Goal: Task Accomplishment & Management: Manage account settings

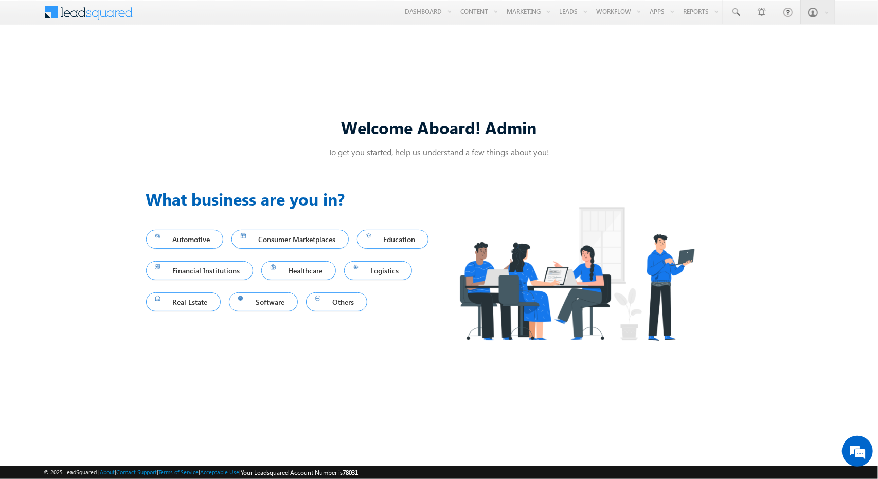
click at [120, 19] on span at bounding box center [95, 11] width 75 height 18
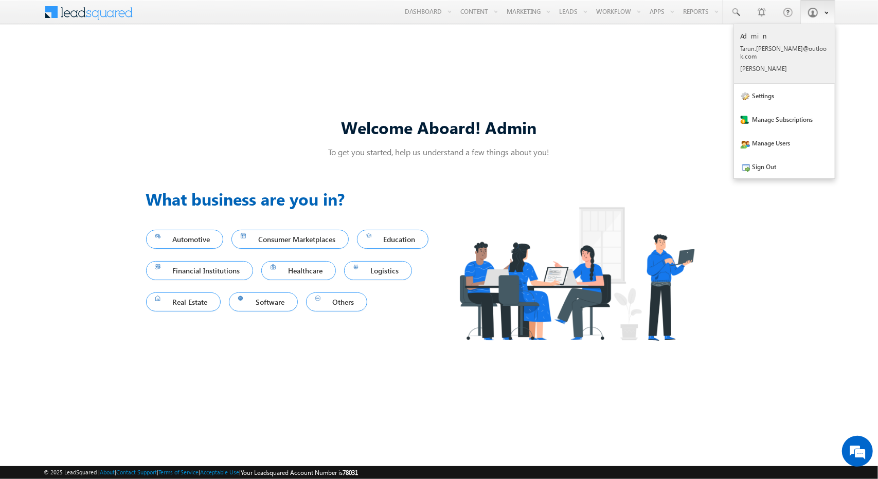
click at [781, 56] on div "Admin Tarun .kant @outl ook.c om Tarun Kant" at bounding box center [784, 51] width 87 height 41
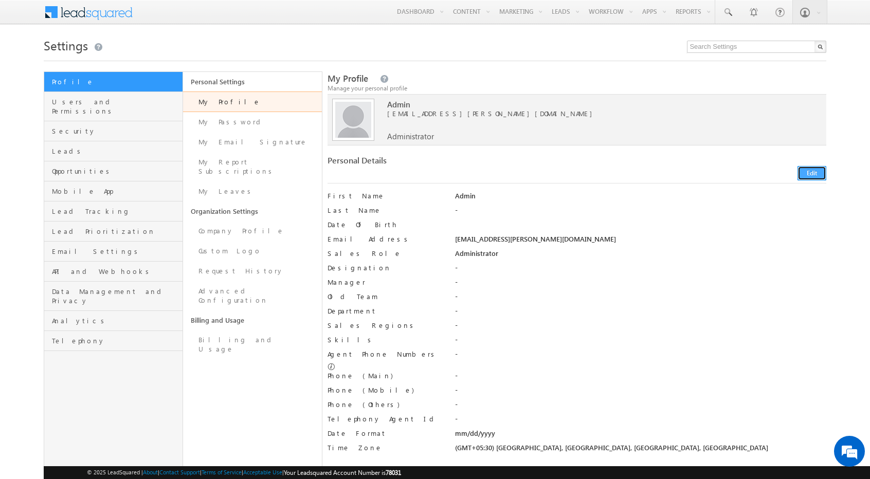
click at [808, 173] on button "Edit" at bounding box center [812, 173] width 29 height 14
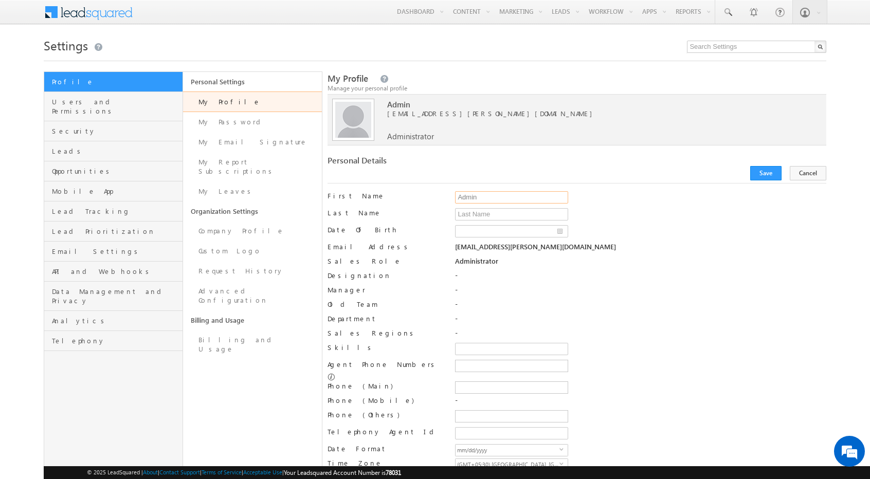
click at [502, 196] on input "Admin" at bounding box center [511, 197] width 113 height 12
click at [459, 196] on input "Admin" at bounding box center [511, 197] width 113 height 12
type input "EmirateLend Admin"
click at [772, 174] on button "Save" at bounding box center [765, 173] width 31 height 14
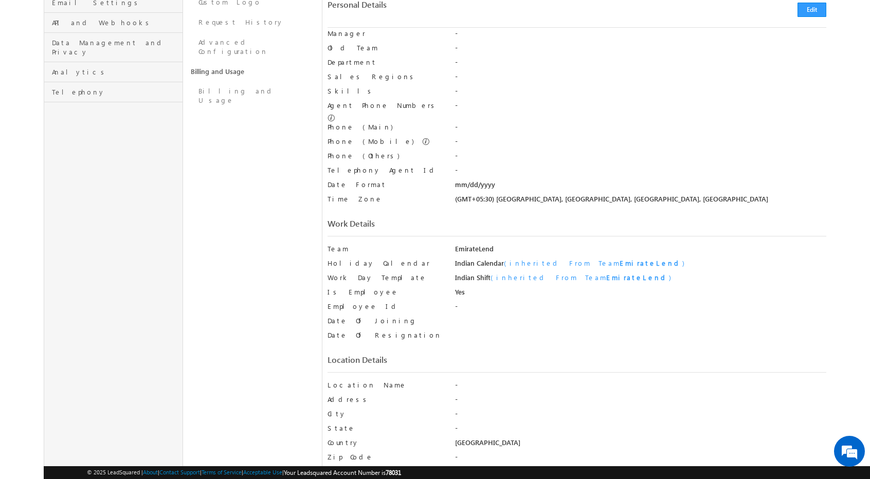
scroll to position [248, 0]
click at [815, 13] on button "Edit" at bounding box center [812, 10] width 29 height 14
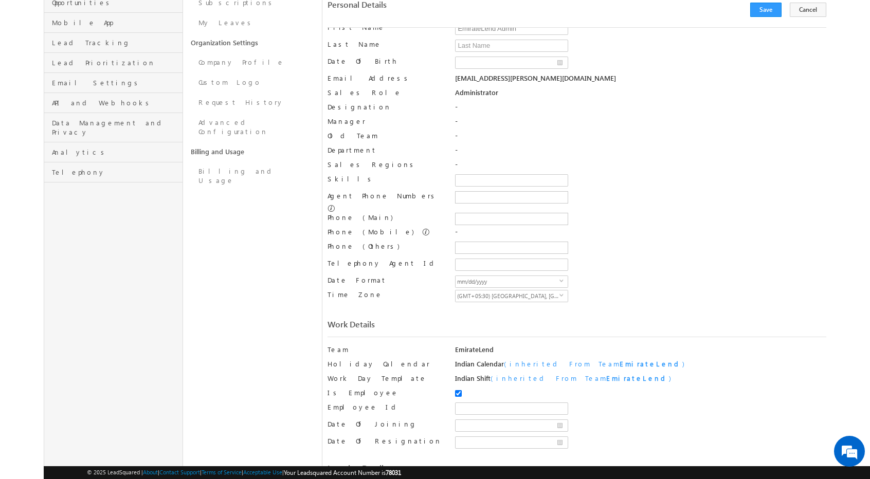
scroll to position [0, 0]
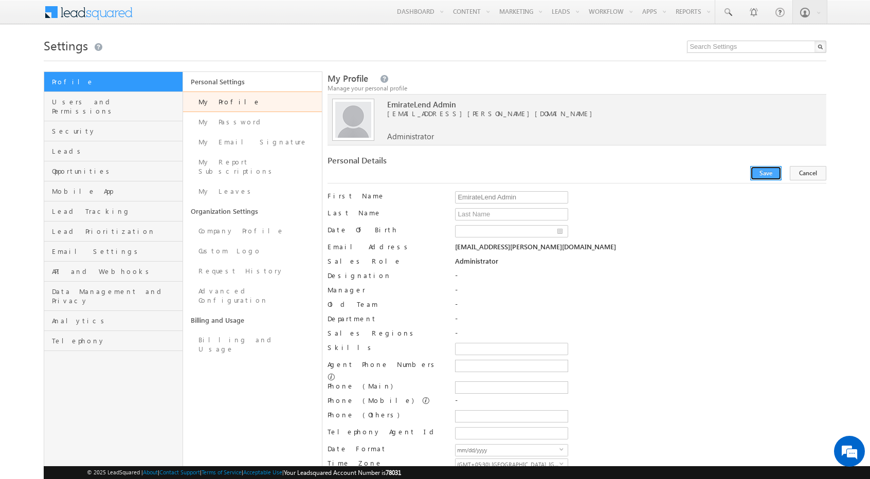
click at [782, 176] on button "Save" at bounding box center [765, 173] width 31 height 14
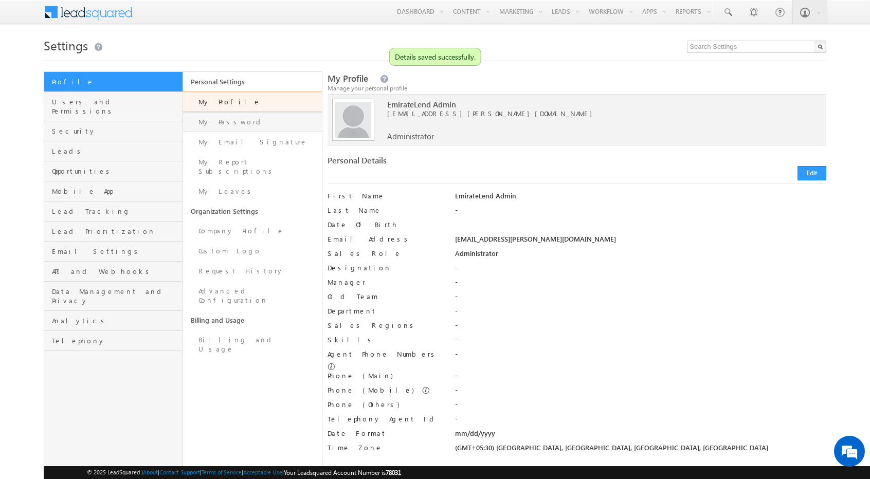
click at [232, 117] on link "My Password" at bounding box center [252, 122] width 139 height 20
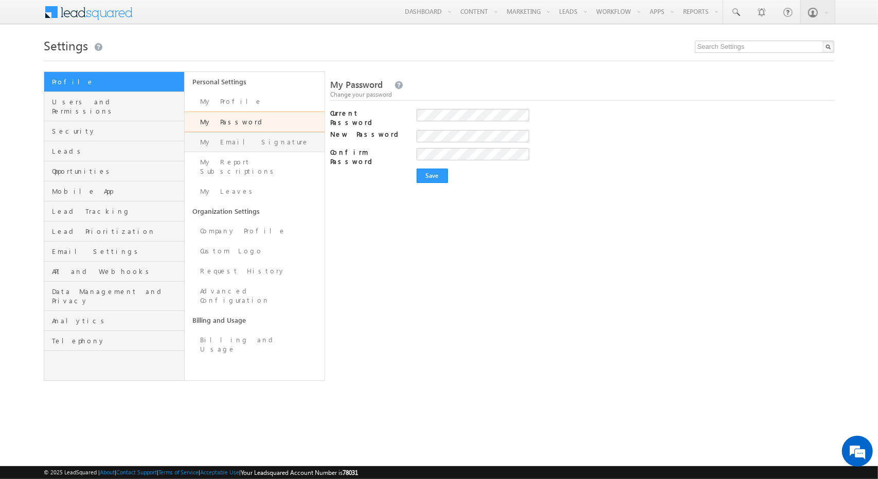
click at [275, 137] on link "My Email Signature" at bounding box center [255, 142] width 140 height 20
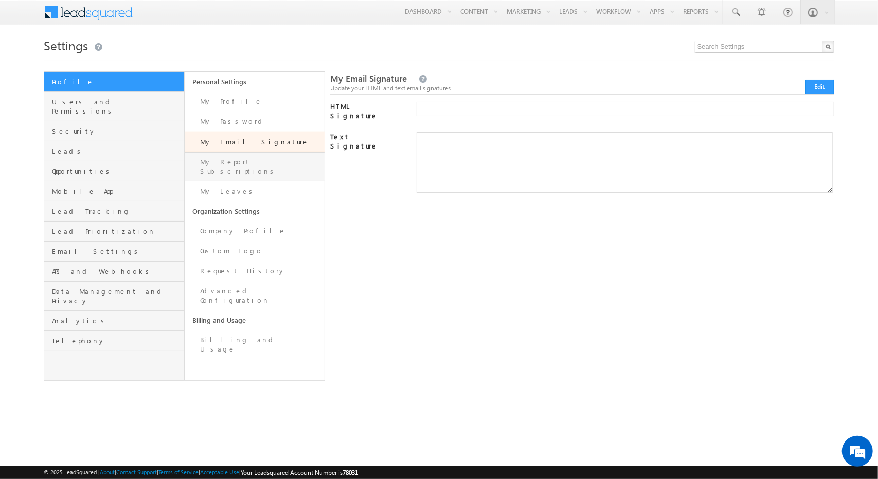
click at [246, 162] on link "My Report Subscriptions" at bounding box center [255, 166] width 140 height 29
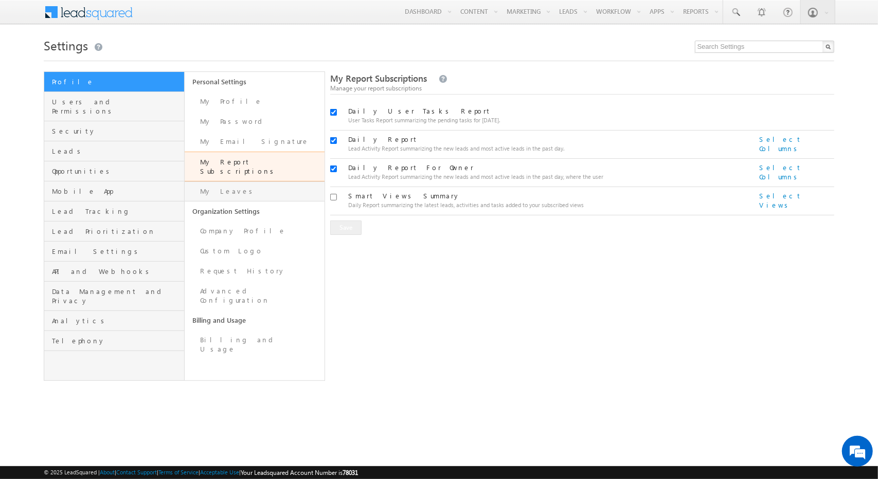
click at [271, 184] on link "My Leaves" at bounding box center [255, 192] width 140 height 20
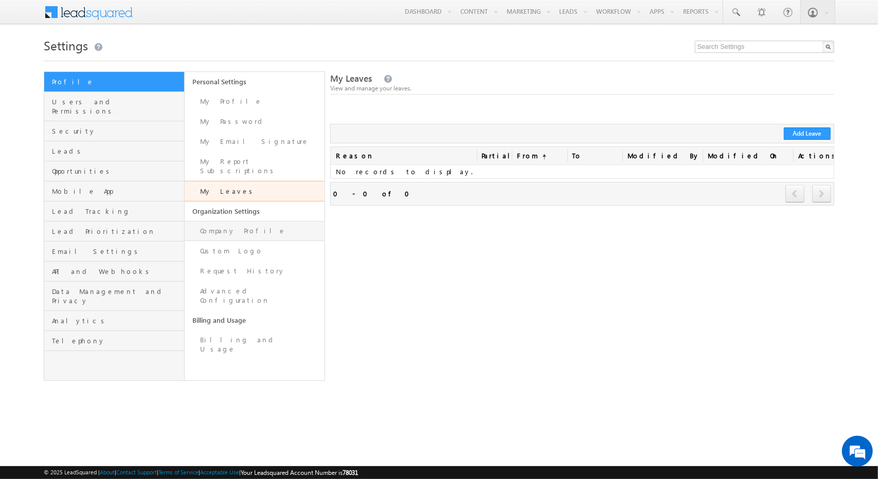
click at [259, 221] on link "Company Profile" at bounding box center [255, 231] width 140 height 20
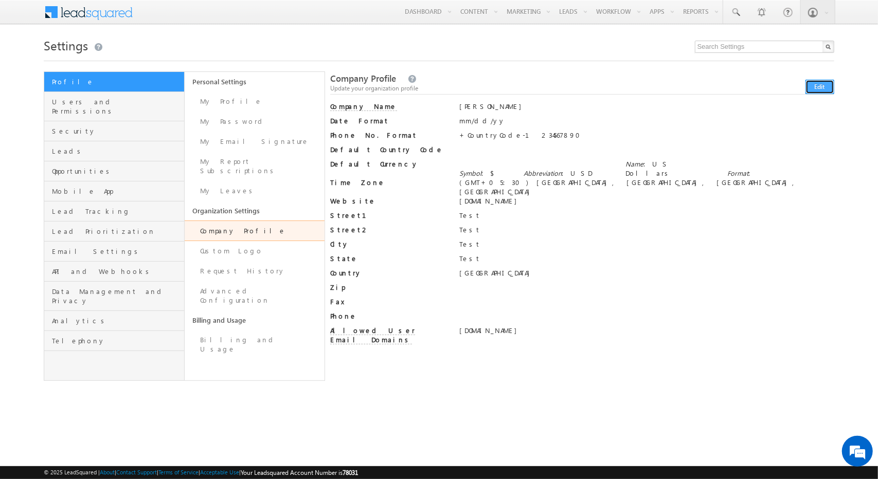
click at [829, 88] on button "Edit" at bounding box center [819, 87] width 29 height 14
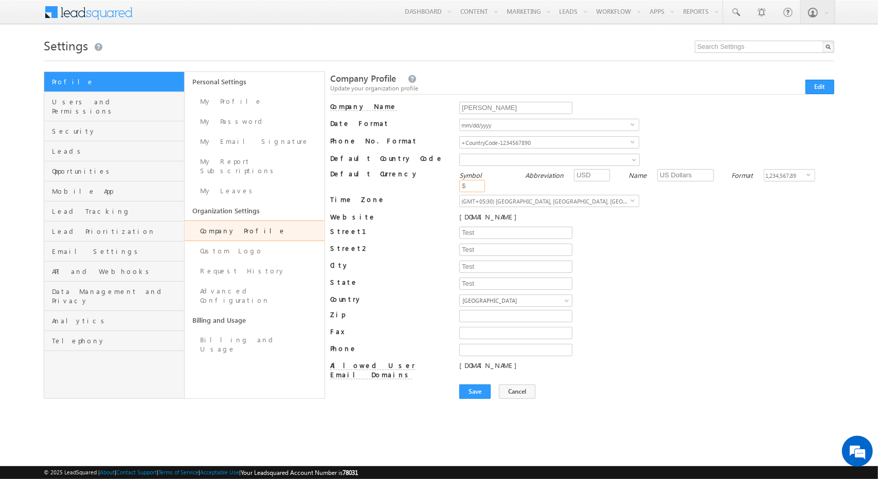
click at [485, 180] on input "$" at bounding box center [472, 186] width 26 height 12
click at [768, 264] on div "Test" at bounding box center [646, 269] width 374 height 17
click at [517, 385] on button "Cancel" at bounding box center [517, 392] width 37 height 14
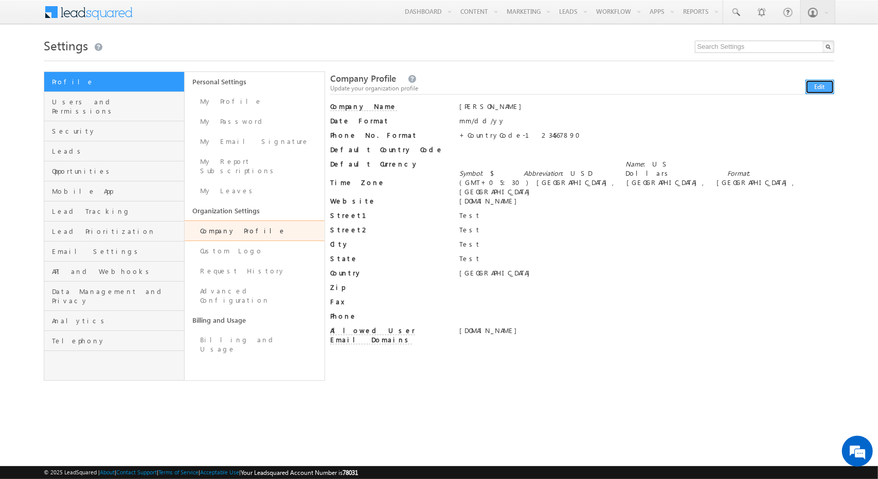
click at [824, 81] on button "Edit" at bounding box center [819, 87] width 29 height 14
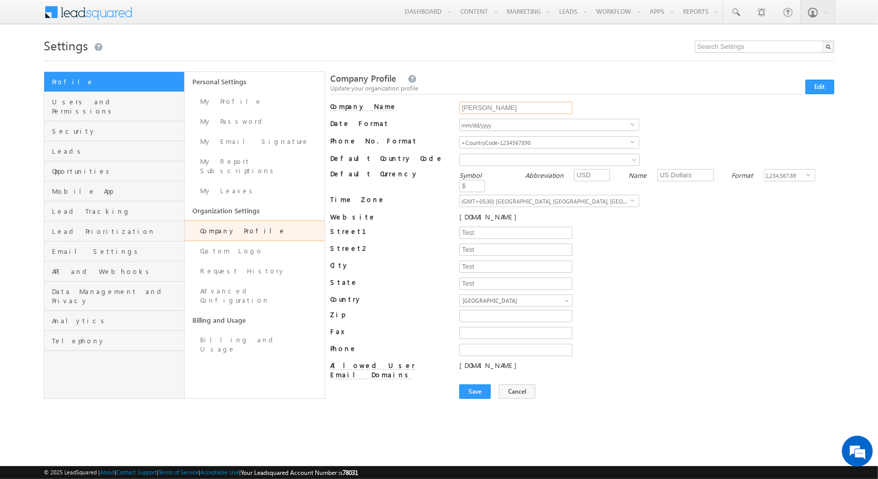
drag, startPoint x: 504, startPoint y: 110, endPoint x: 400, endPoint y: 125, distance: 105.5
click at [400, 125] on div "Company Name Tarun Kant Tarun Kant Date Format mm/dd/yy mm/dd/yyyy select mm/dd…" at bounding box center [582, 250] width 504 height 297
type input "EmirateLend"
click at [637, 139] on span "select" at bounding box center [635, 141] width 8 height 5
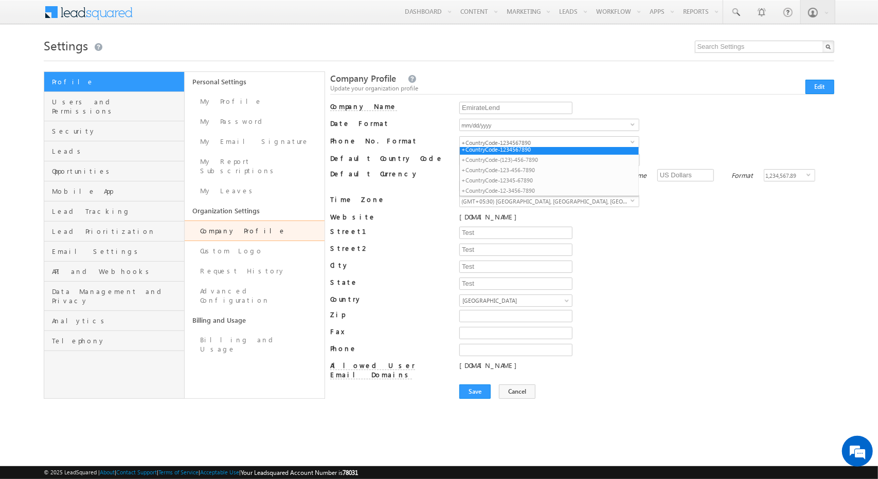
click at [678, 134] on div "mm/dd/yyyy select mm/dd/yyyy" at bounding box center [646, 127] width 374 height 17
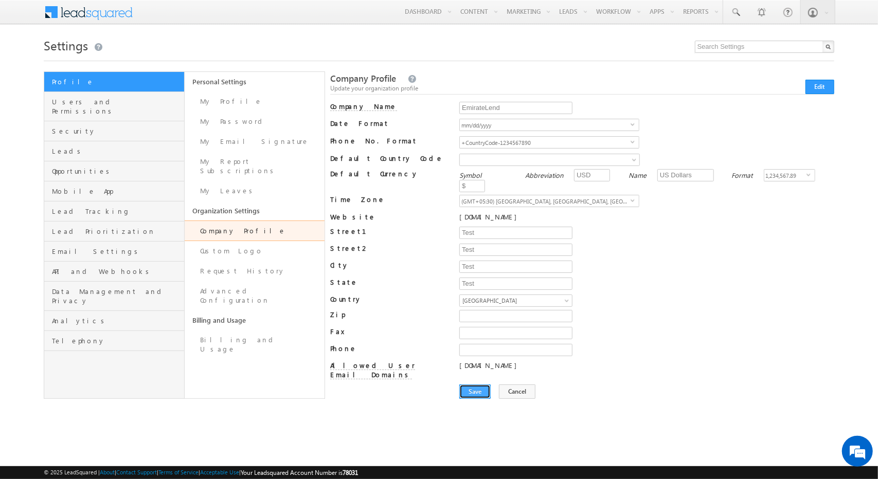
click at [482, 385] on button "Save" at bounding box center [474, 392] width 31 height 14
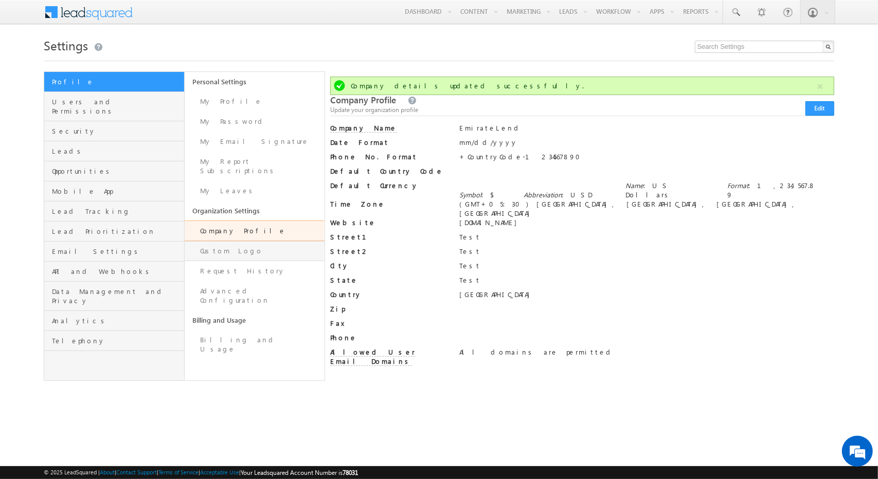
click at [244, 243] on link "Custom Logo" at bounding box center [255, 251] width 140 height 20
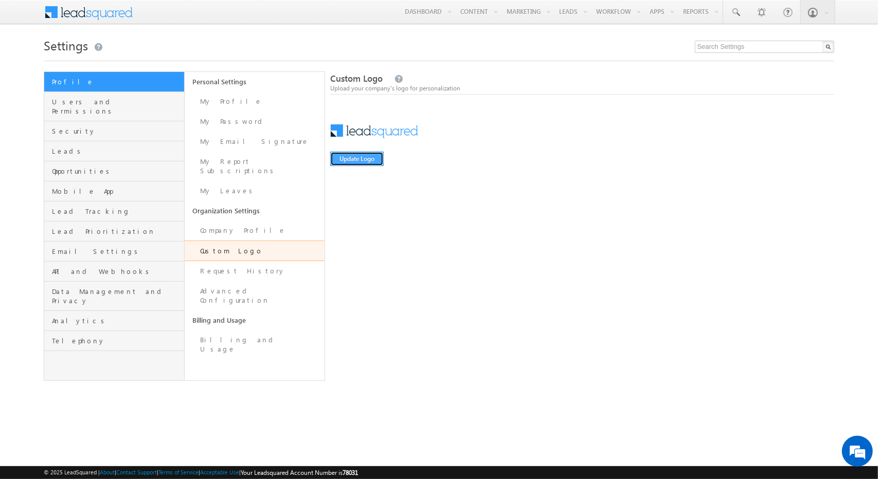
click at [364, 158] on button "Update Logo" at bounding box center [356, 159] width 53 height 14
click at [346, 153] on input "file" at bounding box center [361, 160] width 62 height 18
click at [362, 155] on input "file" at bounding box center [361, 160] width 62 height 18
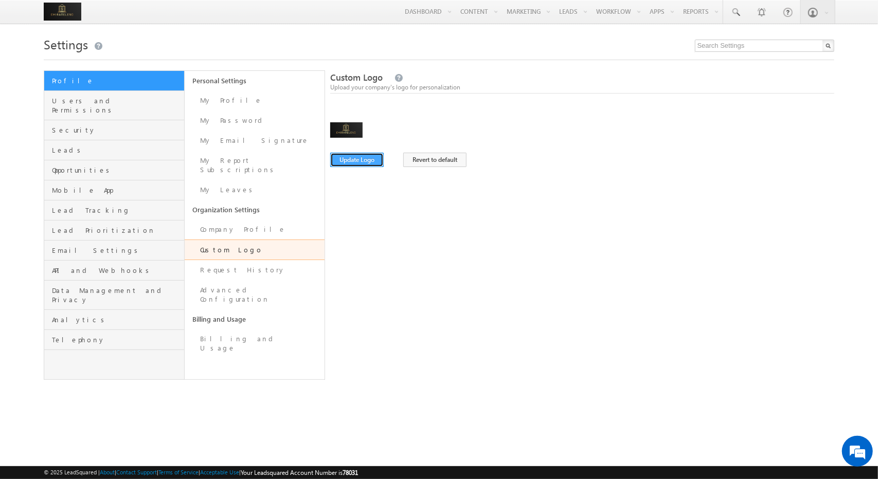
click at [370, 166] on button "Update Logo" at bounding box center [356, 160] width 53 height 14
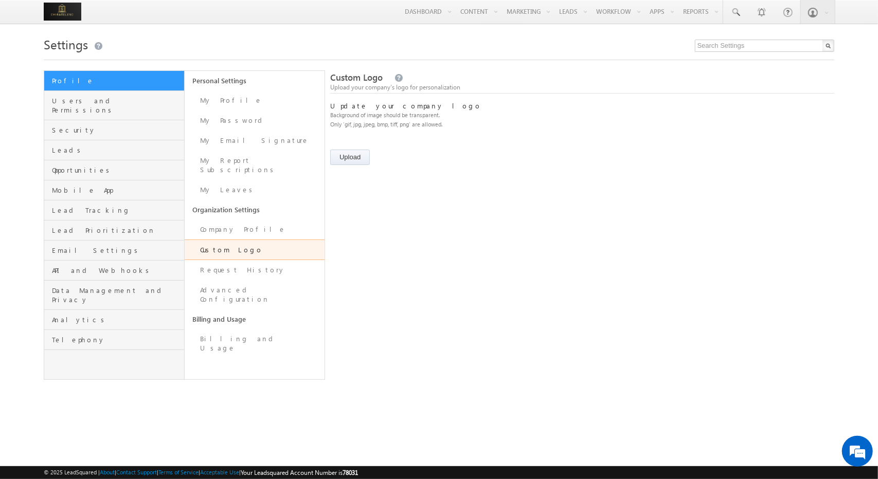
click at [60, 9] on img at bounding box center [63, 12] width 38 height 18
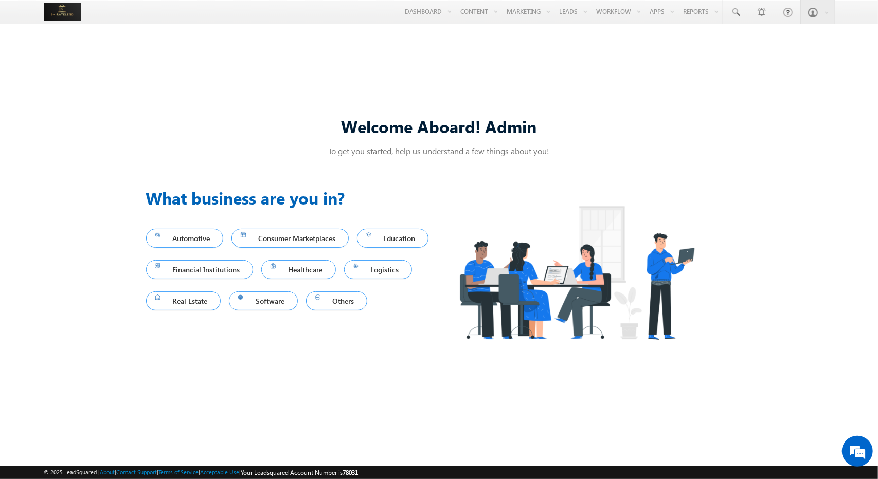
click at [63, 10] on img at bounding box center [63, 12] width 38 height 18
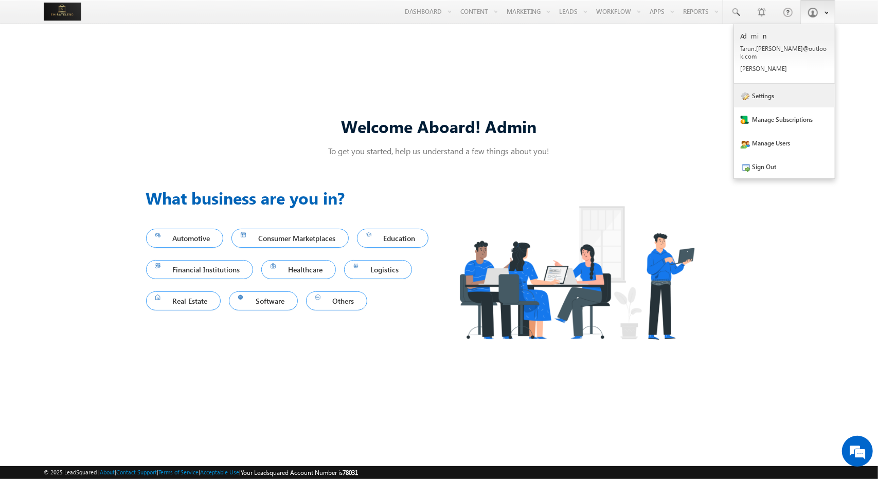
click at [756, 97] on link "Settings" at bounding box center [784, 96] width 101 height 24
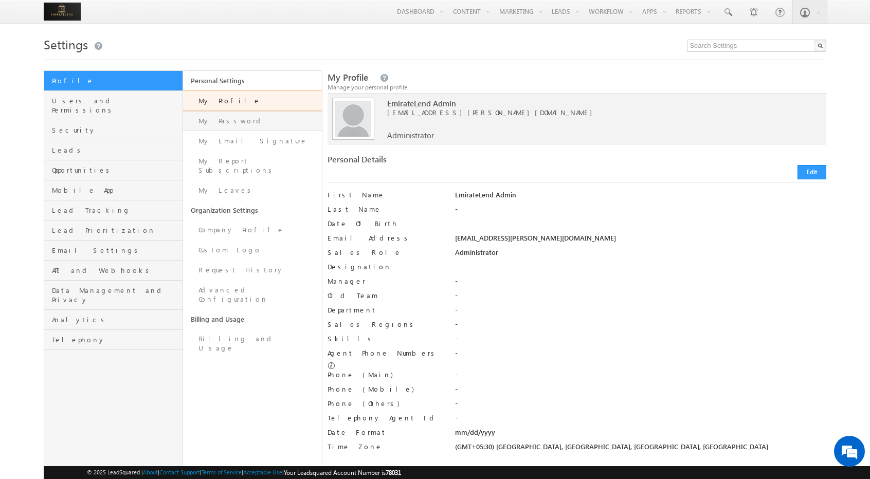
click at [247, 119] on link "My Password" at bounding box center [252, 121] width 139 height 20
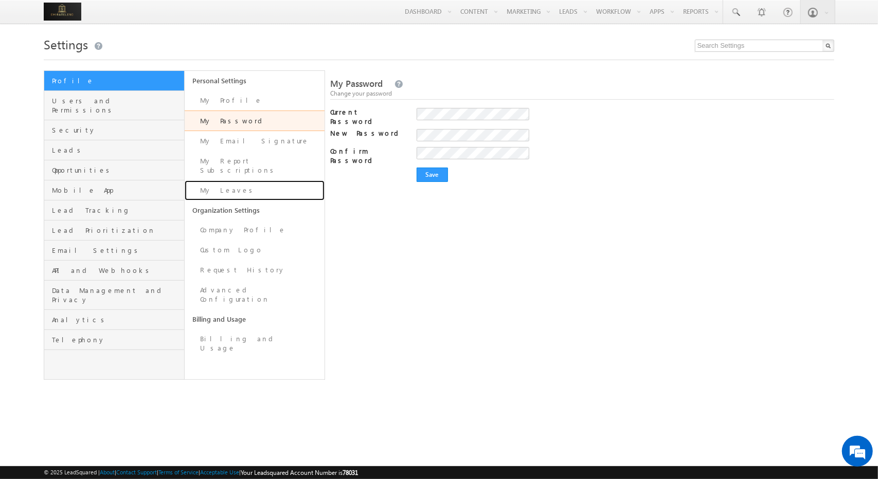
click at [246, 181] on link "My Leaves" at bounding box center [255, 191] width 140 height 20
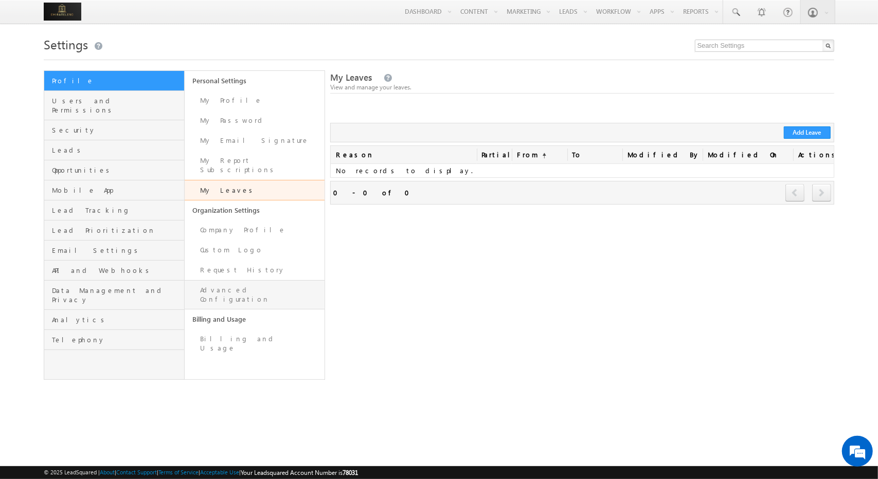
click at [219, 280] on link "Advanced Configuration" at bounding box center [255, 294] width 140 height 29
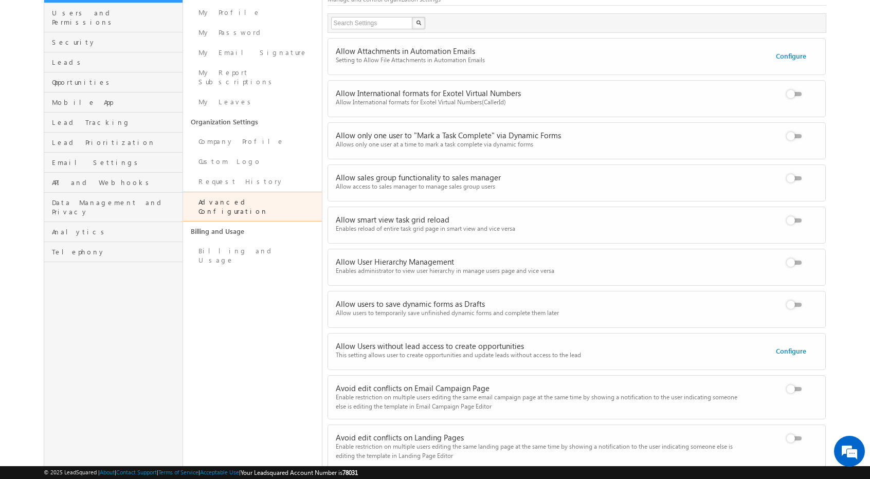
scroll to position [101, 0]
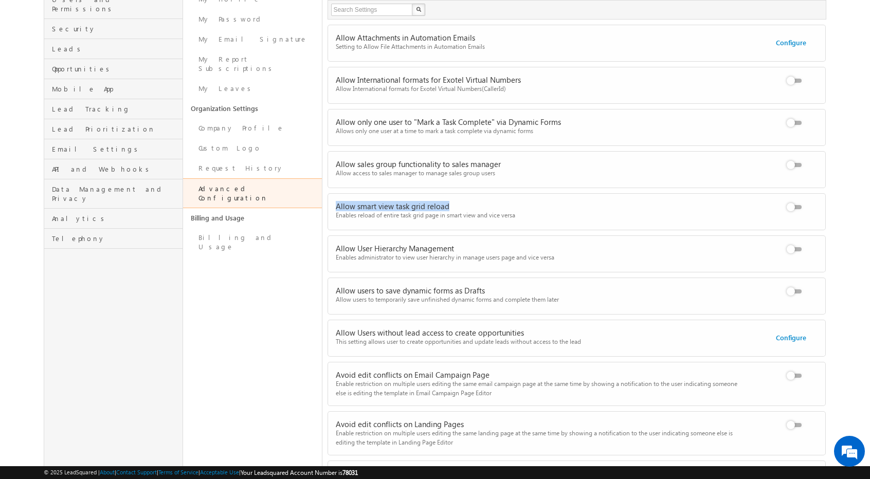
drag, startPoint x: 456, startPoint y: 207, endPoint x: 334, endPoint y: 206, distance: 122.4
click at [334, 206] on div "Allow smart view task grid reload Enables reload of entire task grid page in sm…" at bounding box center [584, 211] width 513 height 34
copy div "Allow smart view task grid reload"
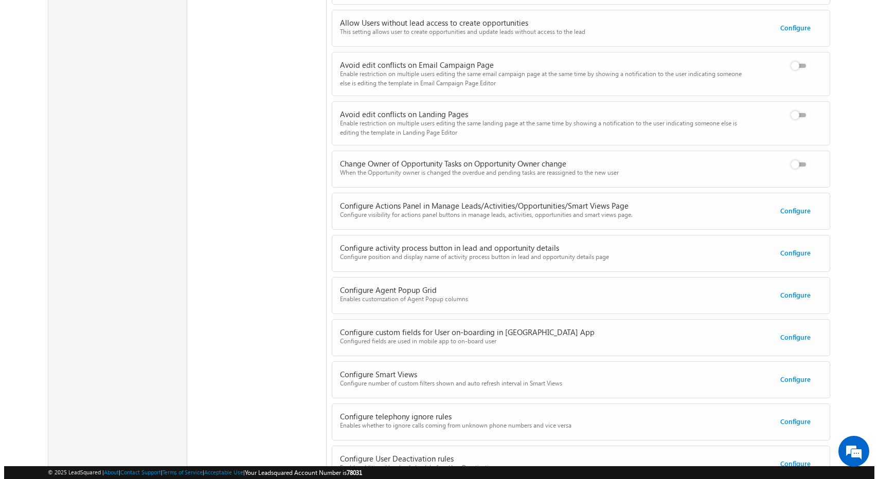
scroll to position [519, 0]
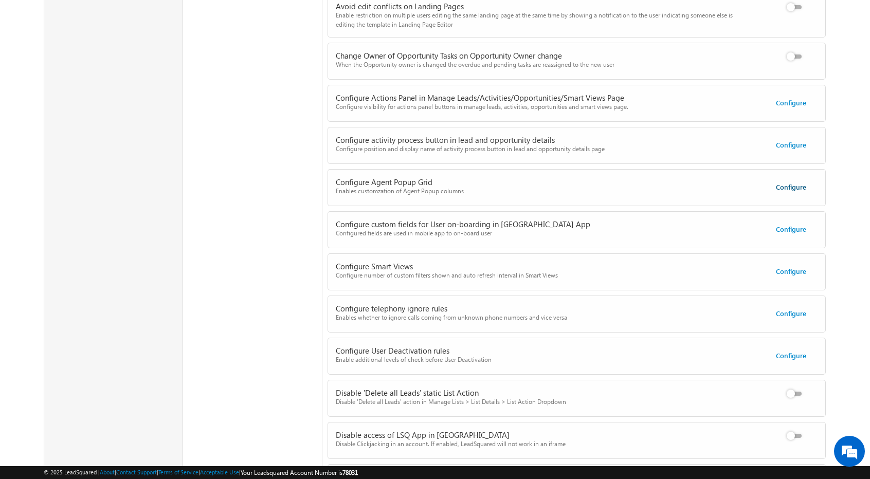
click at [791, 187] on link "Configure" at bounding box center [791, 187] width 30 height 9
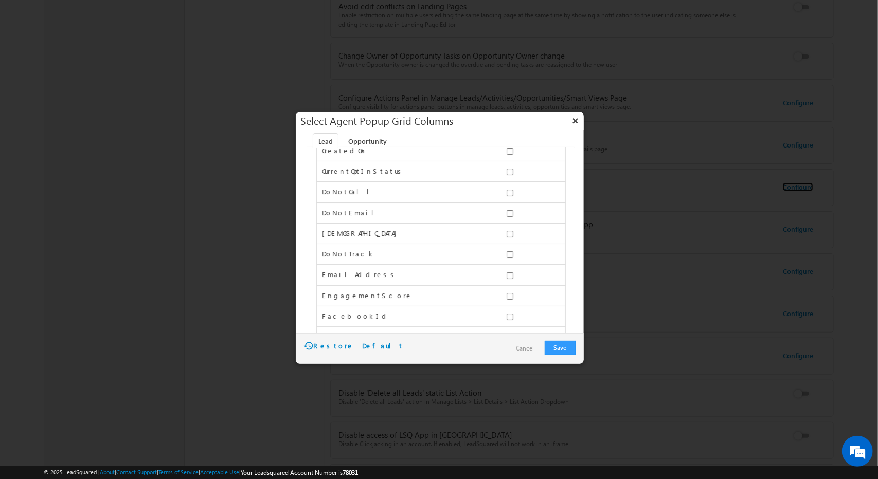
scroll to position [0, 0]
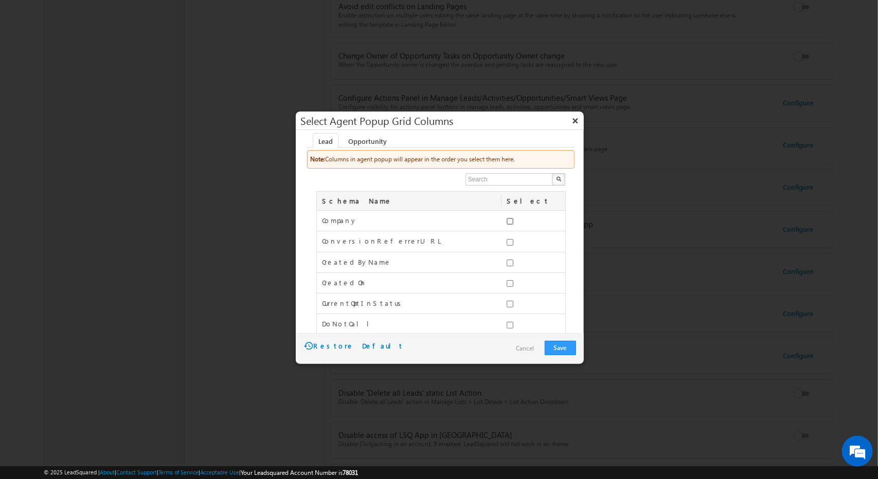
click at [507, 219] on input "checkbox" at bounding box center [510, 221] width 7 height 7
checkbox input "true"
drag, startPoint x: 506, startPoint y: 219, endPoint x: 483, endPoint y: 296, distance: 79.9
click at [507, 243] on input "checkbox" at bounding box center [510, 242] width 7 height 7
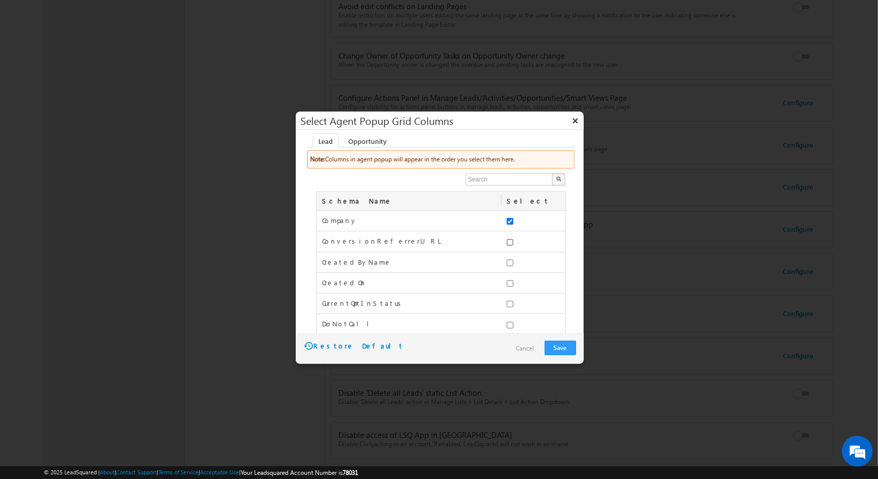
checkbox input "true"
click at [507, 262] on input "checkbox" at bounding box center [510, 263] width 7 height 7
checkbox input "true"
click at [368, 141] on link "Opportunity" at bounding box center [368, 141] width 50 height 16
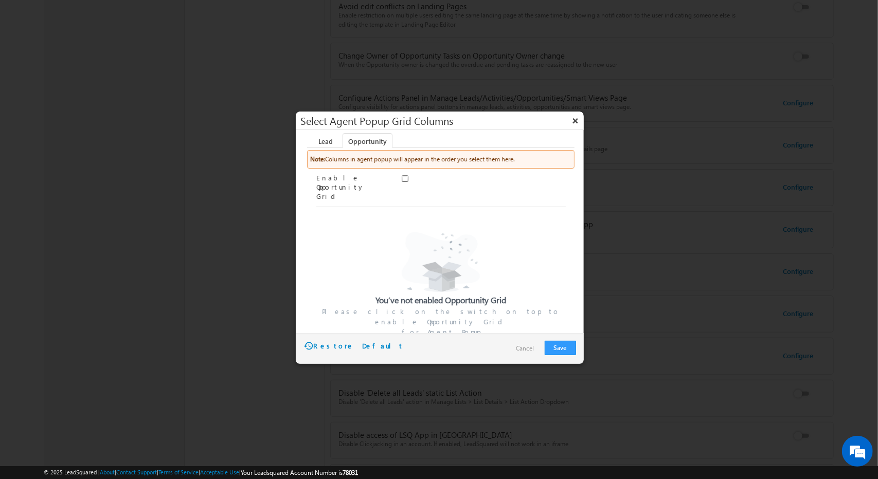
click at [405, 176] on input "checkbox" at bounding box center [405, 178] width 7 height 7
checkbox input "true"
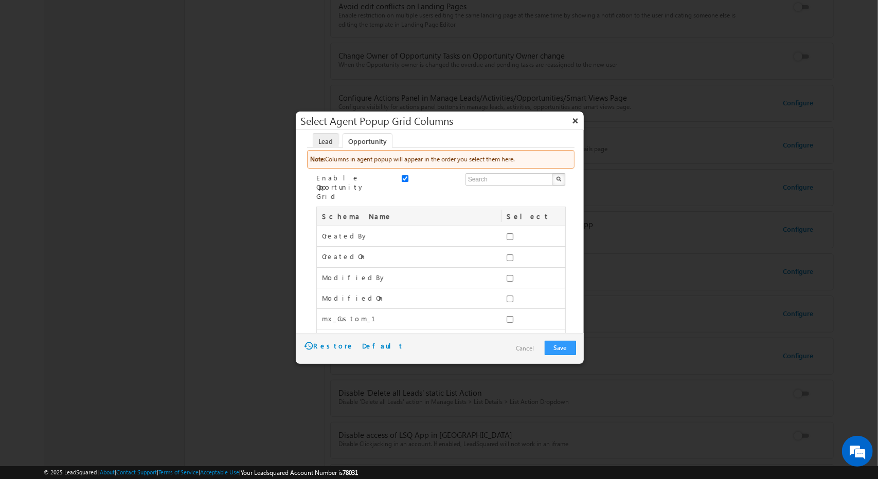
click at [331, 141] on link "Lead" at bounding box center [326, 141] width 26 height 16
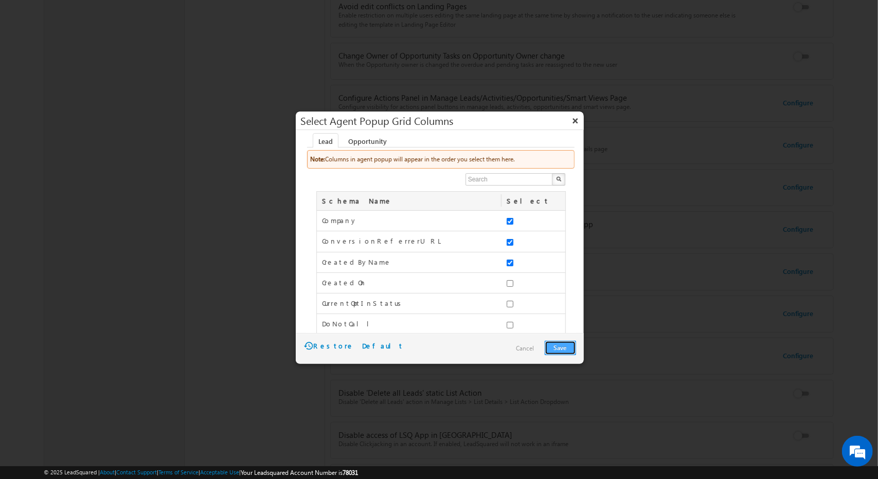
click at [562, 346] on button "Save" at bounding box center [560, 348] width 31 height 14
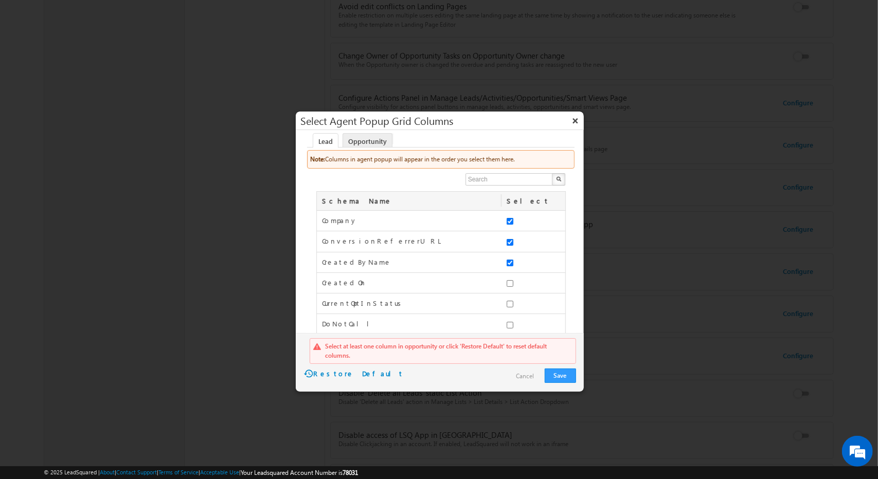
click at [364, 138] on link "Opportunity" at bounding box center [368, 141] width 50 height 16
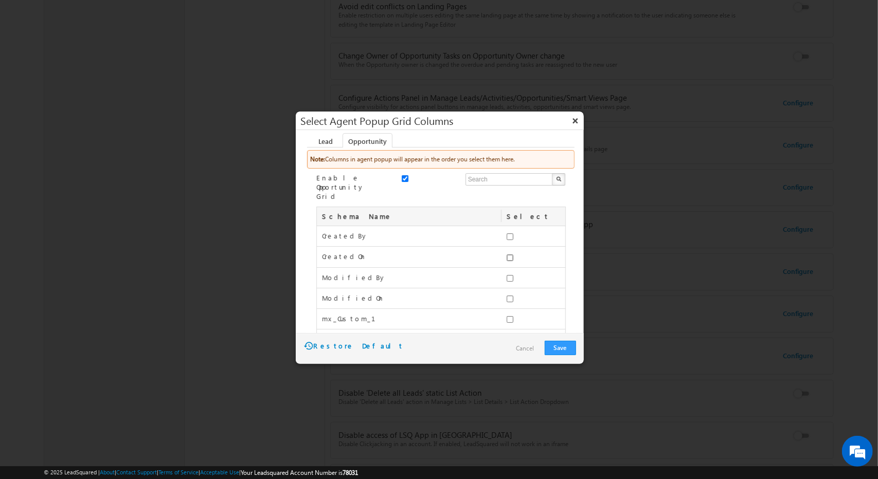
click at [507, 255] on input "checkbox" at bounding box center [510, 258] width 7 height 7
checkbox input "true"
click at [559, 349] on button "Save" at bounding box center [560, 348] width 31 height 14
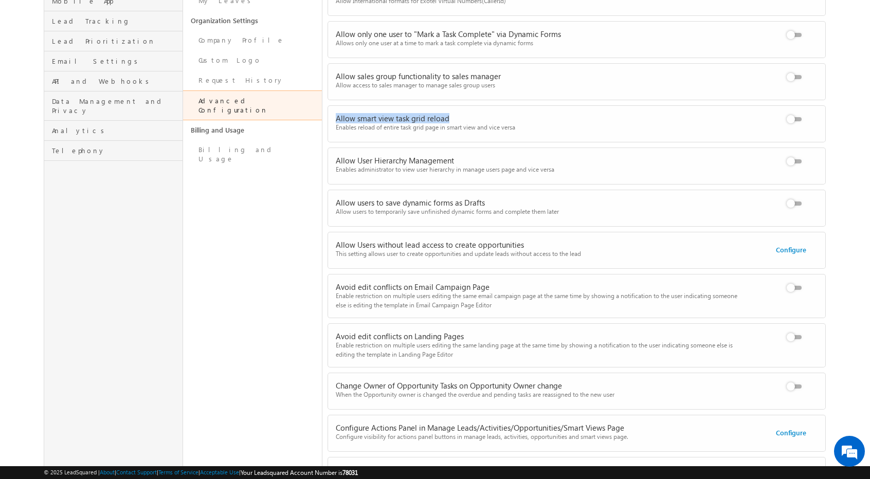
scroll to position [190, 0]
click at [793, 244] on link "Configure" at bounding box center [791, 248] width 30 height 9
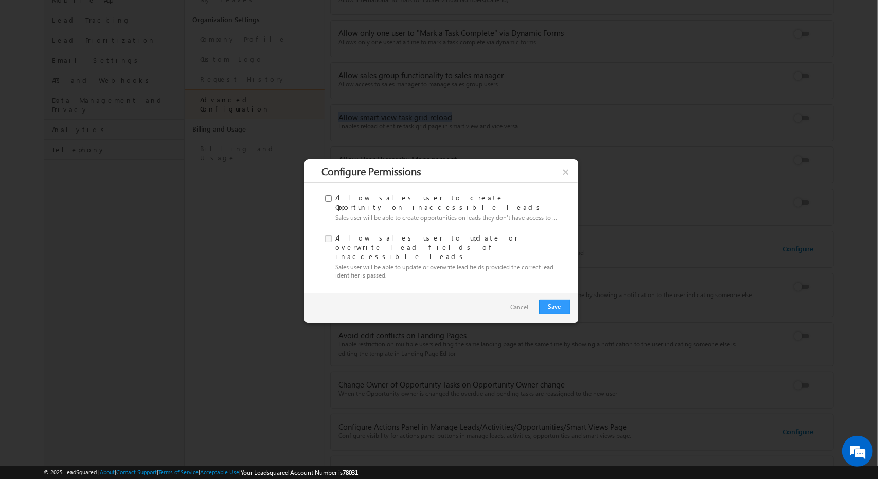
click at [519, 300] on link "Cancel" at bounding box center [520, 307] width 28 height 15
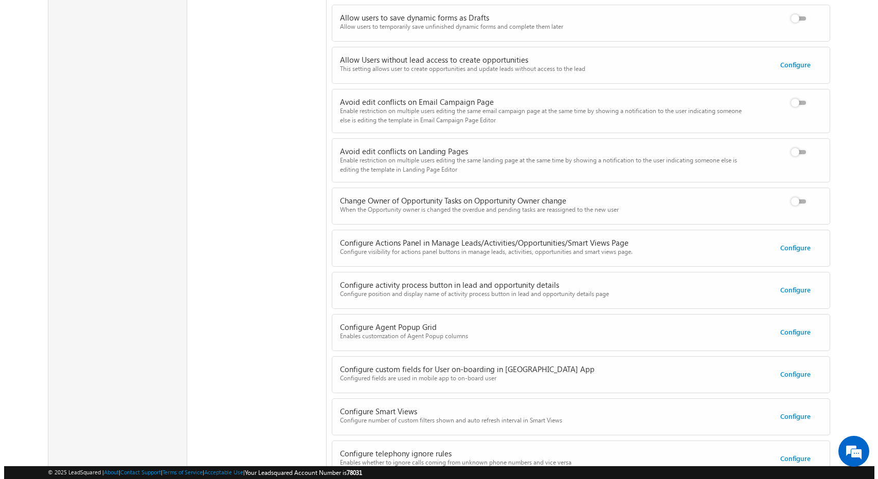
scroll to position [375, 0]
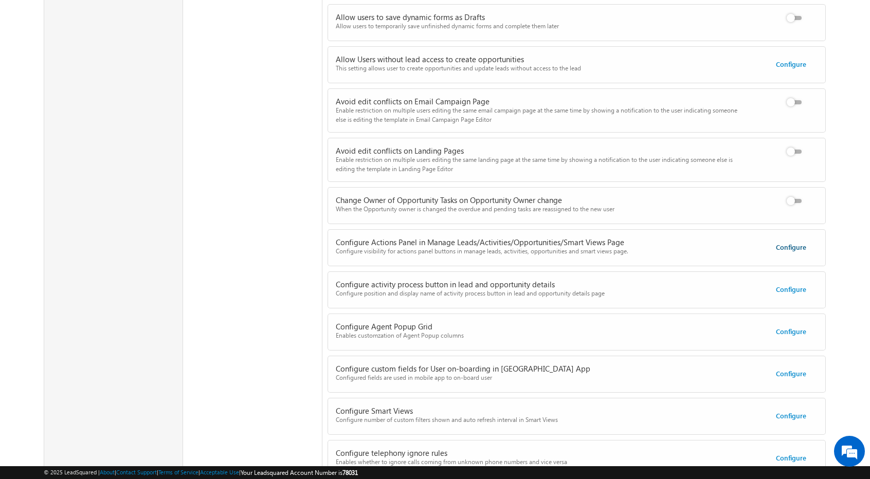
click at [798, 243] on link "Configure" at bounding box center [791, 247] width 30 height 9
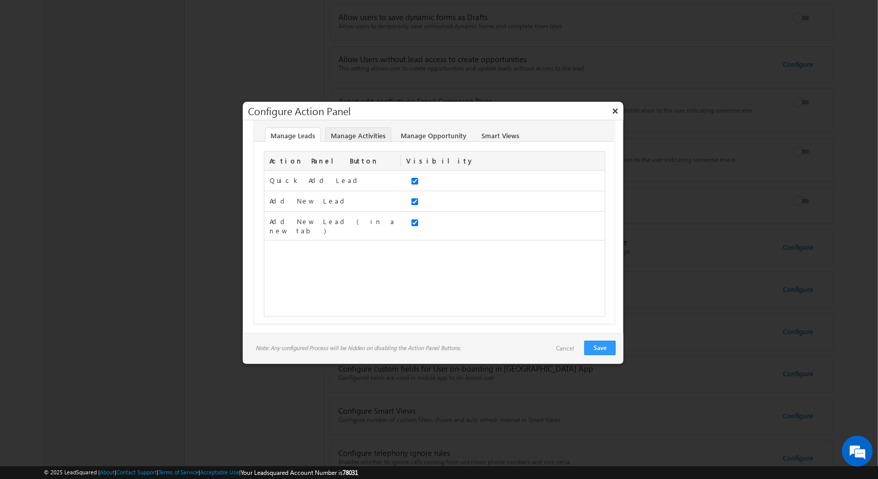
click at [358, 130] on link "Manage Activities" at bounding box center [358, 136] width 66 height 16
click at [417, 129] on link "Manage Opportunity" at bounding box center [433, 136] width 77 height 16
click at [496, 131] on link "Smart Views" at bounding box center [500, 136] width 49 height 16
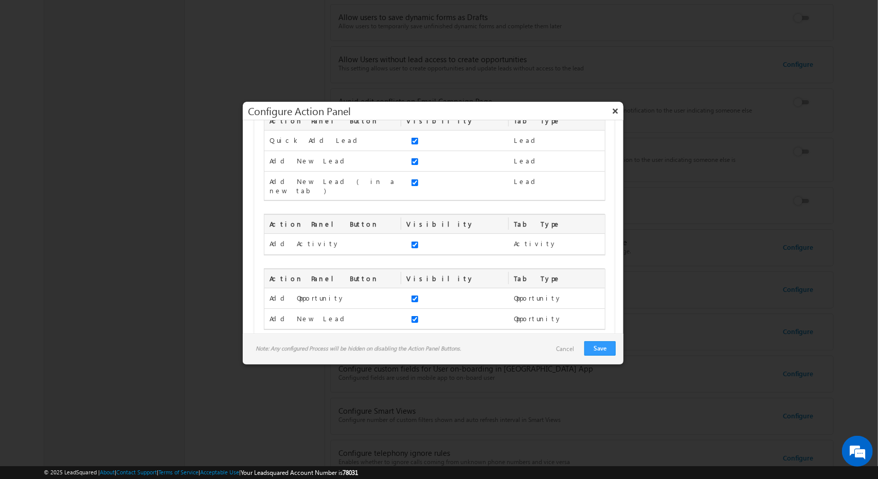
scroll to position [0, 0]
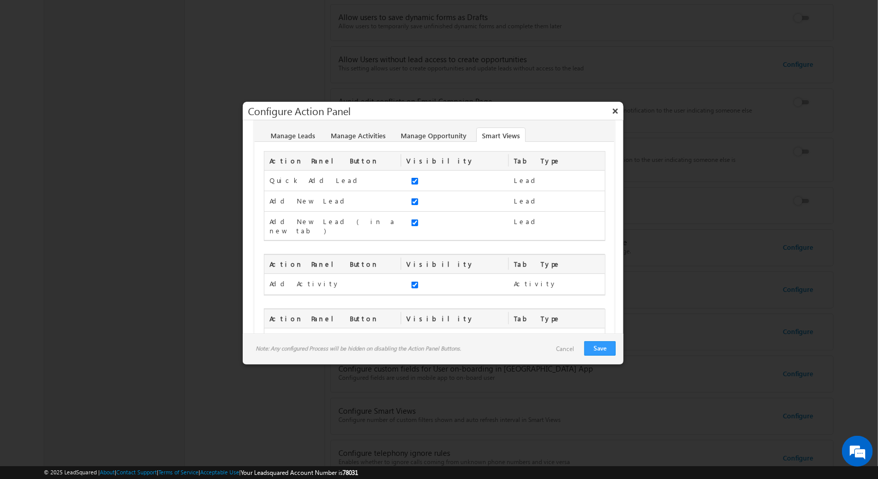
click at [513, 180] on div "Lead" at bounding box center [548, 180] width 79 height 19
click at [339, 139] on link "Manage Activities" at bounding box center [358, 136] width 66 height 16
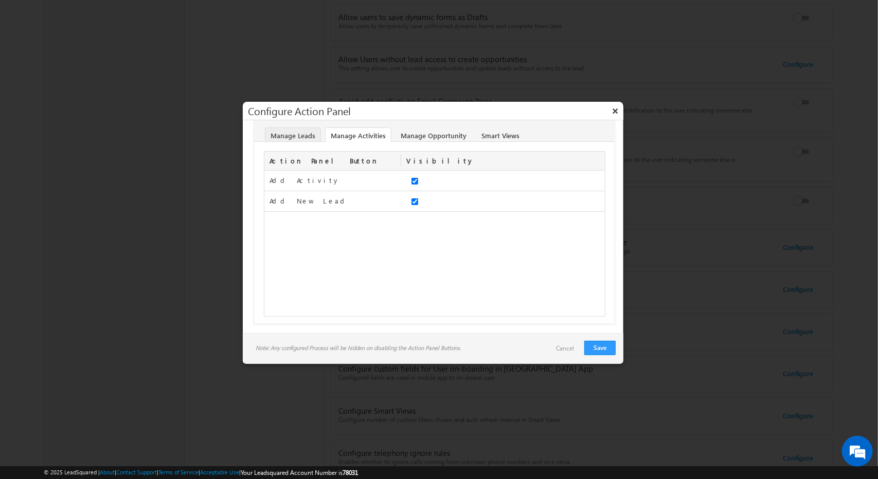
click at [277, 134] on link "Manage Leads" at bounding box center [293, 136] width 56 height 16
click at [614, 111] on button "×" at bounding box center [615, 111] width 16 height 18
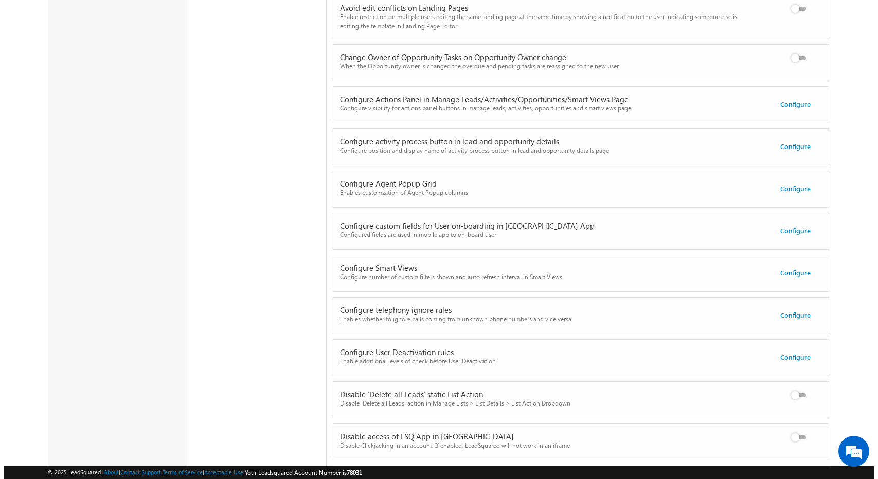
scroll to position [518, 0]
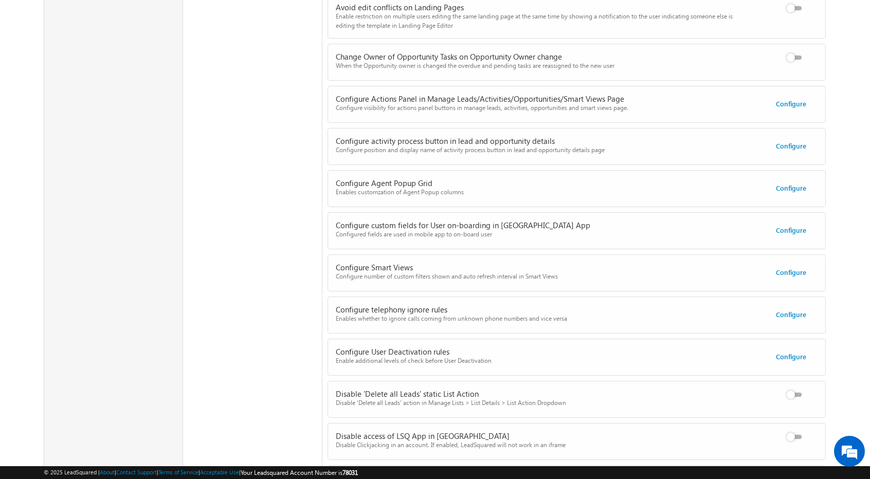
click at [775, 193] on div "Configure" at bounding box center [797, 188] width 73 height 20
click at [798, 184] on link "Configure" at bounding box center [791, 188] width 30 height 9
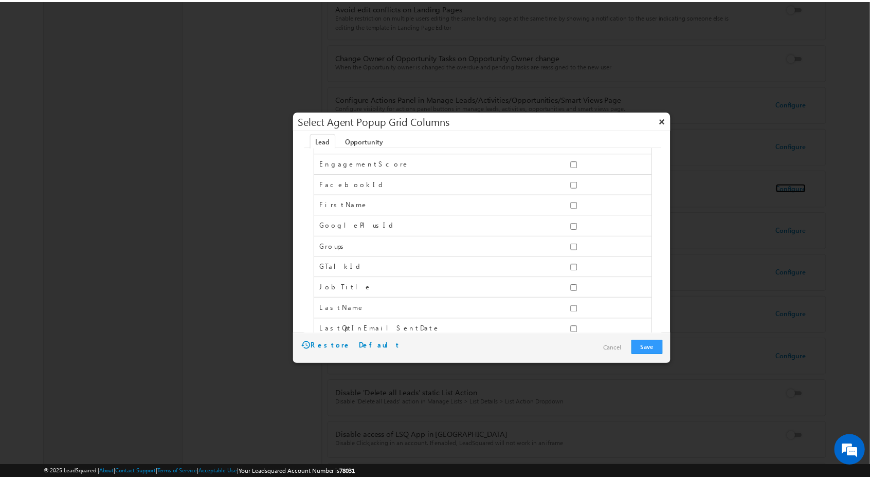
scroll to position [0, 0]
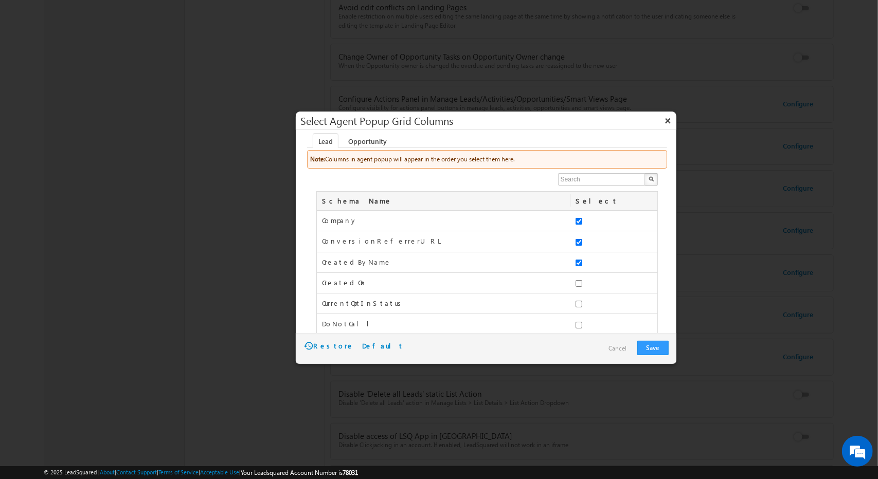
click at [616, 346] on link "Cancel" at bounding box center [618, 348] width 28 height 15
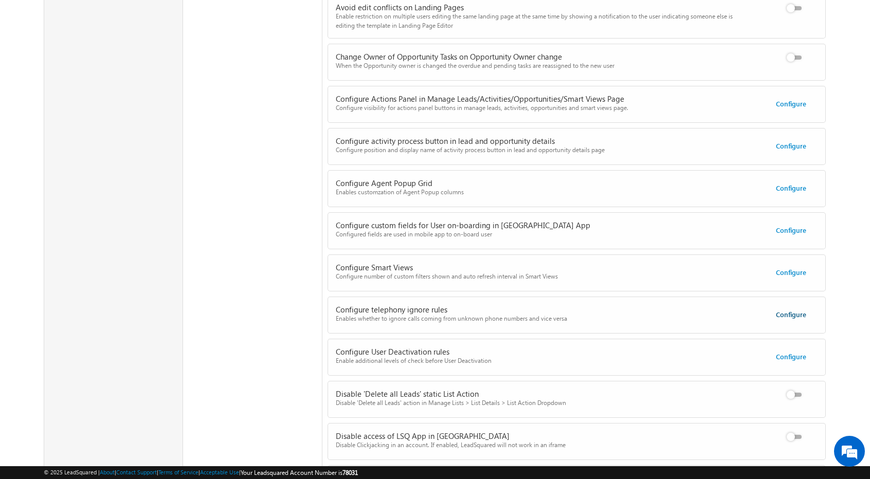
click at [796, 310] on link "Configure" at bounding box center [791, 314] width 30 height 9
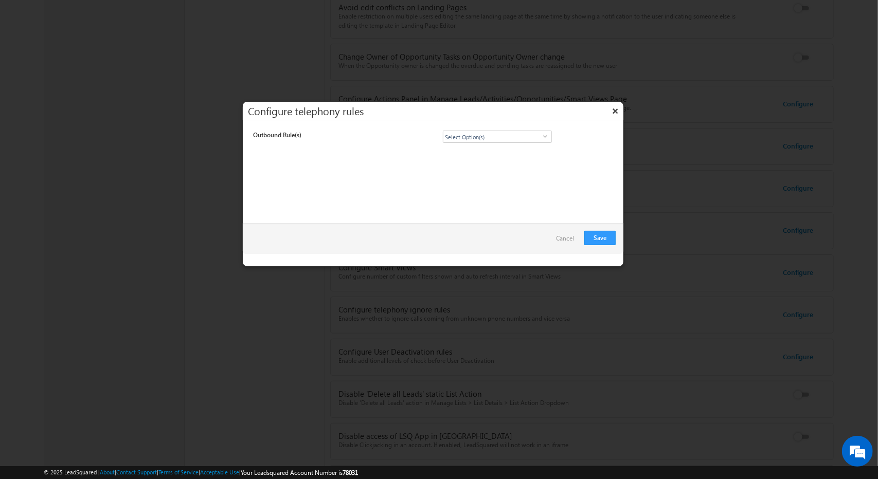
click at [537, 142] on div "Select Option(s) select" at bounding box center [497, 137] width 109 height 12
click at [447, 149] on input "Call Log" at bounding box center [450, 150] width 7 height 7
checkbox input "true"
click at [562, 209] on div "Outbound Rule(s) Call Log Call Log select Call Log" at bounding box center [433, 171] width 381 height 103
click at [602, 231] on button "Save" at bounding box center [599, 238] width 31 height 14
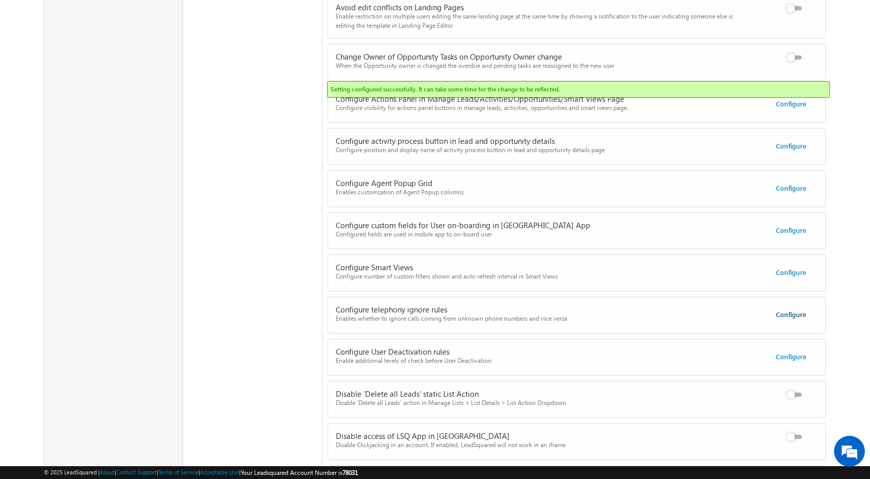
click at [792, 310] on link "Configure" at bounding box center [791, 314] width 30 height 9
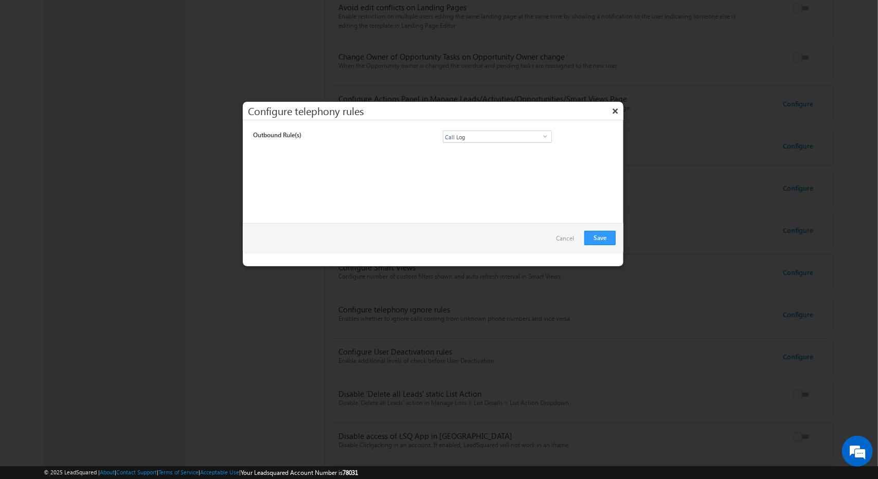
click at [567, 241] on link "Cancel" at bounding box center [565, 238] width 28 height 15
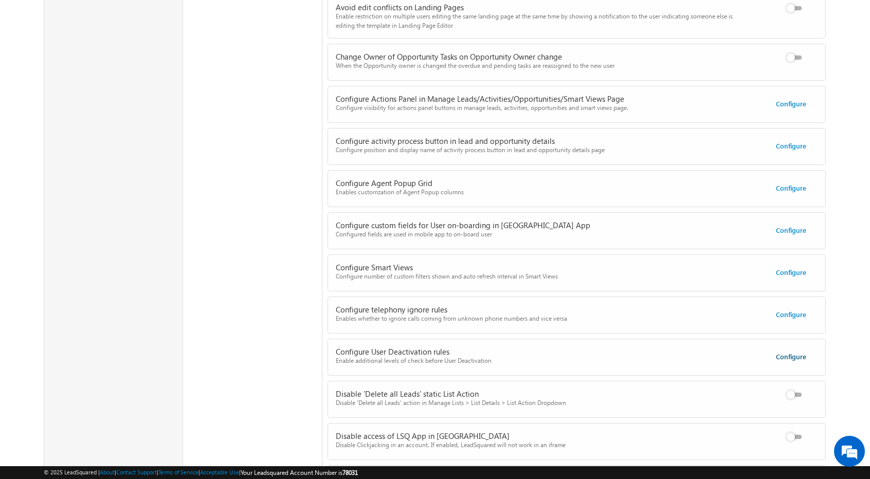
click at [802, 354] on link "Configure" at bounding box center [791, 356] width 30 height 9
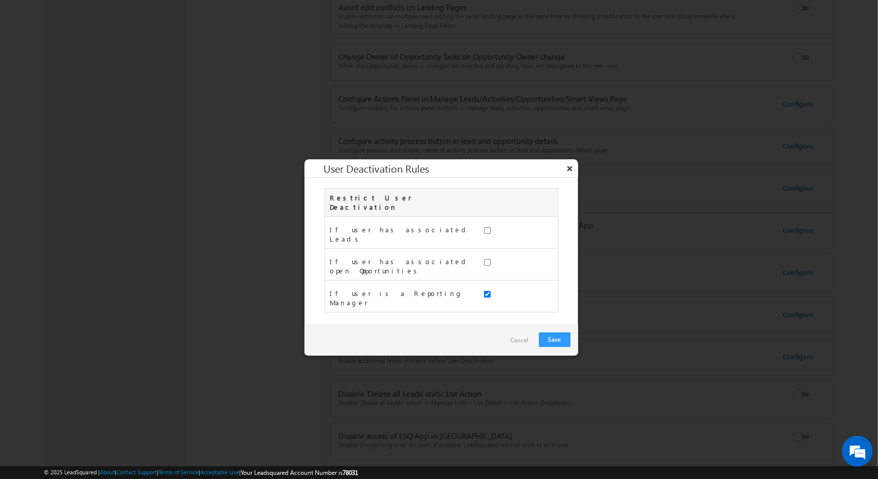
click at [571, 166] on button "×" at bounding box center [570, 168] width 16 height 18
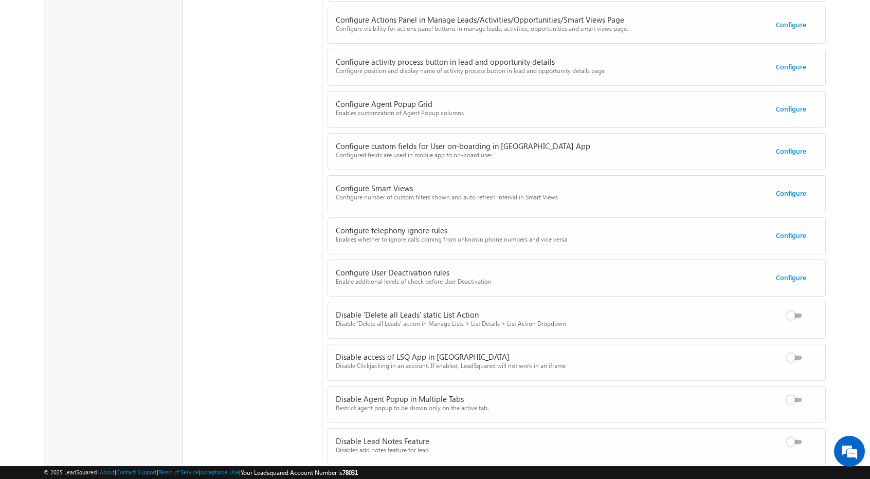
scroll to position [614, 0]
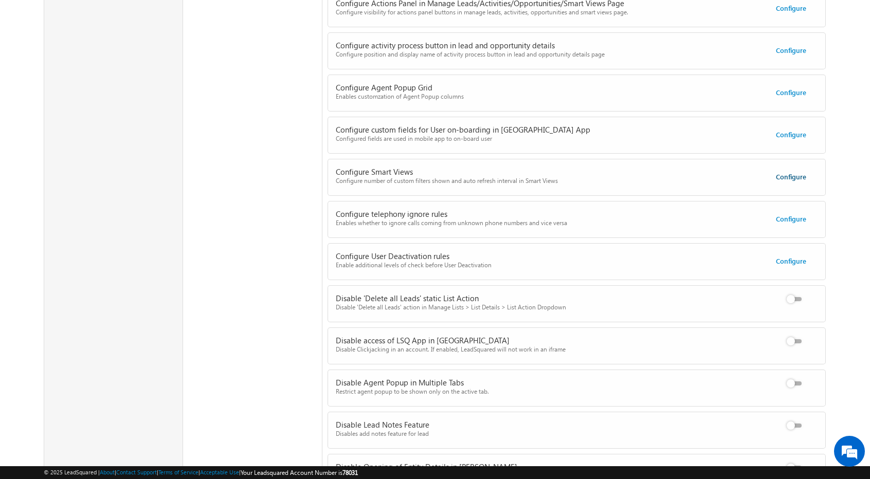
click at [791, 175] on link "Configure" at bounding box center [791, 176] width 30 height 9
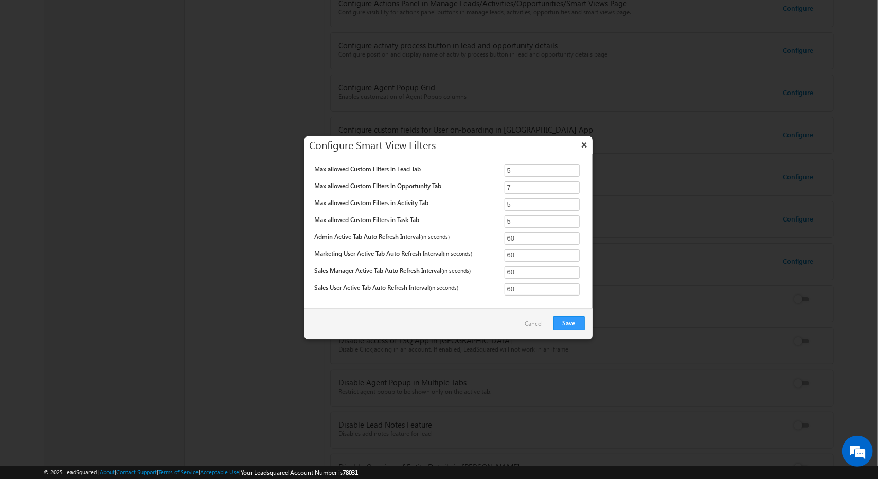
click at [535, 321] on link "Cancel" at bounding box center [534, 323] width 28 height 15
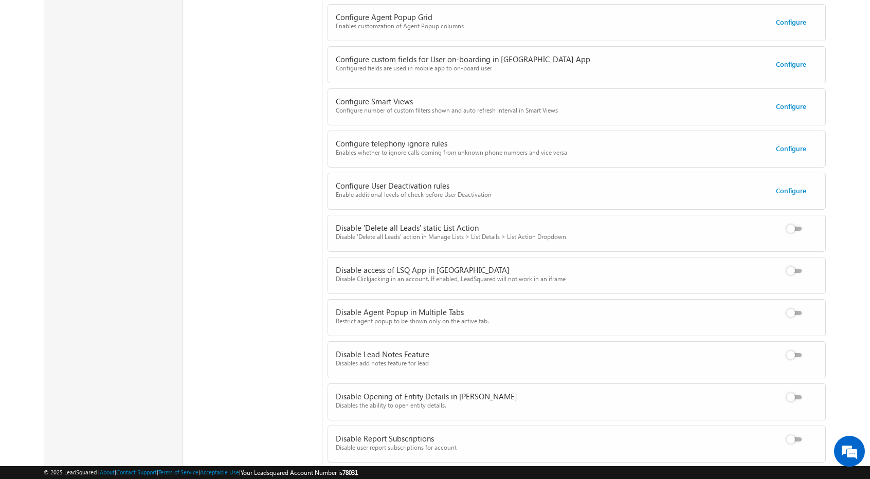
scroll to position [685, 0]
click at [797, 316] on div "Disable Agent Popup in Multiple Tabs Restrict agent popup to be shown only on t…" at bounding box center [584, 316] width 513 height 34
click at [793, 307] on label at bounding box center [796, 307] width 21 height 0
click at [0, 0] on input "checkbox" at bounding box center [0, 0] width 0 height 0
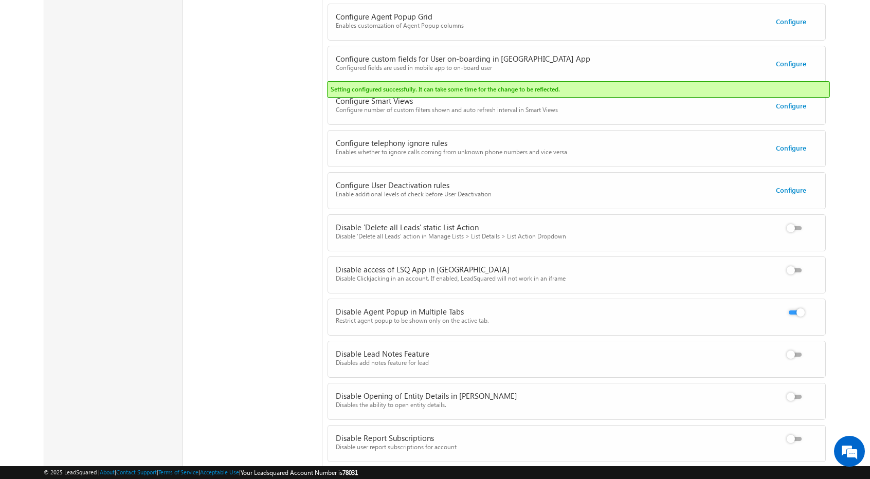
click at [793, 307] on label at bounding box center [796, 307] width 21 height 0
click at [0, 0] on input "checkbox" at bounding box center [0, 0] width 0 height 0
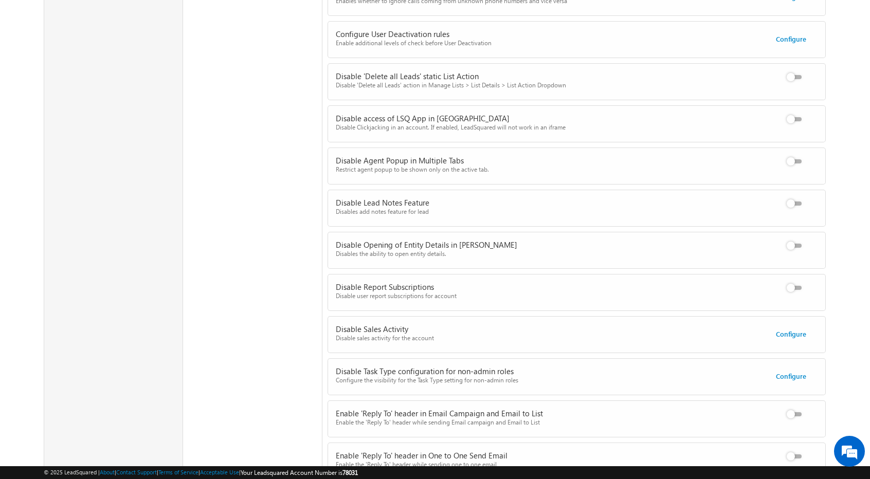
scroll to position [838, 0]
click at [798, 328] on link "Configure" at bounding box center [791, 332] width 30 height 9
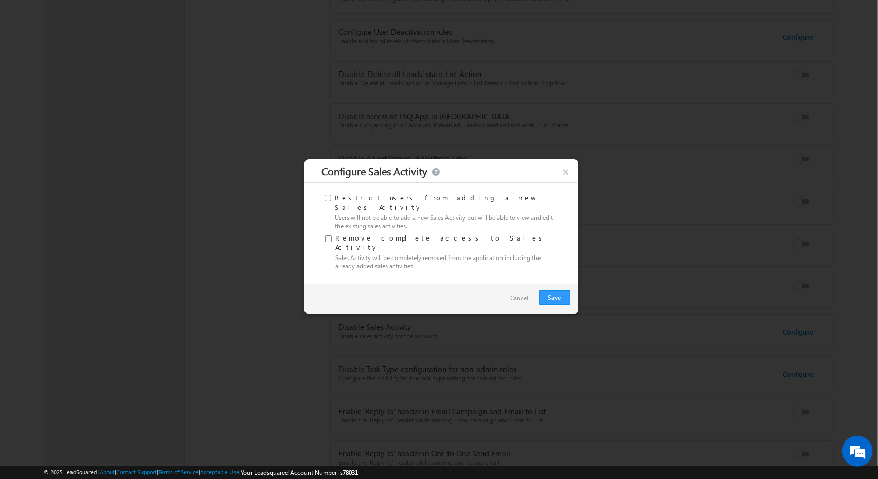
click at [525, 291] on link "Cancel" at bounding box center [520, 298] width 28 height 15
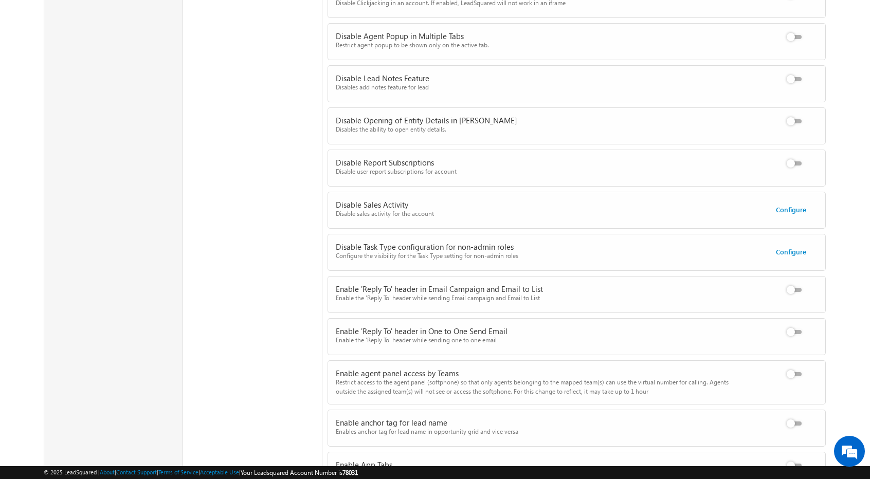
scroll to position [1062, 0]
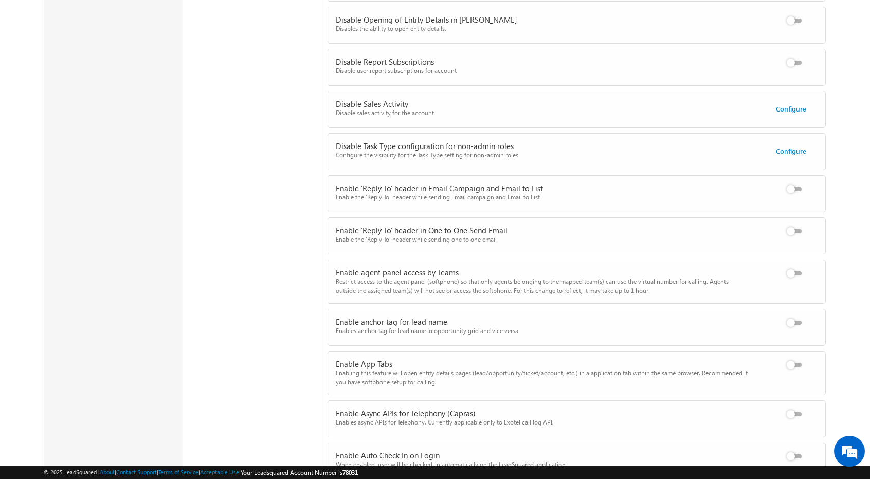
click at [793, 273] on div "Enable agent panel access by Teams Restrict access to the agent panel (softphon…" at bounding box center [584, 281] width 513 height 43
click at [794, 268] on div at bounding box center [797, 275] width 73 height 14
click at [797, 268] on label at bounding box center [796, 268] width 21 height 0
click at [0, 0] on input "checkbox" at bounding box center [0, 0] width 0 height 0
click at [798, 268] on label at bounding box center [796, 268] width 21 height 0
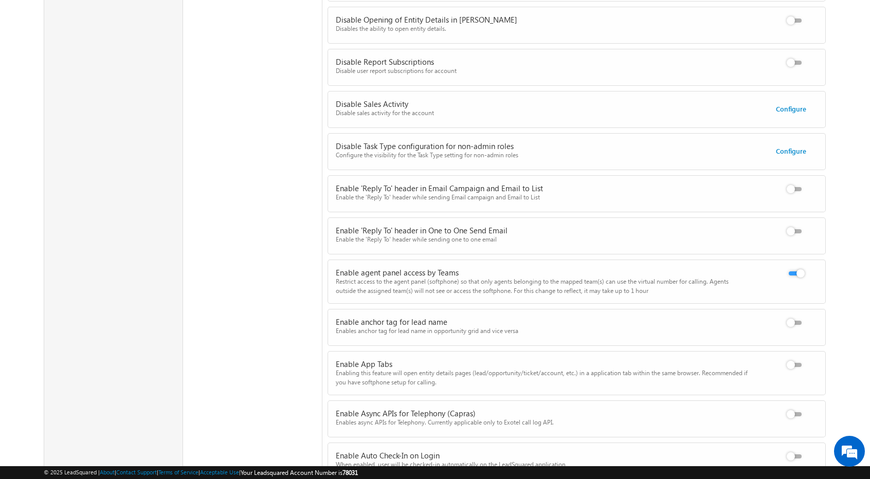
click at [0, 0] on input "checkbox" at bounding box center [0, 0] width 0 height 0
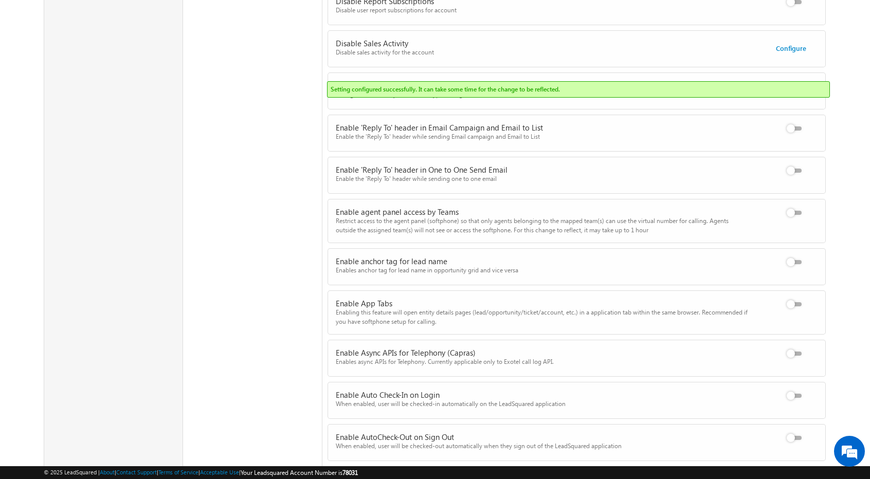
scroll to position [1126, 0]
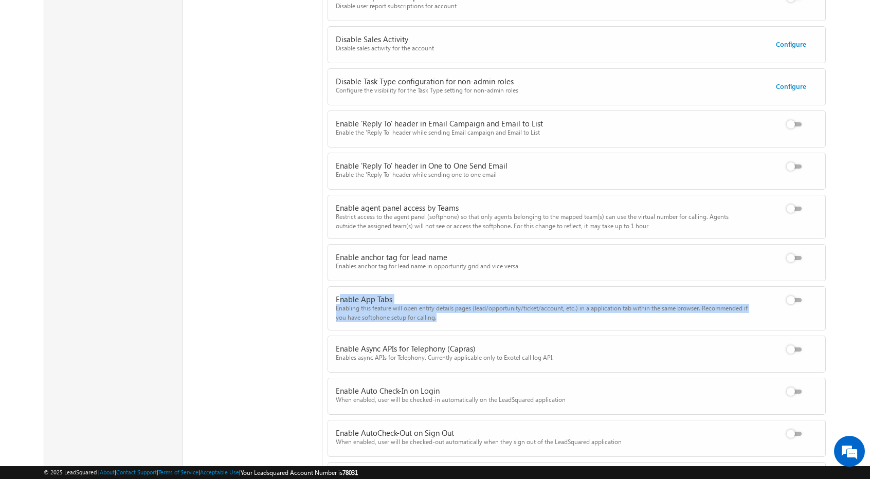
drag, startPoint x: 446, startPoint y: 309, endPoint x: 338, endPoint y: 286, distance: 110.5
click at [338, 295] on div "Enable App Tabs Enabling this feature will open entity details pages (lead/oppo…" at bounding box center [542, 309] width 412 height 28
click at [479, 311] on div "Enabling this feature will open entity details pages (lead/opportunity/ticket/a…" at bounding box center [542, 313] width 412 height 19
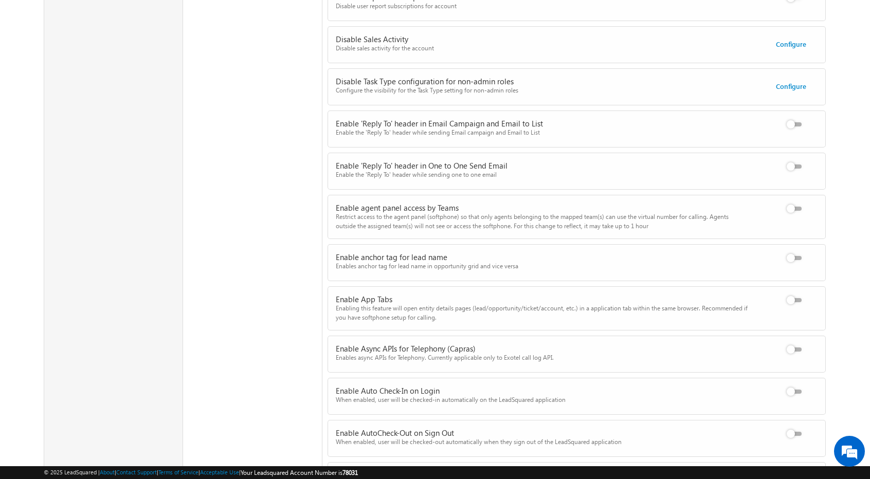
click at [796, 344] on label at bounding box center [796, 344] width 21 height 0
click at [0, 0] on input "checkbox" at bounding box center [0, 0] width 0 height 0
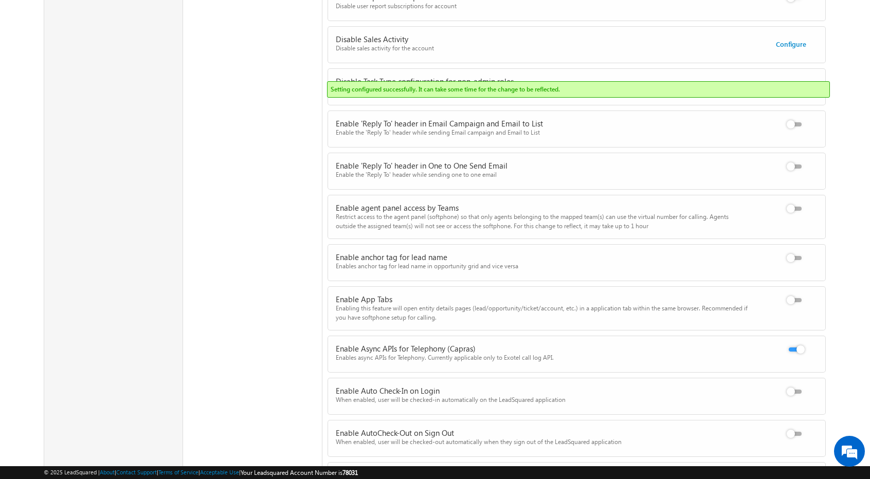
click at [796, 344] on label at bounding box center [796, 344] width 21 height 0
click at [0, 0] on input "checkbox" at bounding box center [0, 0] width 0 height 0
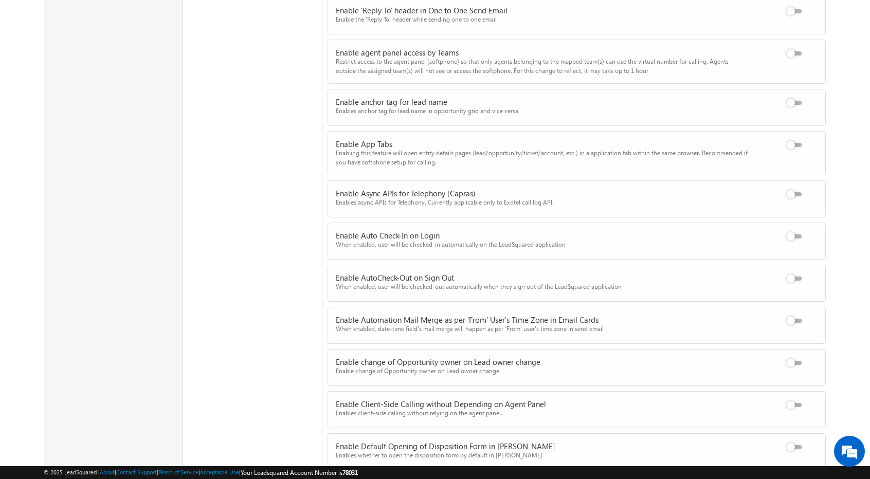
scroll to position [1284, 0]
click at [795, 271] on label at bounding box center [796, 271] width 21 height 0
click at [0, 0] on input "checkbox" at bounding box center [0, 0] width 0 height 0
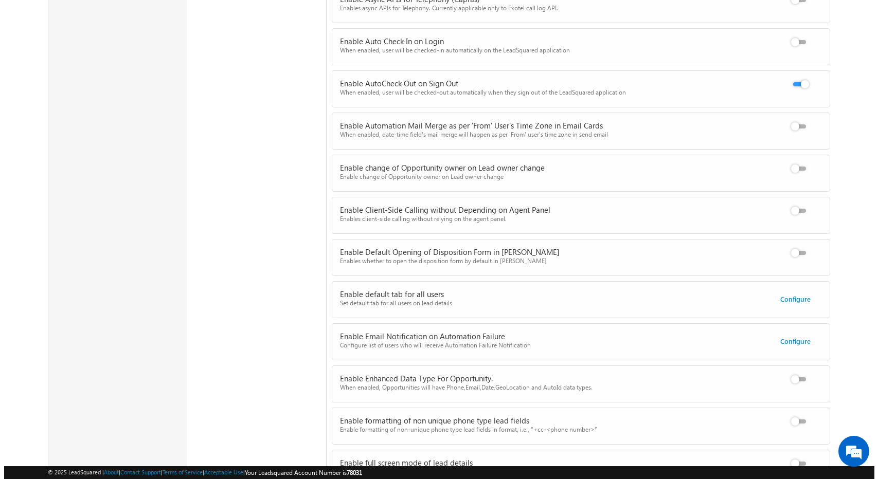
scroll to position [1477, 0]
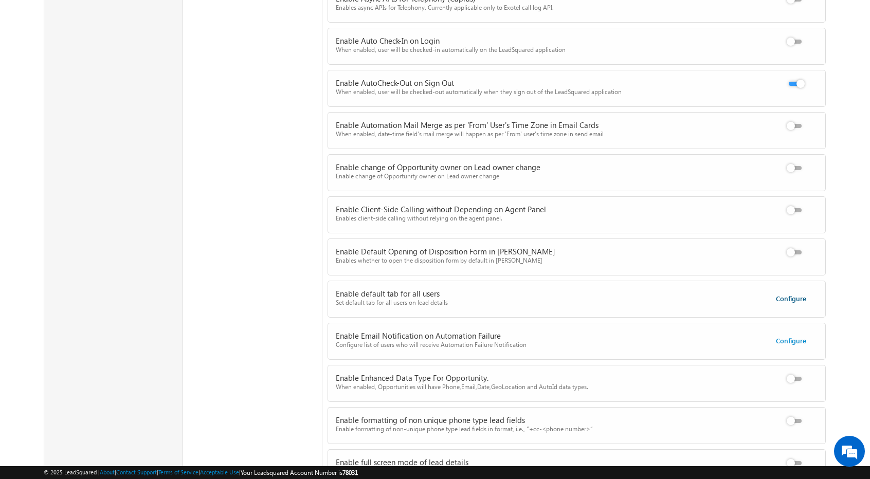
click at [789, 294] on link "Configure" at bounding box center [791, 298] width 30 height 9
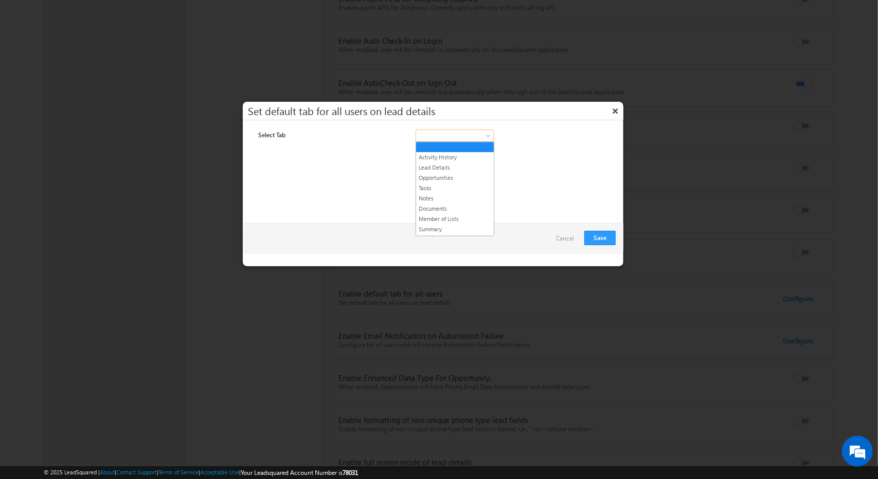
click at [486, 131] on span at bounding box center [451, 135] width 71 height 9
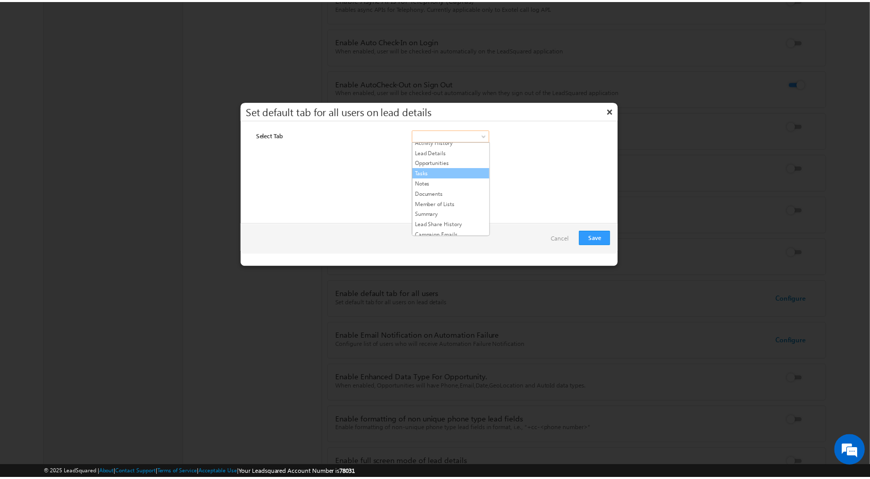
scroll to position [0, 0]
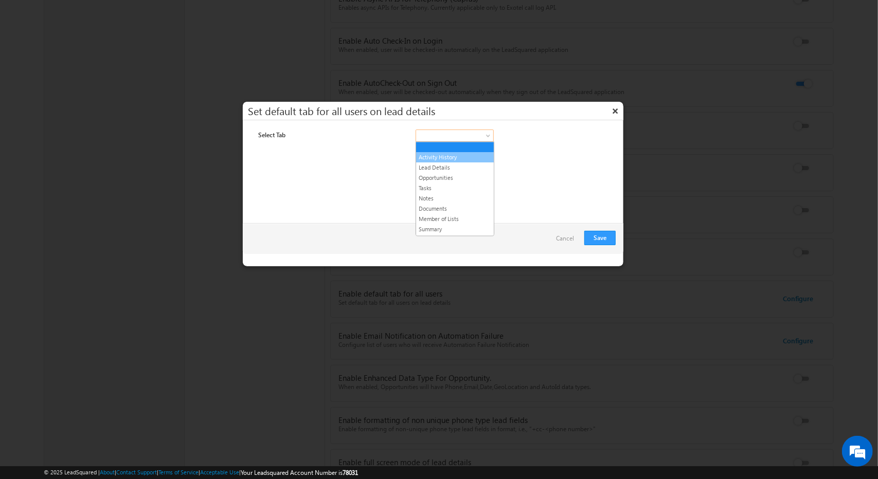
click at [455, 158] on link "Activity History" at bounding box center [455, 157] width 78 height 9
click at [594, 240] on button "Save" at bounding box center [599, 238] width 31 height 14
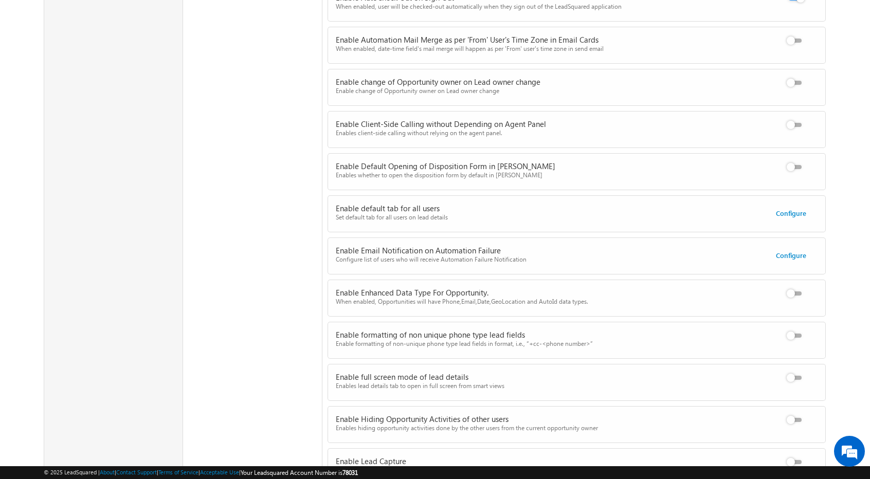
scroll to position [1570, 0]
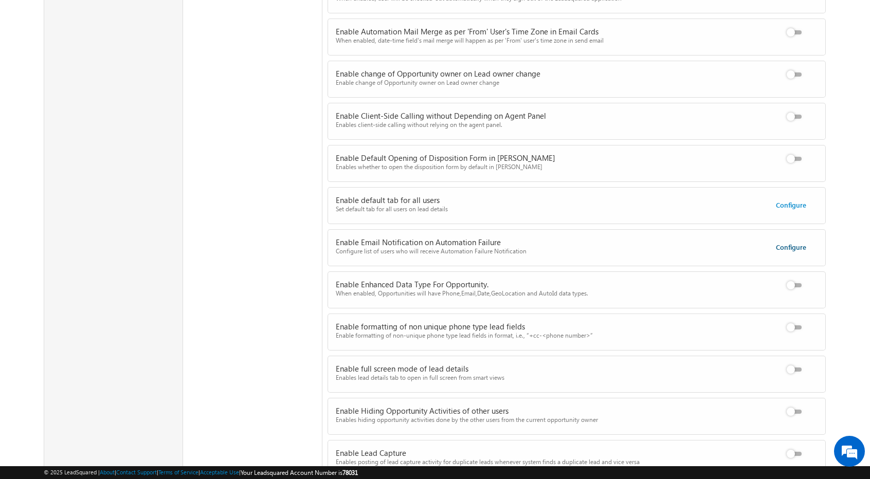
click at [795, 243] on link "Configure" at bounding box center [791, 247] width 30 height 9
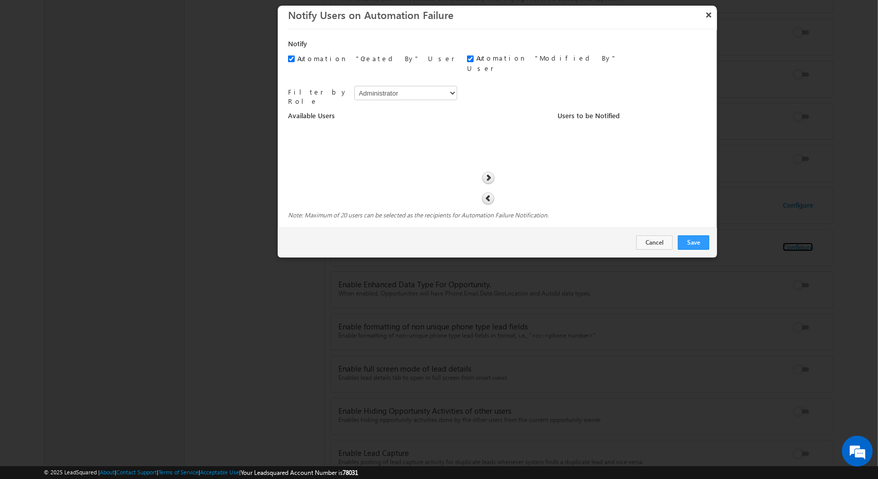
checkbox input "true"
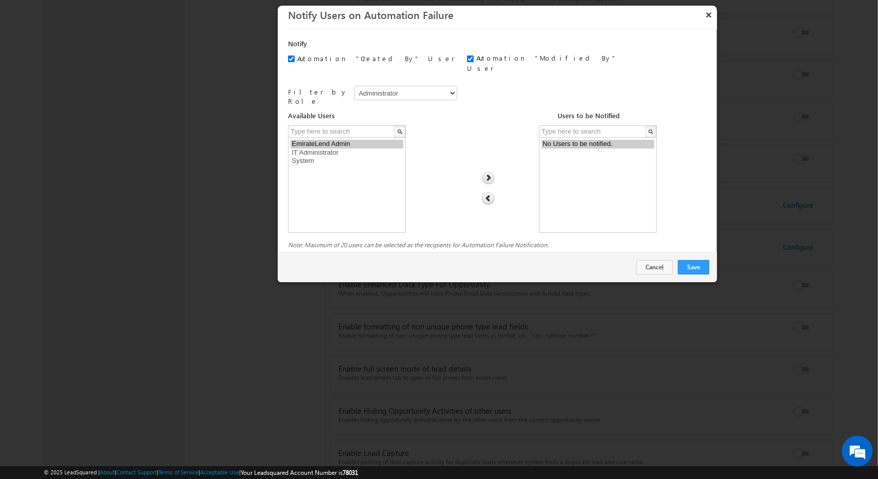
click at [699, 18] on h3 "Notify Users on Automation Failure" at bounding box center [502, 15] width 429 height 18
click at [706, 15] on button "×" at bounding box center [708, 15] width 16 height 18
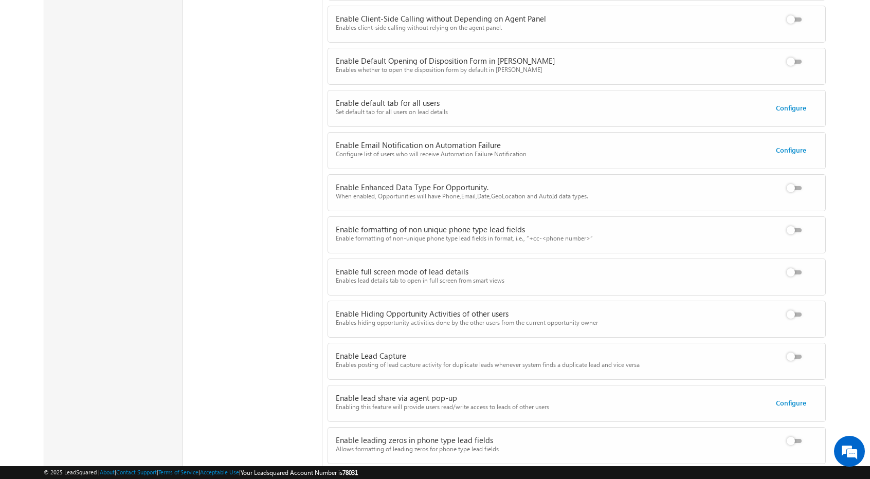
scroll to position [1668, 0]
click at [796, 309] on div at bounding box center [797, 316] width 73 height 14
click at [796, 309] on label at bounding box center [796, 309] width 21 height 0
click at [0, 0] on input "checkbox" at bounding box center [0, 0] width 0 height 0
click at [796, 309] on label at bounding box center [796, 309] width 21 height 0
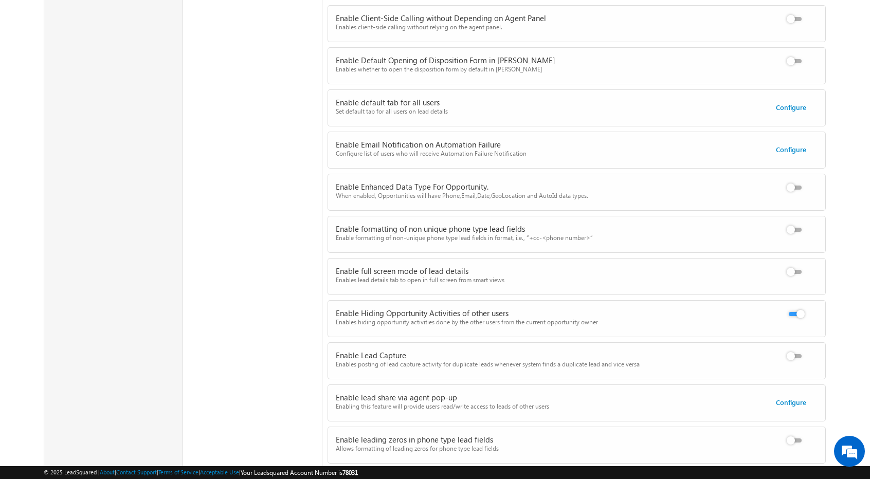
click at [0, 0] on input "checkbox" at bounding box center [0, 0] width 0 height 0
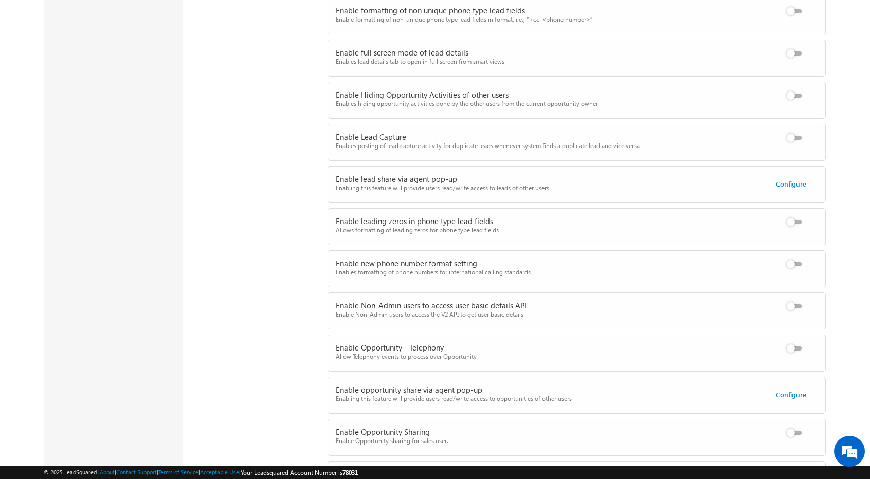
scroll to position [1887, 0]
click at [785, 179] on div "Configure" at bounding box center [805, 186] width 58 height 14
click at [801, 179] on link "Configure" at bounding box center [791, 183] width 30 height 9
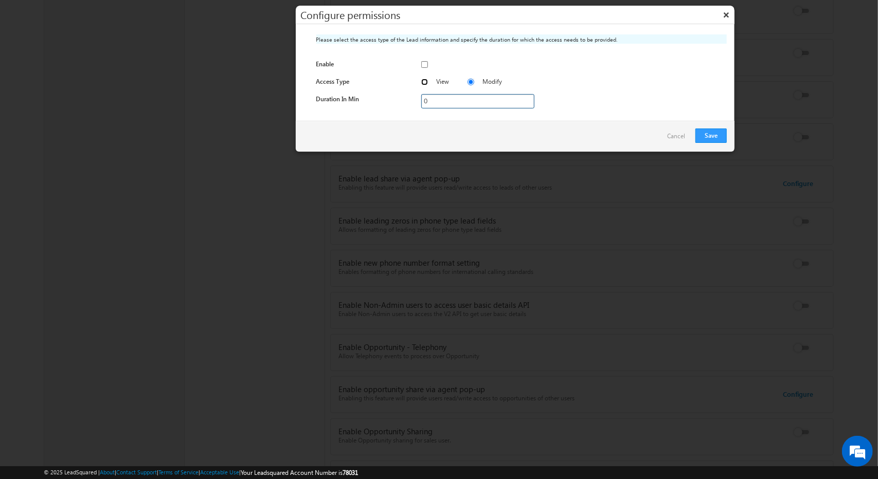
click at [422, 81] on input "View" at bounding box center [424, 82] width 7 height 7
radio input "true"
click at [425, 60] on div at bounding box center [574, 66] width 306 height 14
click at [425, 62] on input "checkbox" at bounding box center [424, 64] width 7 height 7
checkbox input "true"
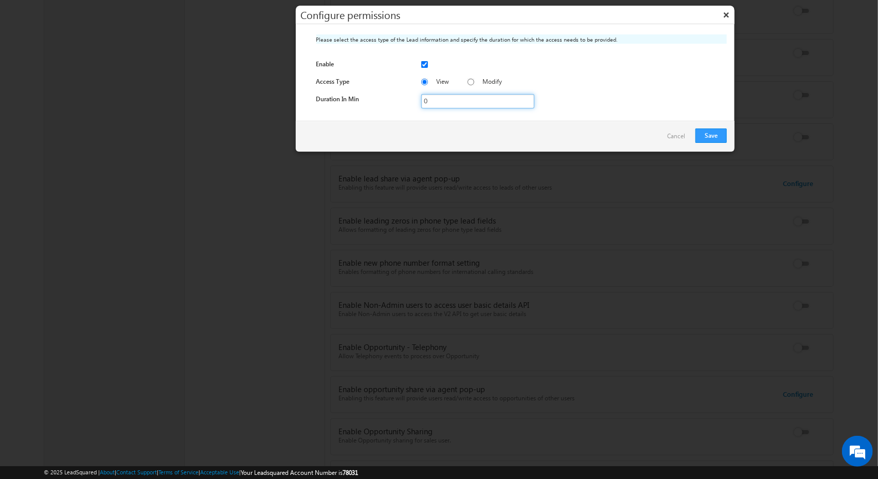
click at [457, 101] on input "0" at bounding box center [477, 101] width 113 height 14
type input "6"
click at [718, 131] on button "Save" at bounding box center [710, 136] width 31 height 14
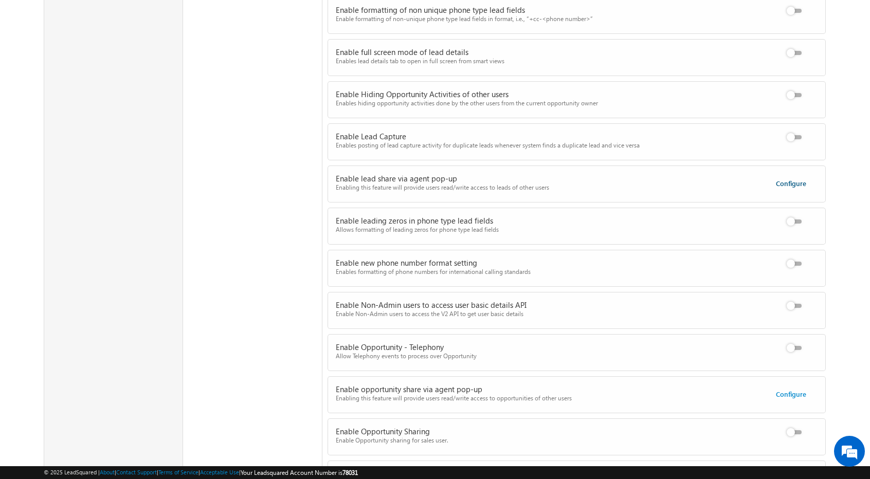
click at [788, 179] on link "Configure" at bounding box center [791, 183] width 30 height 9
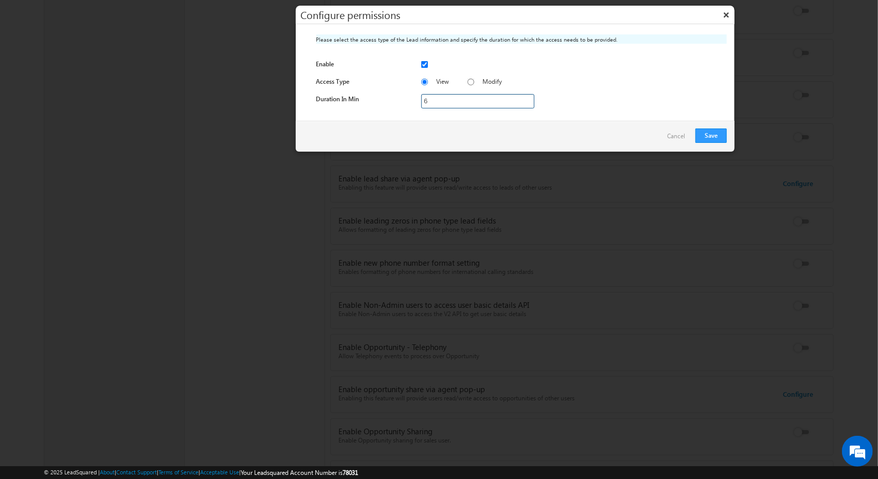
click at [675, 137] on link "Cancel" at bounding box center [676, 136] width 28 height 15
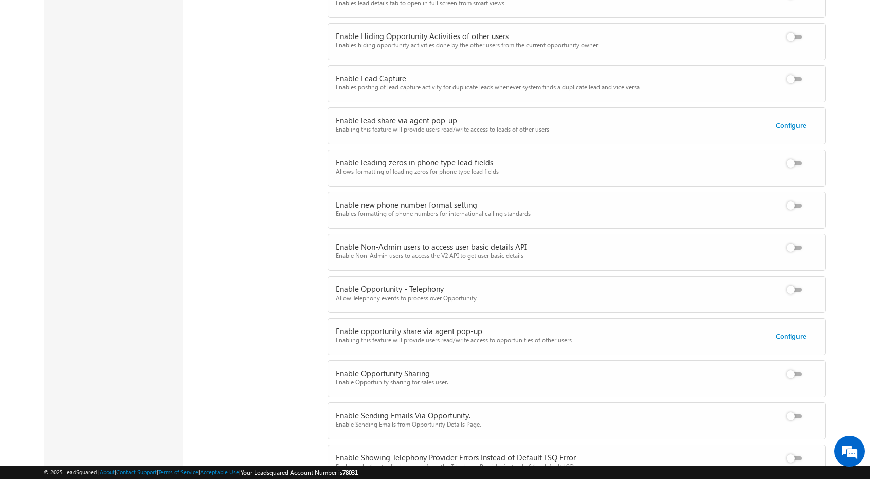
scroll to position [1946, 0]
click at [794, 242] on label at bounding box center [796, 242] width 21 height 0
click at [0, 0] on input "checkbox" at bounding box center [0, 0] width 0 height 0
click at [798, 284] on label at bounding box center [796, 284] width 21 height 0
click at [0, 0] on input "checkbox" at bounding box center [0, 0] width 0 height 0
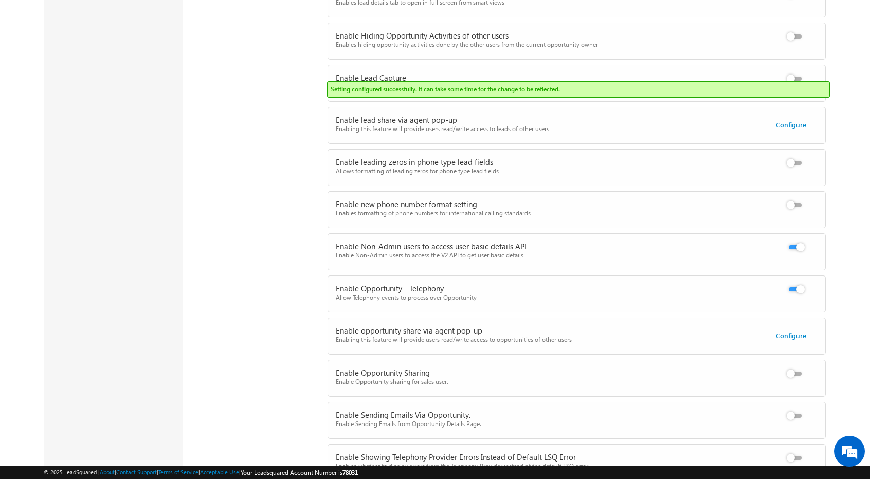
click at [800, 284] on label at bounding box center [796, 284] width 21 height 0
click at [0, 0] on input "checkbox" at bounding box center [0, 0] width 0 height 0
click at [796, 284] on div at bounding box center [797, 291] width 73 height 14
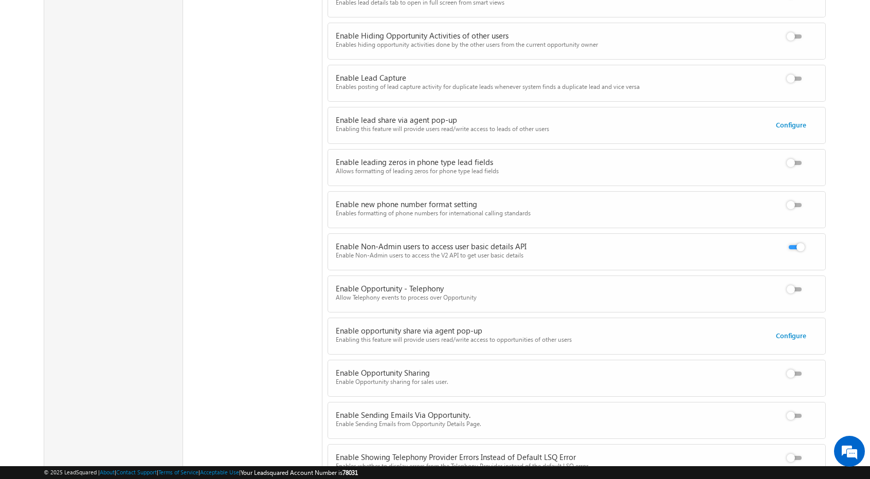
click at [797, 284] on div at bounding box center [797, 291] width 73 height 14
click at [795, 284] on label at bounding box center [796, 284] width 21 height 0
click at [0, 0] on input "checkbox" at bounding box center [0, 0] width 0 height 0
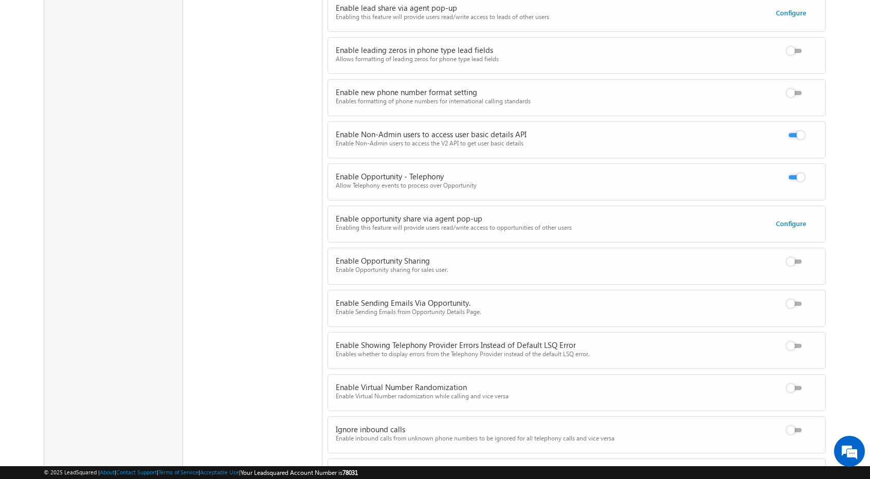
scroll to position [2059, 0]
click at [797, 339] on div at bounding box center [797, 346] width 73 height 14
click at [796, 339] on div at bounding box center [797, 346] width 73 height 14
click at [796, 339] on label at bounding box center [796, 339] width 21 height 0
click at [0, 0] on input "checkbox" at bounding box center [0, 0] width 0 height 0
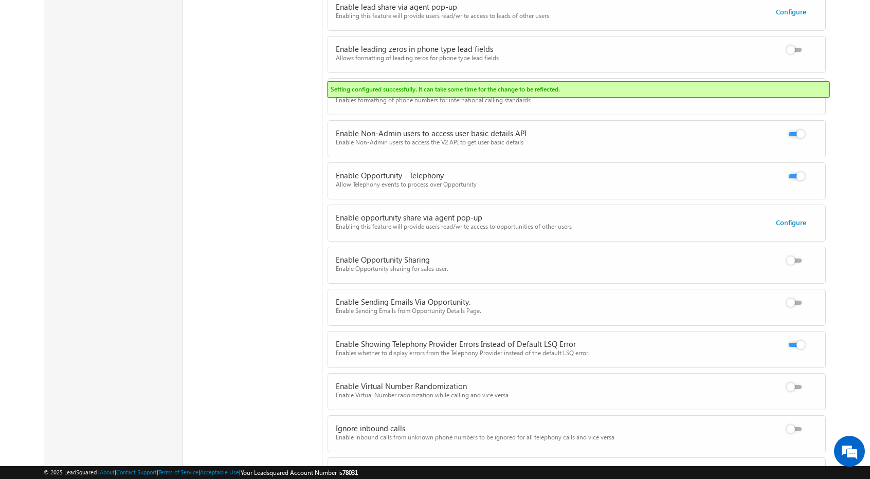
click at [796, 339] on label at bounding box center [796, 339] width 21 height 0
click at [0, 0] on input "checkbox" at bounding box center [0, 0] width 0 height 0
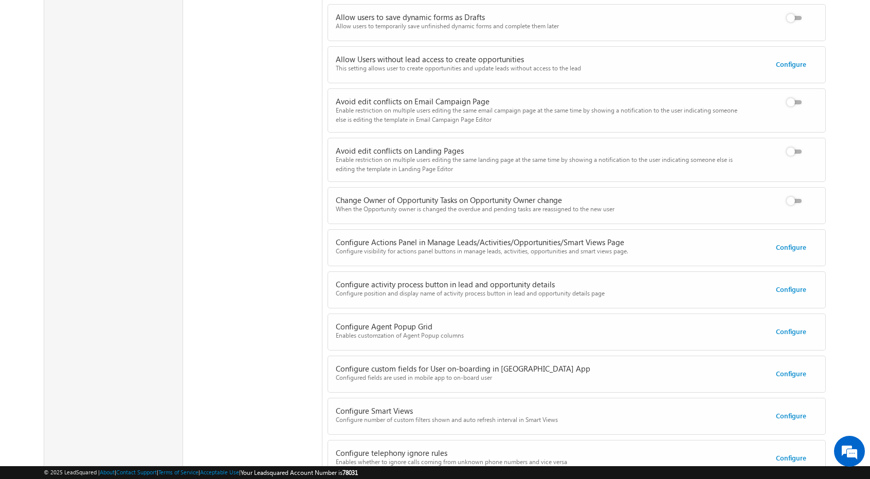
scroll to position [0, 0]
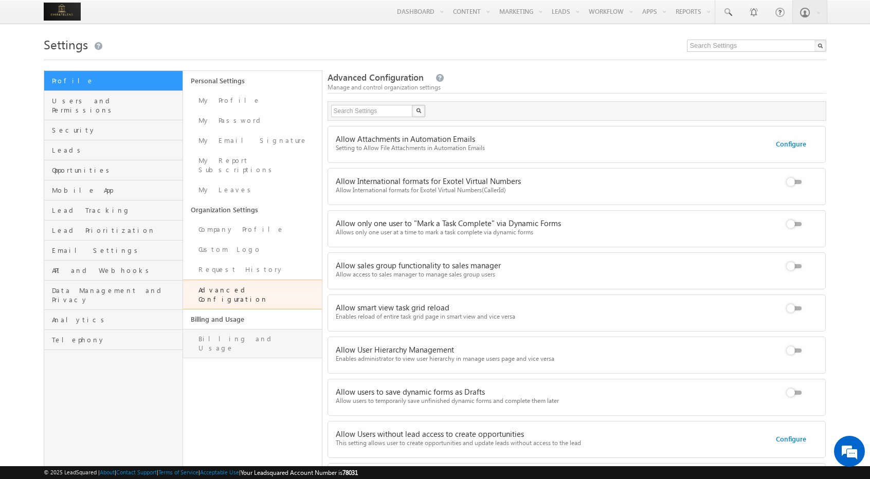
click at [236, 329] on link "Billing and Usage" at bounding box center [252, 343] width 139 height 29
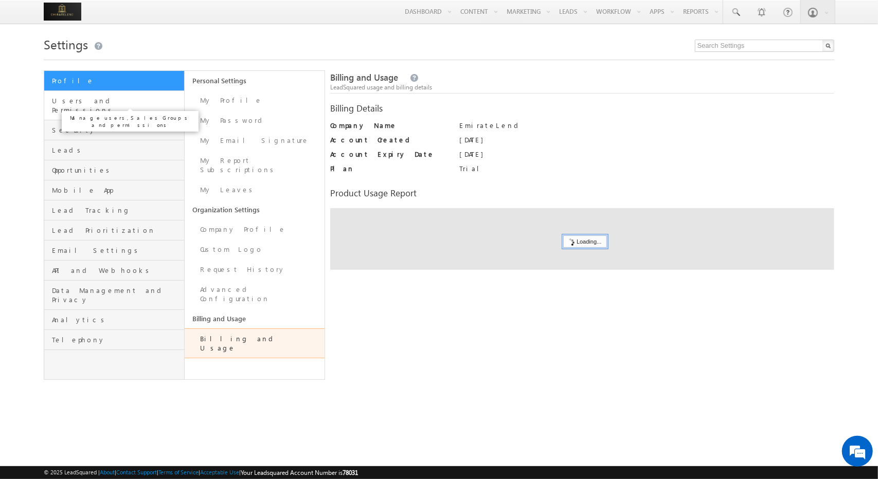
click span "Users and Permissions"
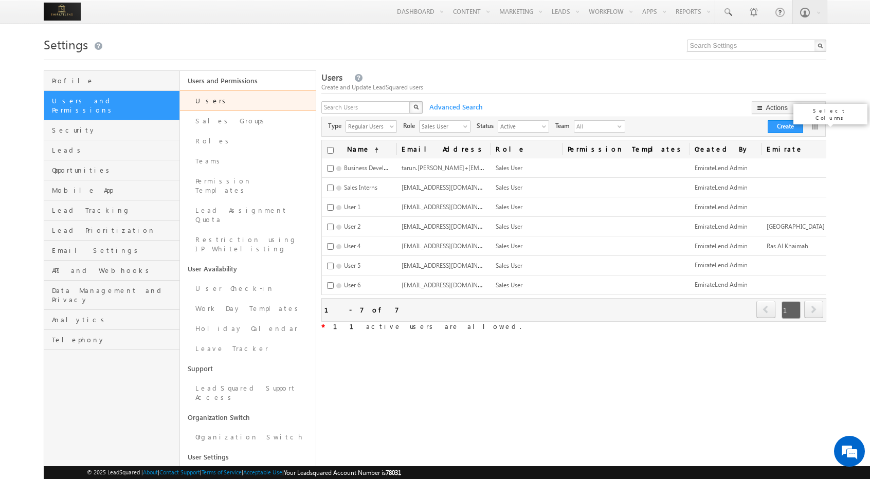
click at [816, 131] on link at bounding box center [815, 126] width 10 height 10
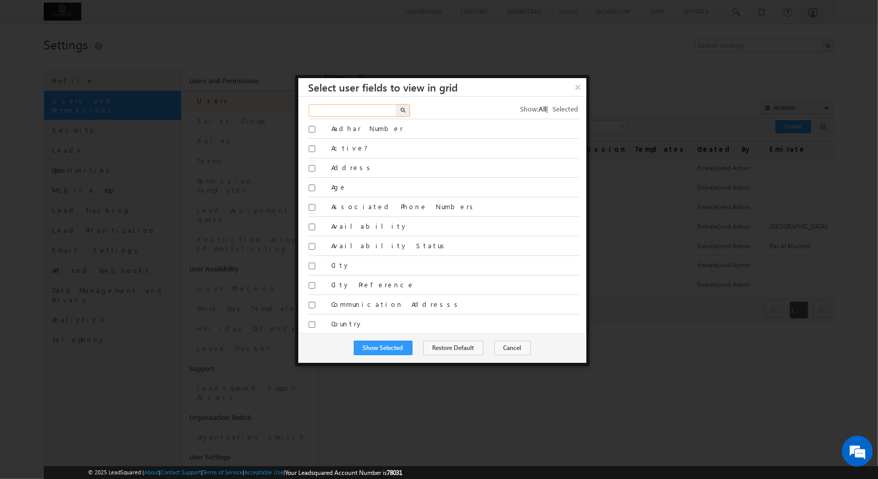
click at [337, 111] on input "text" at bounding box center [353, 110] width 89 height 12
type input "type"
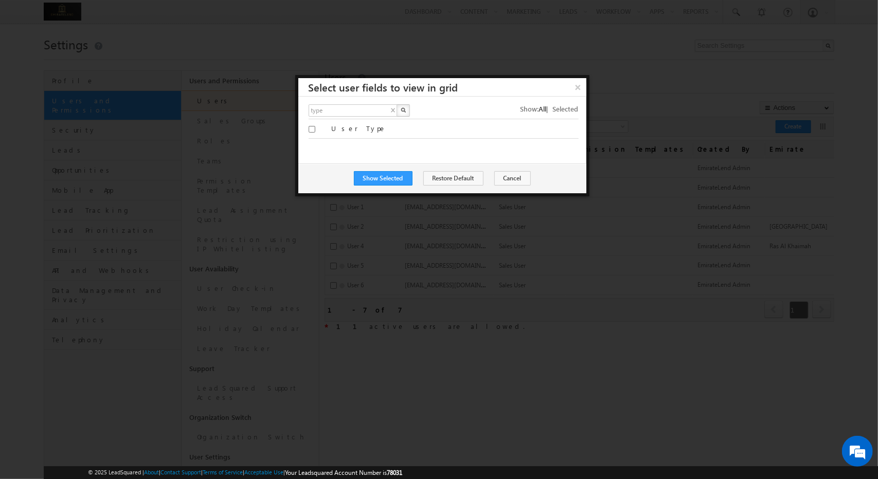
click at [400, 114] on button "button" at bounding box center [403, 110] width 13 height 12
click at [312, 131] on input "User Type" at bounding box center [312, 129] width 7 height 7
checkbox input "true"
click at [411, 174] on button "Show Selected" at bounding box center [383, 178] width 59 height 14
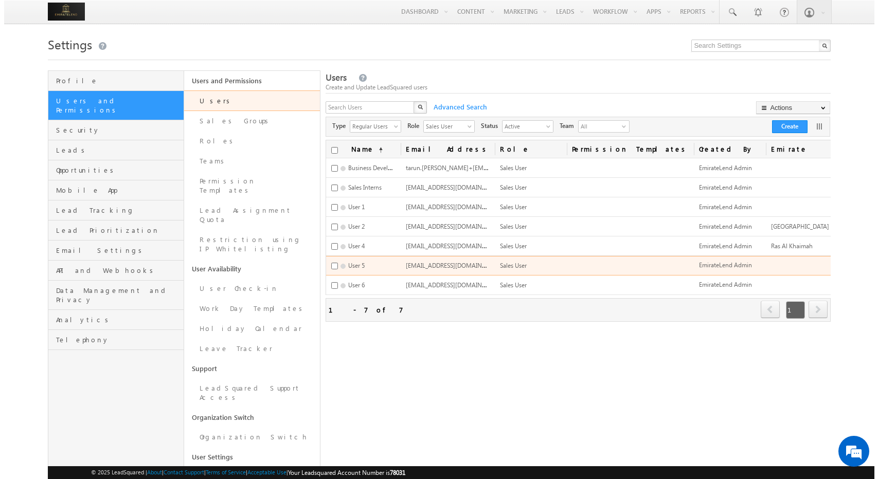
scroll to position [0, 110]
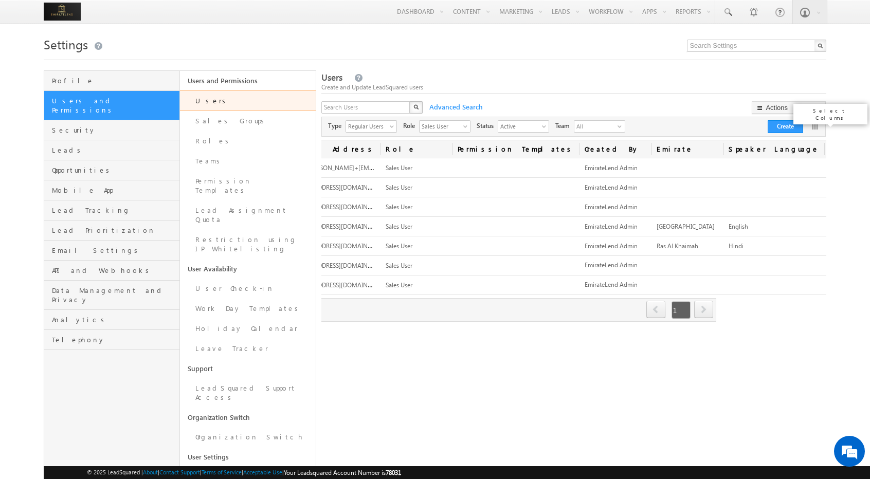
click at [815, 129] on link at bounding box center [815, 126] width 10 height 10
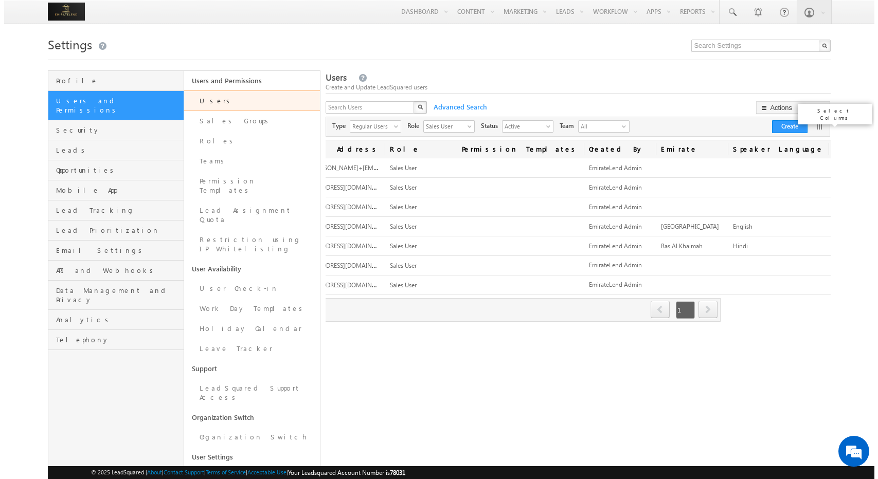
scroll to position [0, 105]
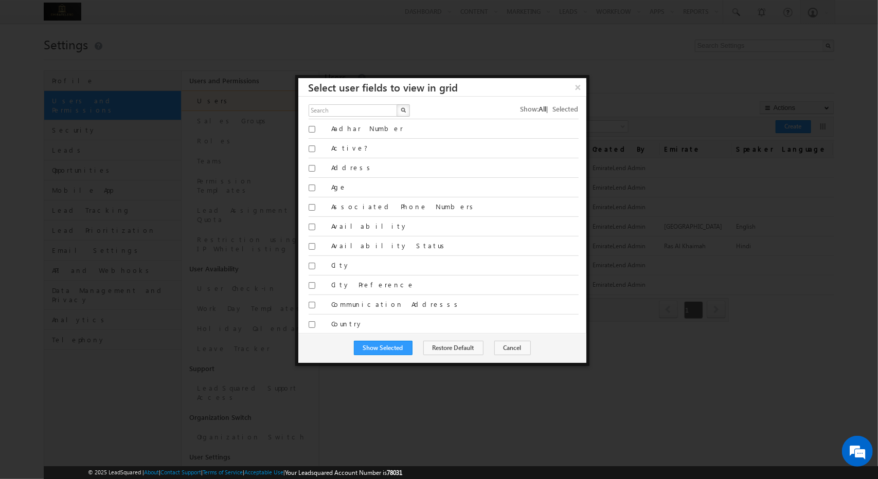
click at [562, 106] on span "Selected" at bounding box center [566, 108] width 26 height 9
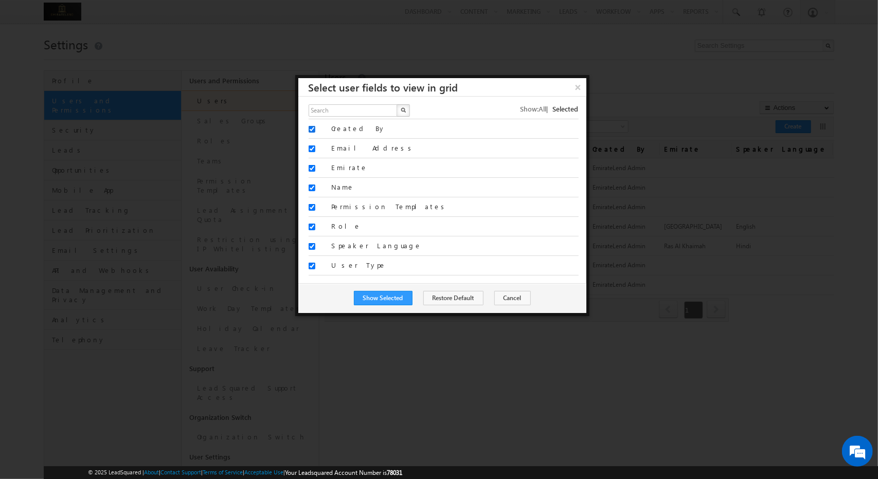
click at [312, 129] on input "Created By" at bounding box center [312, 129] width 7 height 7
checkbox input "false"
click at [547, 110] on span "All" at bounding box center [543, 108] width 8 height 9
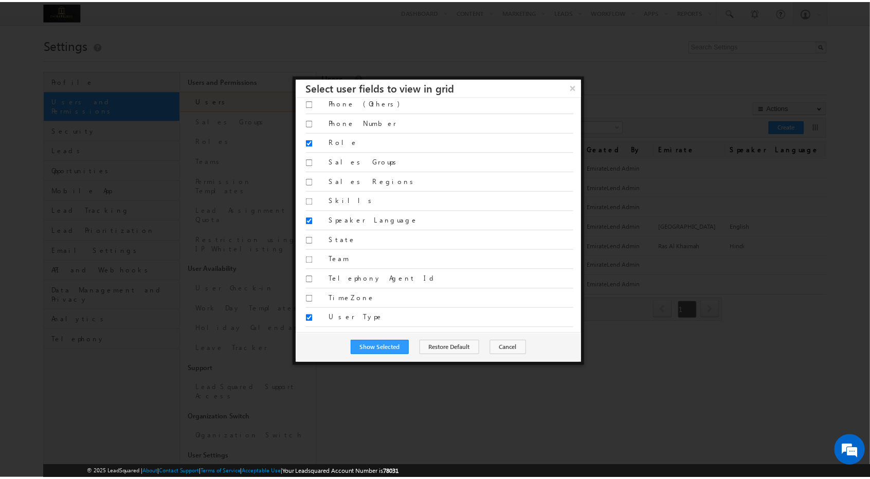
scroll to position [1061, 0]
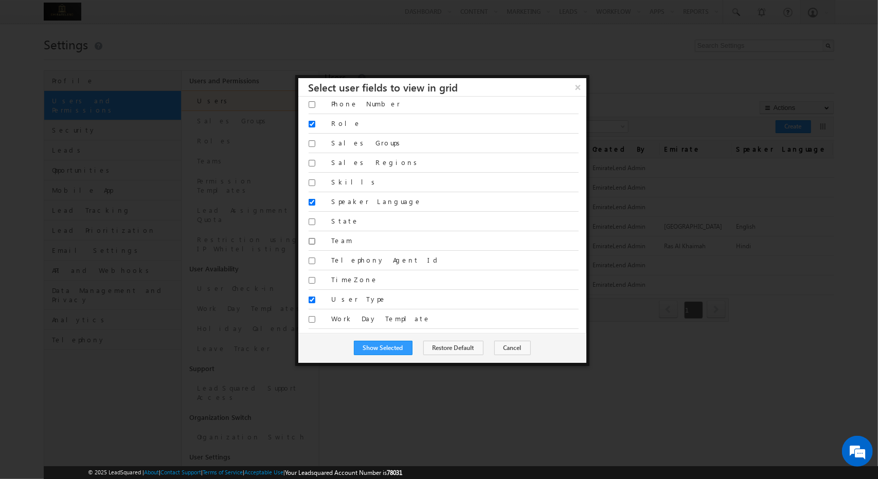
click at [312, 238] on input "Team" at bounding box center [312, 241] width 7 height 7
checkbox input "true"
click at [407, 345] on button "Show Selected" at bounding box center [383, 348] width 59 height 14
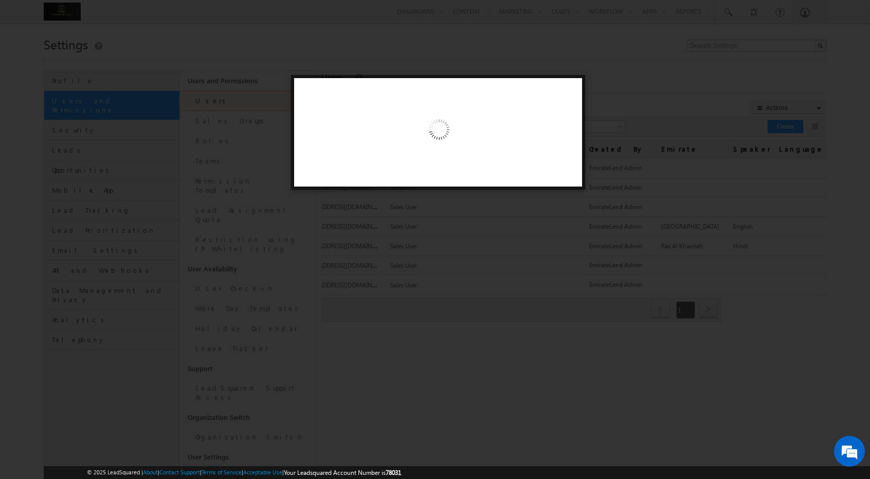
scroll to position [0, 0]
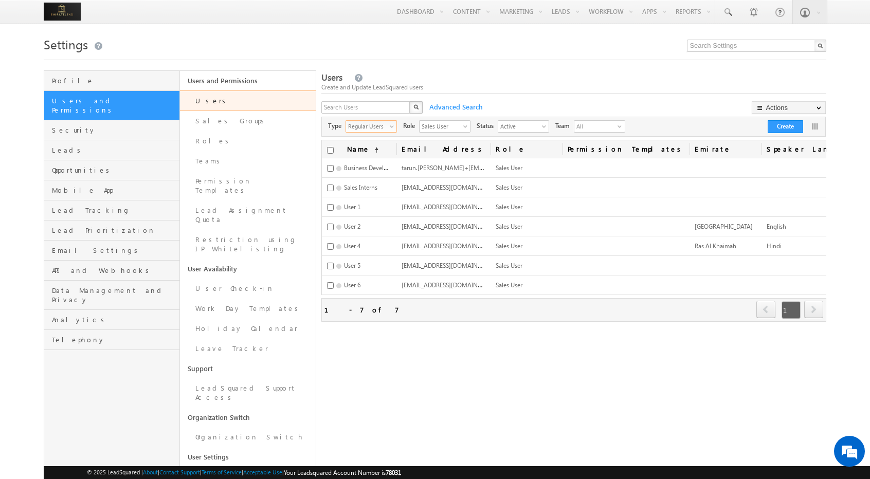
click at [393, 129] on span "select" at bounding box center [394, 126] width 8 height 6
click at [468, 122] on span "select" at bounding box center [466, 129] width 7 height 17
click at [445, 153] on li "Administrator" at bounding box center [445, 149] width 50 height 10
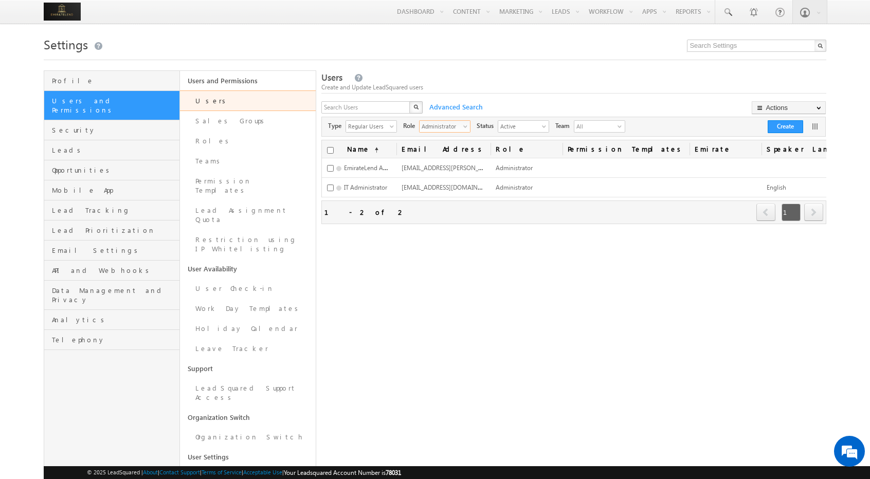
click at [463, 128] on div "Administrator select" at bounding box center [444, 126] width 51 height 12
click at [443, 140] on li "All" at bounding box center [445, 139] width 50 height 10
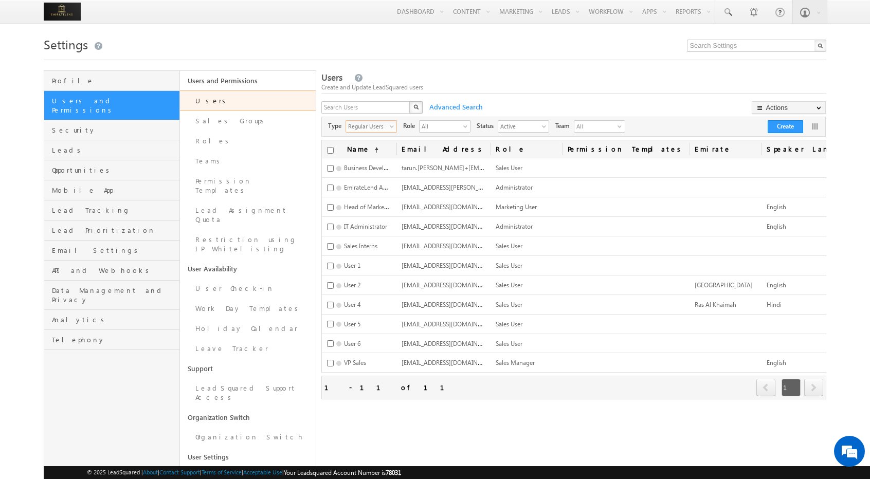
click at [390, 130] on span "select" at bounding box center [393, 129] width 7 height 17
click at [367, 142] on li "All" at bounding box center [371, 139] width 50 height 10
click at [539, 129] on span "Active" at bounding box center [519, 126] width 42 height 10
click at [515, 158] on li "Inactive" at bounding box center [524, 159] width 50 height 10
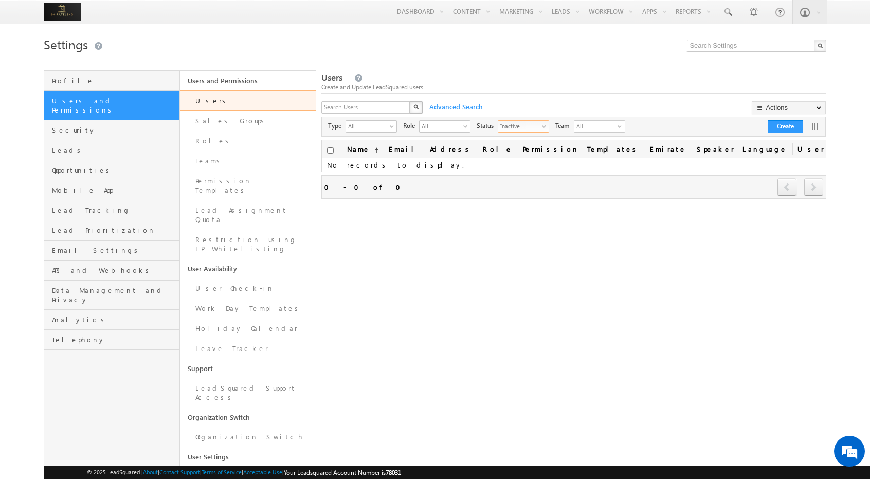
click at [547, 128] on div "Inactive select" at bounding box center [523, 126] width 51 height 12
click at [530, 145] on li "Active" at bounding box center [530, 149] width 50 height 10
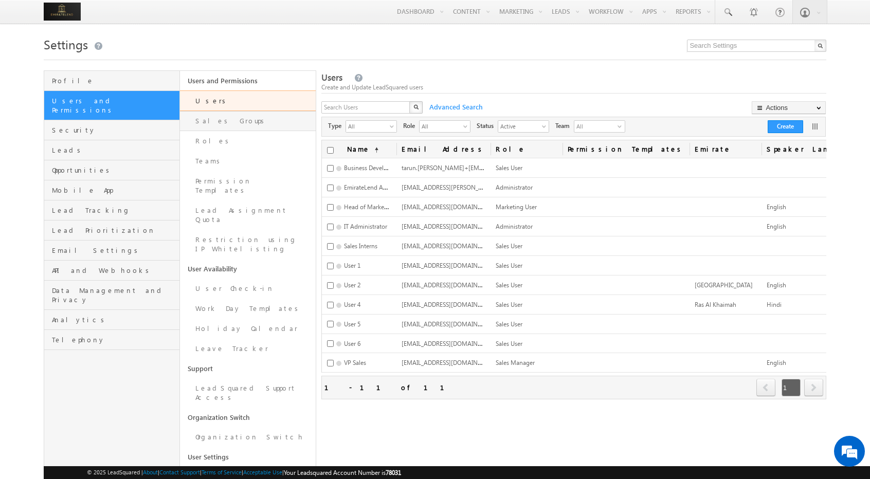
click at [245, 127] on link "Sales Groups" at bounding box center [248, 121] width 136 height 20
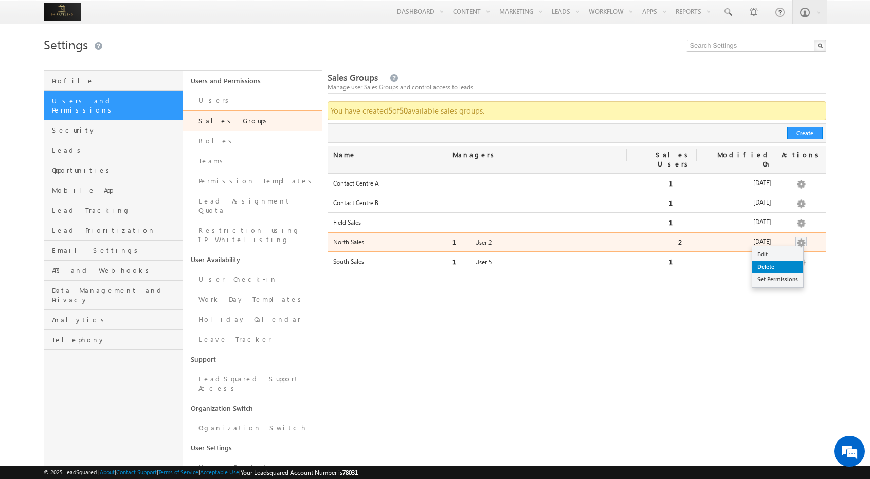
click at [780, 261] on link "Delete" at bounding box center [777, 267] width 51 height 12
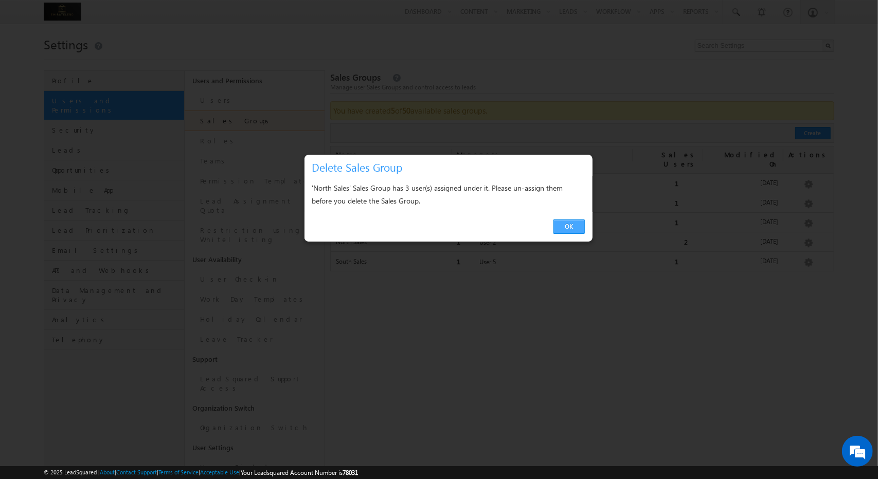
click at [570, 222] on link "OK" at bounding box center [568, 227] width 31 height 14
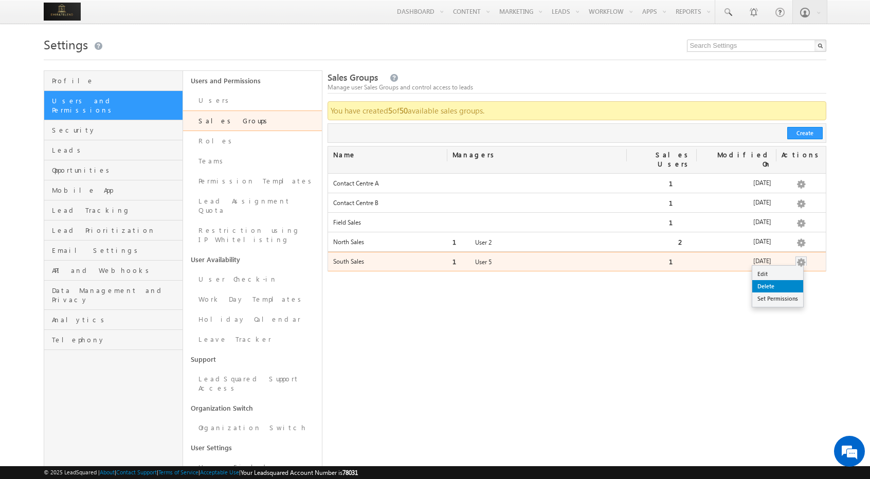
click at [780, 280] on link "Delete" at bounding box center [777, 286] width 51 height 12
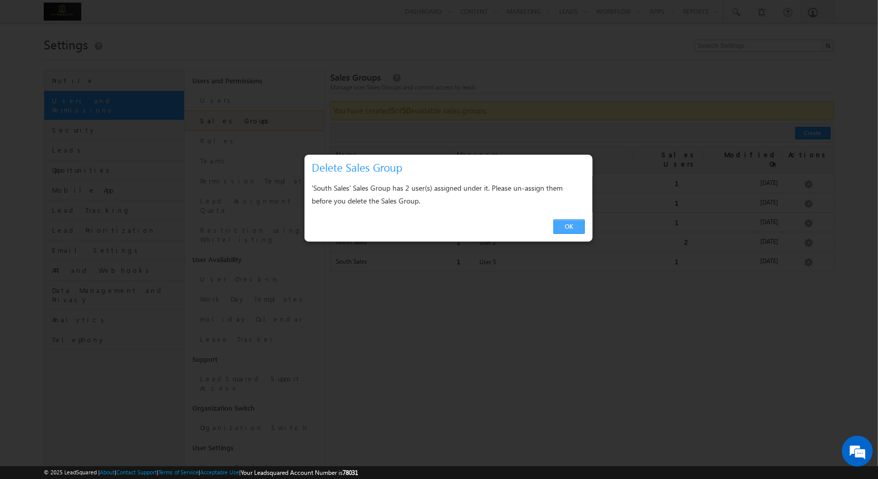
click at [561, 225] on link "OK" at bounding box center [568, 227] width 31 height 14
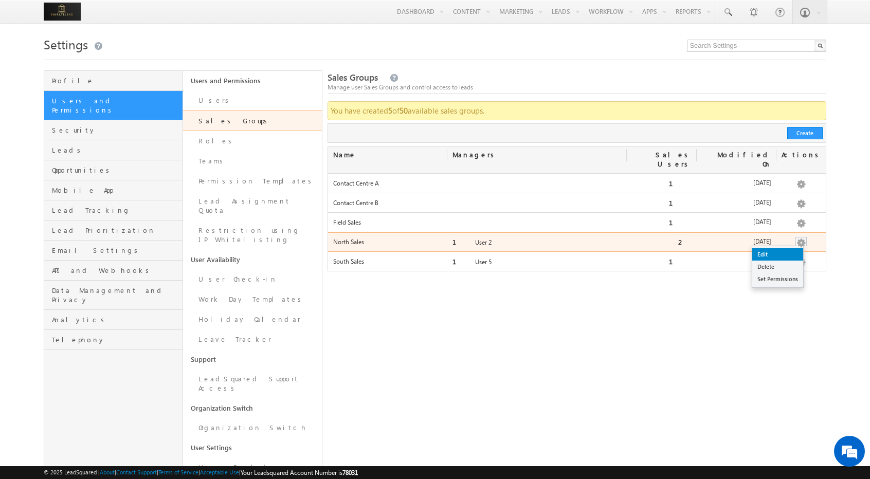
click at [778, 248] on link "Edit" at bounding box center [777, 254] width 51 height 12
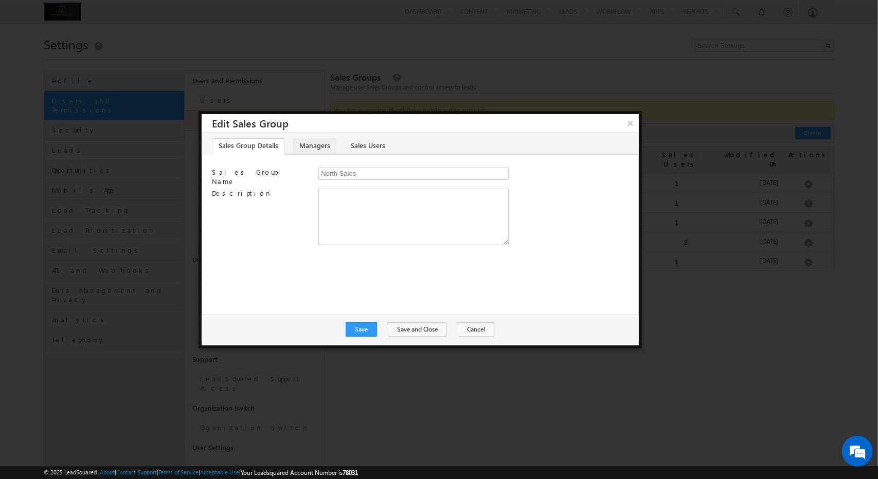
click at [302, 146] on link "Managers" at bounding box center [315, 146] width 44 height 16
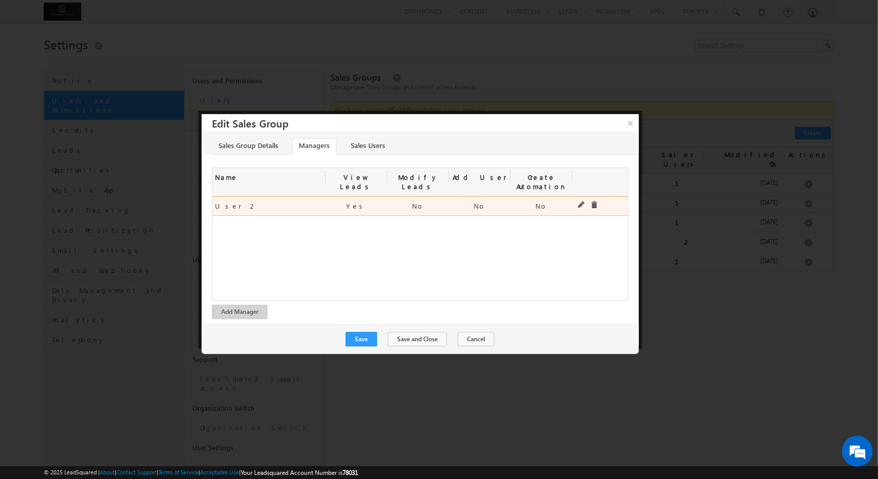
click at [595, 199] on div at bounding box center [587, 206] width 31 height 19
click at [595, 197] on div at bounding box center [587, 206] width 31 height 19
click at [595, 202] on span at bounding box center [593, 205] width 7 height 7
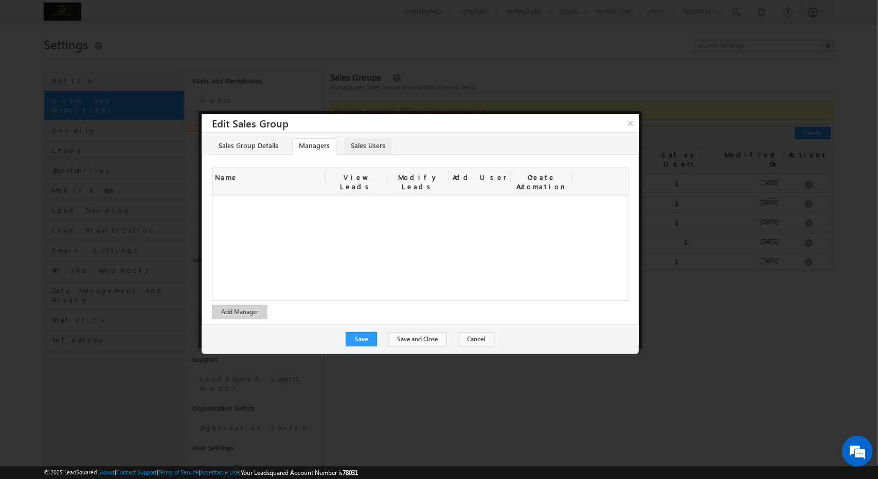
click at [373, 145] on link "Sales Users" at bounding box center [367, 146] width 47 height 16
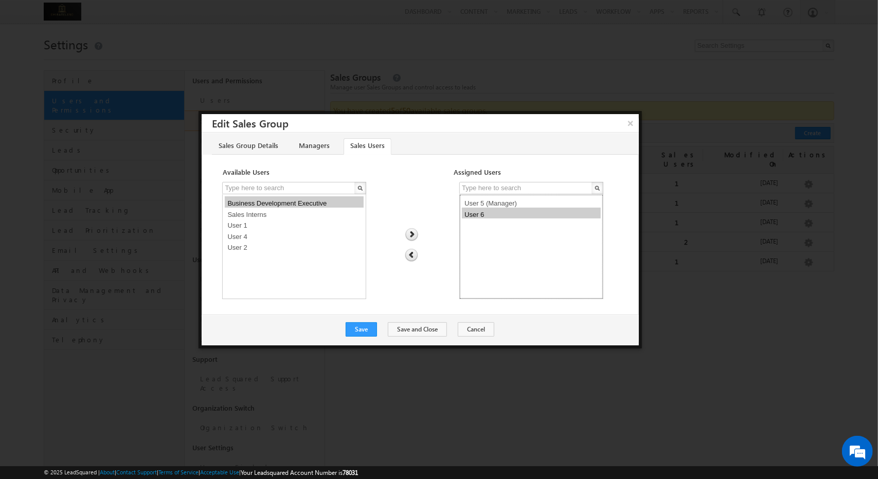
click at [498, 213] on option "User 6" at bounding box center [531, 213] width 139 height 11
select select "2a20cce4-6890-11f0-91df-068012126923"
click at [493, 204] on option "User 5 (Manager)" at bounding box center [531, 201] width 139 height 11
click at [409, 255] on img at bounding box center [411, 255] width 13 height 13
select select
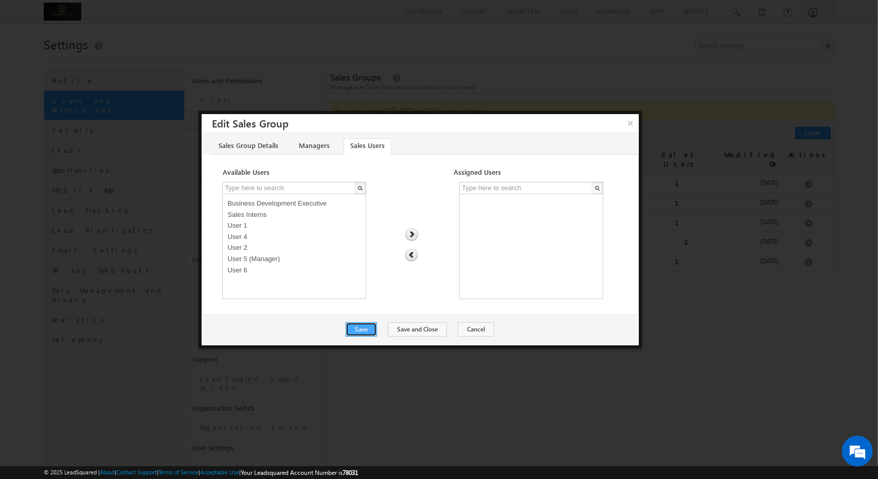
click at [376, 322] on button "Save" at bounding box center [361, 329] width 31 height 14
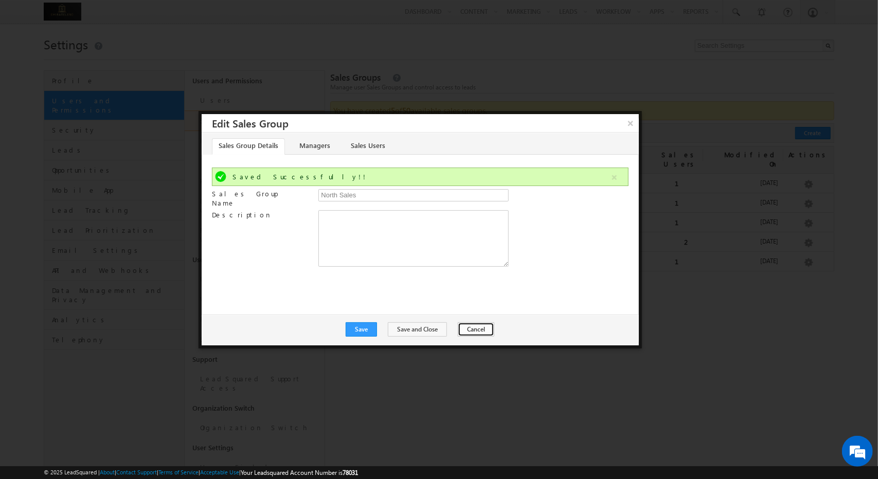
click at [470, 322] on button "Cancel" at bounding box center [476, 329] width 37 height 14
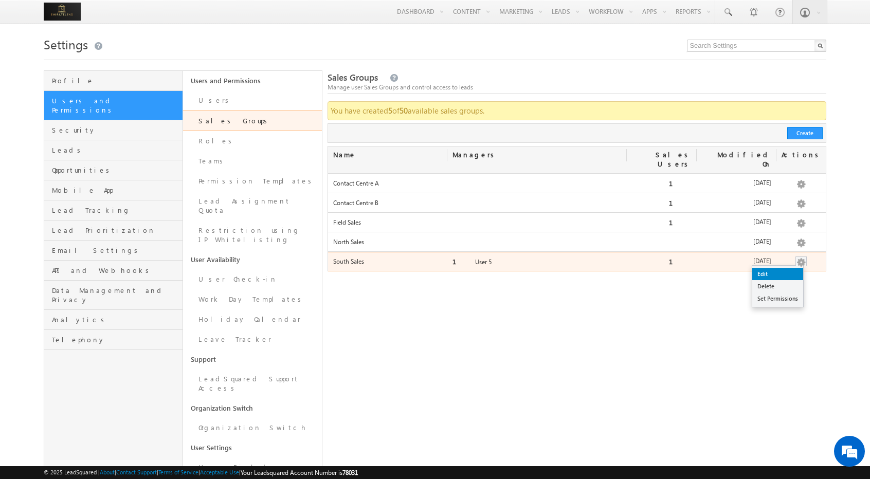
click at [785, 268] on link "Edit" at bounding box center [777, 274] width 51 height 12
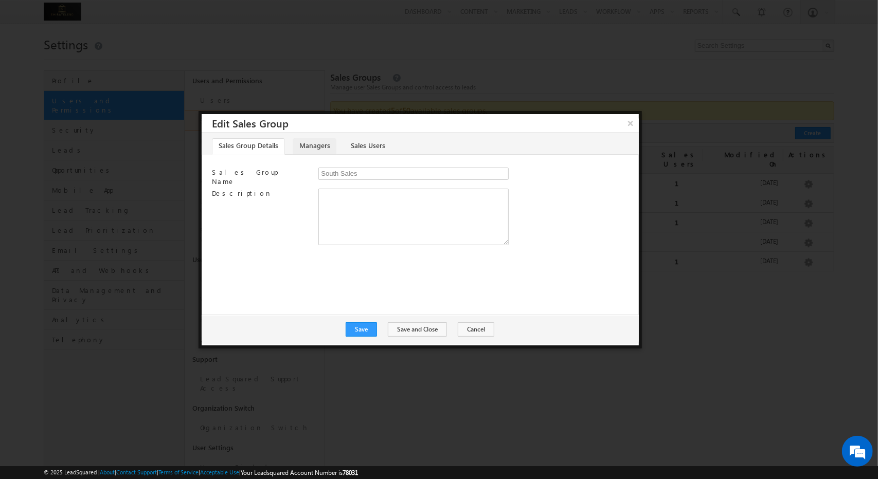
click at [328, 154] on link "Managers" at bounding box center [315, 146] width 44 height 16
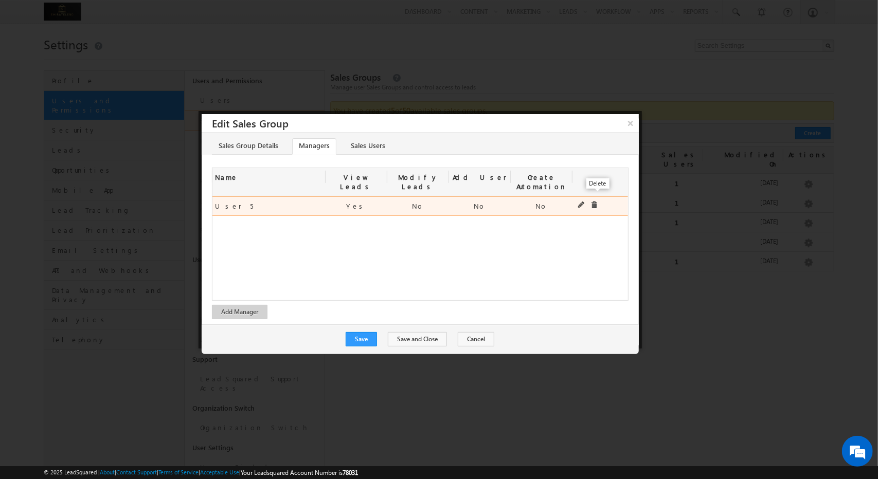
click at [592, 202] on span at bounding box center [593, 205] width 7 height 7
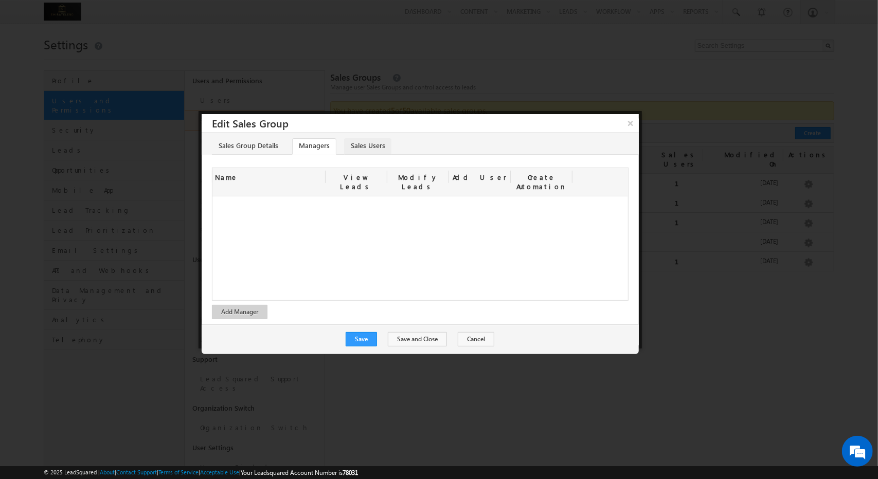
click at [351, 139] on link "Sales Users" at bounding box center [367, 146] width 47 height 16
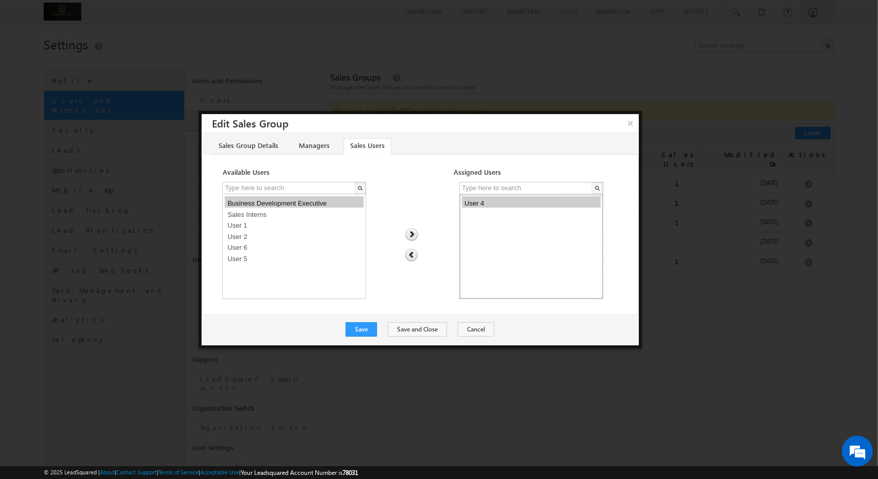
select select "28cf8d6f-6890-11f0-91df-068012126923"
click at [480, 202] on option "User 4" at bounding box center [531, 201] width 139 height 11
click at [406, 255] on img at bounding box center [411, 255] width 13 height 13
click at [377, 326] on button "Save" at bounding box center [361, 329] width 31 height 14
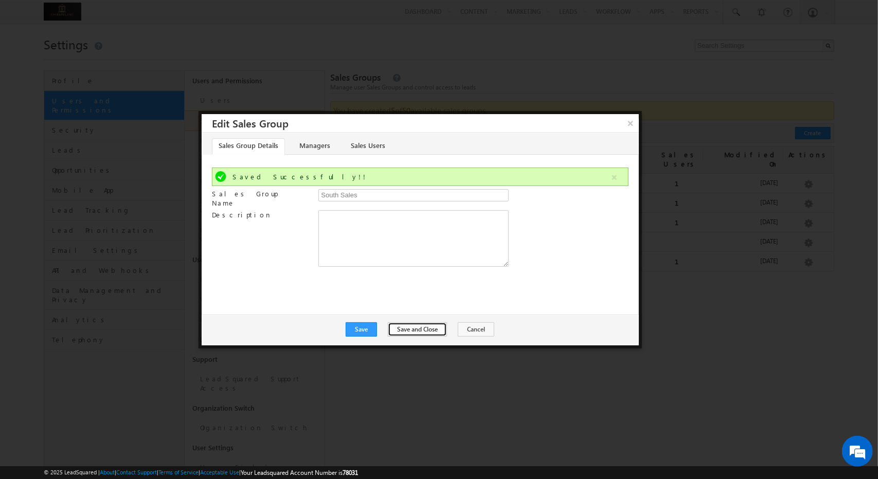
click at [396, 329] on button "Save and Close" at bounding box center [417, 329] width 59 height 14
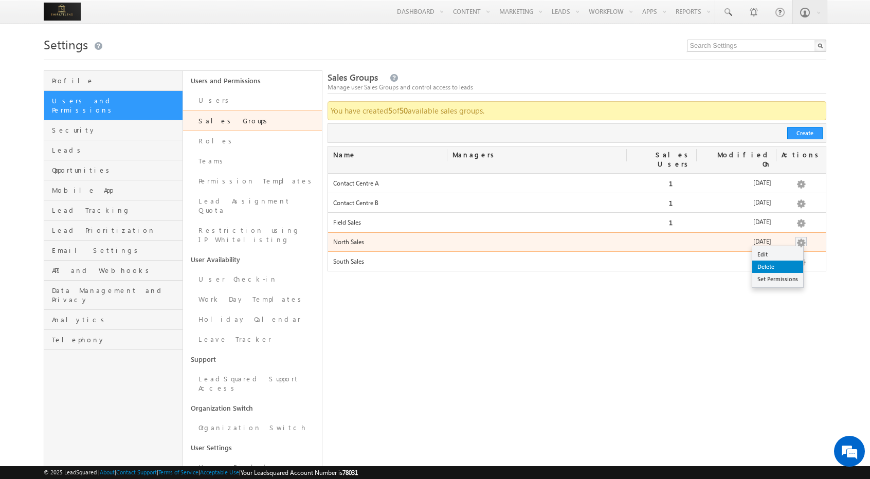
click at [779, 261] on link "Delete" at bounding box center [777, 267] width 51 height 12
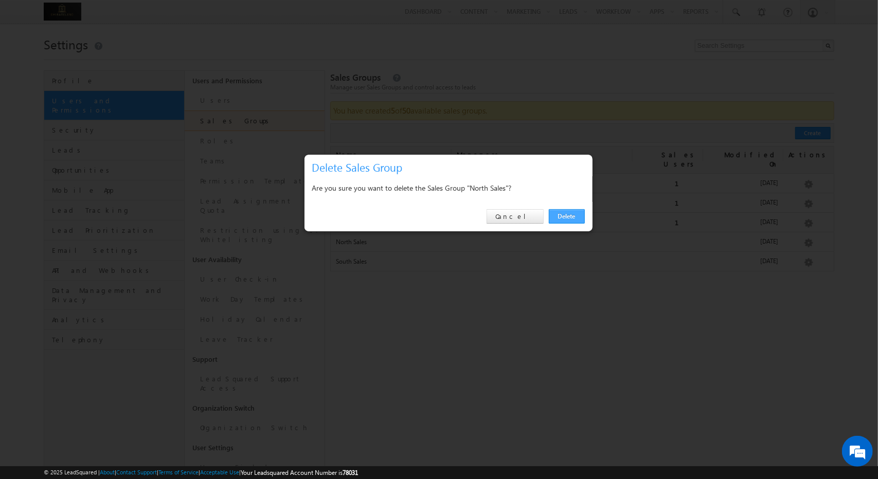
click at [574, 221] on link "Delete" at bounding box center [567, 216] width 36 height 14
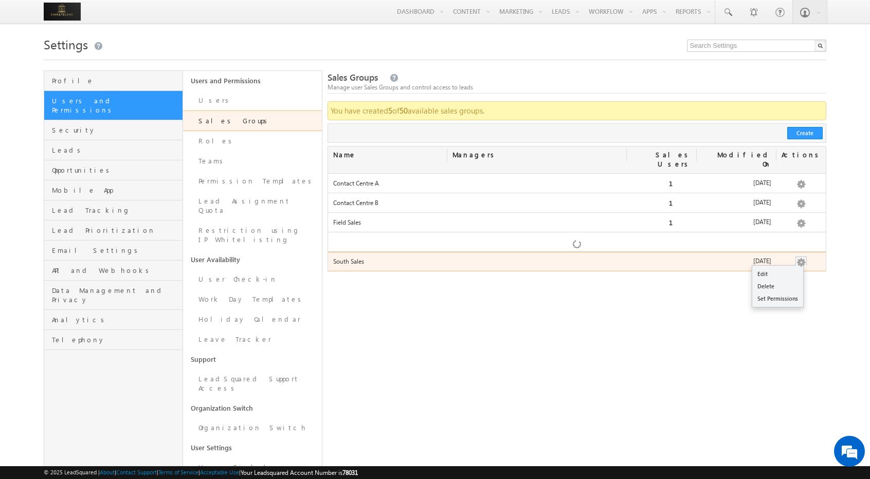
click at [797, 258] on button "button" at bounding box center [801, 263] width 10 height 10
click at [779, 280] on link "Delete" at bounding box center [777, 286] width 51 height 12
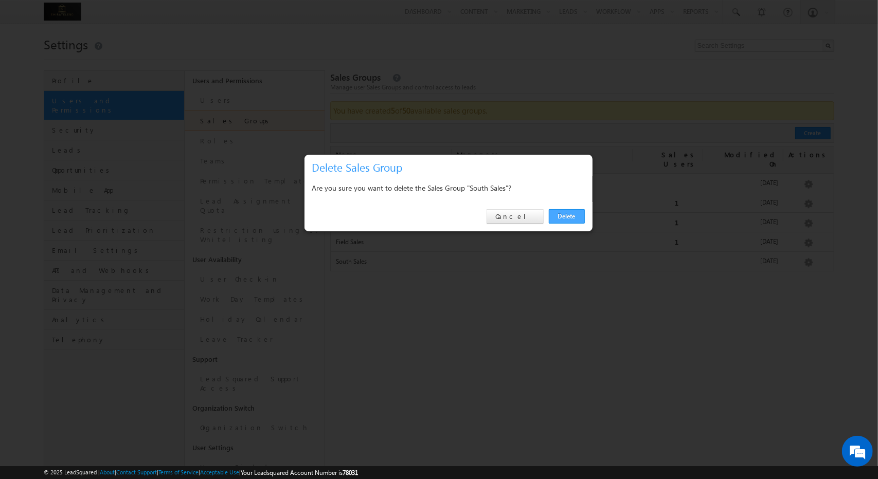
click at [563, 215] on link "Delete" at bounding box center [567, 216] width 36 height 14
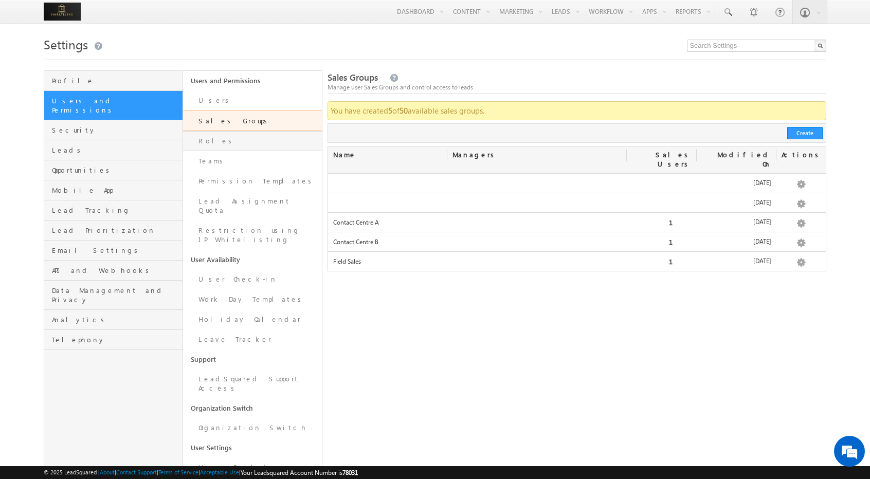
click at [248, 139] on link "Roles" at bounding box center [252, 141] width 139 height 20
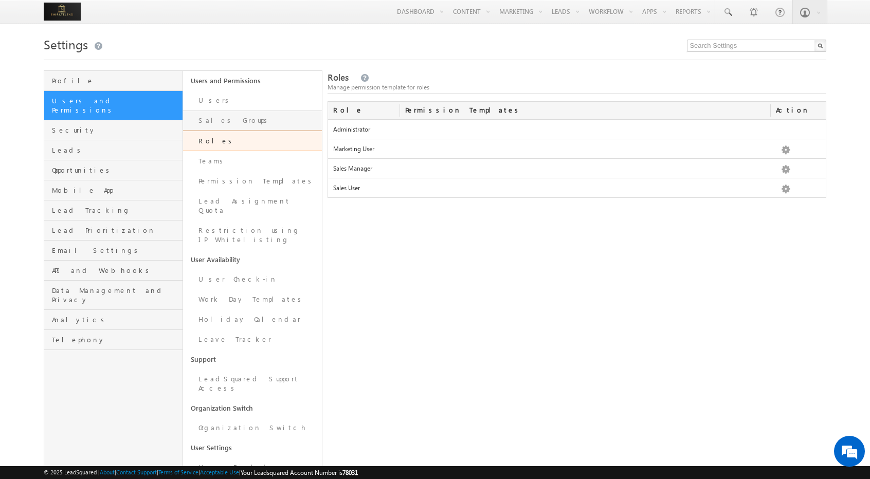
click at [267, 119] on link "Sales Groups" at bounding box center [252, 121] width 139 height 20
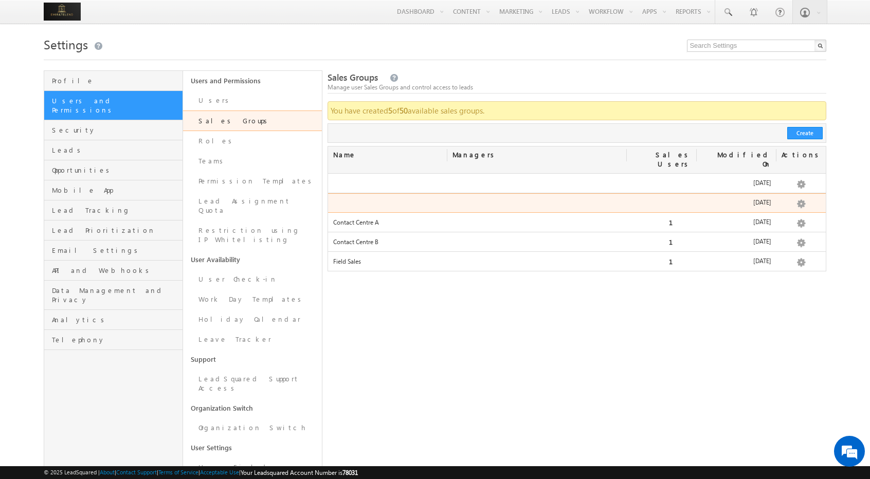
click at [513, 198] on div at bounding box center [536, 205] width 179 height 14
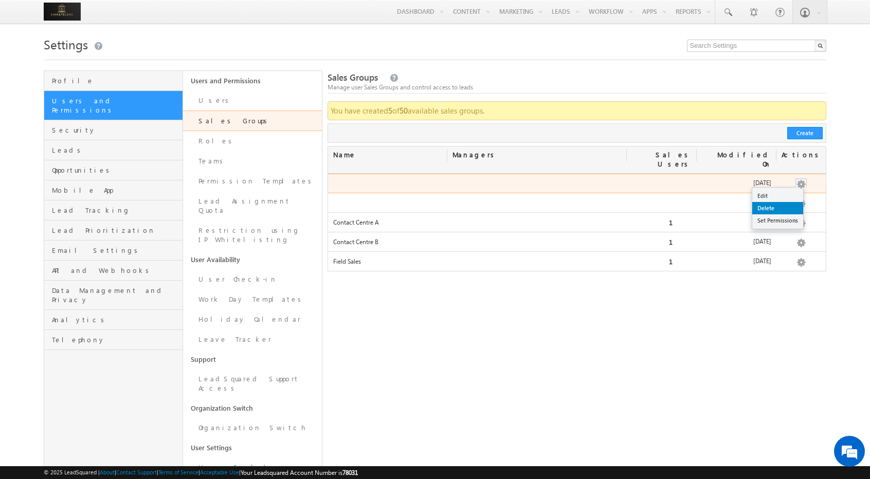
click at [770, 202] on link "Delete" at bounding box center [777, 208] width 51 height 12
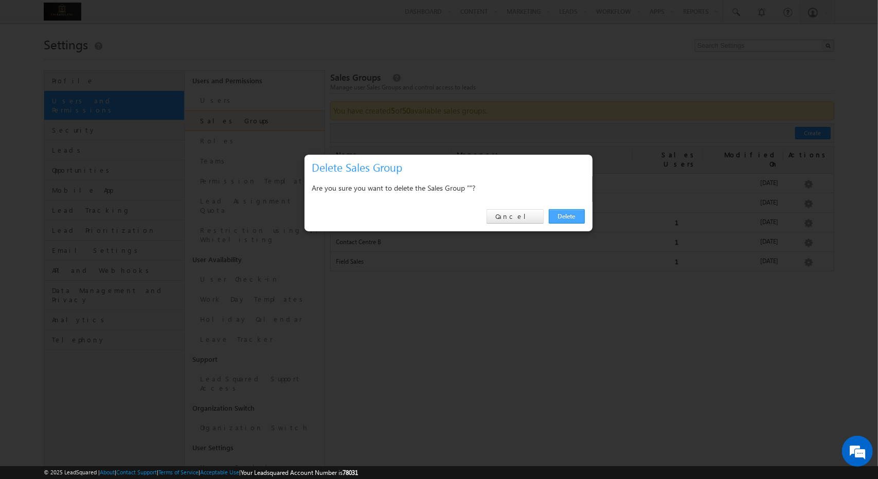
click at [567, 216] on link "Delete" at bounding box center [567, 216] width 36 height 14
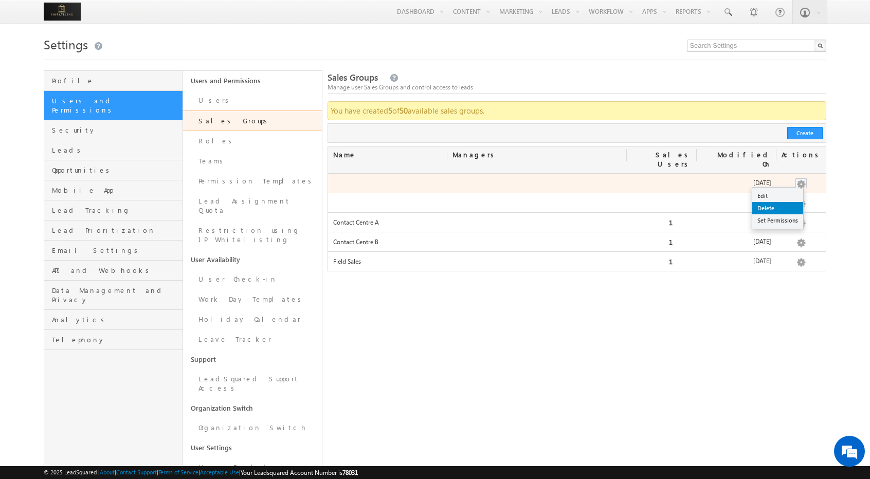
click at [774, 202] on link "Delete" at bounding box center [777, 208] width 51 height 12
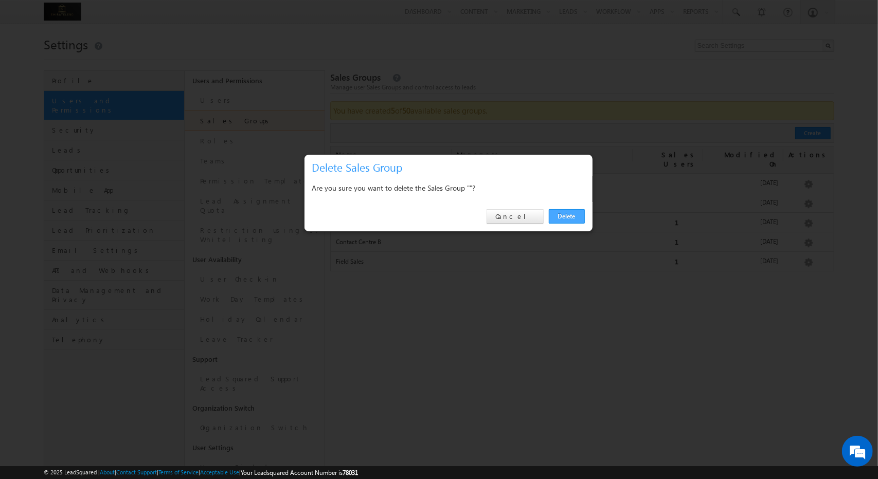
click at [576, 213] on link "Delete" at bounding box center [567, 216] width 36 height 14
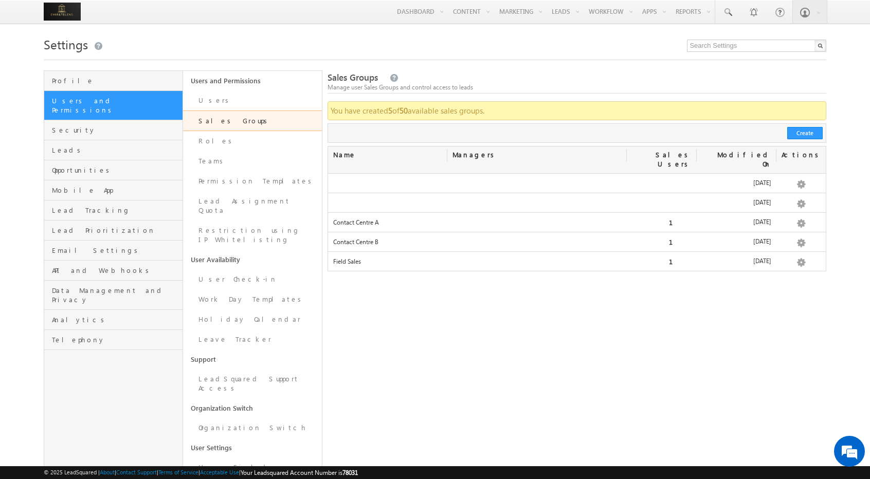
click at [347, 156] on div "Name" at bounding box center [388, 155] width 120 height 17
click at [267, 145] on link "Roles" at bounding box center [252, 141] width 139 height 20
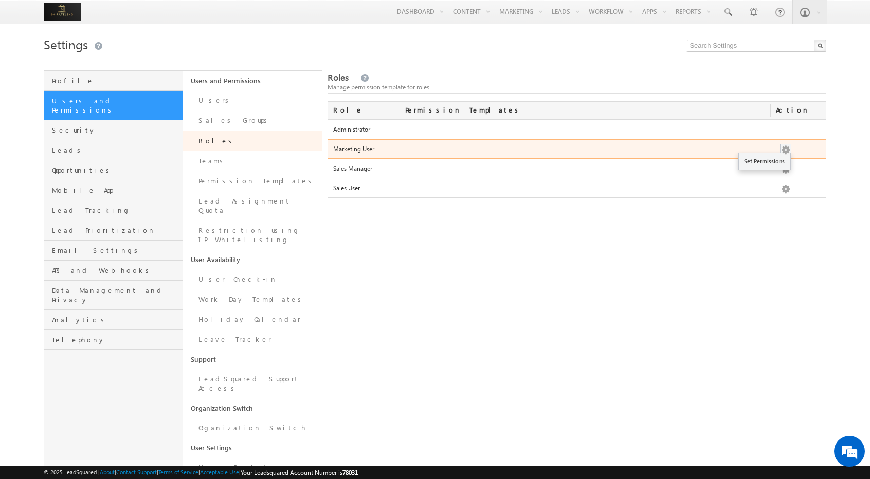
click at [785, 151] on button "button" at bounding box center [786, 150] width 10 height 10
click at [775, 161] on link "Set Permissions" at bounding box center [764, 161] width 51 height 12
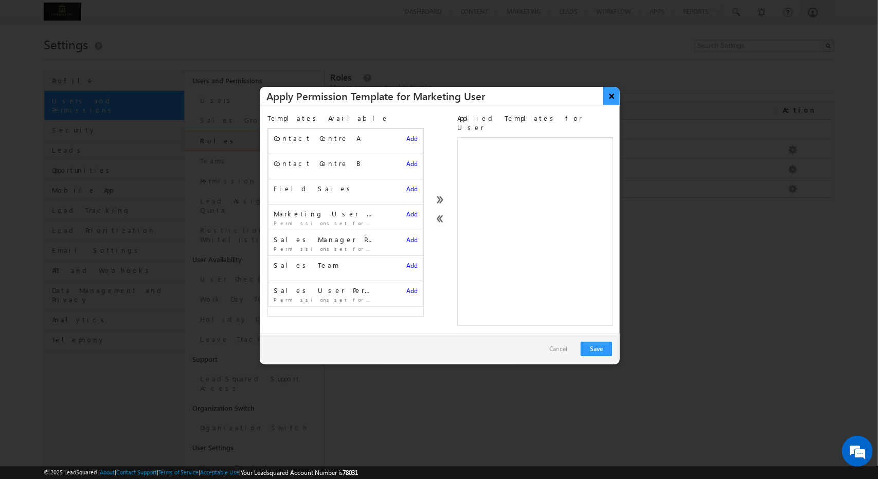
click at [607, 95] on button "×" at bounding box center [611, 96] width 17 height 18
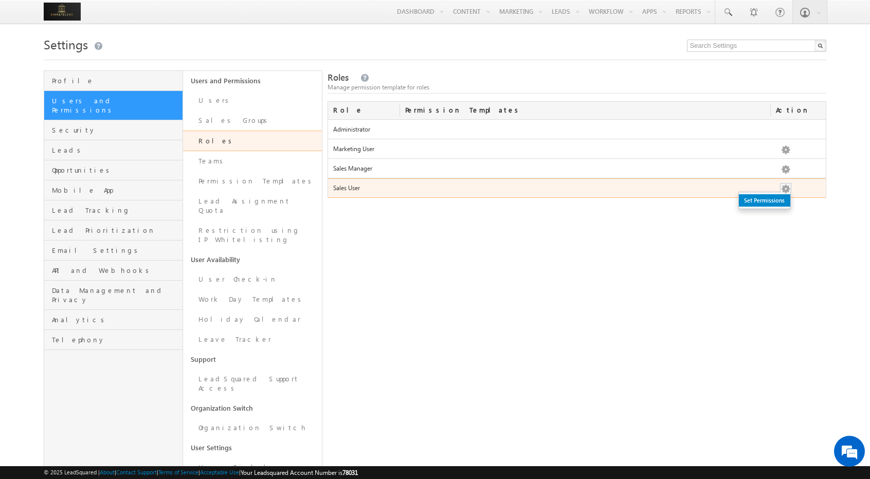
click at [771, 198] on link "Set Permissions" at bounding box center [764, 200] width 51 height 12
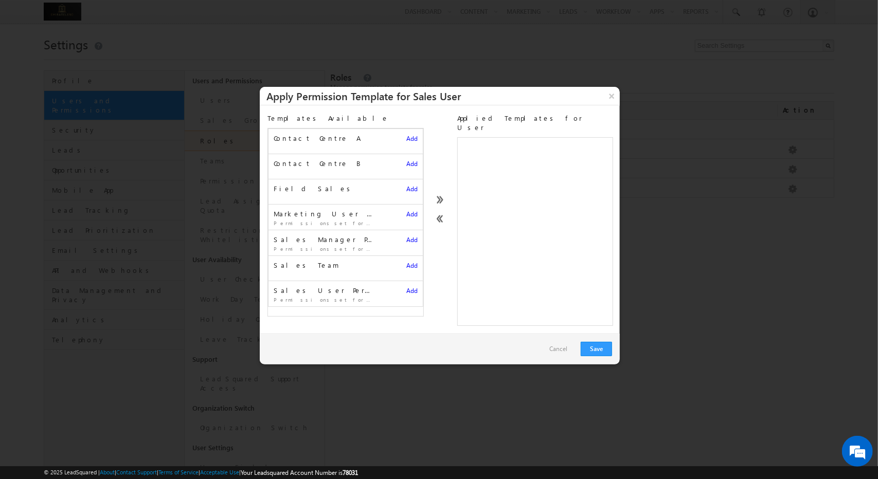
click at [565, 342] on link "Cancel" at bounding box center [558, 349] width 28 height 15
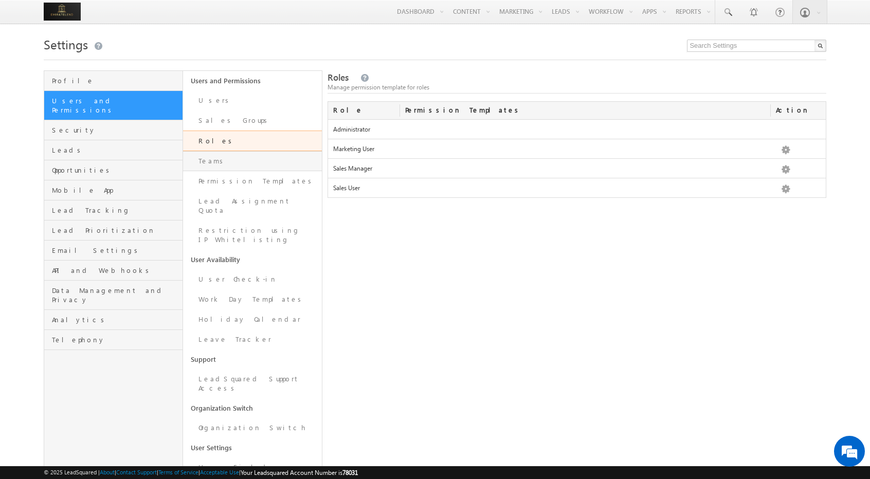
click at [238, 152] on link "Teams" at bounding box center [252, 161] width 139 height 20
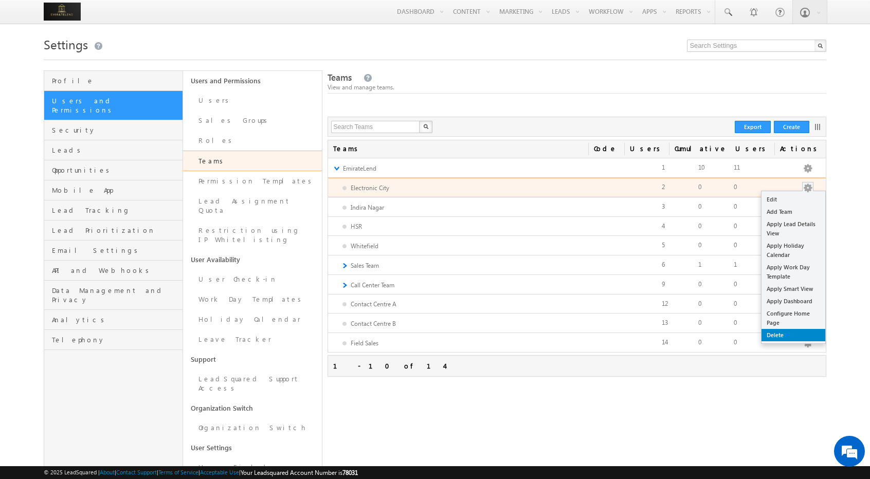
click at [781, 333] on link "Delete" at bounding box center [794, 335] width 64 height 12
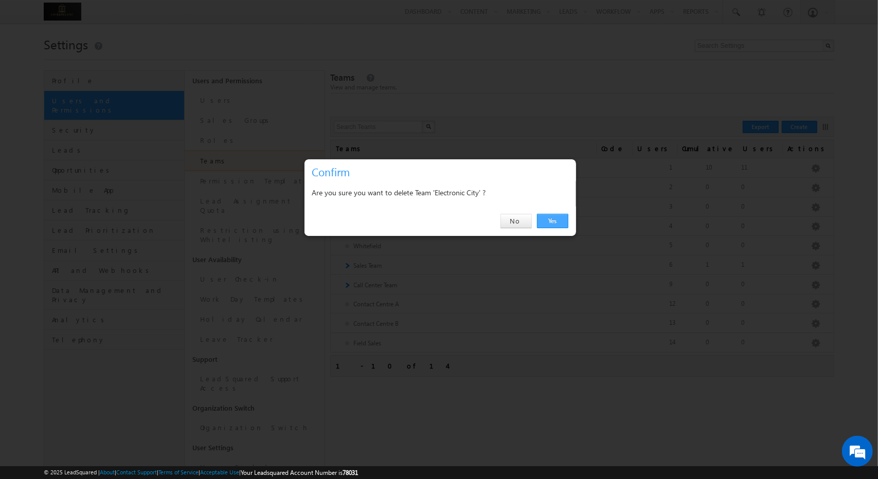
click at [556, 223] on link "Yes" at bounding box center [552, 221] width 31 height 14
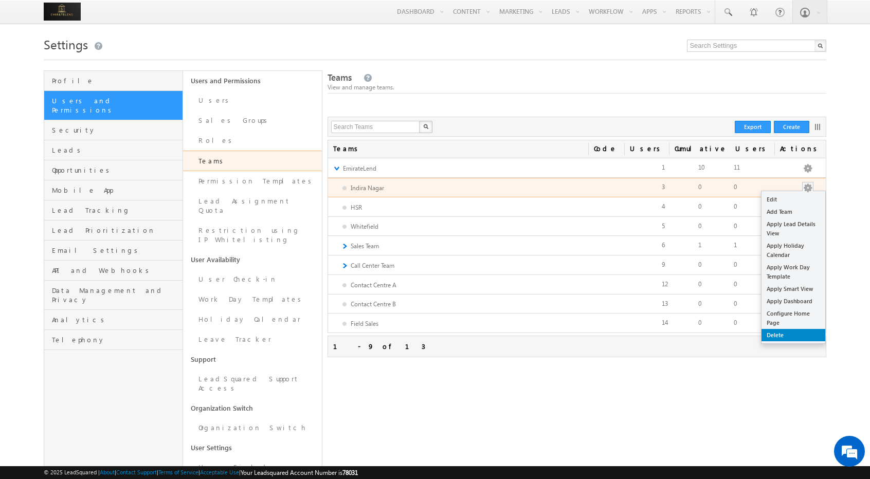
click at [768, 333] on link "Delete" at bounding box center [794, 335] width 64 height 12
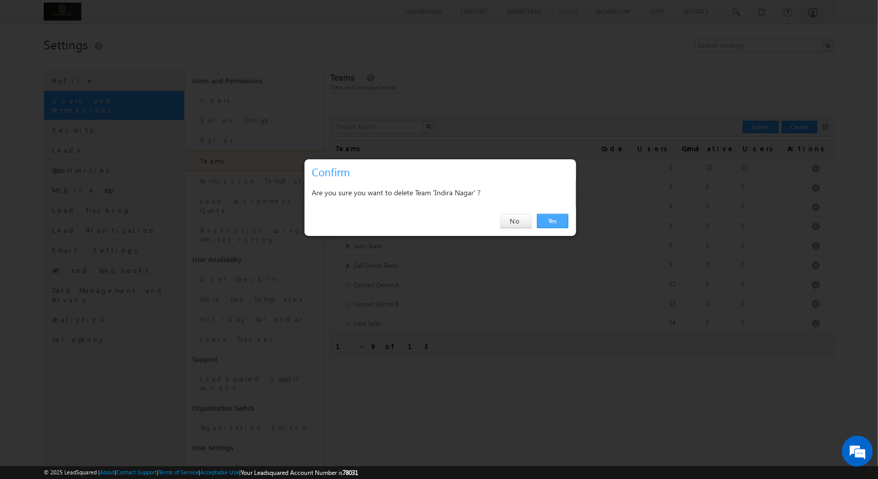
click at [552, 221] on link "Yes" at bounding box center [552, 221] width 31 height 14
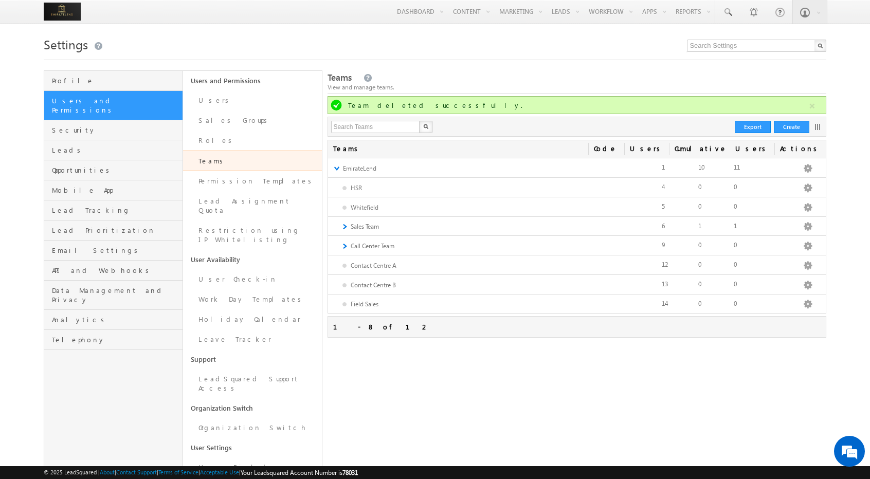
click at [814, 131] on div "Create" at bounding box center [794, 126] width 41 height 13
click at [820, 126] on link at bounding box center [818, 127] width 6 height 6
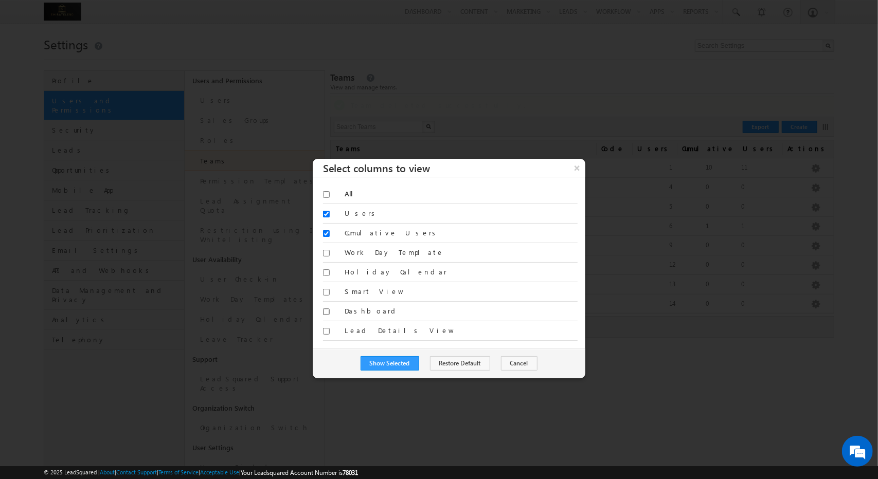
click at [327, 310] on input "checkbox" at bounding box center [326, 312] width 7 height 7
checkbox input "true"
click at [326, 330] on input "checkbox" at bounding box center [326, 331] width 7 height 7
checkbox input "true"
click at [324, 290] on input "checkbox" at bounding box center [326, 292] width 7 height 7
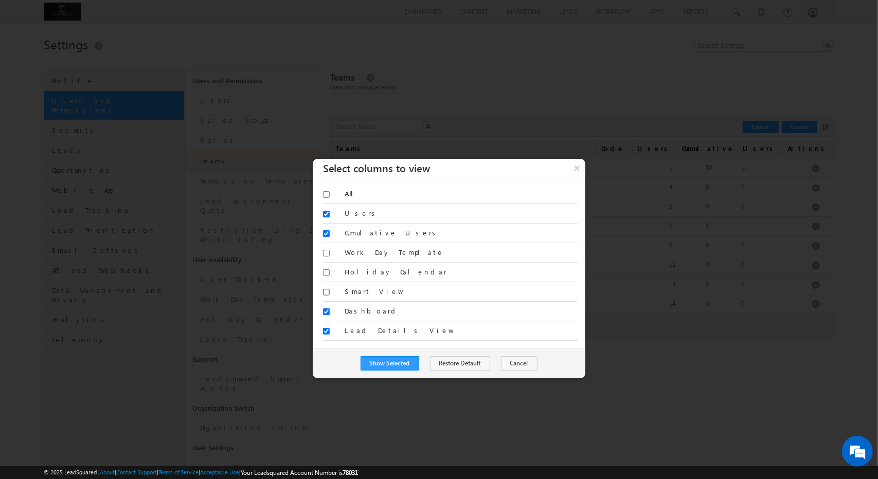
checkbox input "true"
click at [412, 356] on button "Show Selected" at bounding box center [390, 363] width 59 height 14
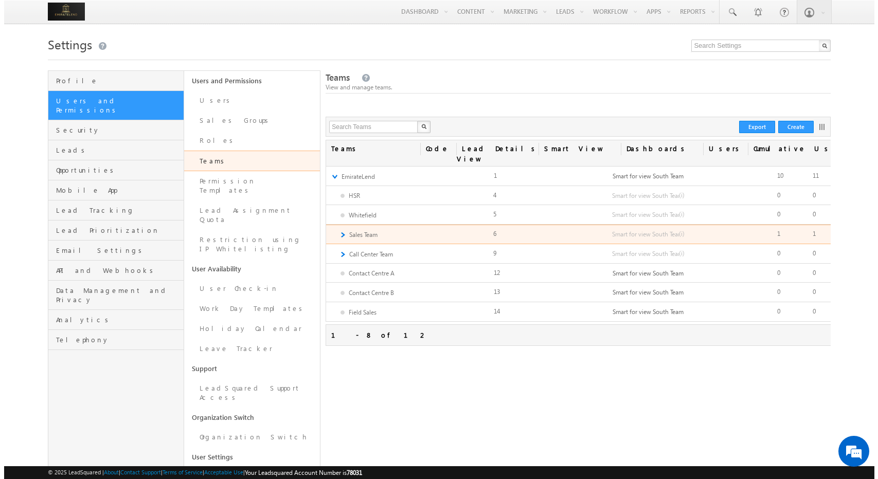
scroll to position [0, 74]
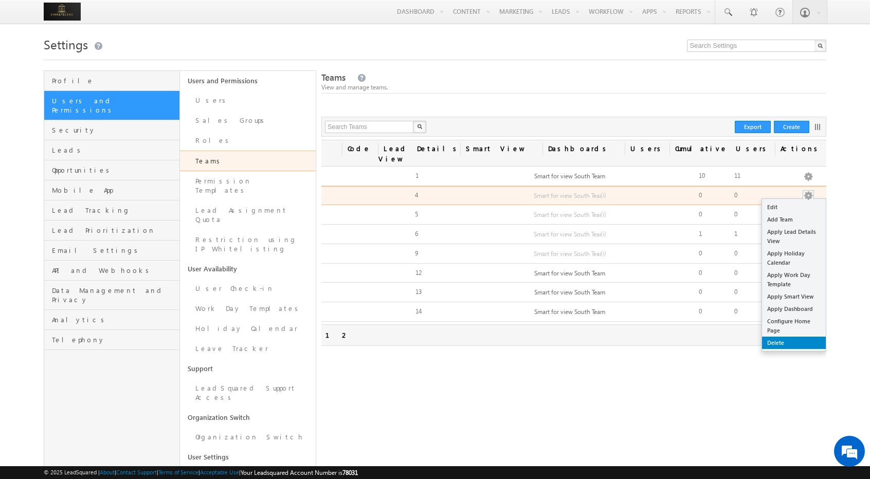
click at [776, 337] on link "Delete" at bounding box center [794, 343] width 64 height 12
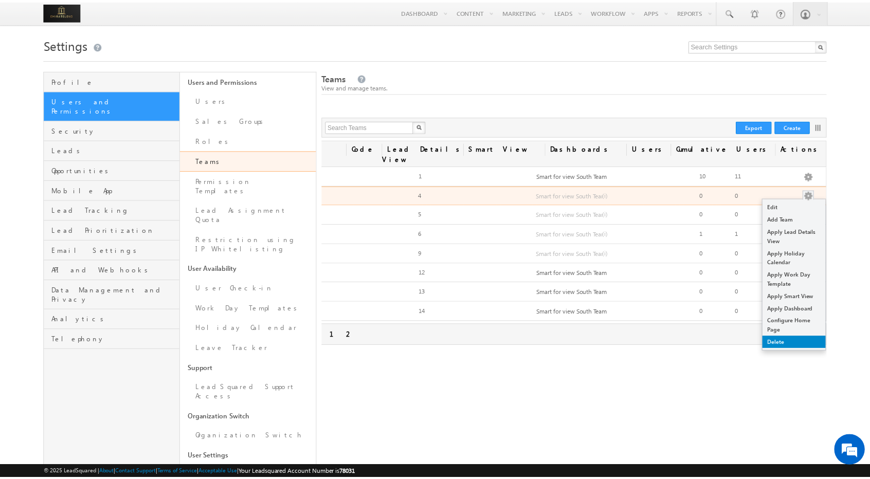
scroll to position [0, 70]
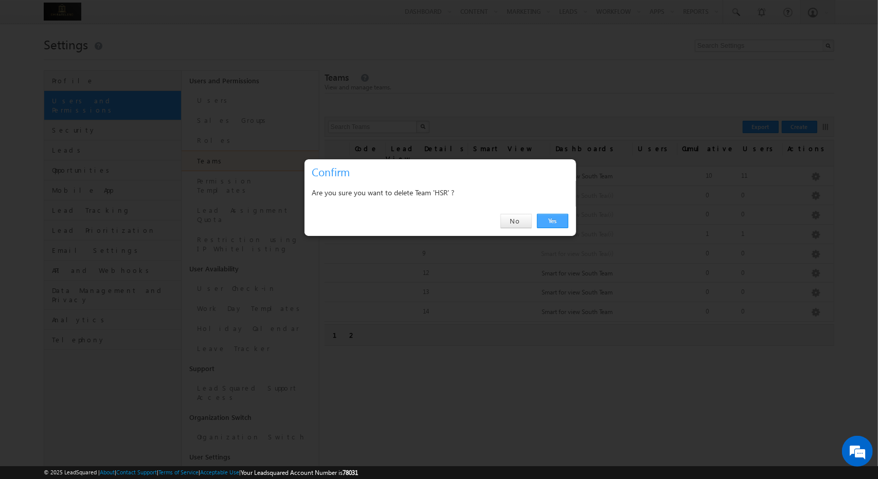
click at [552, 224] on link "Yes" at bounding box center [552, 221] width 31 height 14
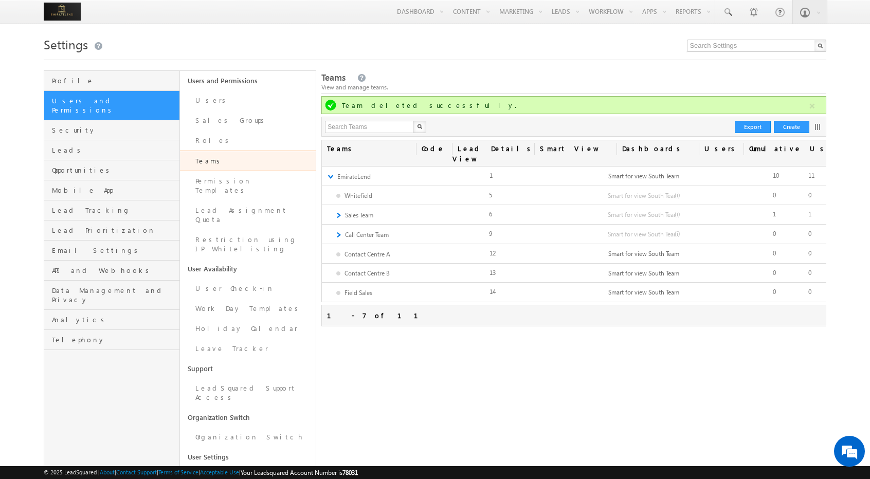
scroll to position [0, 74]
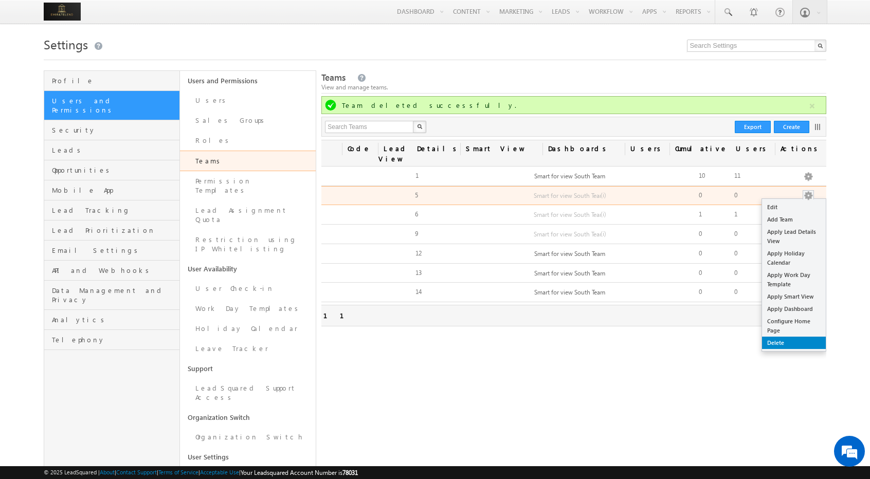
click at [782, 337] on link "Delete" at bounding box center [794, 343] width 64 height 12
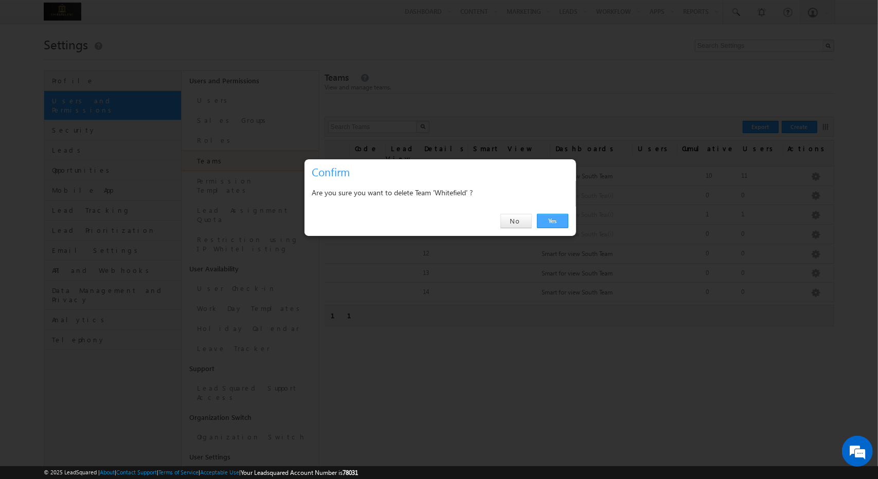
click at [554, 222] on link "Yes" at bounding box center [552, 221] width 31 height 14
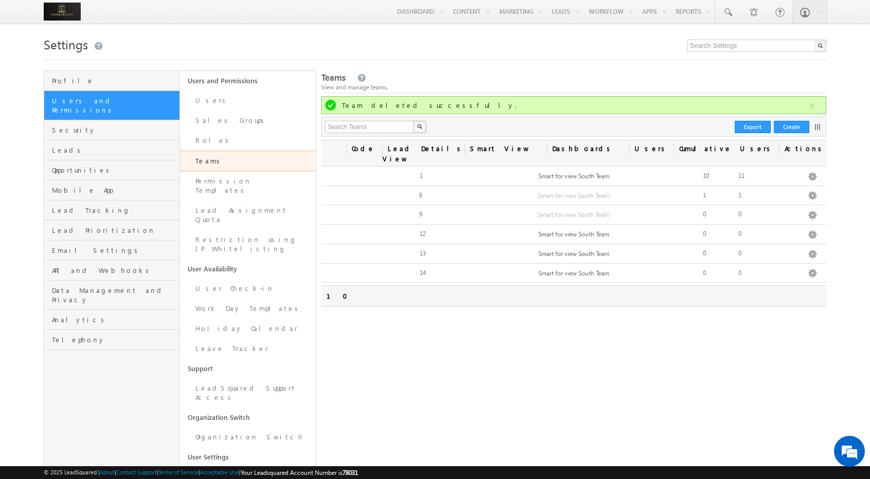
scroll to position [0, 0]
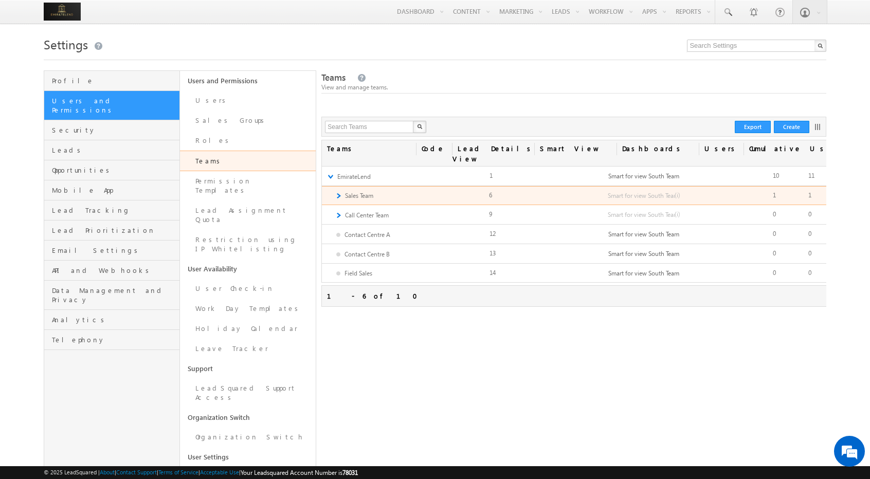
click at [334, 188] on div "► Sales Team Edit Add Team Apply Lead Details View Apply Holiday Calendar Apply…" at bounding box center [611, 196] width 579 height 20
click at [339, 191] on link "►" at bounding box center [338, 195] width 7 height 9
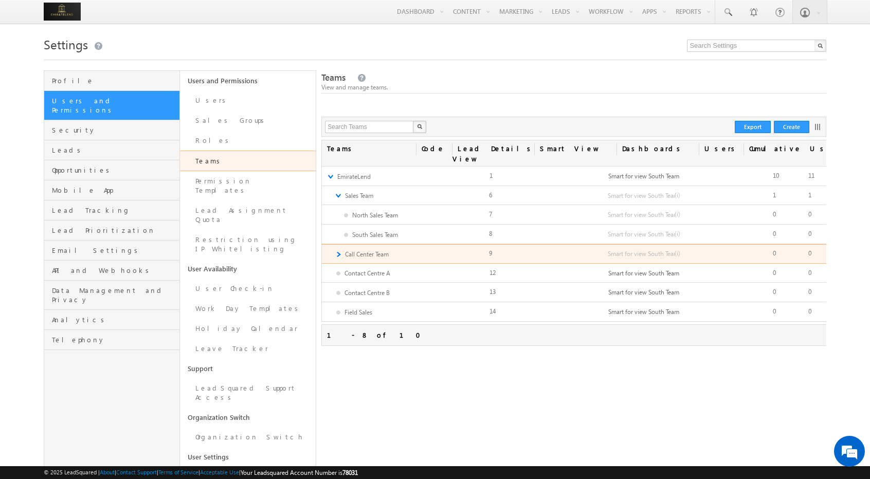
click at [337, 250] on link "►" at bounding box center [338, 254] width 7 height 9
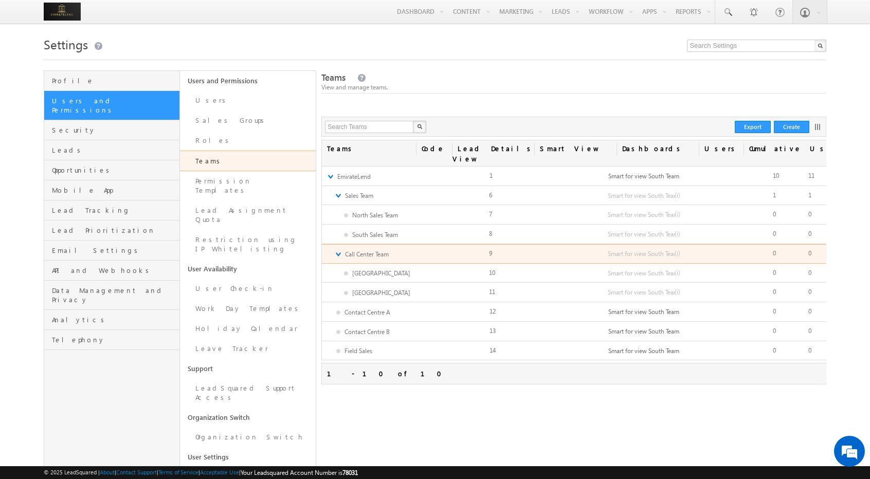
scroll to position [0, 74]
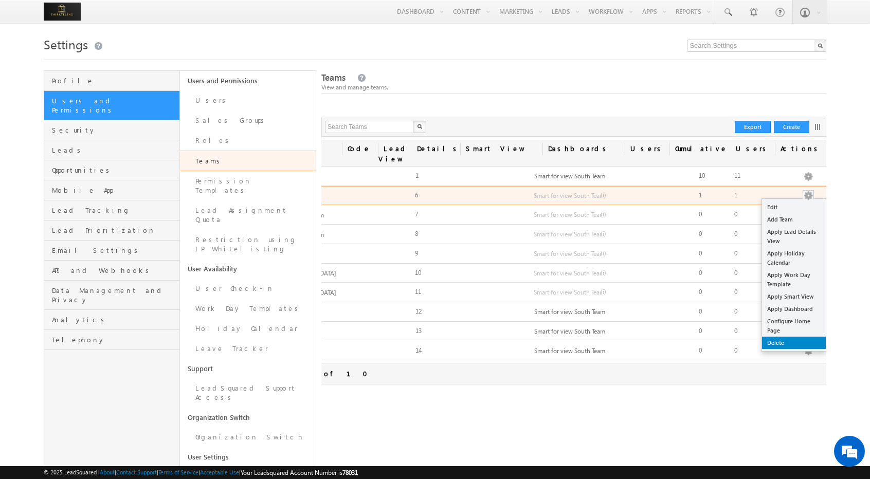
click at [775, 337] on link "Delete" at bounding box center [794, 343] width 64 height 12
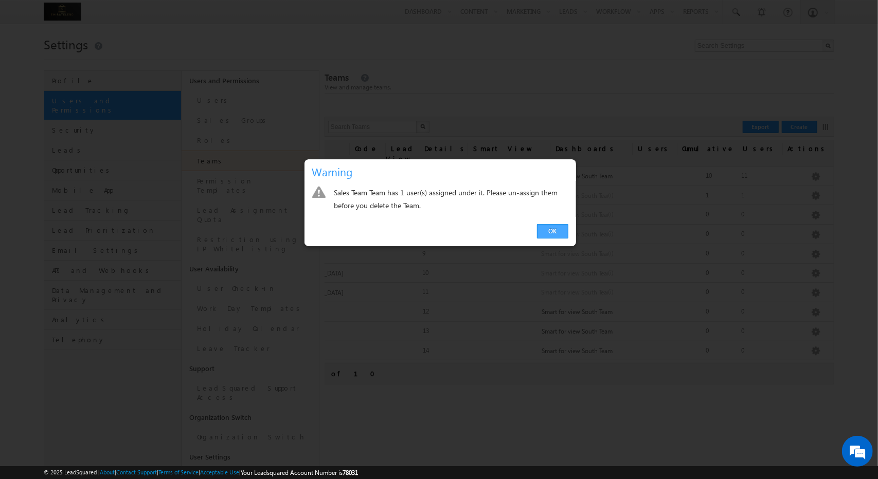
click at [549, 233] on link "OK" at bounding box center [552, 231] width 31 height 14
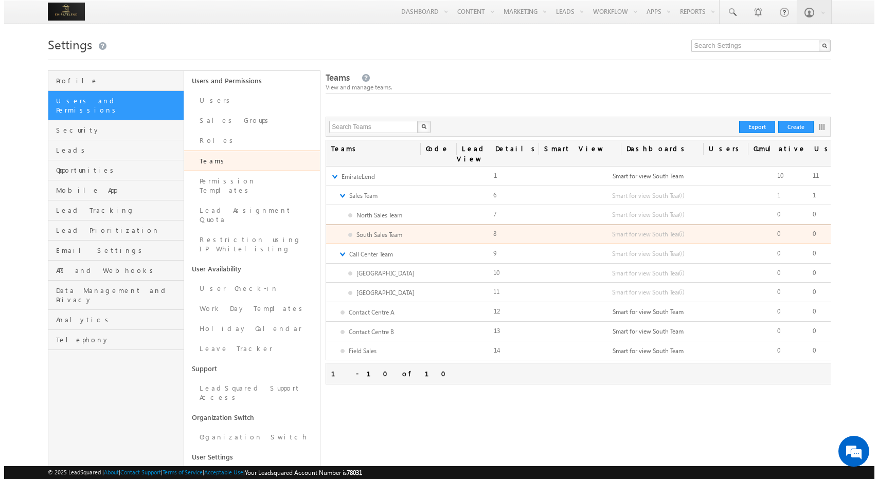
scroll to position [0, 74]
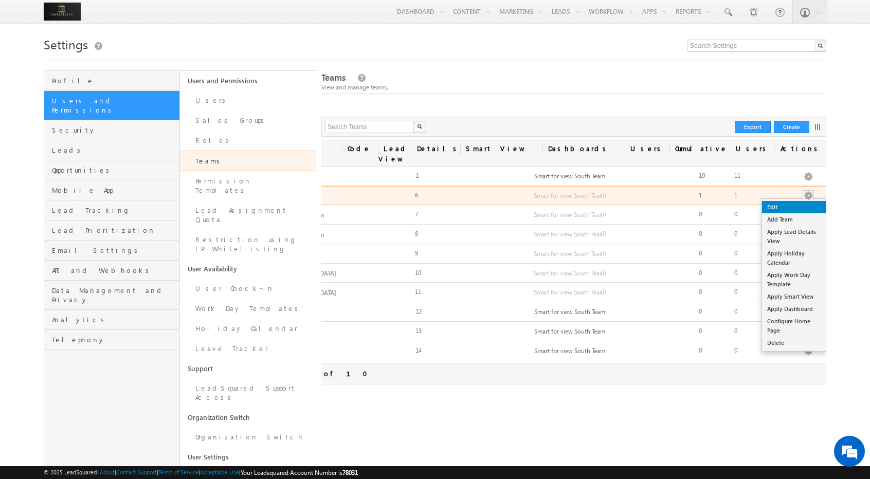
click at [801, 202] on link "Edit" at bounding box center [794, 207] width 64 height 12
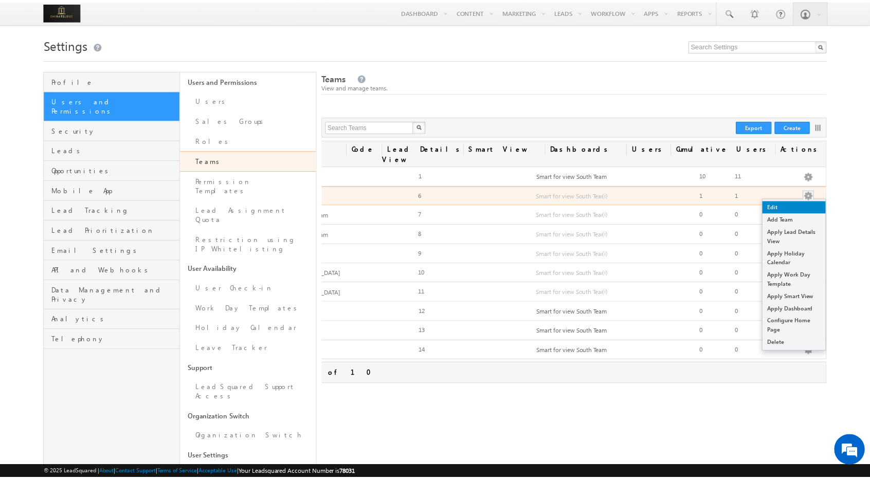
scroll to position [0, 70]
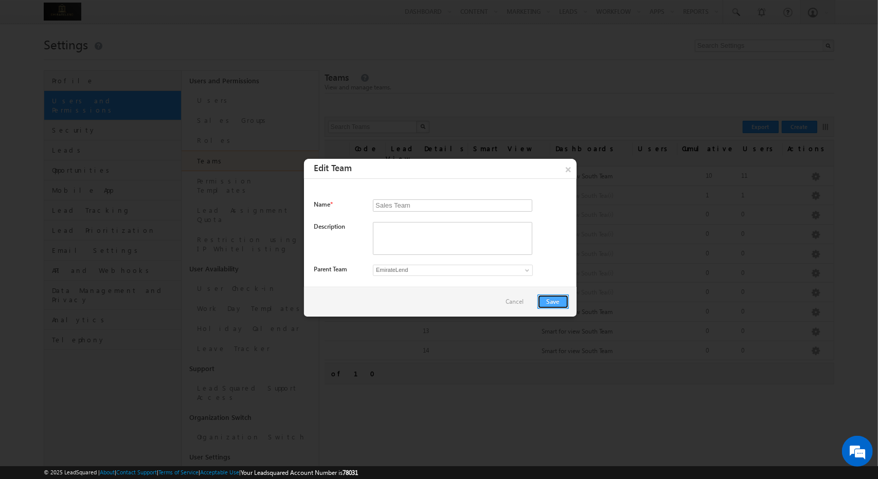
click at [553, 298] on button "Save" at bounding box center [552, 302] width 31 height 14
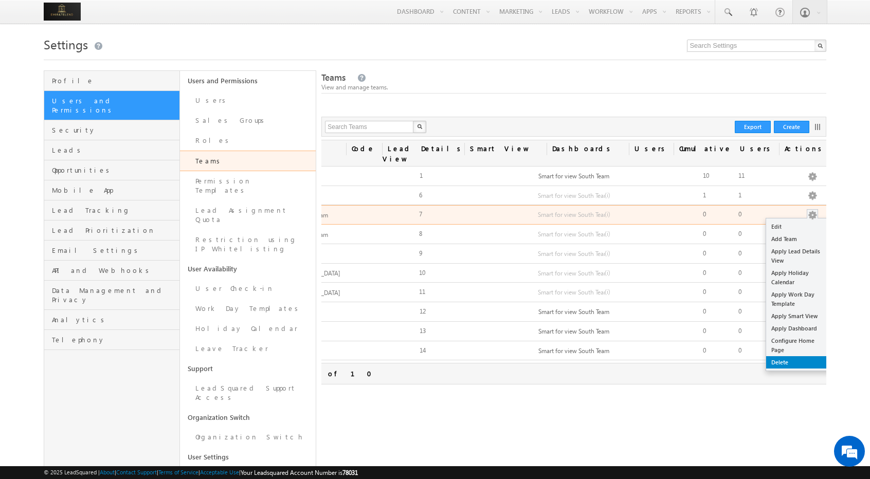
click at [788, 356] on link "Delete" at bounding box center [798, 362] width 64 height 12
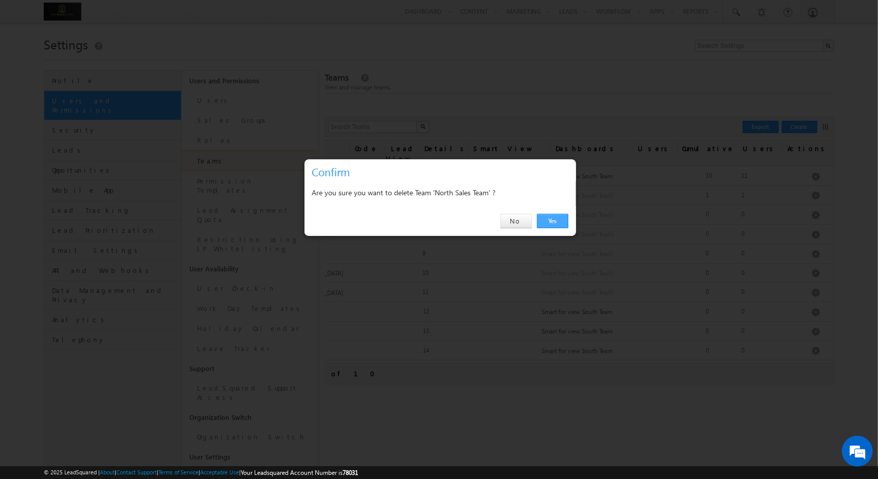
click at [553, 224] on link "Yes" at bounding box center [552, 221] width 31 height 14
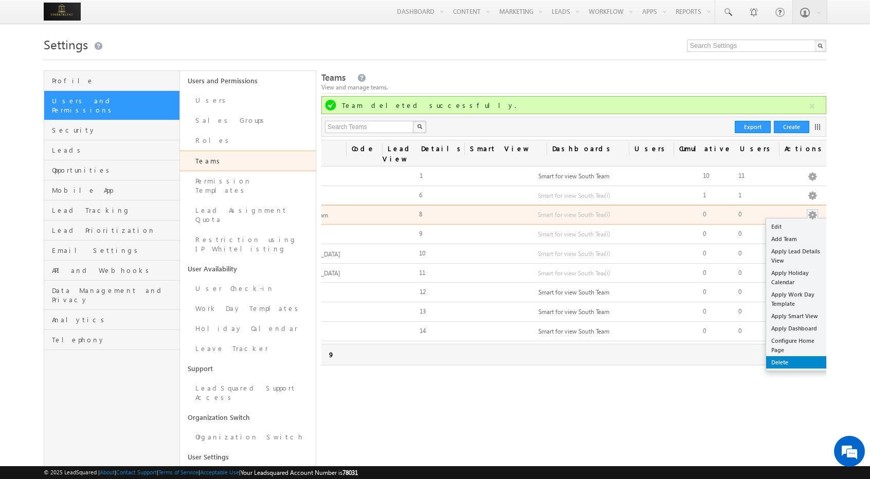
click at [794, 356] on link "Delete" at bounding box center [798, 362] width 64 height 12
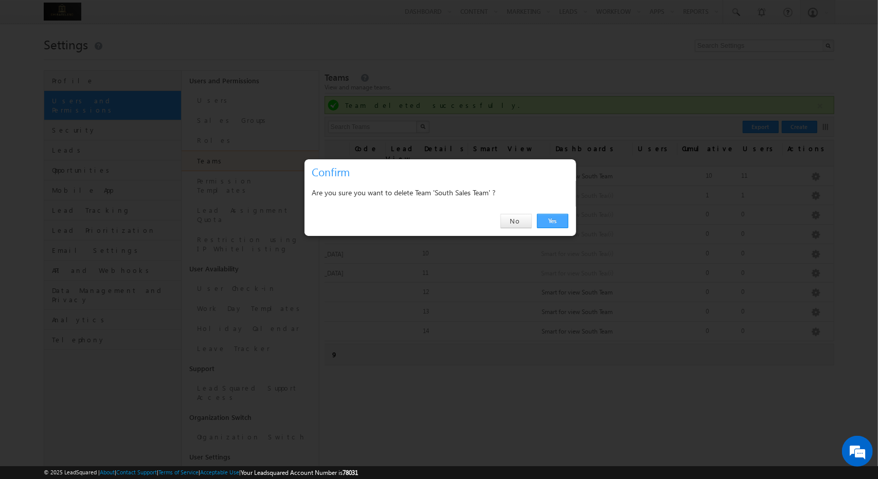
click at [551, 226] on link "Yes" at bounding box center [552, 221] width 31 height 14
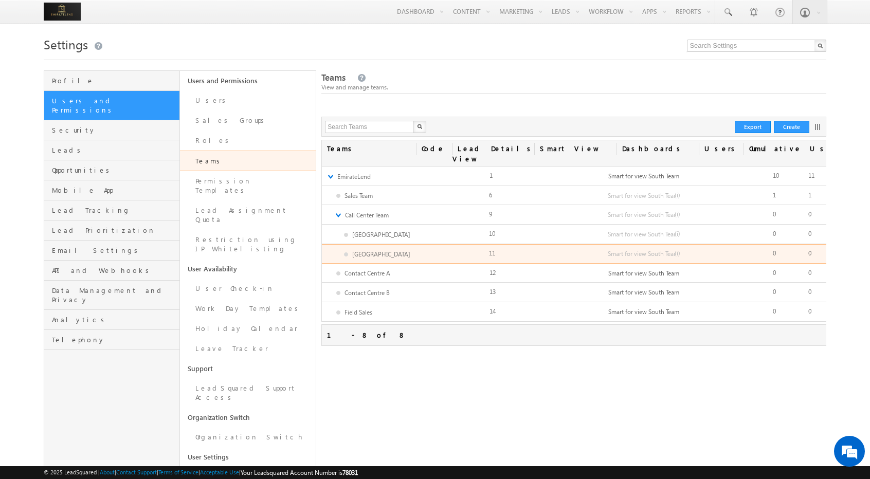
scroll to position [0, 74]
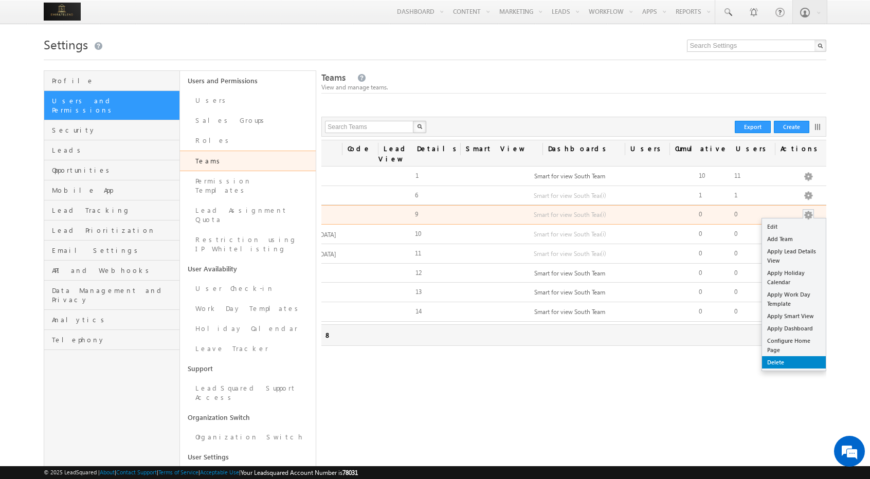
click at [795, 356] on link "Delete" at bounding box center [794, 362] width 64 height 12
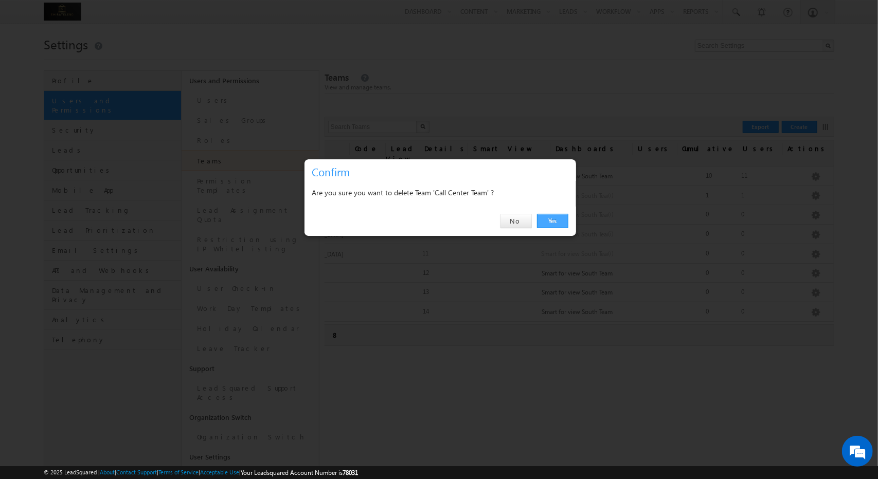
click at [554, 218] on link "Yes" at bounding box center [552, 221] width 31 height 14
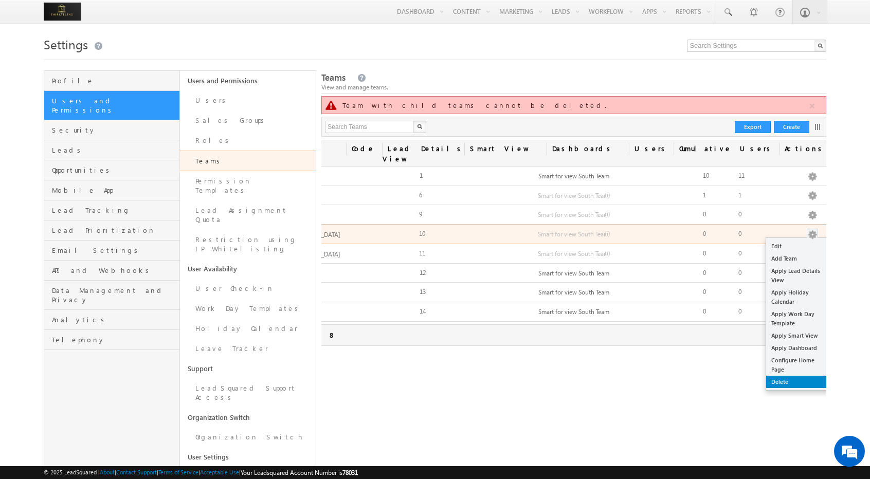
click at [794, 376] on link "Delete" at bounding box center [798, 382] width 64 height 12
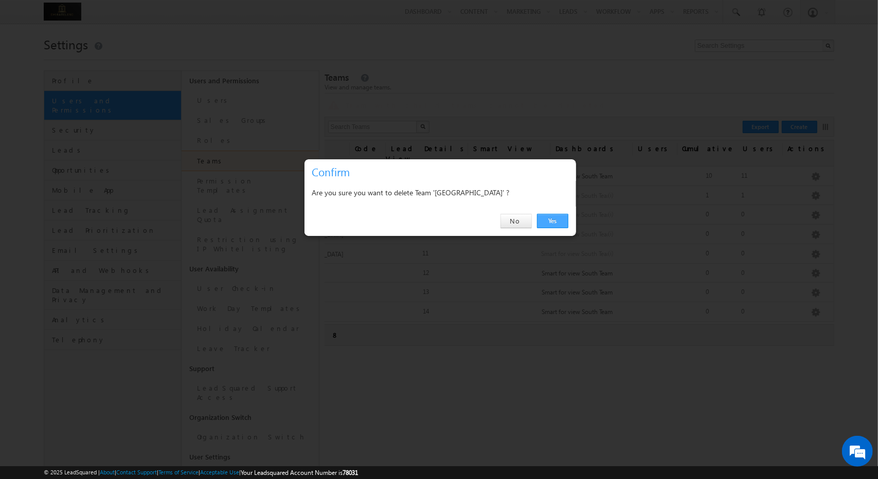
click at [561, 218] on link "Yes" at bounding box center [552, 221] width 31 height 14
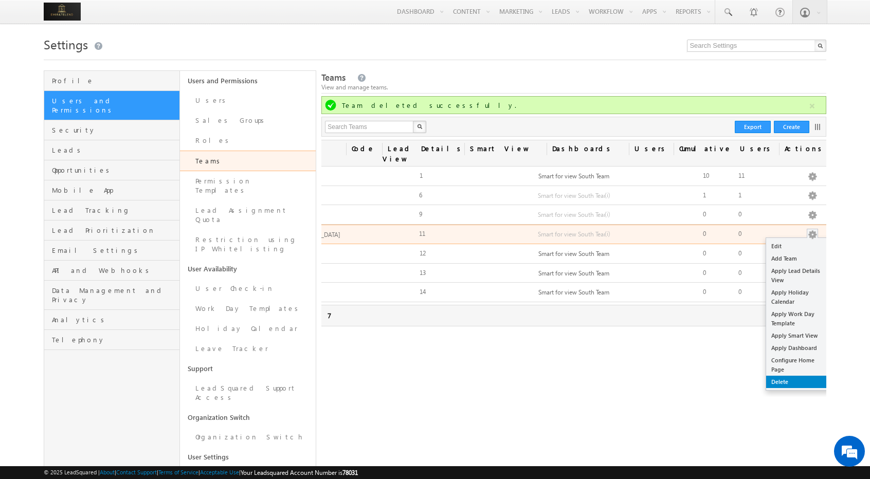
click at [799, 376] on link "Delete" at bounding box center [798, 382] width 64 height 12
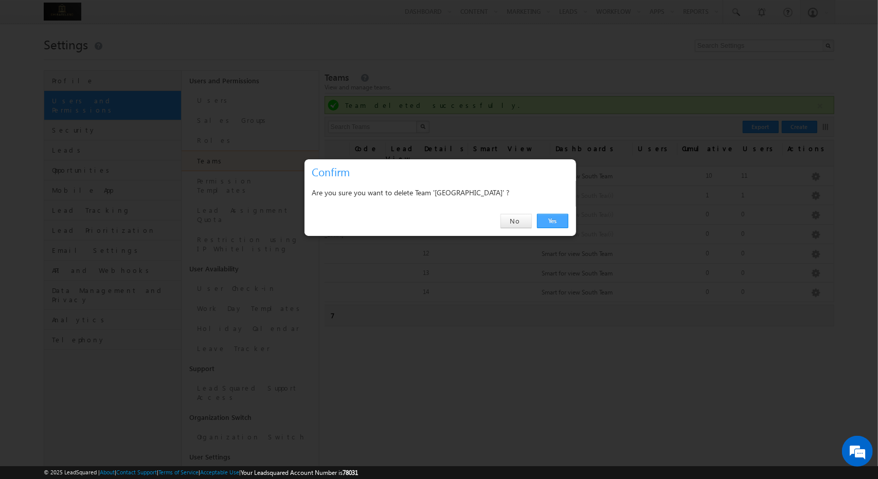
click at [554, 224] on link "Yes" at bounding box center [552, 221] width 31 height 14
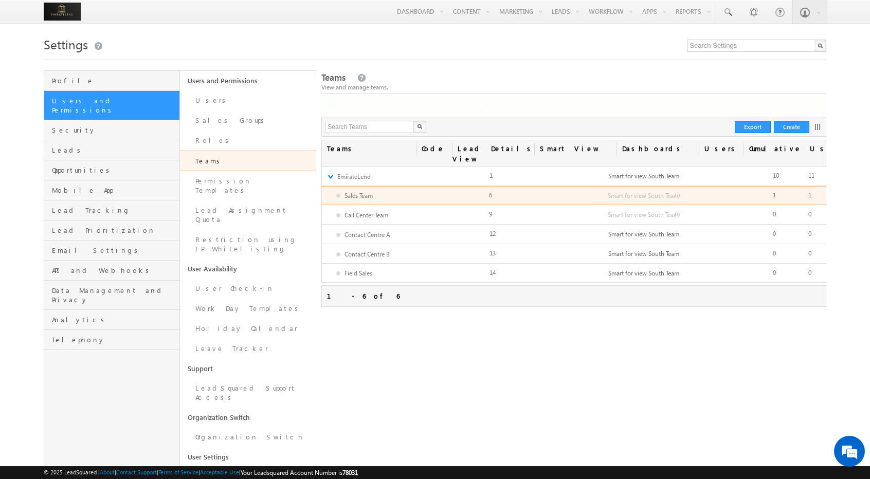
scroll to position [0, 74]
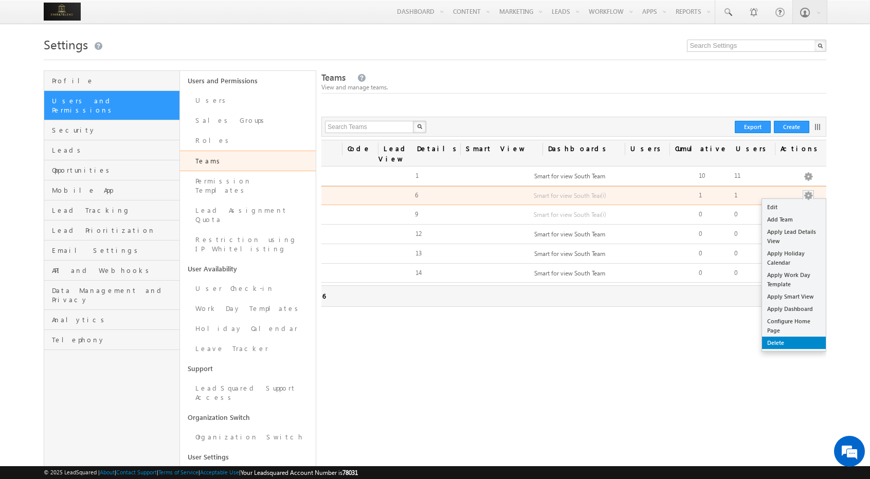
click at [779, 337] on link "Delete" at bounding box center [794, 343] width 64 height 12
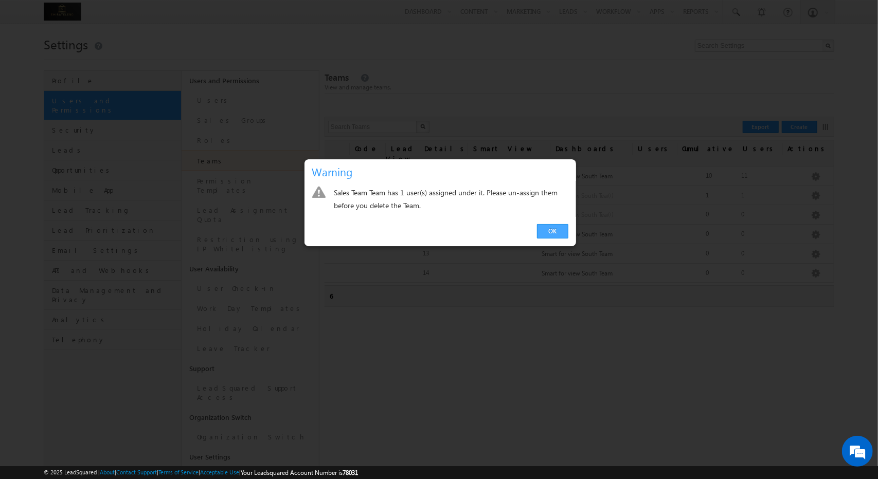
click at [550, 234] on link "OK" at bounding box center [552, 231] width 31 height 14
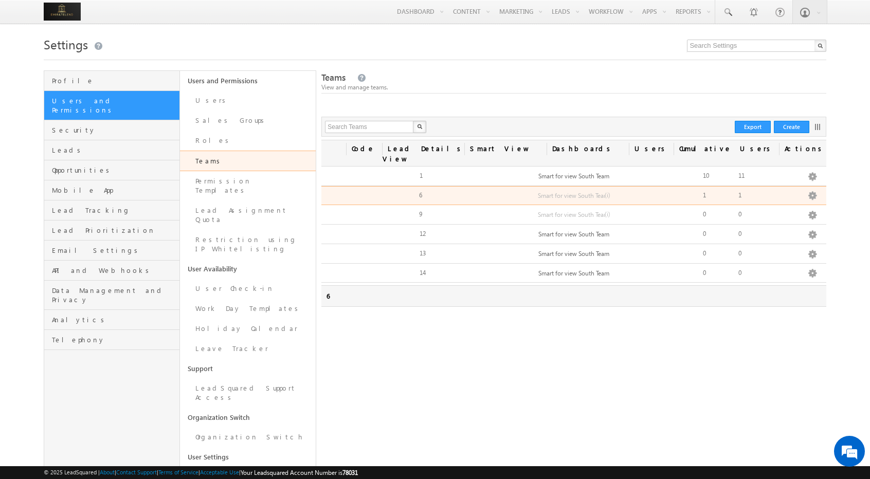
scroll to position [0, 0]
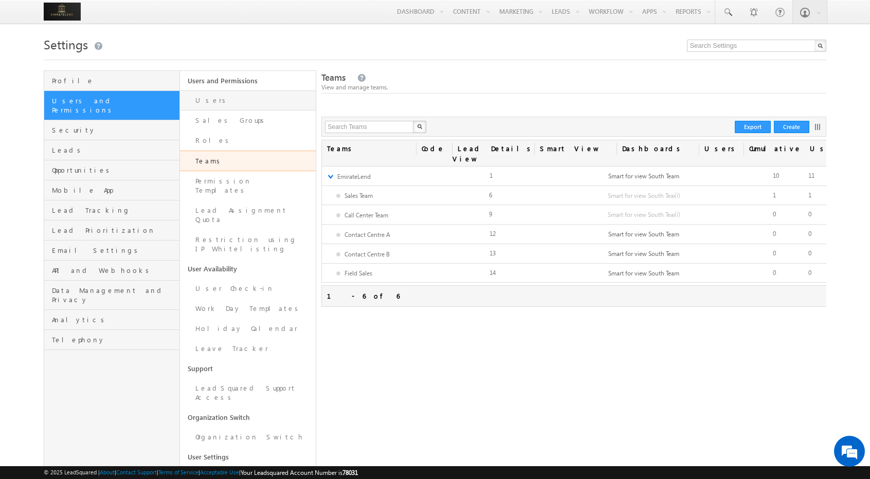
click at [242, 97] on link "Users" at bounding box center [248, 101] width 136 height 20
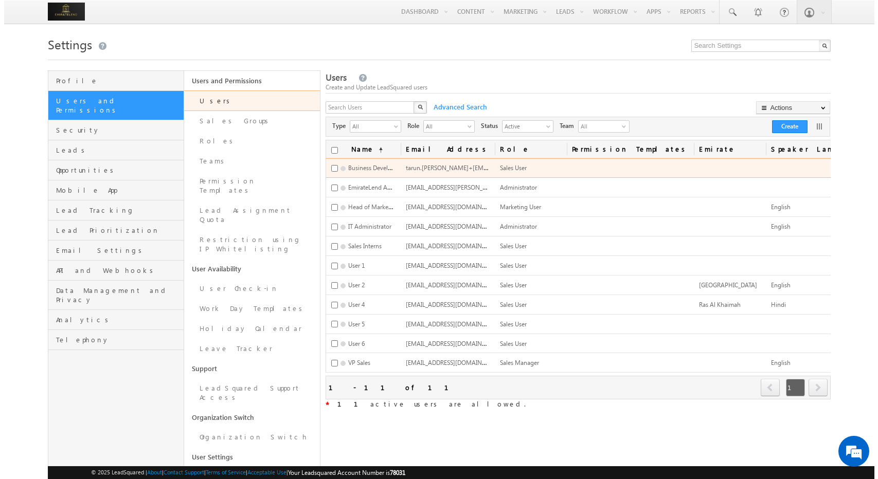
scroll to position [0, 110]
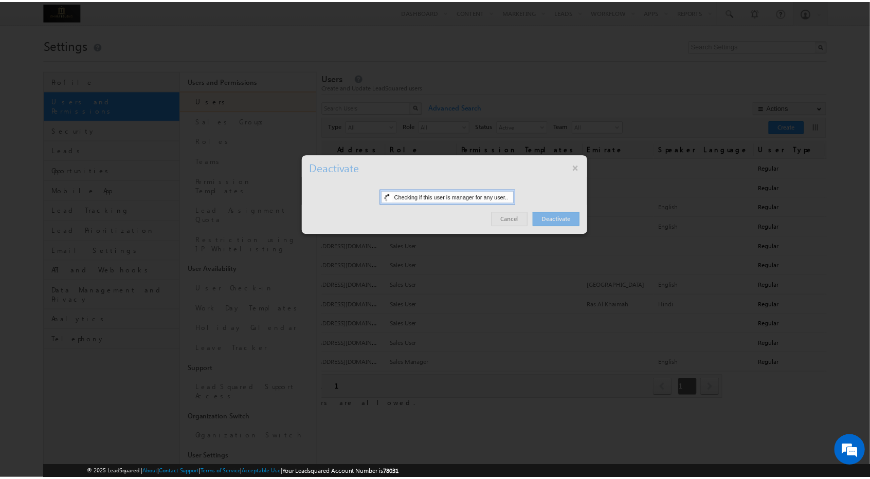
scroll to position [0, 0]
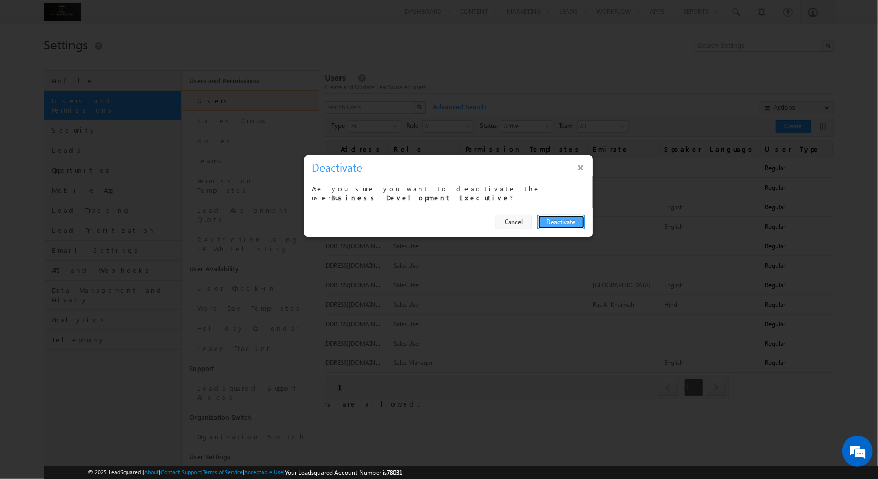
click at [568, 219] on button "Deactivate" at bounding box center [560, 222] width 47 height 14
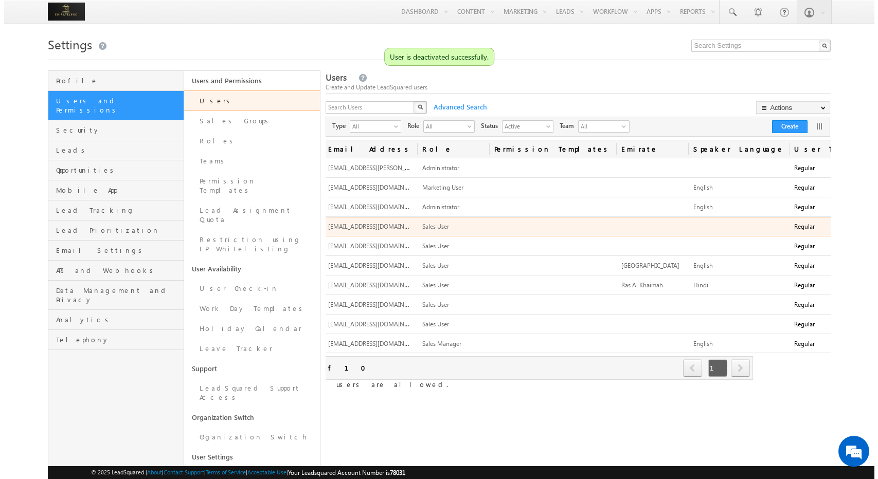
scroll to position [0, 110]
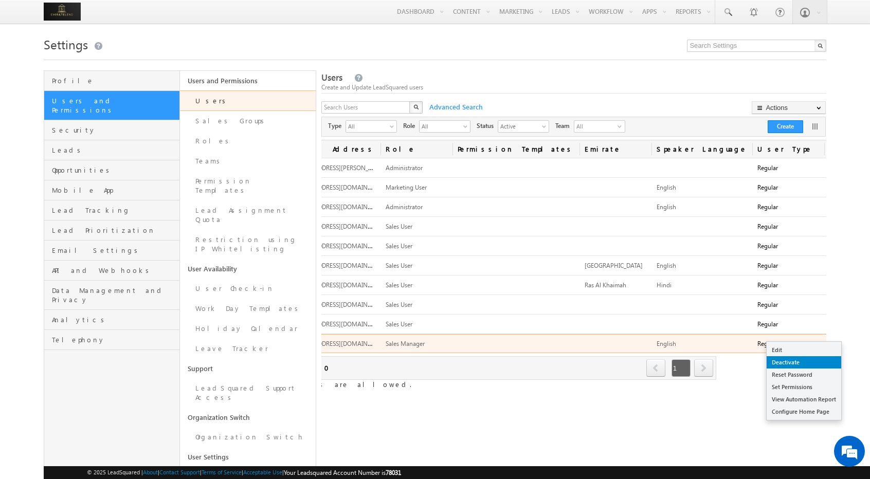
click at [790, 364] on link "Deactivate" at bounding box center [804, 362] width 75 height 12
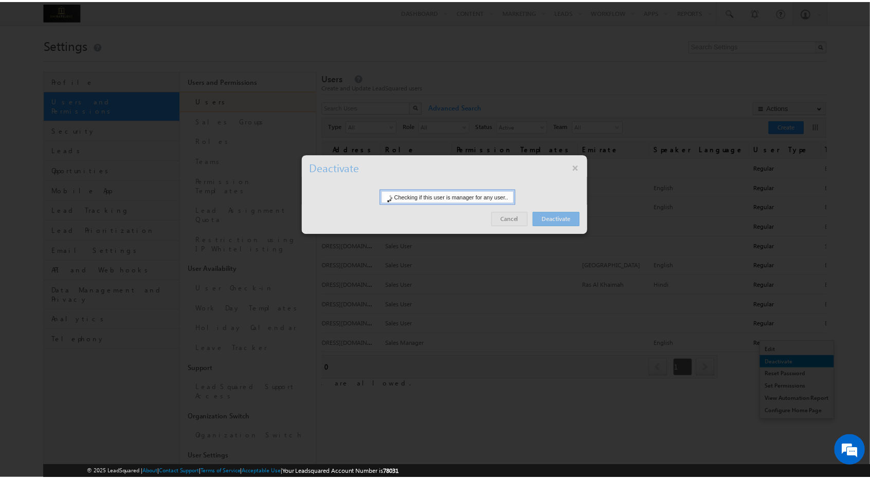
scroll to position [0, 105]
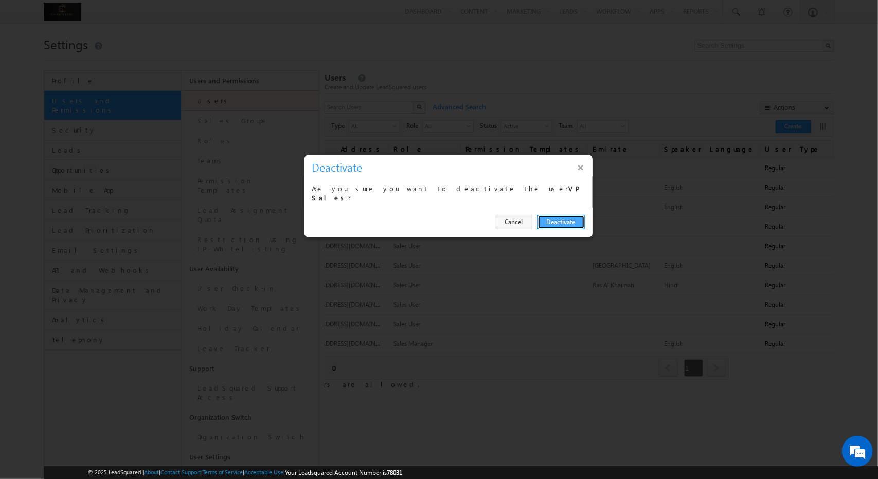
click at [567, 219] on button "Deactivate" at bounding box center [560, 222] width 47 height 14
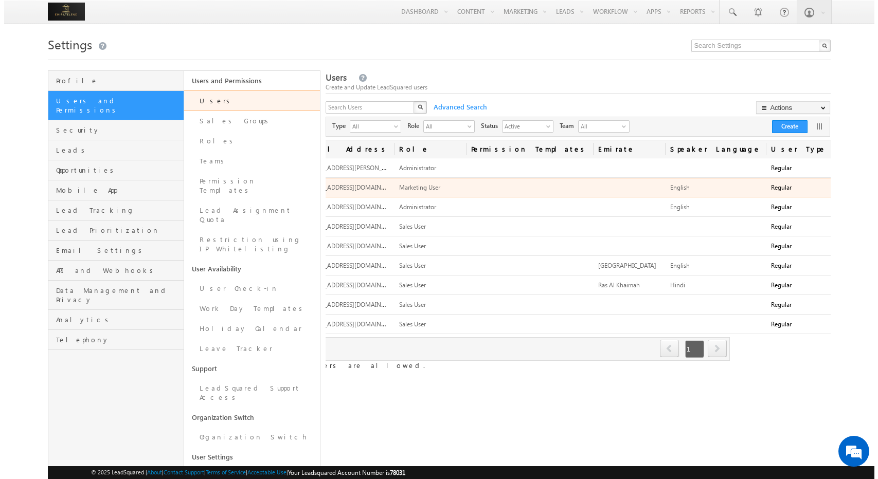
scroll to position [0, 110]
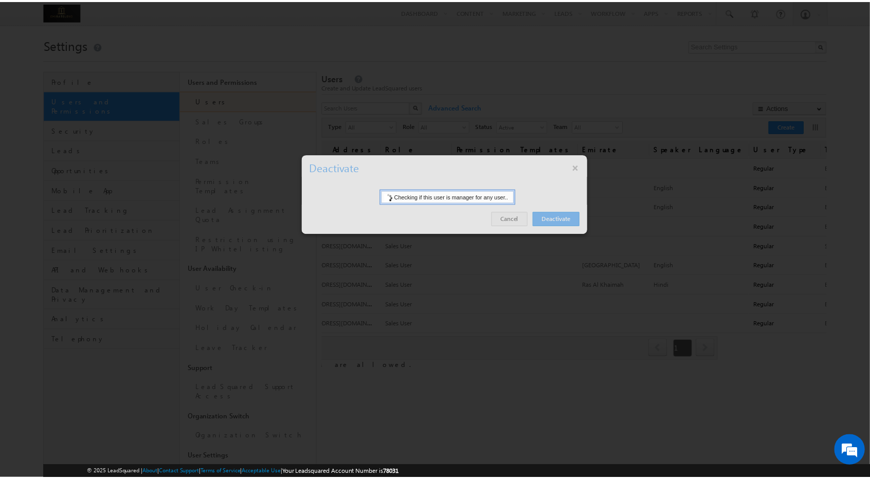
scroll to position [0, 105]
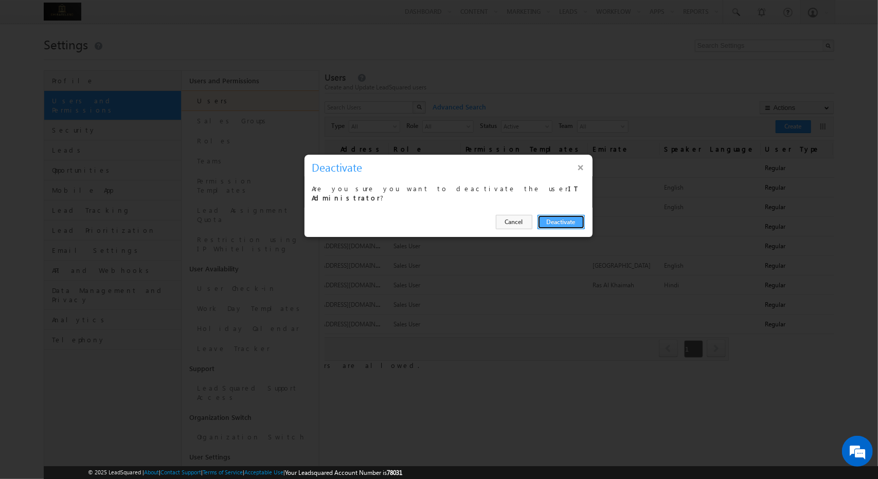
click at [560, 222] on button "Deactivate" at bounding box center [560, 222] width 47 height 14
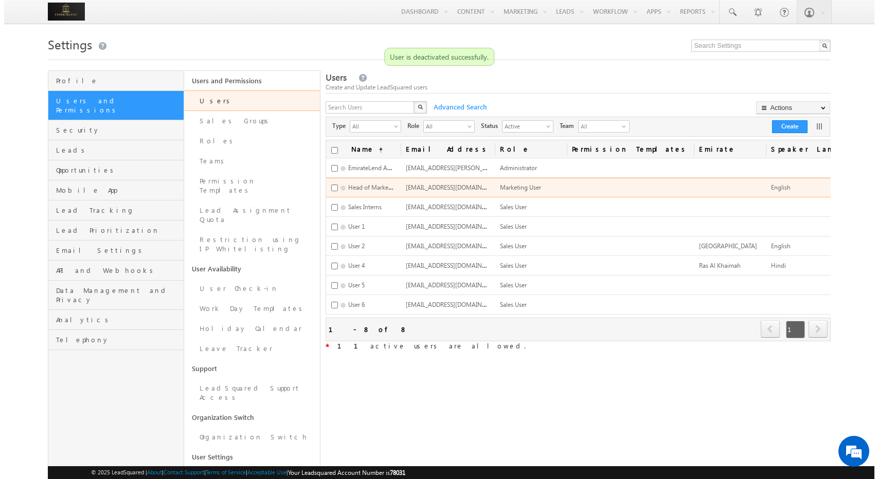
scroll to position [0, 110]
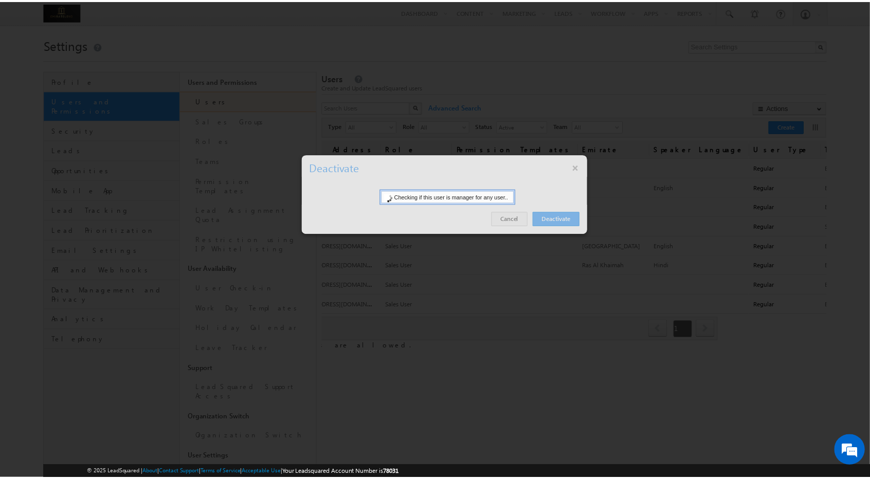
scroll to position [0, 105]
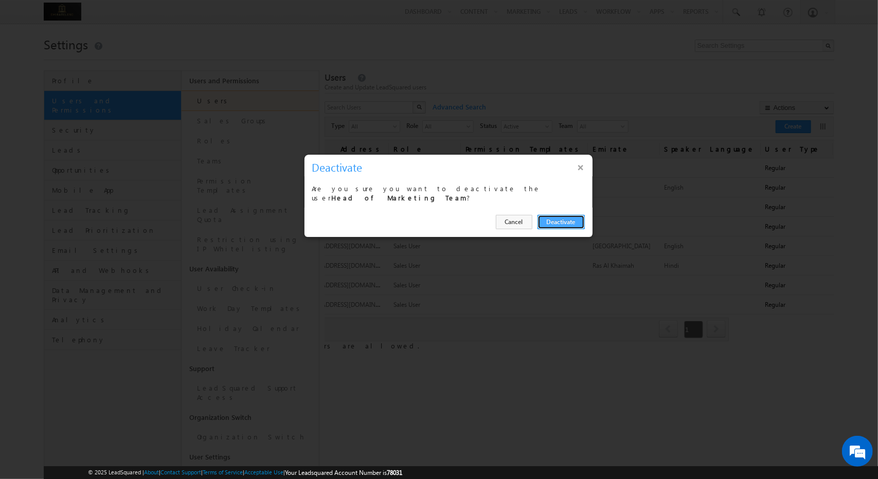
click at [558, 215] on button "Deactivate" at bounding box center [560, 222] width 47 height 14
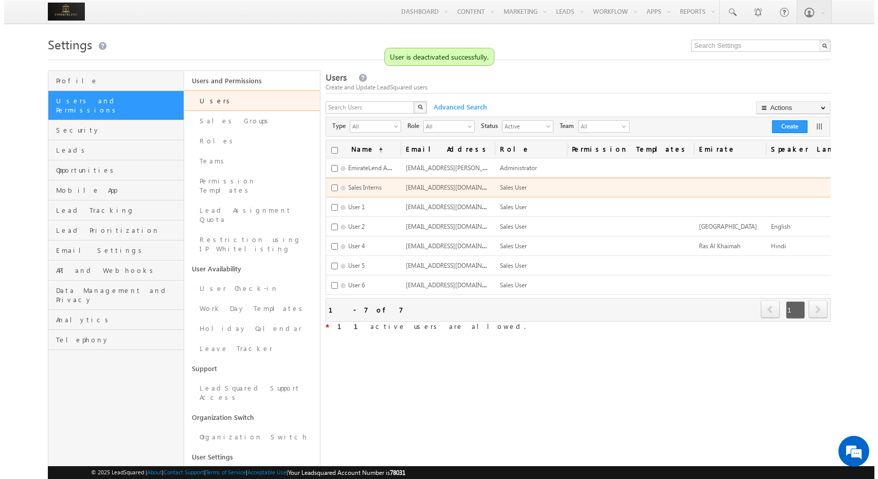
scroll to position [0, 110]
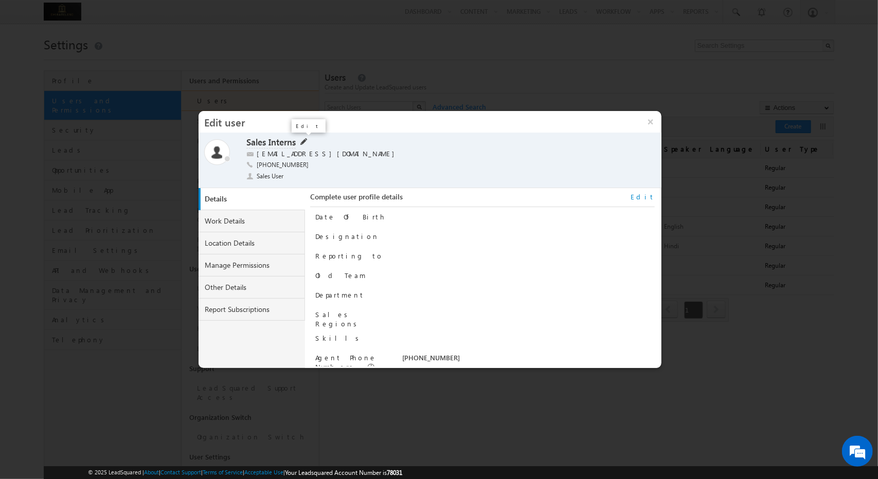
click at [301, 140] on span at bounding box center [302, 141] width 9 height 8
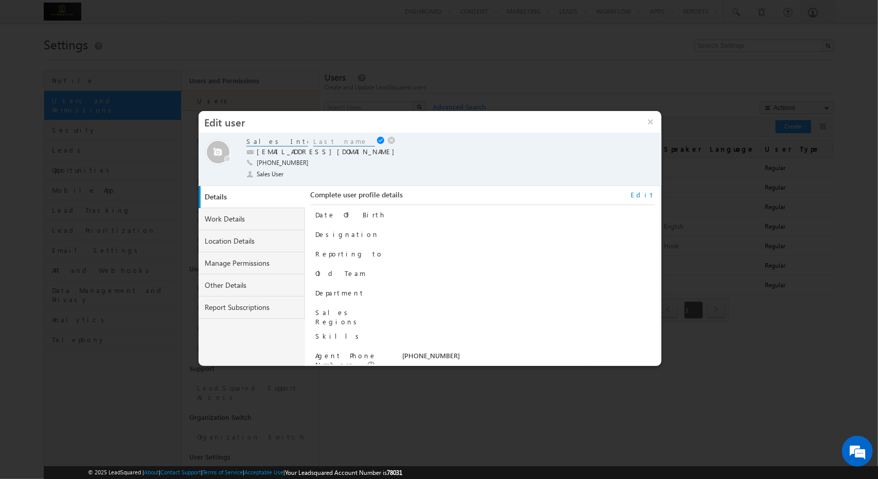
drag, startPoint x: 293, startPoint y: 141, endPoint x: 217, endPoint y: 145, distance: 76.2
click at [217, 145] on div "Online Away Offline (Check-Out) Sales Interns Sales Interns [EMAIL_ADDRESS][DOM…" at bounding box center [430, 160] width 452 height 46
type input "Field Sales"
click at [329, 140] on input at bounding box center [344, 142] width 62 height 10
type input "1"
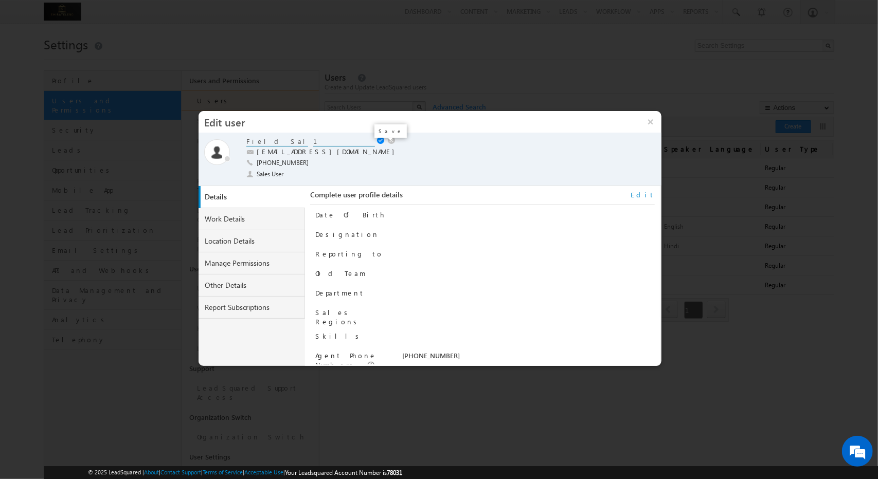
click at [380, 141] on link at bounding box center [382, 141] width 10 height 8
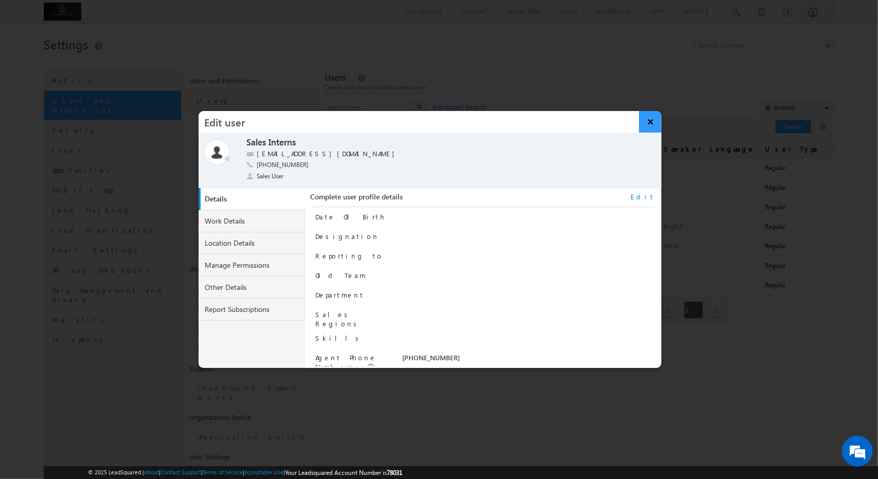
click at [654, 125] on button "×" at bounding box center [650, 122] width 22 height 22
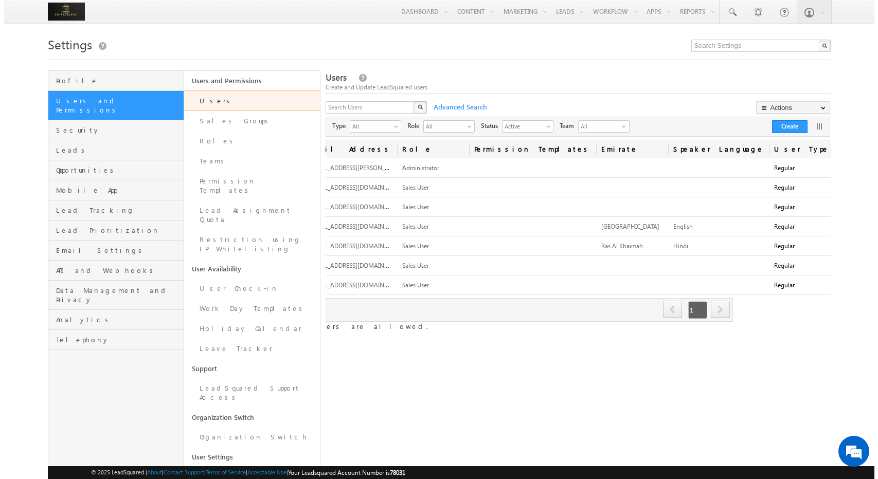
scroll to position [0, 110]
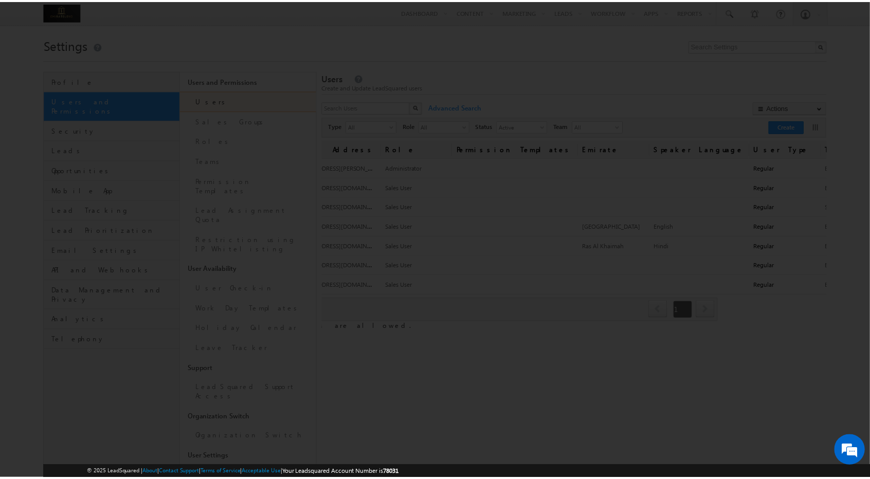
scroll to position [0, 105]
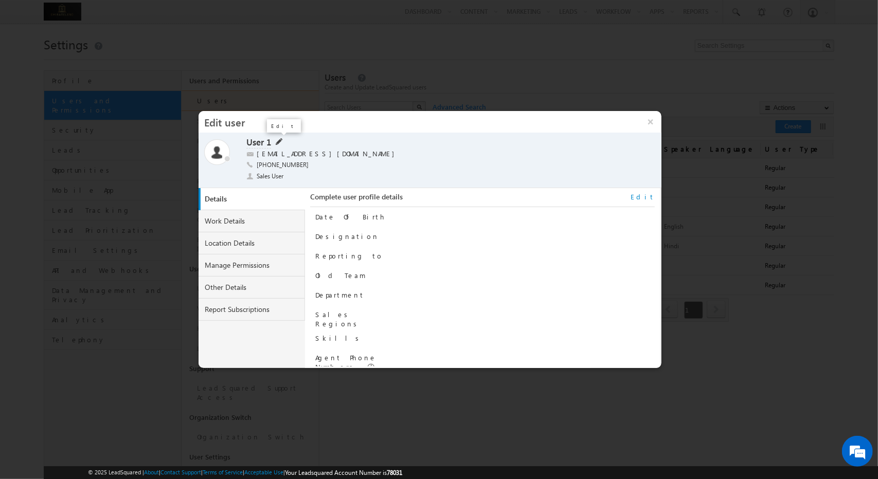
click at [279, 140] on span at bounding box center [278, 141] width 9 height 8
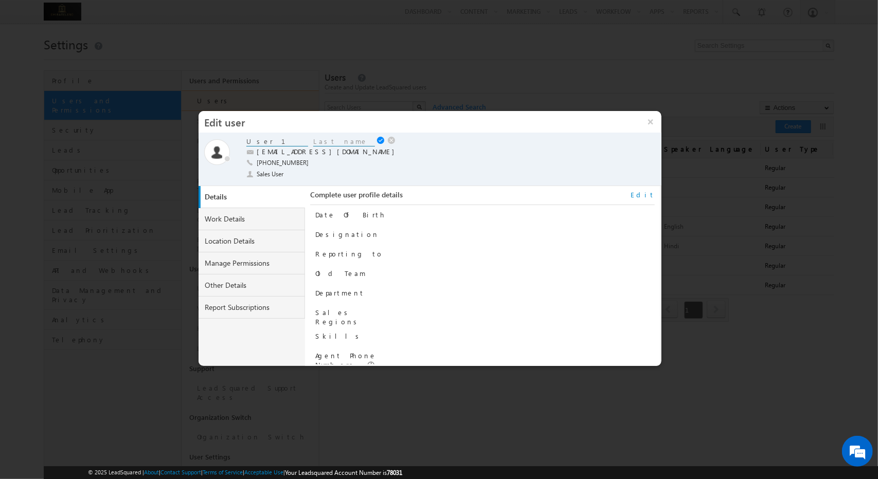
drag, startPoint x: 281, startPoint y: 140, endPoint x: 201, endPoint y: 148, distance: 80.6
click at [201, 148] on div "Online Away Offline (Check-Out) User 1 User 1 [EMAIL_ADDRESS][DOMAIN_NAME] [PHO…" at bounding box center [430, 159] width 463 height 53
paste input "Field Sales"
type input "Field Sales"
type input "2"
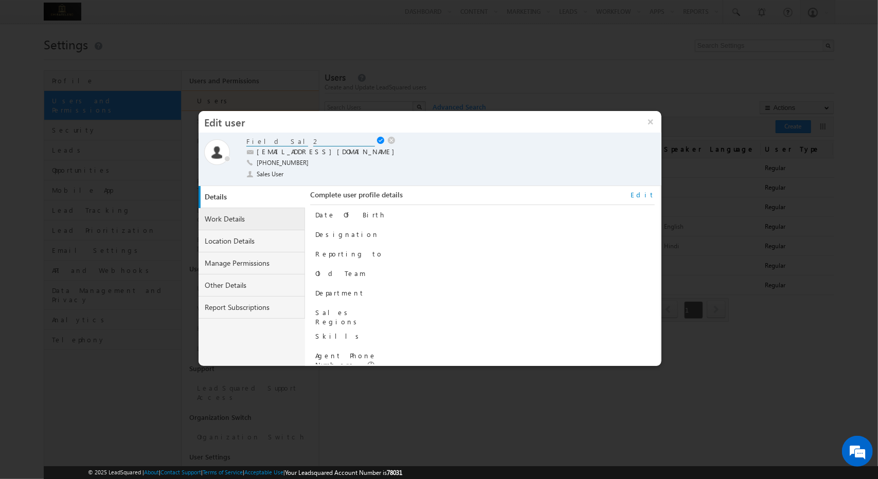
click at [248, 224] on link "Work Details" at bounding box center [252, 219] width 107 height 22
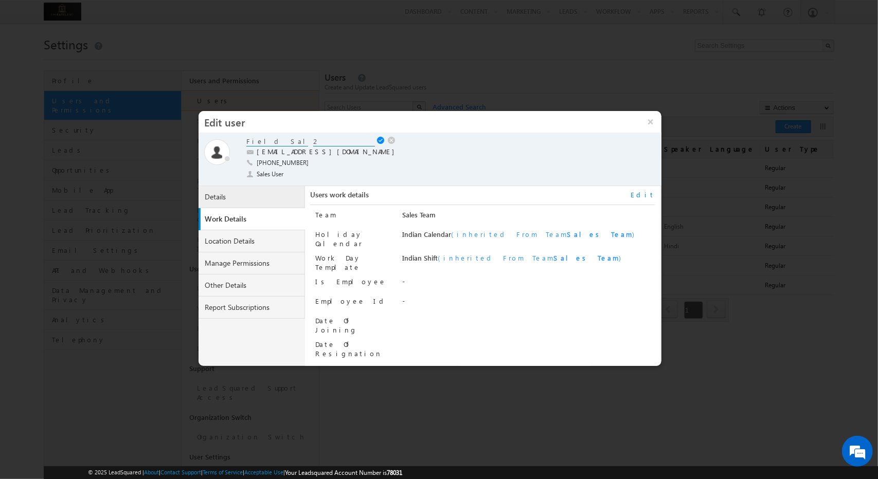
click at [281, 197] on link "Details" at bounding box center [252, 197] width 107 height 22
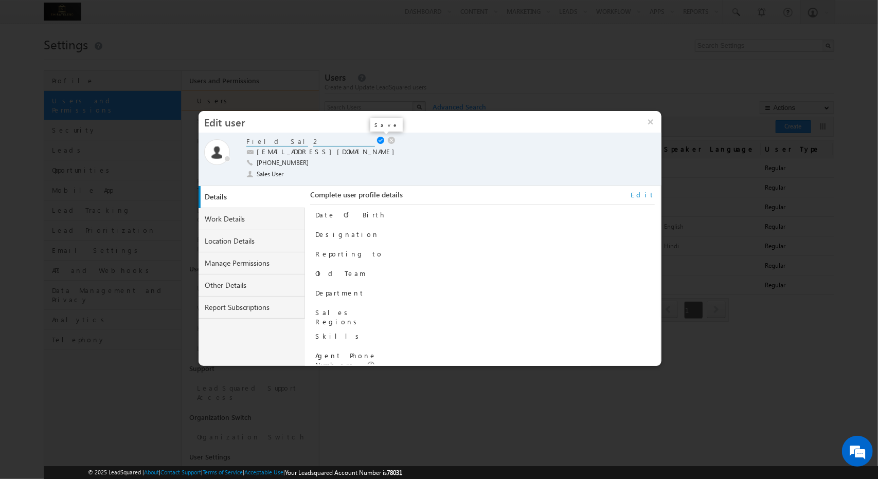
click at [382, 140] on link at bounding box center [382, 141] width 10 height 8
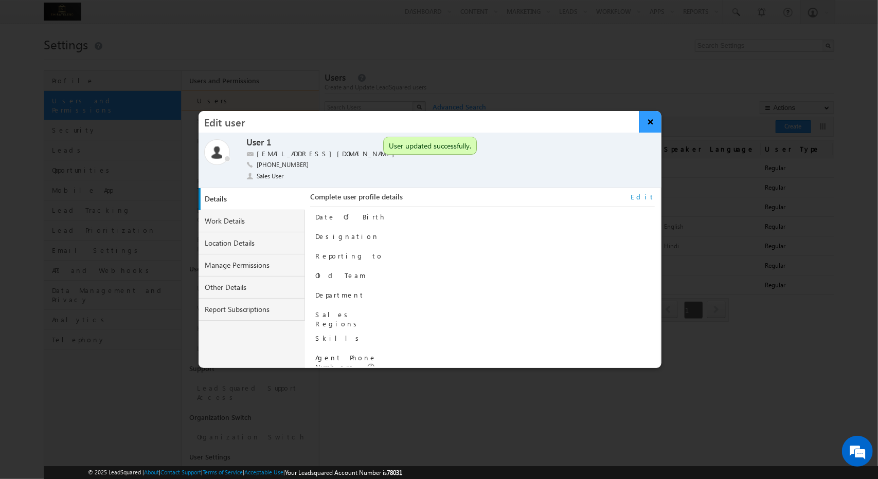
click at [648, 122] on button "×" at bounding box center [650, 122] width 22 height 22
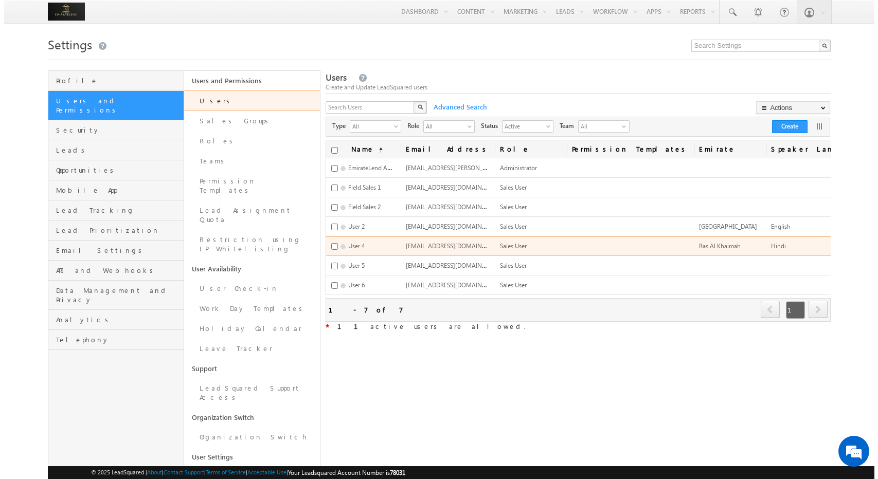
scroll to position [0, 110]
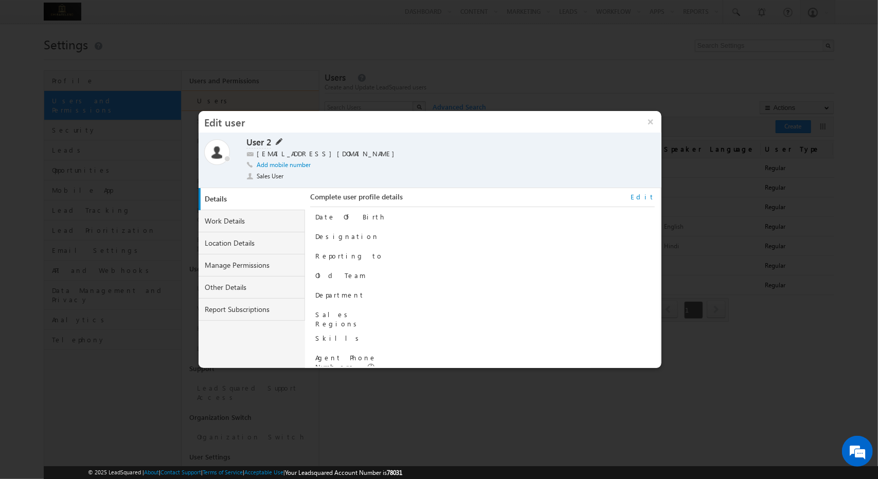
click at [282, 141] on span at bounding box center [278, 141] width 9 height 8
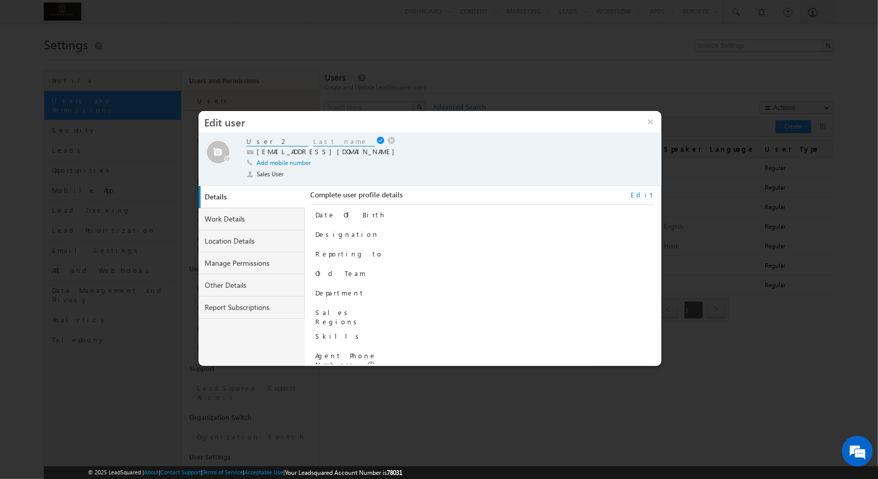
drag, startPoint x: 279, startPoint y: 143, endPoint x: 222, endPoint y: 143, distance: 56.6
click at [222, 143] on div "Online Away Offline (Check-Out) User 2 User 2 [EMAIL_ADDRESS][DOMAIN_NAME] Add …" at bounding box center [430, 160] width 452 height 46
type input "Tele"
click at [334, 137] on input at bounding box center [344, 142] width 62 height 10
type input "T"
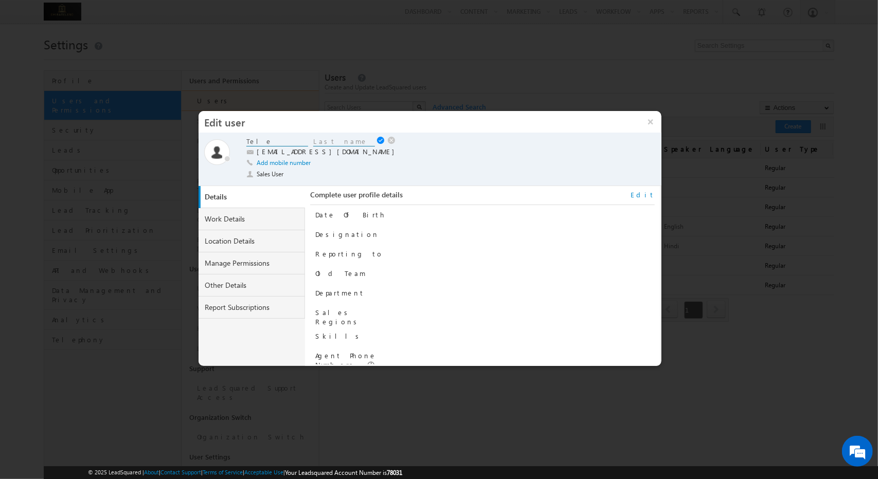
drag, startPoint x: 275, startPoint y: 137, endPoint x: 279, endPoint y: 142, distance: 6.7
click at [279, 142] on input "Tele" at bounding box center [277, 142] width 62 height 10
type input "Tele Caller"
type input "1"
drag, startPoint x: 289, startPoint y: 140, endPoint x: 208, endPoint y: 133, distance: 81.6
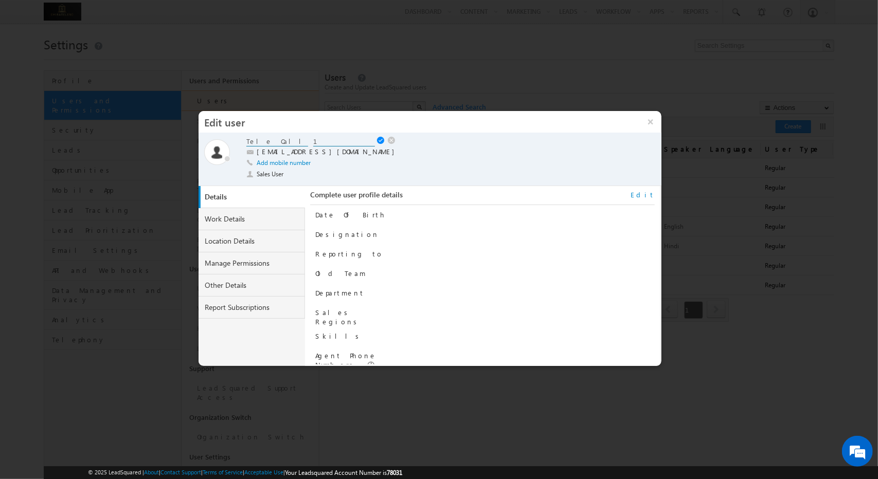
click at [208, 133] on div "Online Away Offline (Check-Out) User 2 Tele Caller 1 [EMAIL_ADDRESS][DOMAIN_NAM…" at bounding box center [430, 159] width 463 height 53
click at [378, 139] on link at bounding box center [382, 141] width 10 height 8
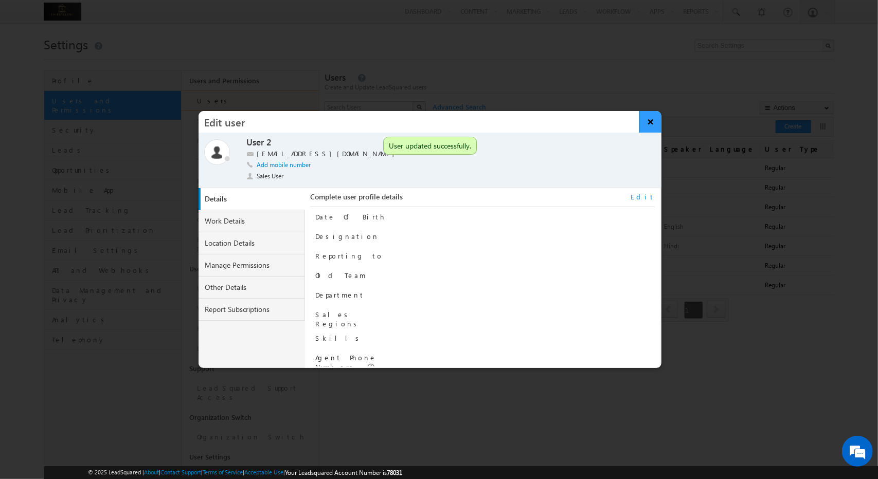
click at [640, 126] on button "×" at bounding box center [650, 122] width 22 height 22
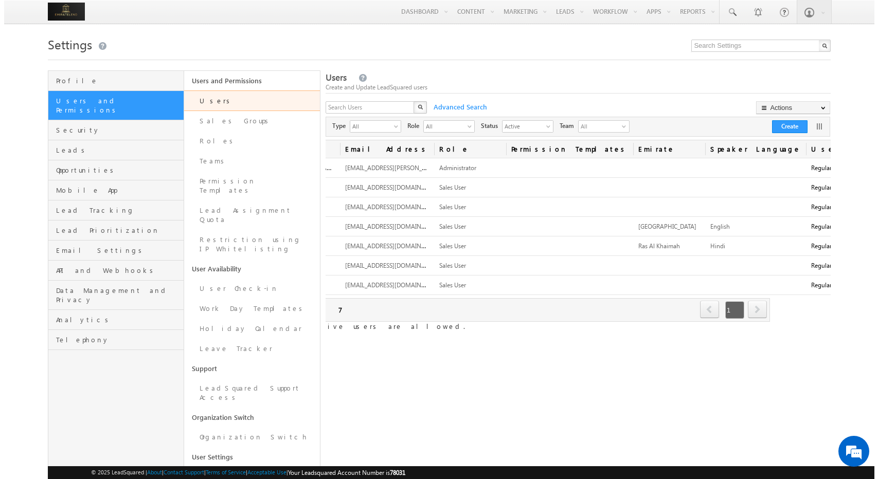
scroll to position [0, 110]
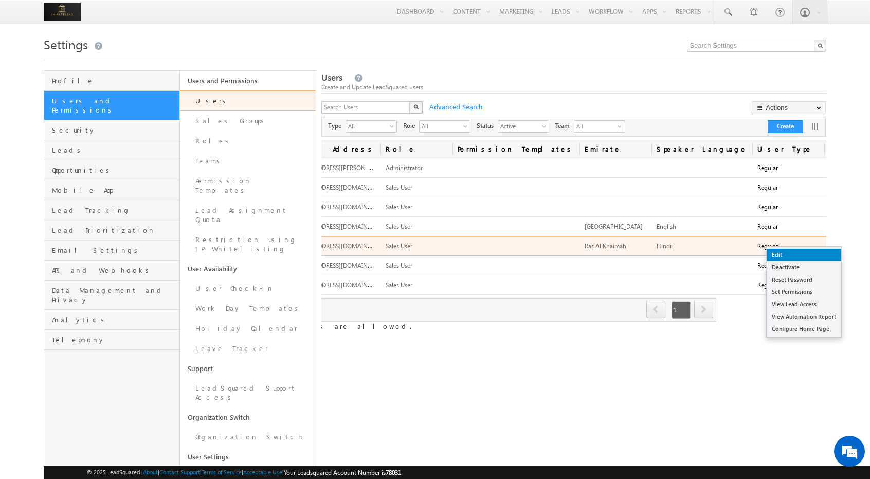
click at [786, 260] on link "Edit" at bounding box center [804, 255] width 75 height 12
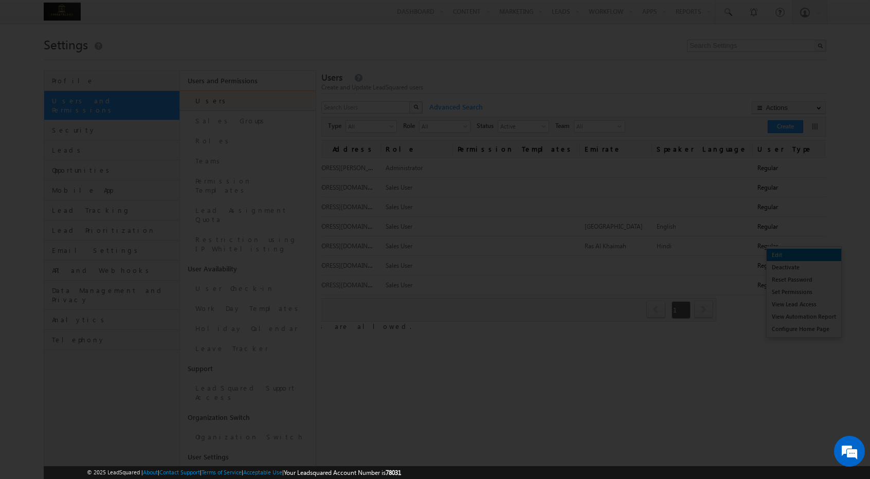
scroll to position [0, 105]
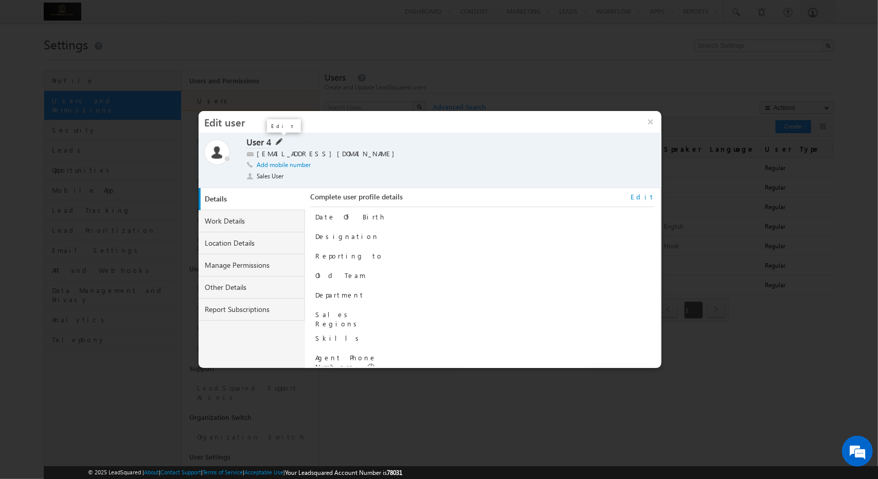
click at [279, 143] on span at bounding box center [278, 141] width 9 height 8
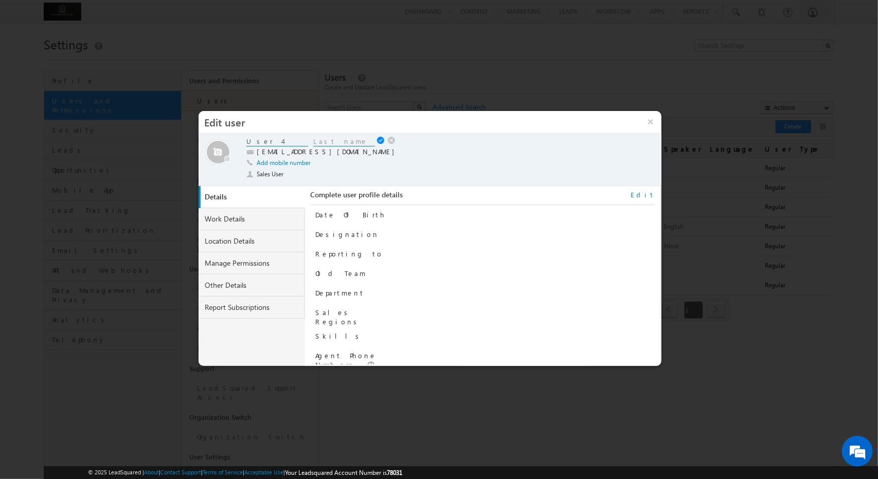
drag, startPoint x: 278, startPoint y: 143, endPoint x: 226, endPoint y: 145, distance: 51.5
click at [226, 145] on div "Online Away Offline (Check-Out) User 4 User 4 [EMAIL_ADDRESS][DOMAIN_NAME] Add …" at bounding box center [430, 160] width 452 height 46
paste input "Tele Caller"
type input "Tele Caller"
type input "2"
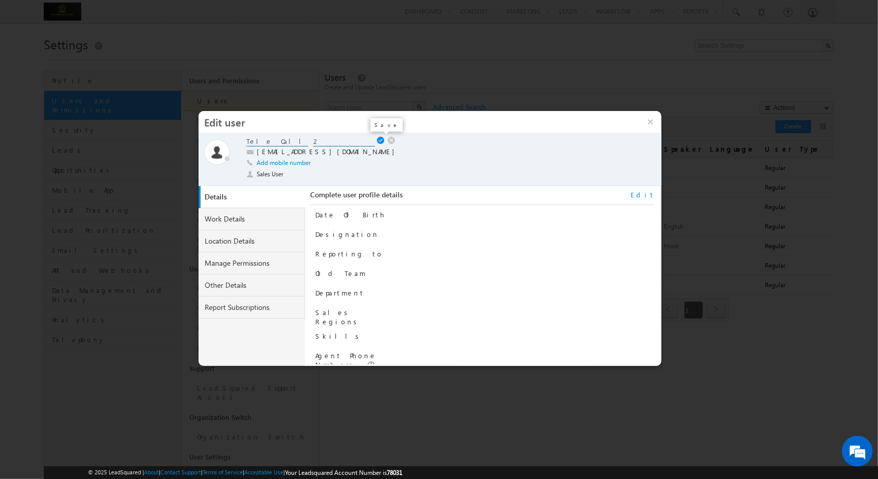
click at [379, 139] on link at bounding box center [382, 141] width 10 height 8
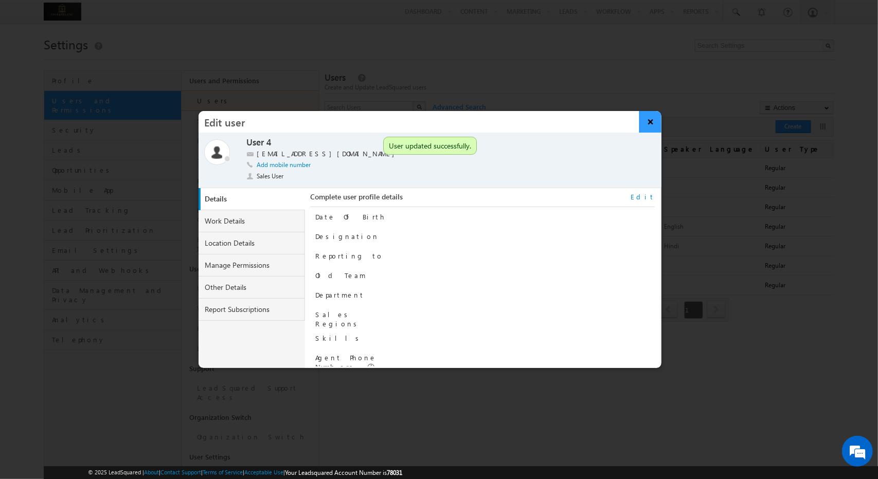
click at [648, 121] on button "×" at bounding box center [650, 122] width 22 height 22
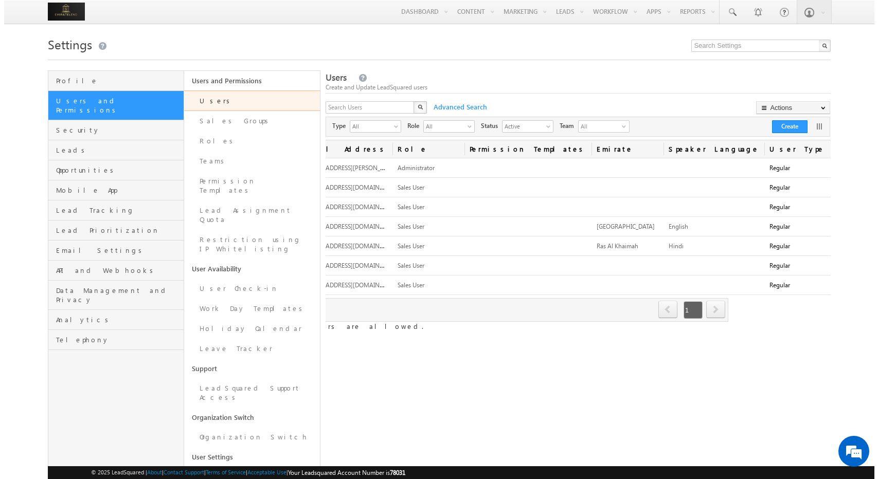
scroll to position [0, 110]
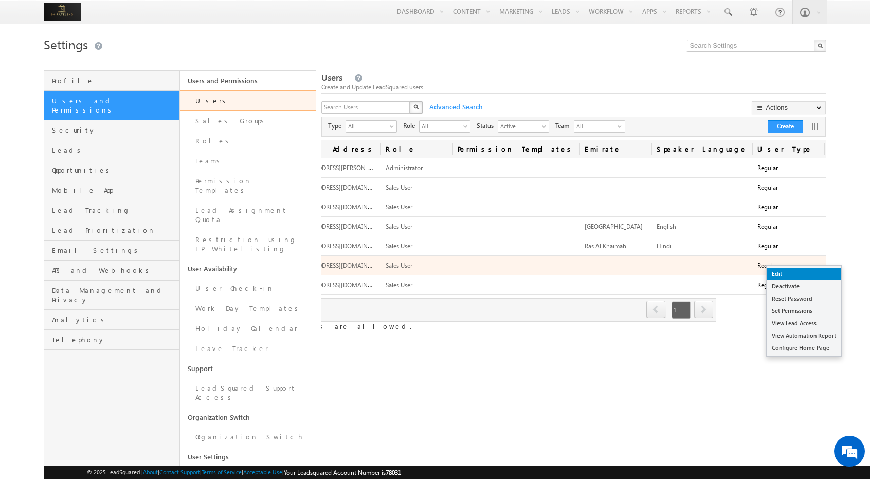
click at [793, 271] on link "Edit" at bounding box center [804, 274] width 75 height 12
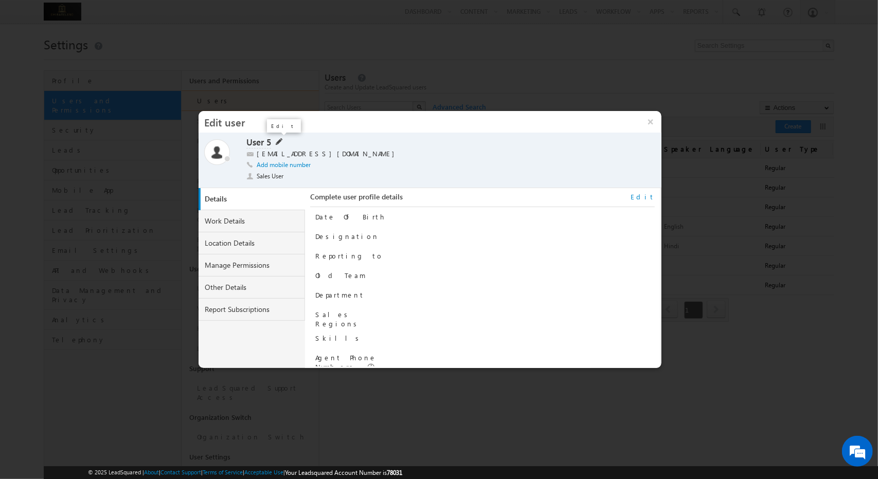
click at [280, 147] on link at bounding box center [278, 142] width 9 height 9
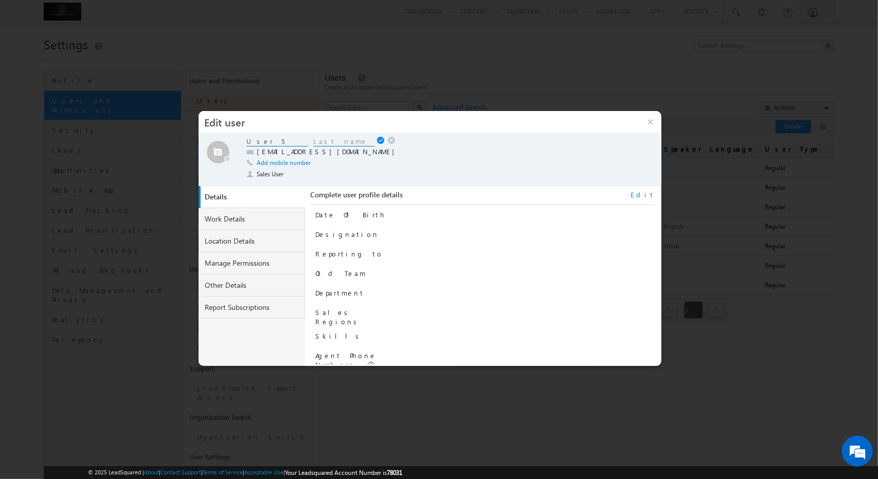
drag, startPoint x: 278, startPoint y: 143, endPoint x: 206, endPoint y: 148, distance: 72.1
click at [206, 148] on div "Online Away Offline (Check-Out) User 5 User 5 [EMAIL_ADDRESS][DOMAIN_NAME] Add …" at bounding box center [430, 160] width 452 height 46
paste input "Tele Caller"
type input "Tele Caller"
type input "3"
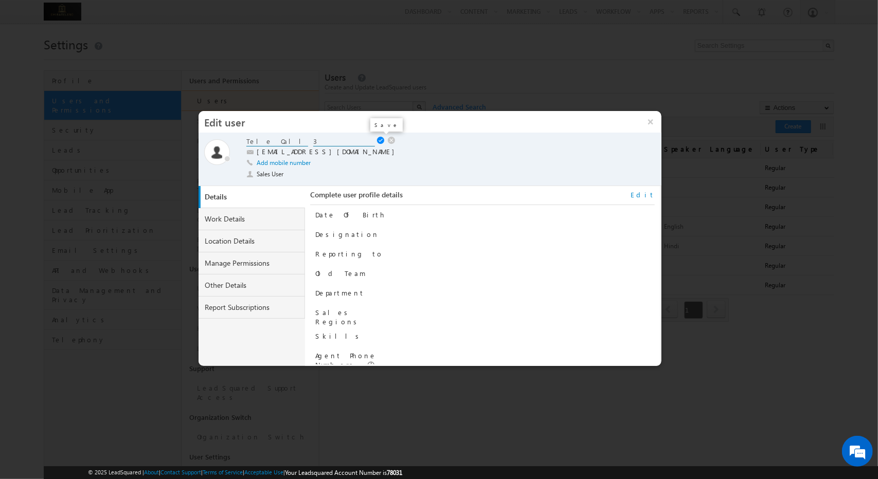
click at [382, 141] on link at bounding box center [382, 141] width 10 height 8
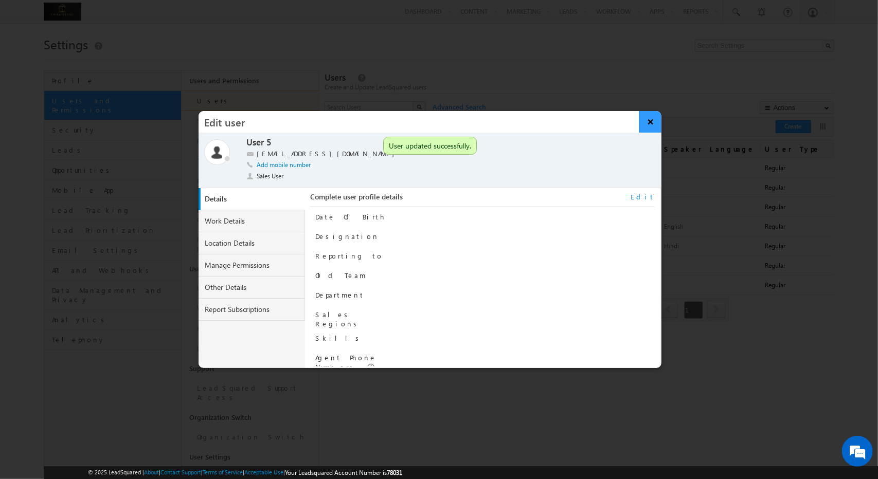
click at [643, 122] on button "×" at bounding box center [650, 122] width 22 height 22
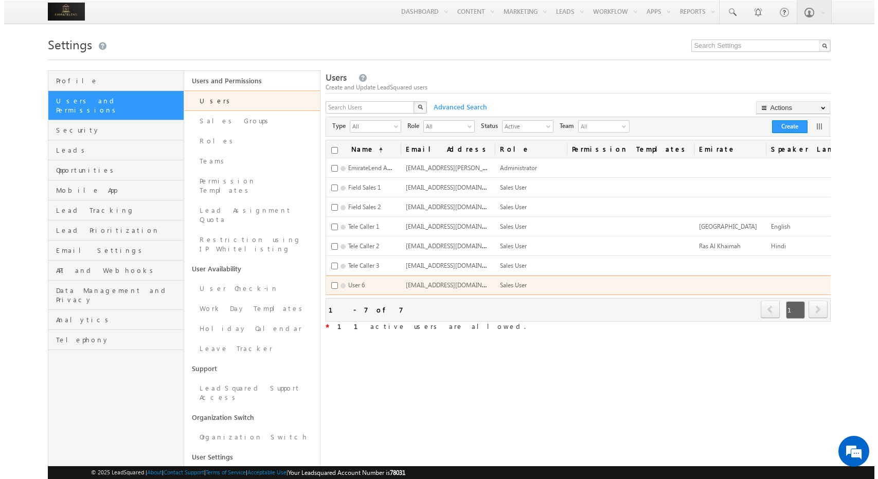
scroll to position [0, 110]
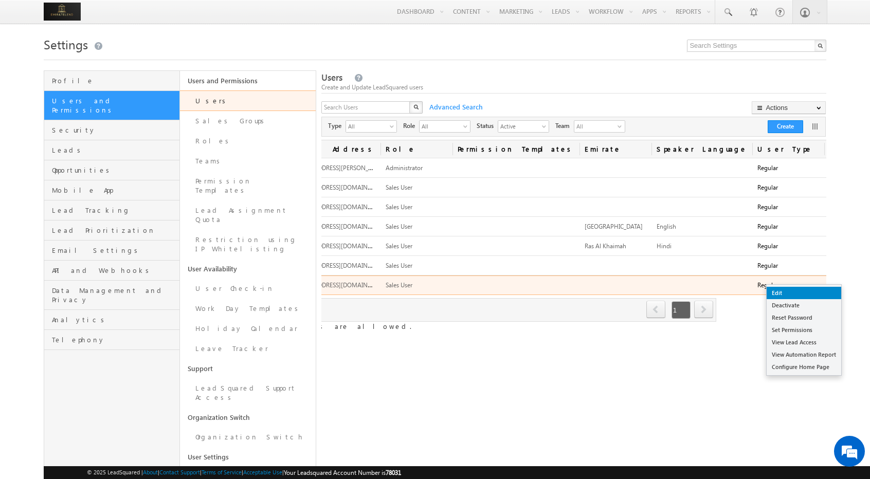
click at [792, 295] on link "Edit" at bounding box center [804, 293] width 75 height 12
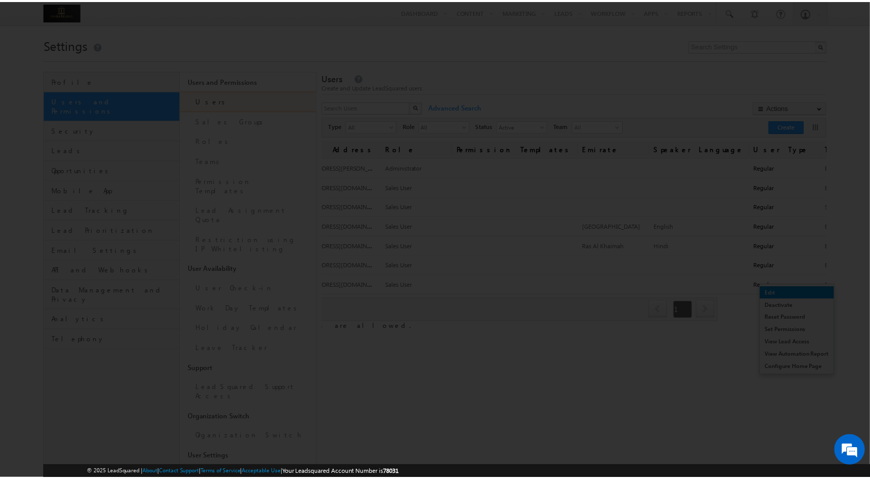
scroll to position [0, 105]
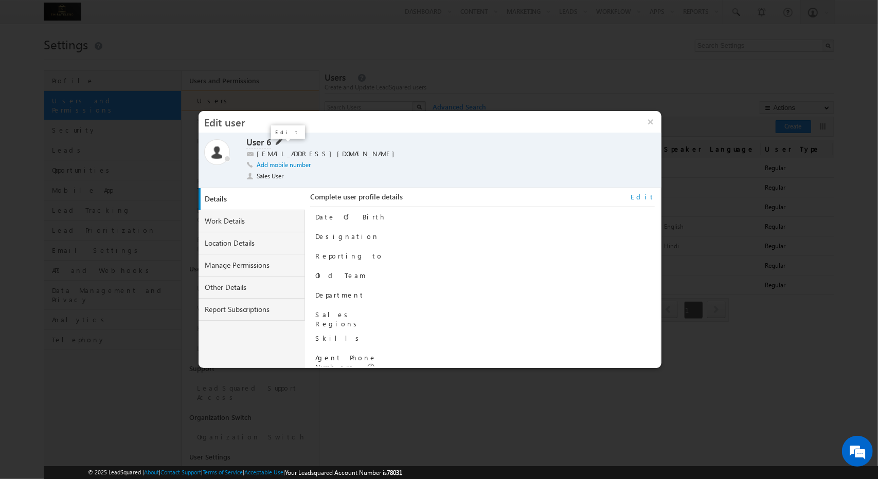
click at [279, 141] on span at bounding box center [278, 141] width 9 height 8
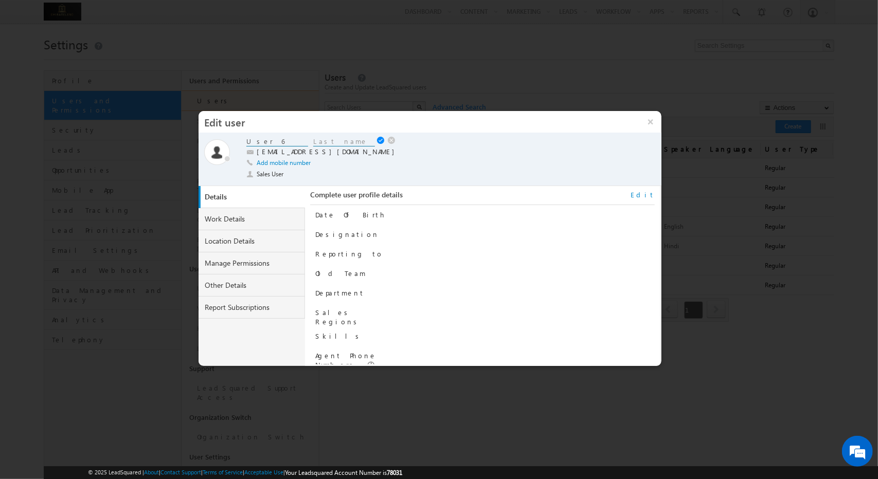
drag, startPoint x: 275, startPoint y: 142, endPoint x: 166, endPoint y: 169, distance: 112.3
click at [166, 169] on body "Menu Admin Tarun .[PERSON_NAME] @outl ook.c om" at bounding box center [439, 251] width 878 height 503
paste input "Tele Caller"
type input "Tele Caller"
click at [342, 144] on input at bounding box center [344, 142] width 62 height 10
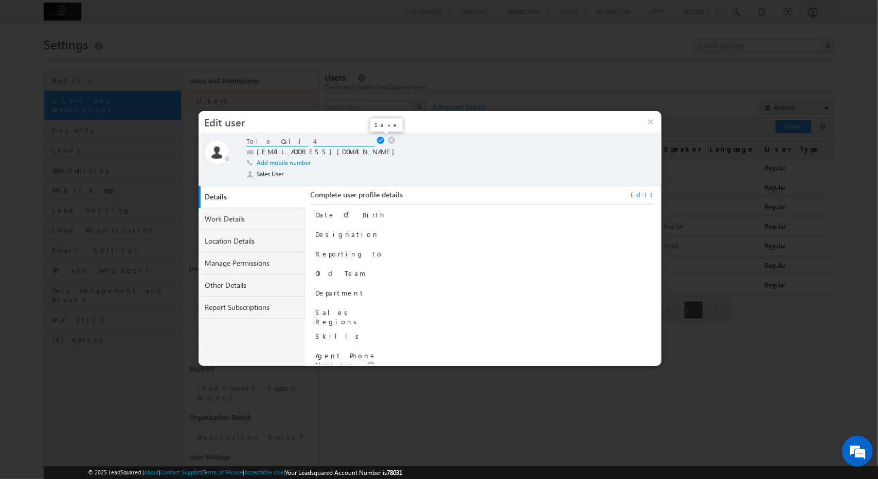
type input "4"
click at [378, 141] on link at bounding box center [382, 141] width 10 height 8
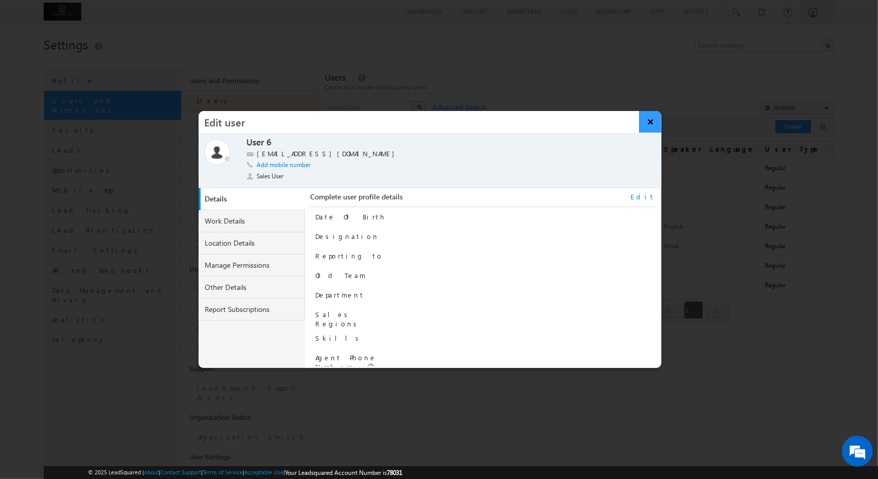
click at [655, 123] on button "×" at bounding box center [650, 122] width 22 height 22
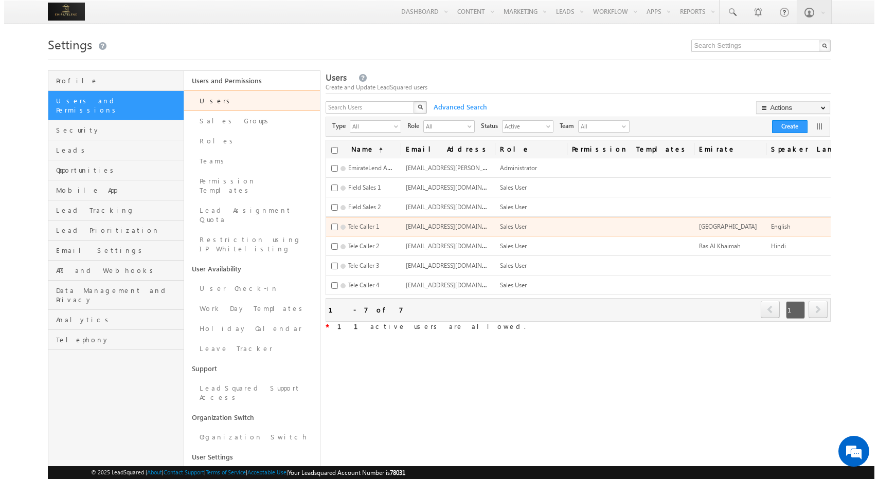
scroll to position [0, 110]
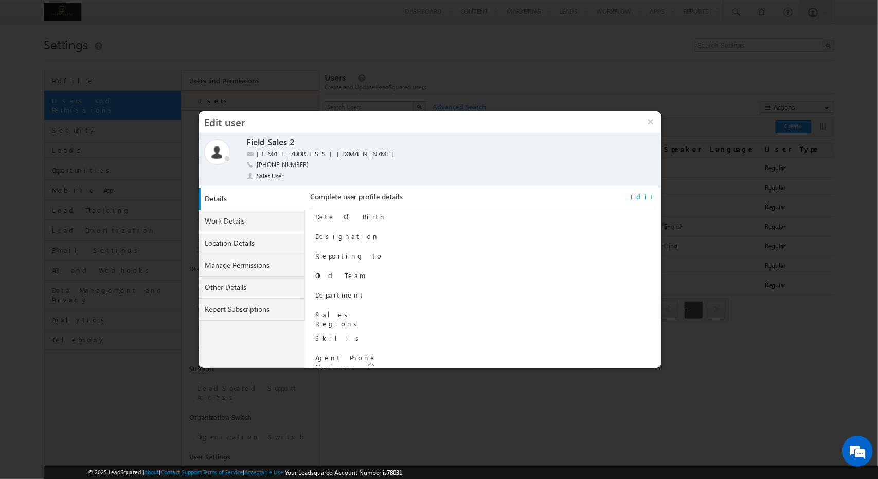
scroll to position [104, 0]
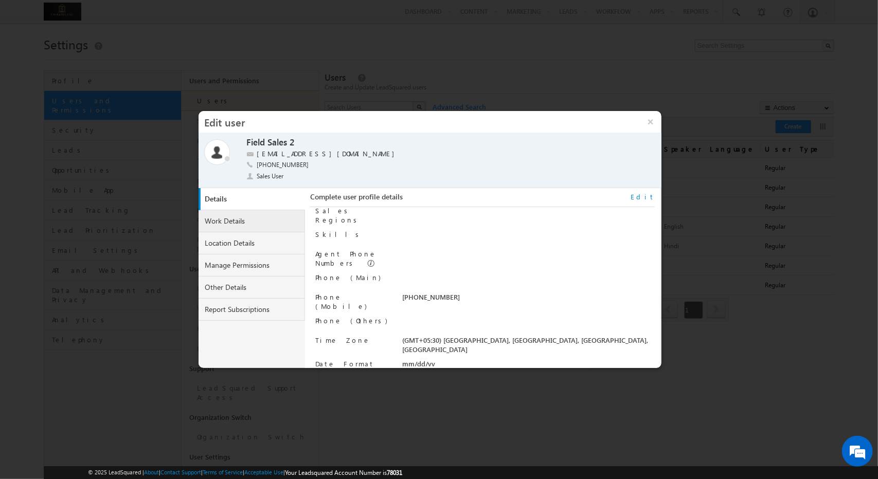
click at [259, 226] on link "Work Details" at bounding box center [252, 221] width 107 height 22
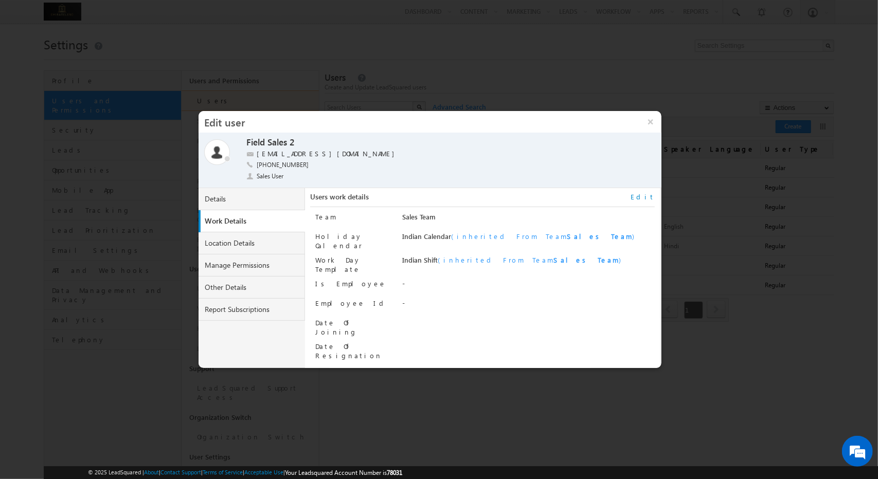
click at [645, 194] on link "Edit" at bounding box center [643, 196] width 24 height 9
click at [606, 219] on span at bounding box center [608, 221] width 8 height 8
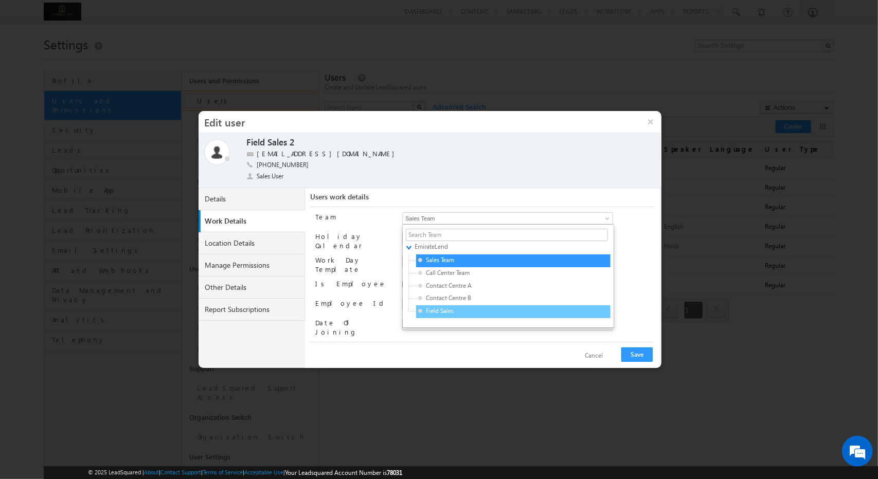
click at [444, 307] on span "Field Sales" at bounding box center [467, 311] width 98 height 9
type input "c6ed06a8-7626-11f0-91df-068012126923"
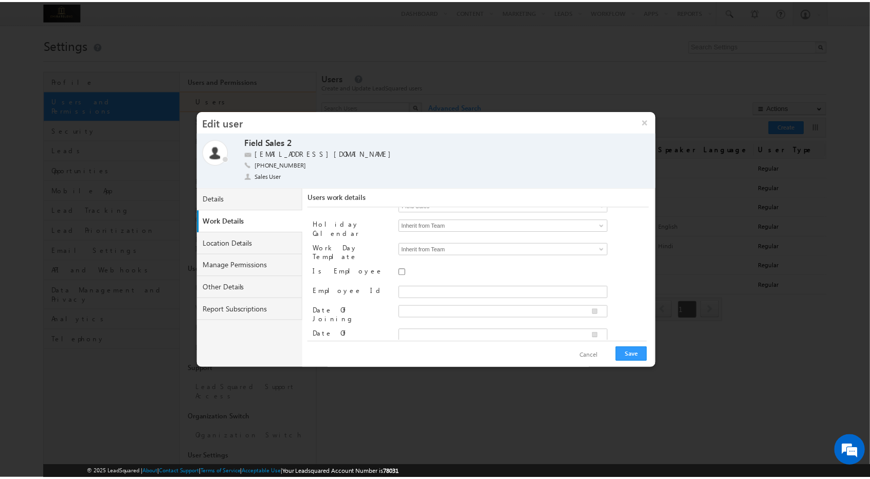
scroll to position [0, 0]
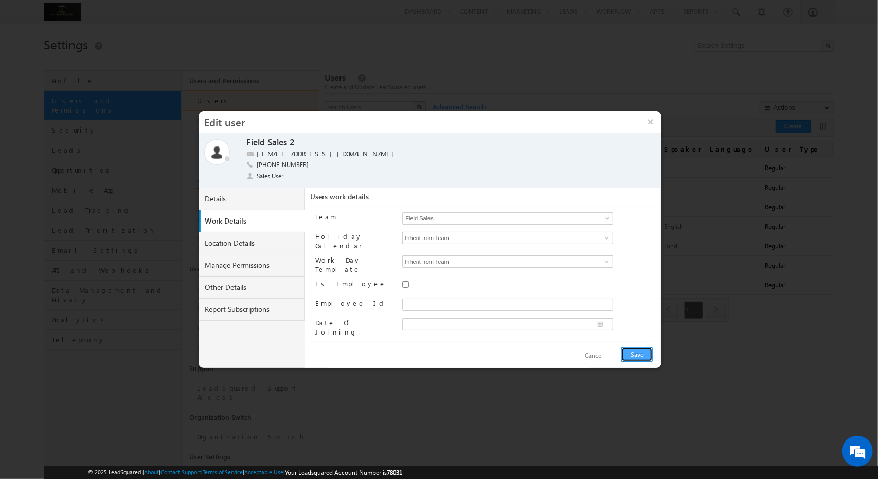
click at [635, 352] on button "Save" at bounding box center [636, 355] width 31 height 14
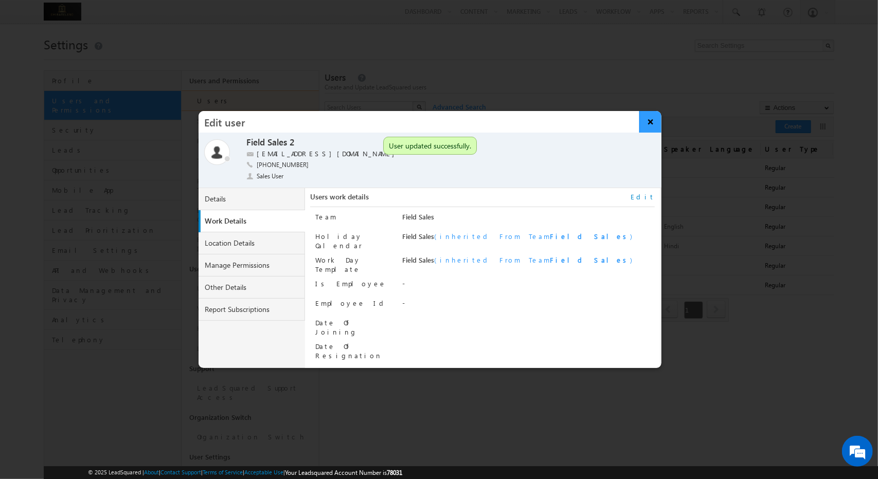
click at [646, 120] on button "×" at bounding box center [650, 122] width 22 height 22
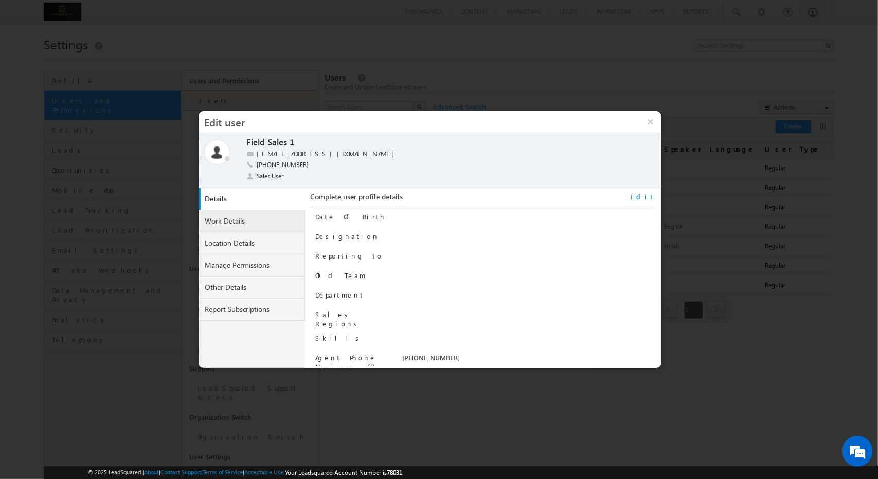
click at [266, 223] on link "Work Details" at bounding box center [252, 221] width 107 height 22
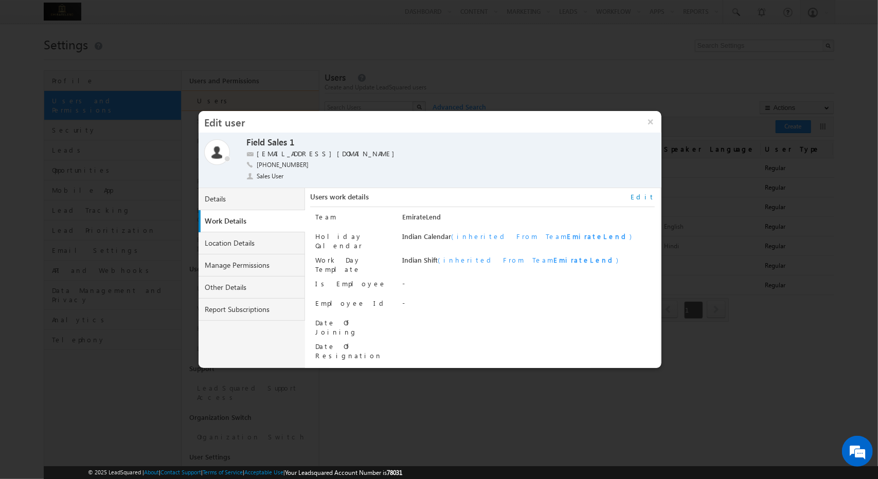
click at [650, 192] on link "Edit" at bounding box center [643, 196] width 24 height 9
click at [559, 213] on span "EmirateLend" at bounding box center [495, 218] width 184 height 11
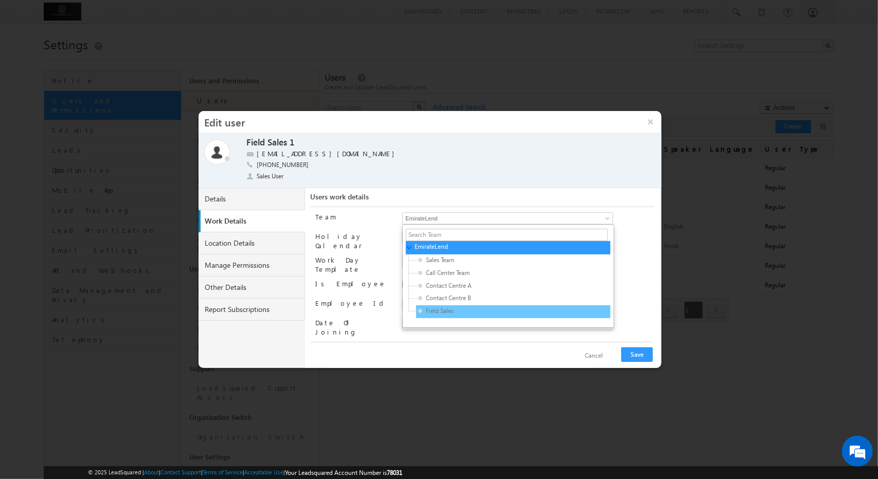
click at [470, 311] on span "Field Sales" at bounding box center [467, 311] width 98 height 9
type input "c6ed06a8-7626-11f0-91df-068012126923"
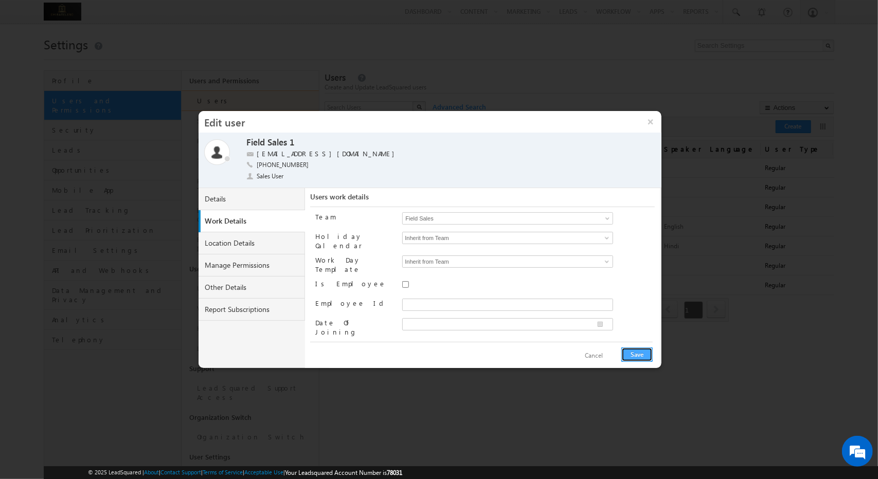
click at [642, 354] on button "Save" at bounding box center [636, 355] width 31 height 14
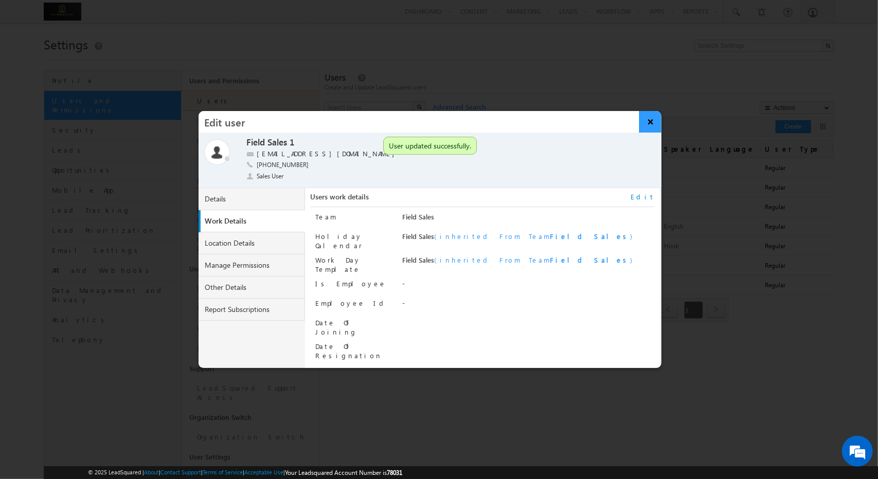
click at [647, 123] on button "×" at bounding box center [650, 122] width 22 height 22
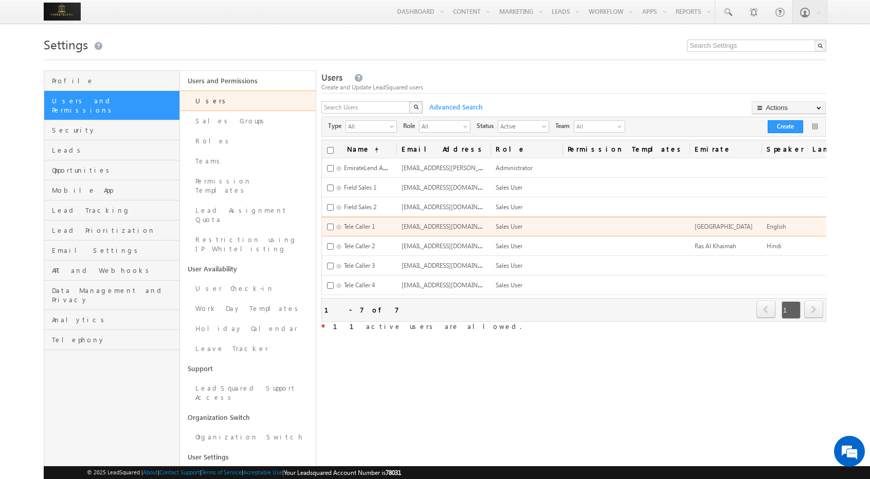
scroll to position [0, 110]
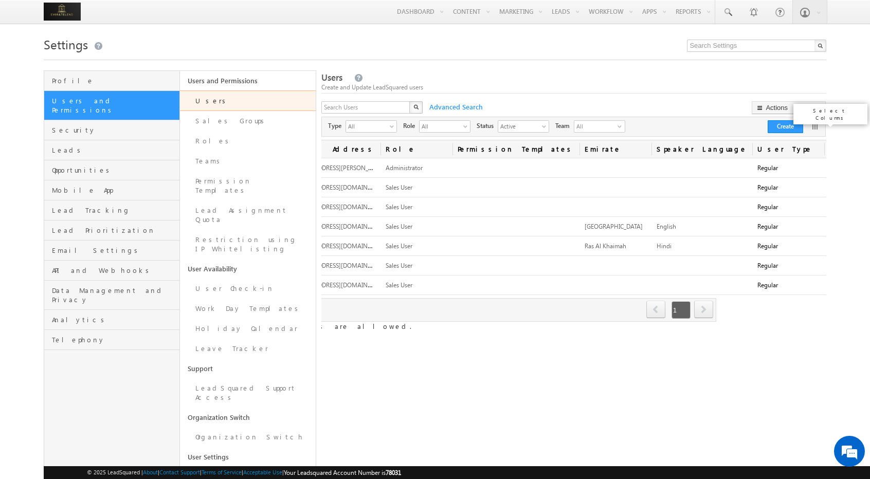
click at [816, 128] on link at bounding box center [815, 126] width 10 height 10
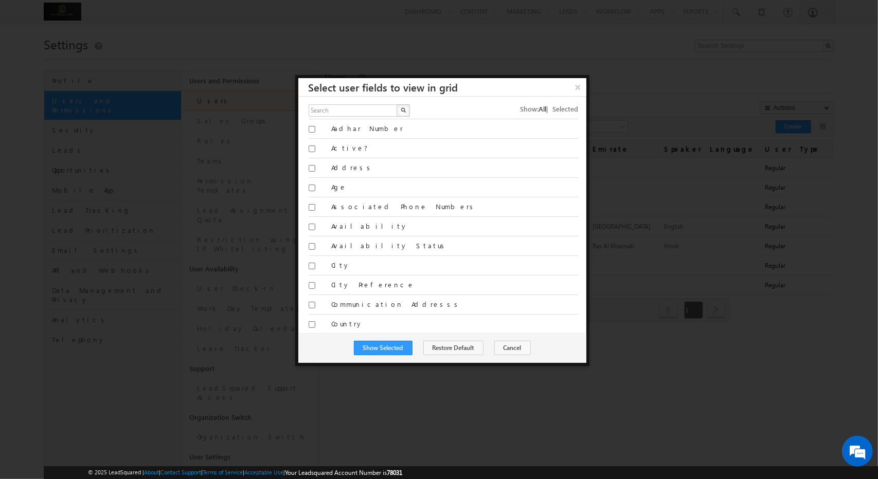
click at [554, 111] on span "Selected" at bounding box center [566, 108] width 26 height 9
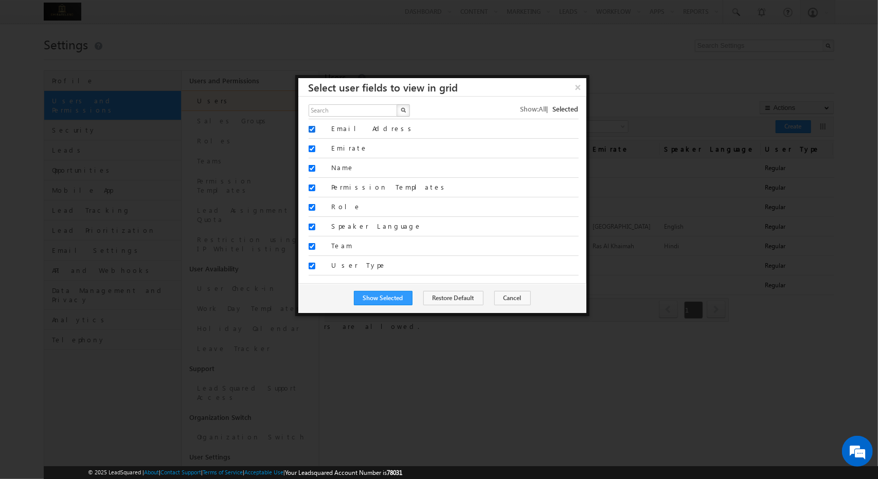
click at [313, 129] on input "Email Address" at bounding box center [312, 129] width 7 height 7
checkbox input "false"
click at [311, 264] on input "User Type" at bounding box center [312, 266] width 7 height 7
checkbox input "false"
click at [398, 291] on button "Show Selected" at bounding box center [383, 298] width 59 height 14
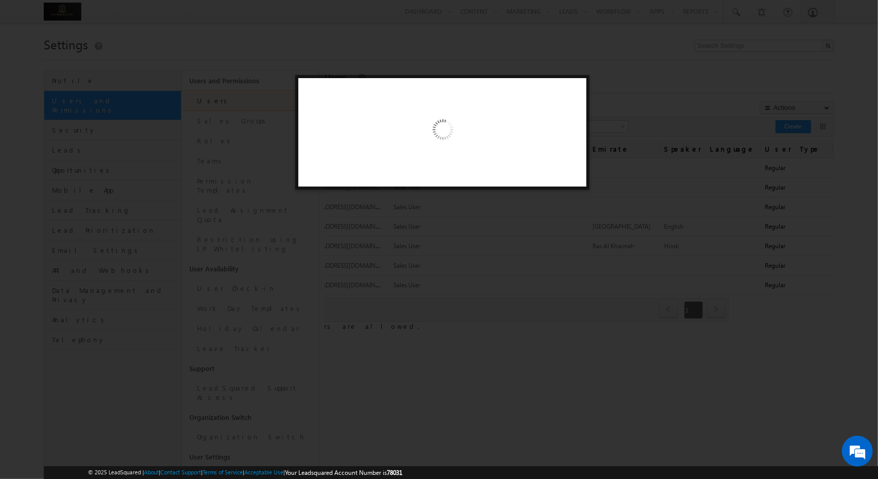
scroll to position [0, 0]
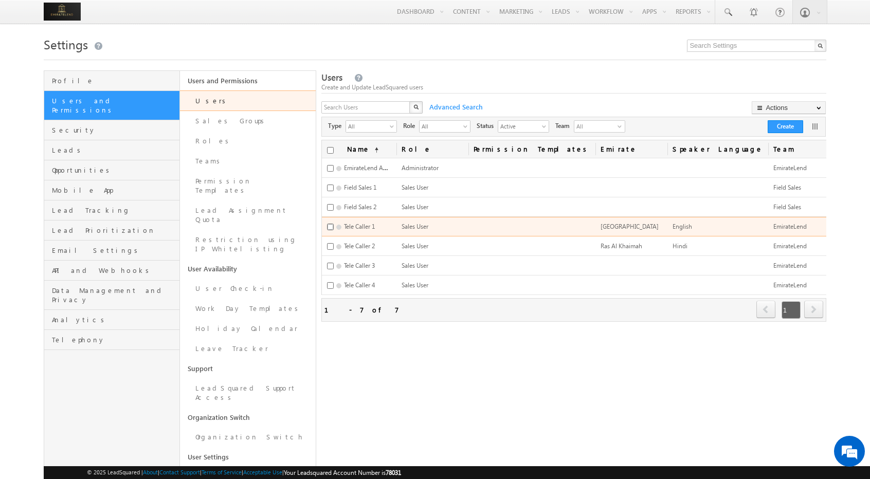
click at [334, 225] on input "checkbox" at bounding box center [330, 227] width 7 height 7
checkbox input "true"
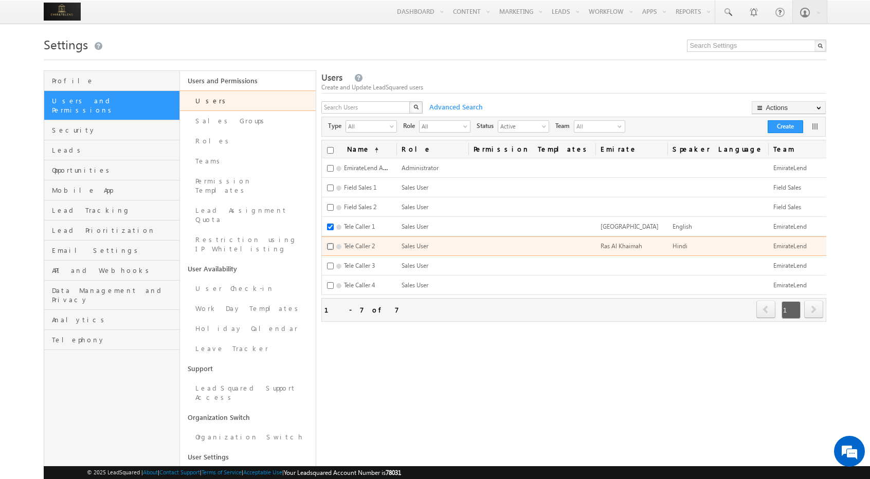
click at [334, 243] on input "checkbox" at bounding box center [330, 246] width 7 height 7
checkbox input "true"
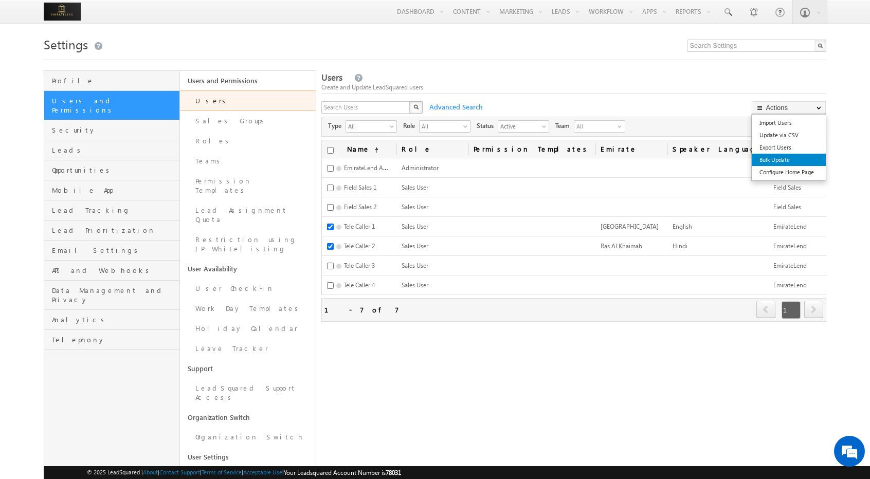
click at [778, 159] on link "Bulk Update" at bounding box center [789, 160] width 74 height 12
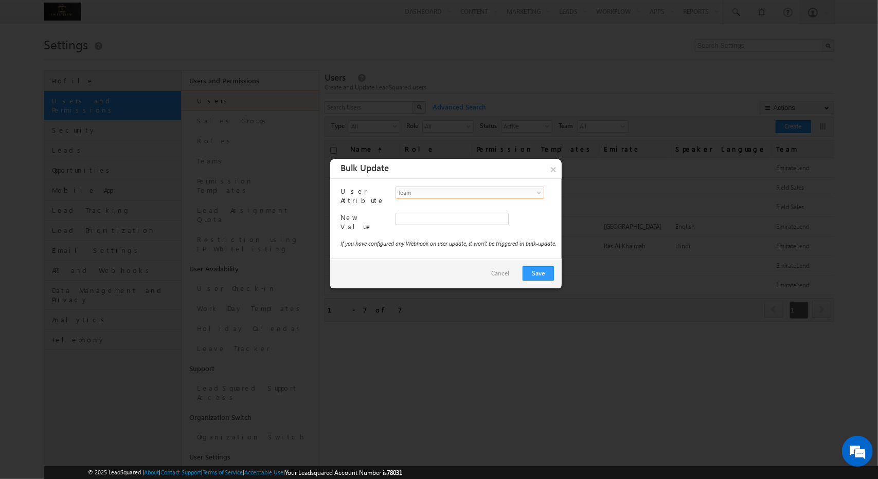
click at [469, 189] on span "Team" at bounding box center [465, 192] width 139 height 10
click at [435, 206] on li "Team" at bounding box center [471, 204] width 148 height 10
click at [454, 218] on input "text" at bounding box center [452, 219] width 113 height 12
type input "f26bfe00-8d9c-11ec-8597-0681fe0b10f8"
click at [469, 219] on span "EmirateLend" at bounding box center [461, 218] width 131 height 11
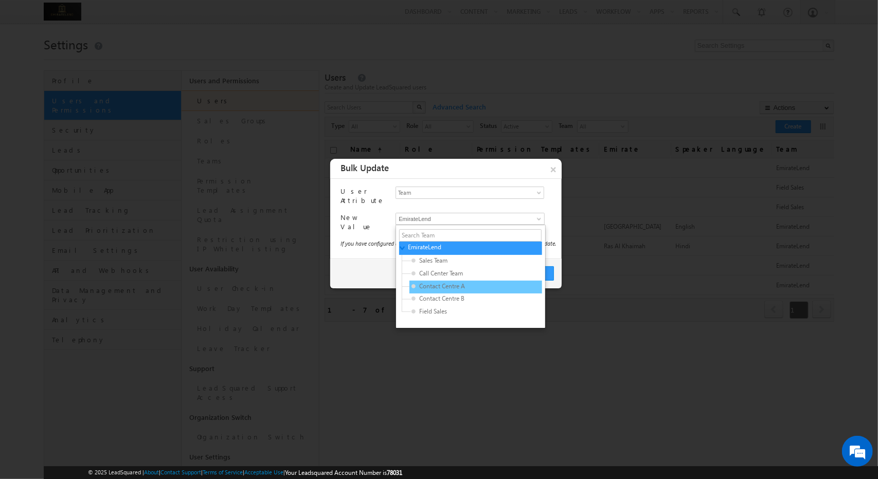
click at [465, 282] on span "Contact Centre A" at bounding box center [460, 286] width 98 height 9
type input "7ebb8740-7626-11f0-91df-068012126923"
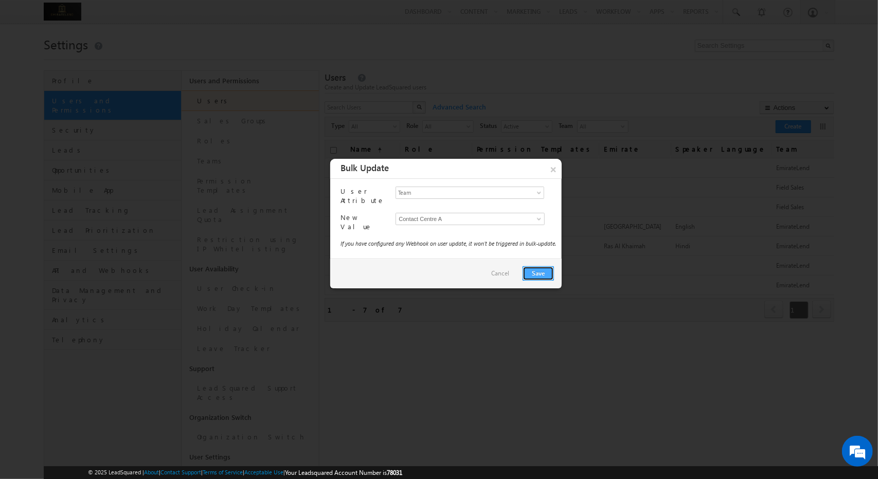
click at [537, 273] on button "Save" at bounding box center [538, 273] width 31 height 14
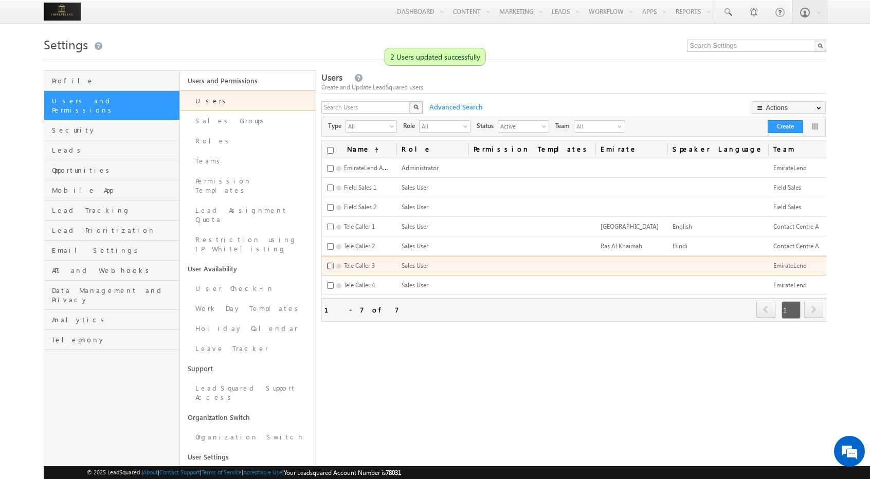
click at [334, 263] on input "checkbox" at bounding box center [330, 266] width 7 height 7
checkbox input "true"
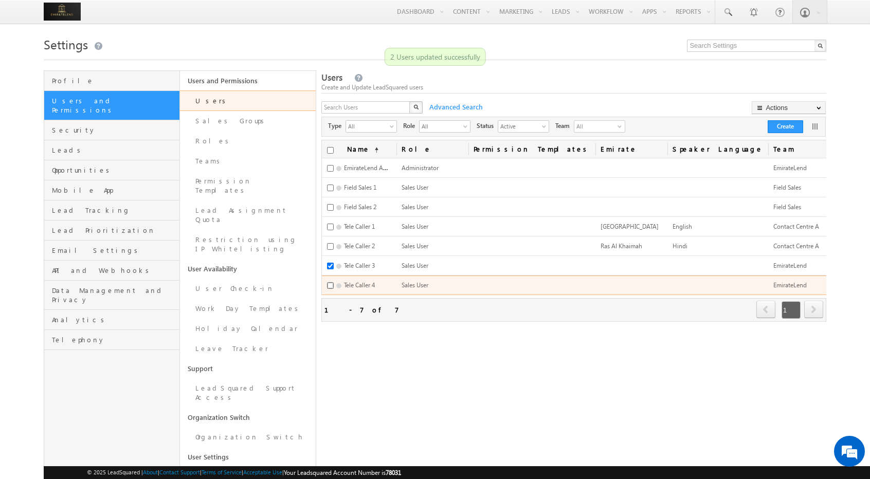
click at [334, 283] on input "checkbox" at bounding box center [330, 285] width 7 height 7
checkbox input "true"
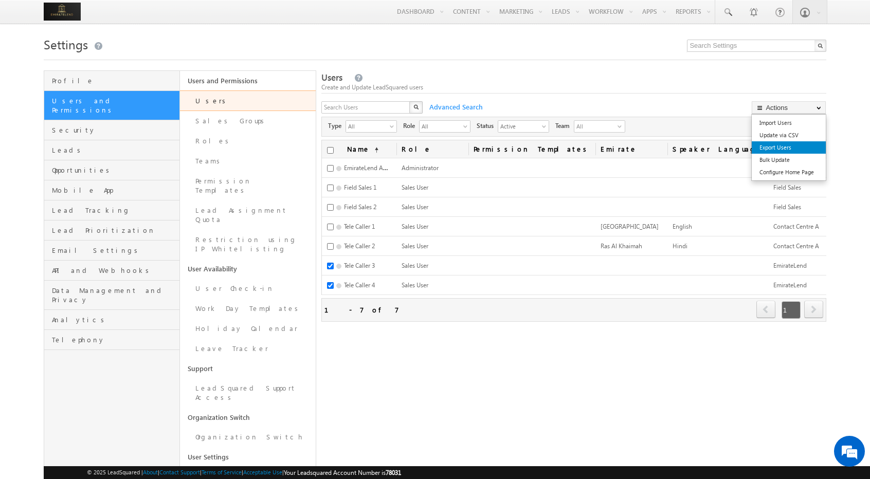
click at [796, 149] on link "Export Users" at bounding box center [789, 147] width 74 height 12
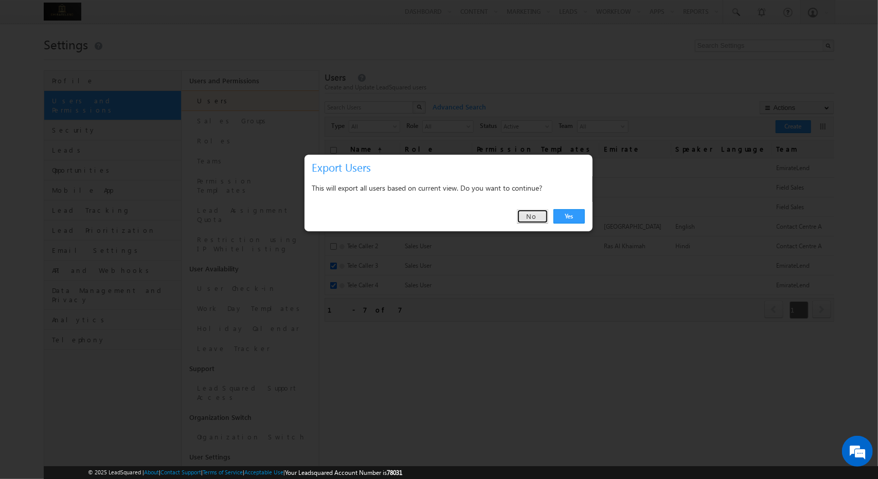
click at [537, 213] on link "No" at bounding box center [532, 216] width 31 height 14
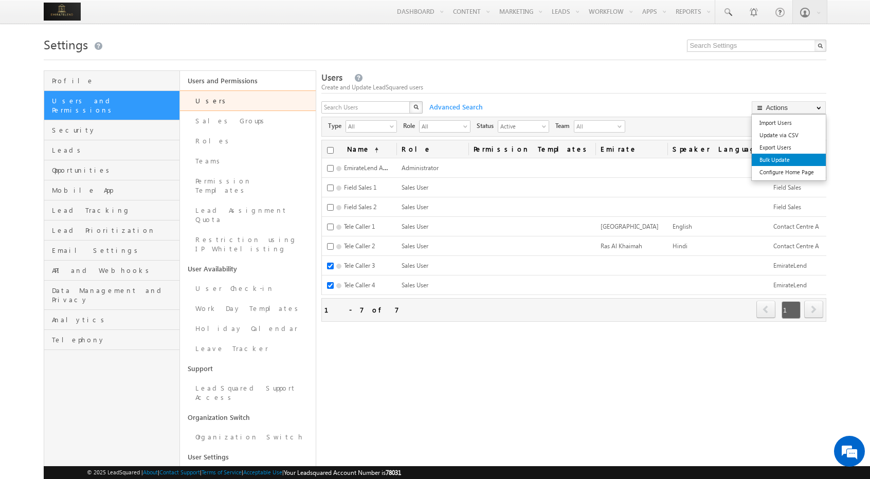
click at [782, 157] on link "Bulk Update" at bounding box center [789, 160] width 74 height 12
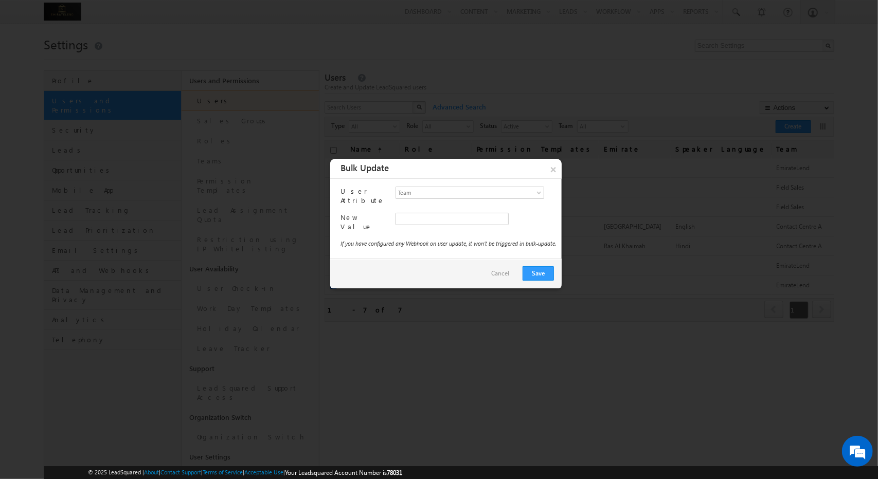
type input "f26bfe00-8d9c-11ec-8597-0681fe0b10f8"
click at [490, 217] on span "EmirateLend" at bounding box center [461, 218] width 131 height 11
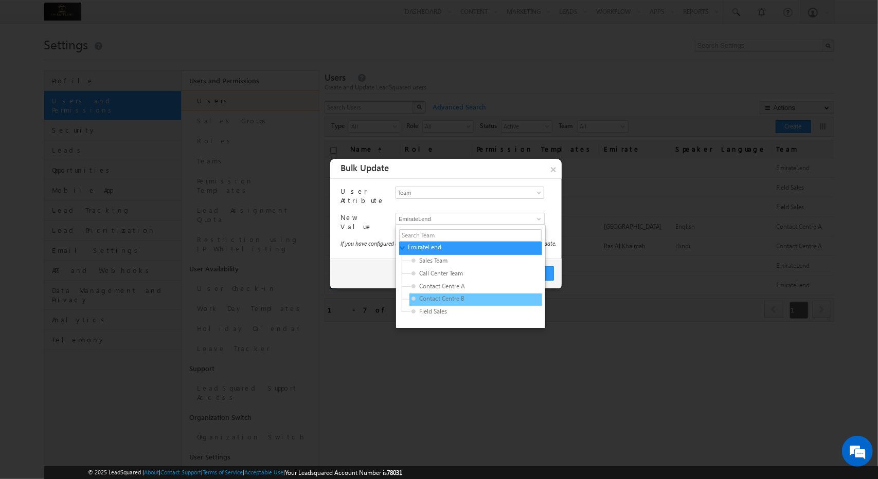
click at [453, 296] on span "Contact Centre B" at bounding box center [460, 298] width 98 height 9
type input "be3c8860-7626-11f0-91df-068012126923"
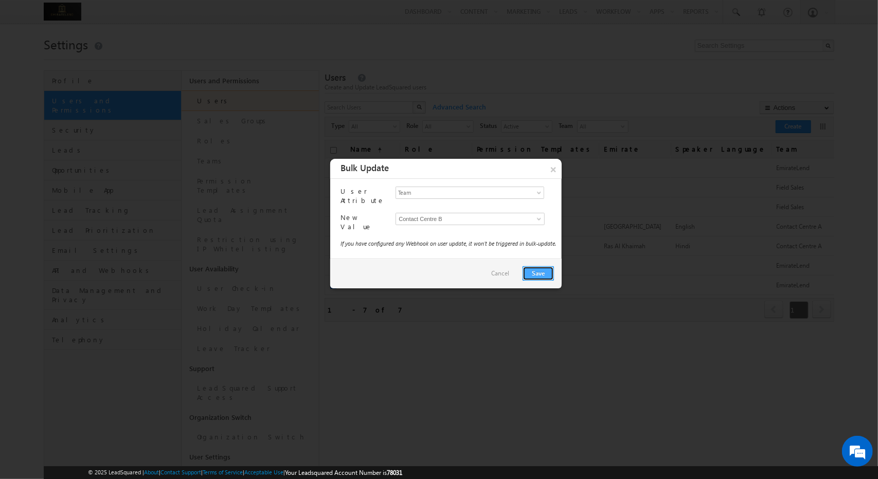
click at [533, 268] on button "Save" at bounding box center [538, 273] width 31 height 14
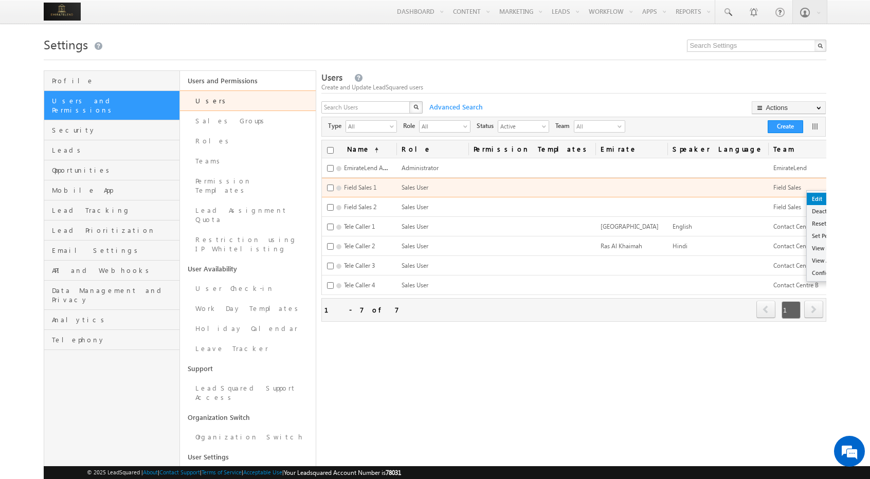
click at [807, 197] on link "Edit" at bounding box center [844, 199] width 75 height 12
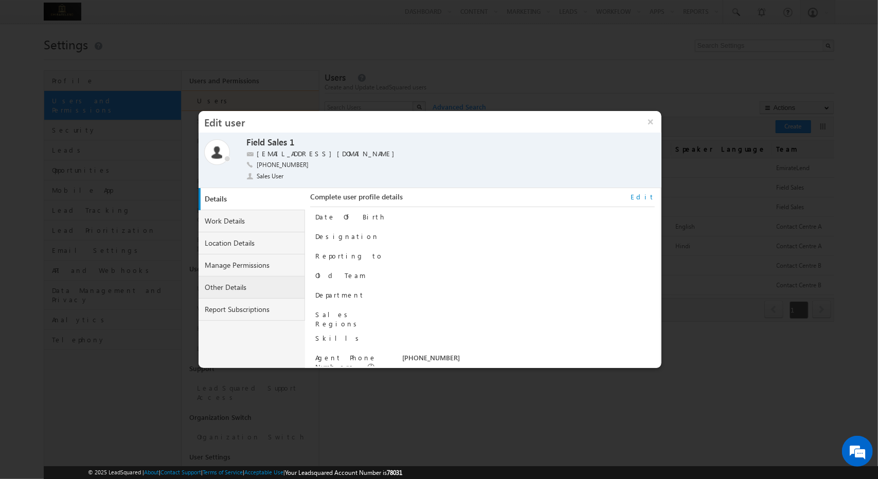
click at [266, 284] on link "Other Details" at bounding box center [252, 288] width 107 height 22
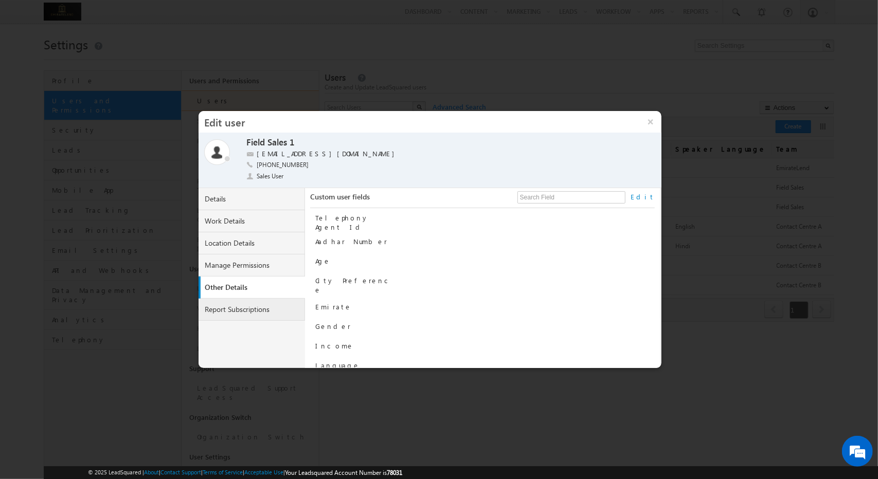
click at [264, 308] on link "Report Subscriptions" at bounding box center [252, 310] width 107 height 22
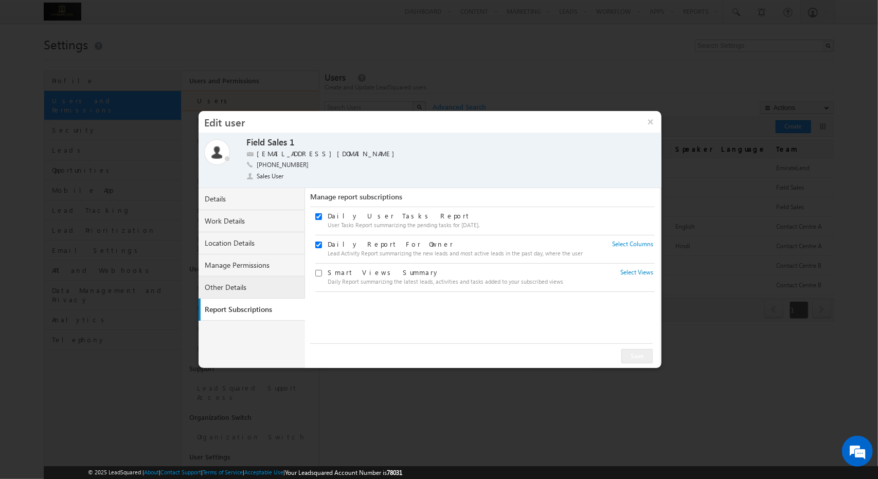
click at [280, 285] on link "Other Details" at bounding box center [252, 288] width 107 height 22
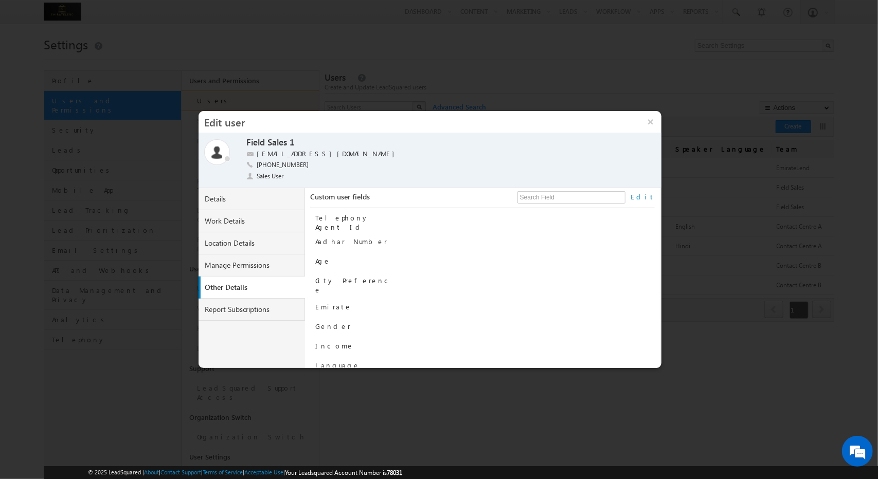
click at [650, 195] on link "Edit" at bounding box center [643, 196] width 24 height 9
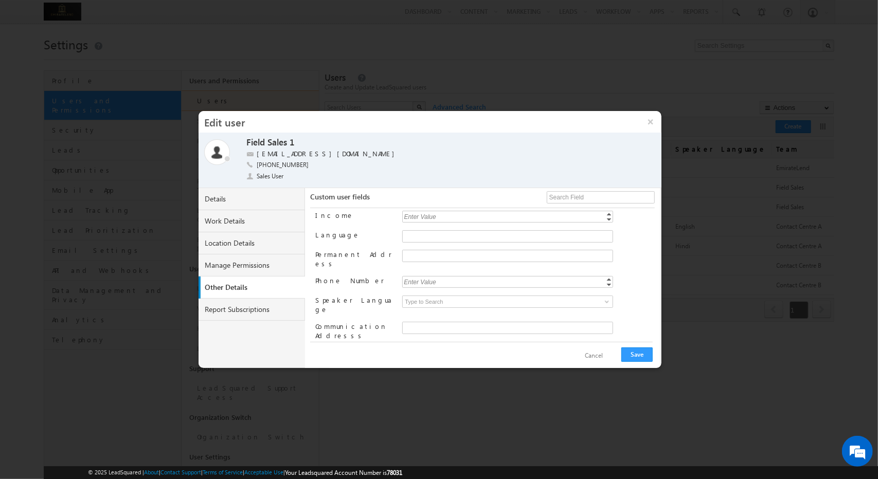
scroll to position [119, 0]
click at [599, 309] on link at bounding box center [605, 314] width 13 height 10
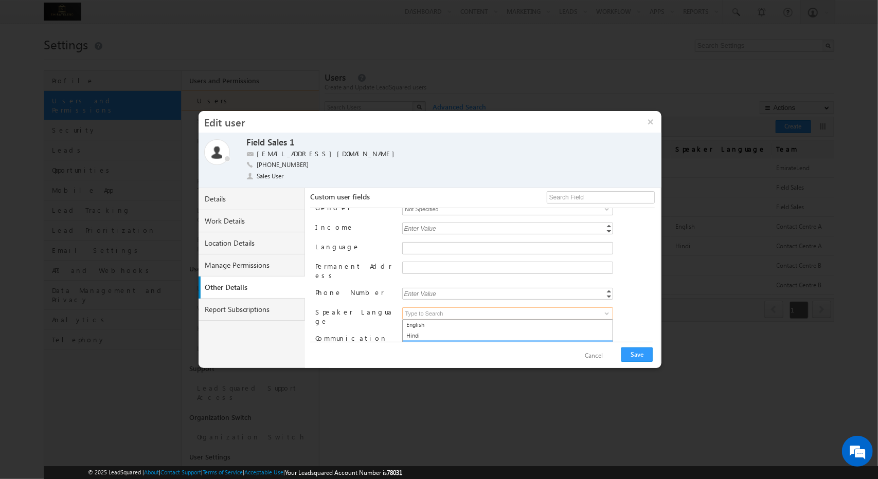
click at [471, 340] on link "Marathi" at bounding box center [507, 346] width 211 height 12
type input "Marathi"
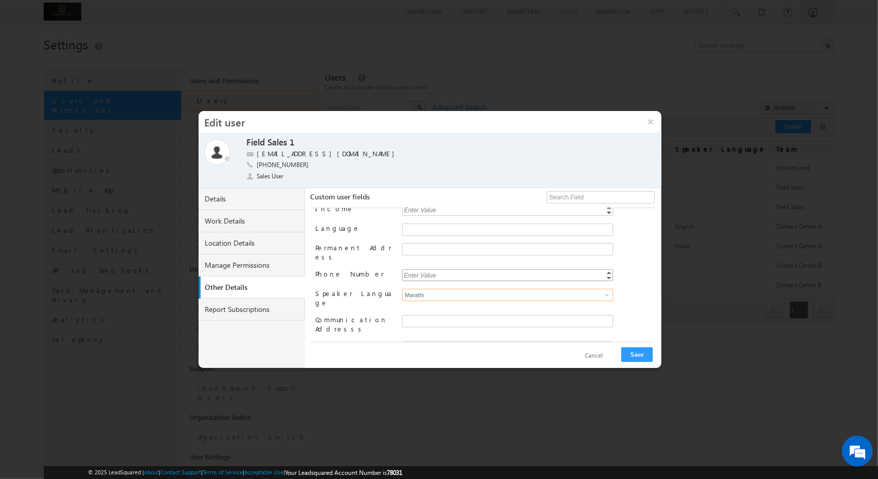
scroll to position [0, 0]
click at [606, 304] on span at bounding box center [607, 308] width 8 height 8
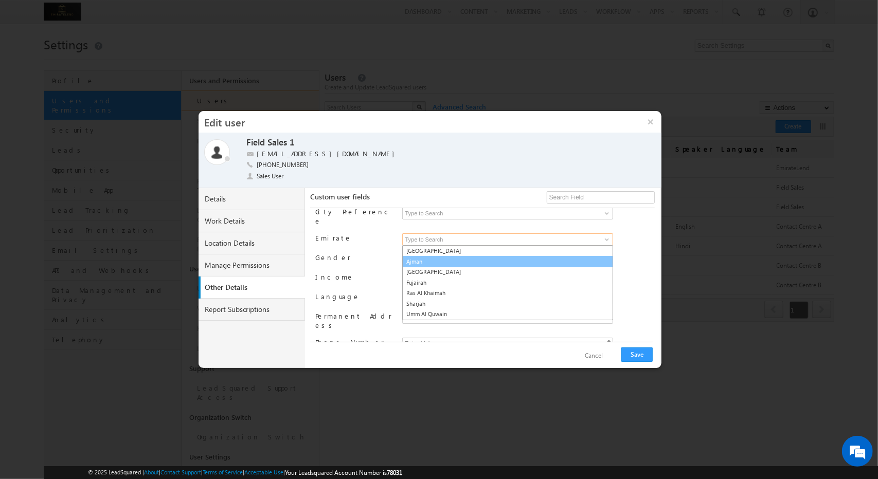
scroll to position [74, 0]
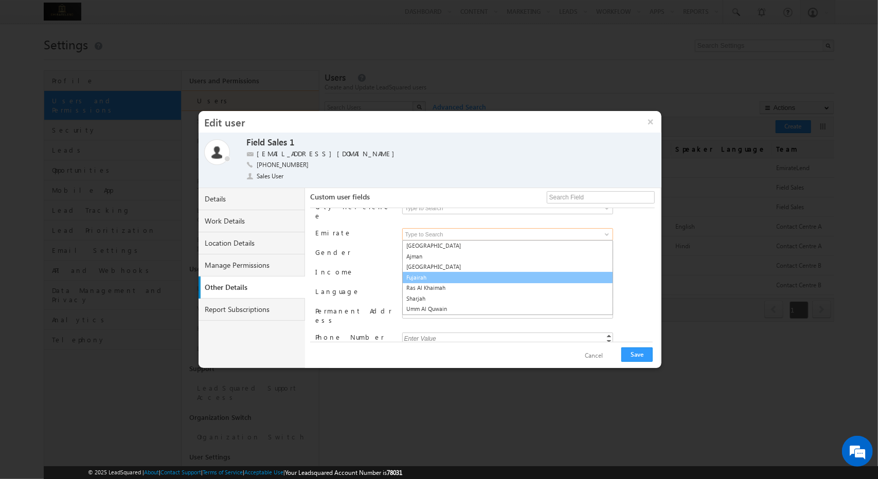
click at [450, 272] on link "Fujairah" at bounding box center [507, 278] width 211 height 12
type input "Fujairah"
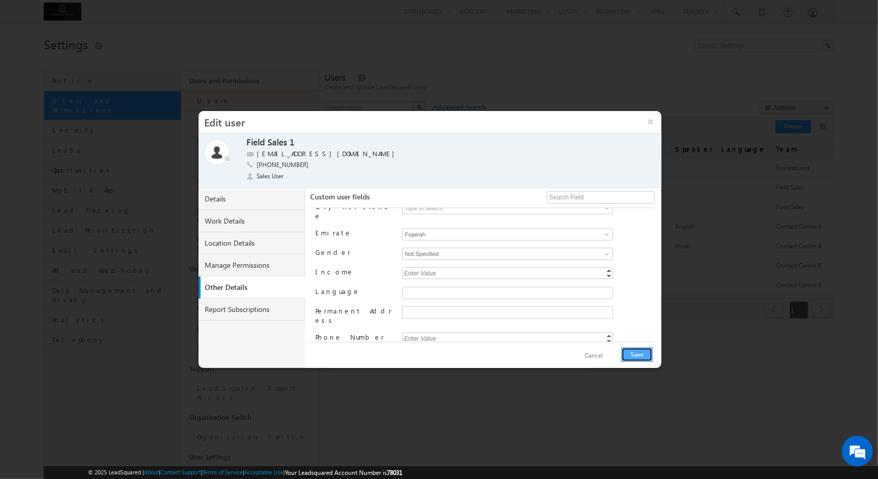
click at [647, 352] on button "Save" at bounding box center [636, 355] width 31 height 14
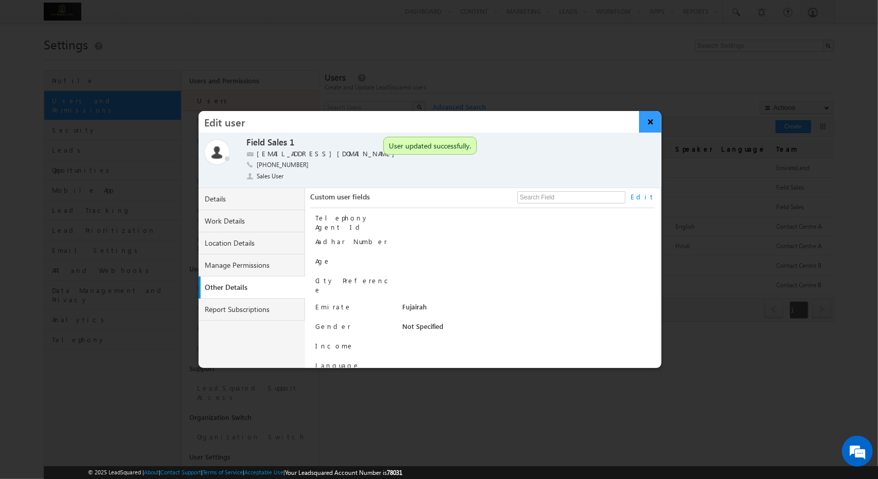
click at [649, 117] on button "×" at bounding box center [650, 122] width 22 height 22
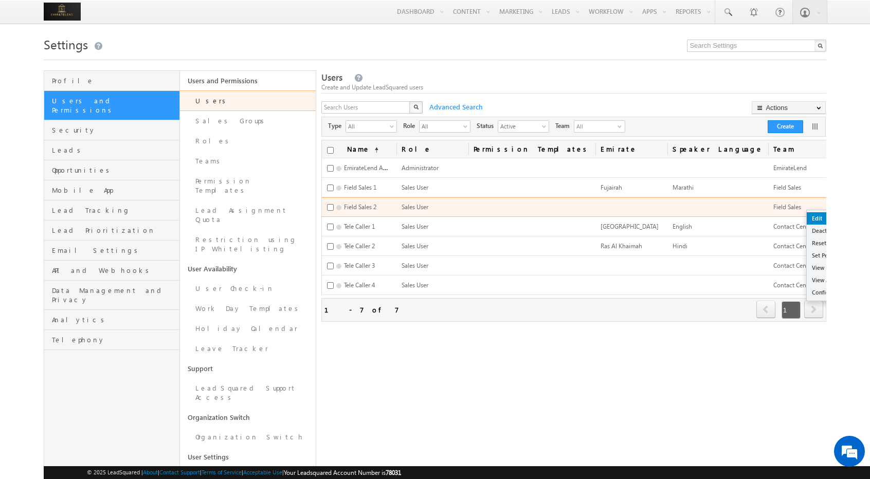
click at [807, 217] on link "Edit" at bounding box center [844, 218] width 75 height 12
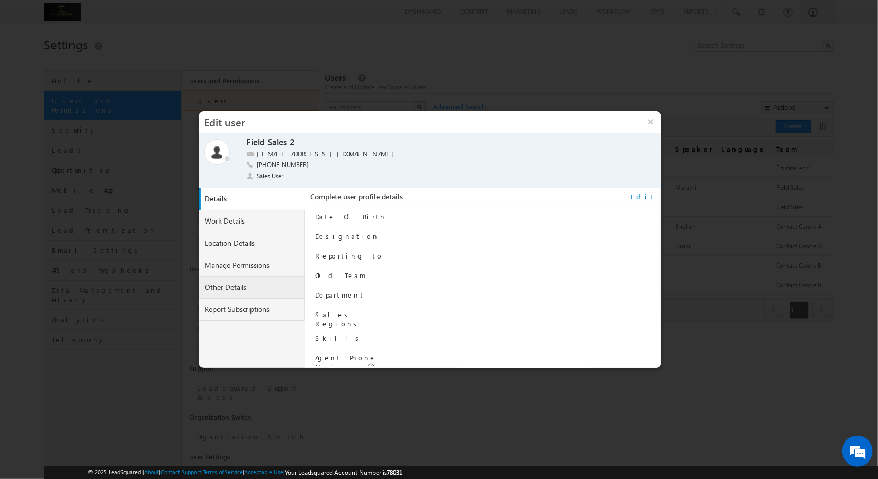
click at [264, 281] on link "Other Details" at bounding box center [252, 288] width 107 height 22
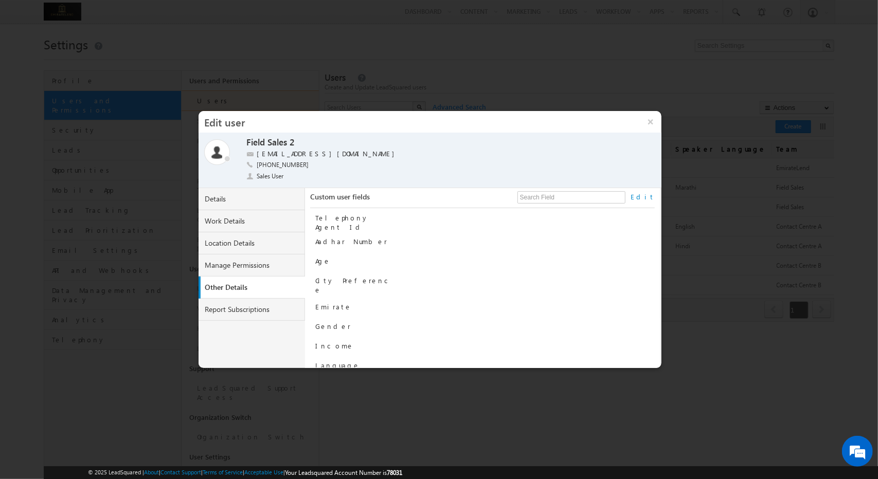
click at [647, 197] on link "Edit" at bounding box center [643, 196] width 24 height 9
click at [603, 304] on span at bounding box center [607, 308] width 8 height 8
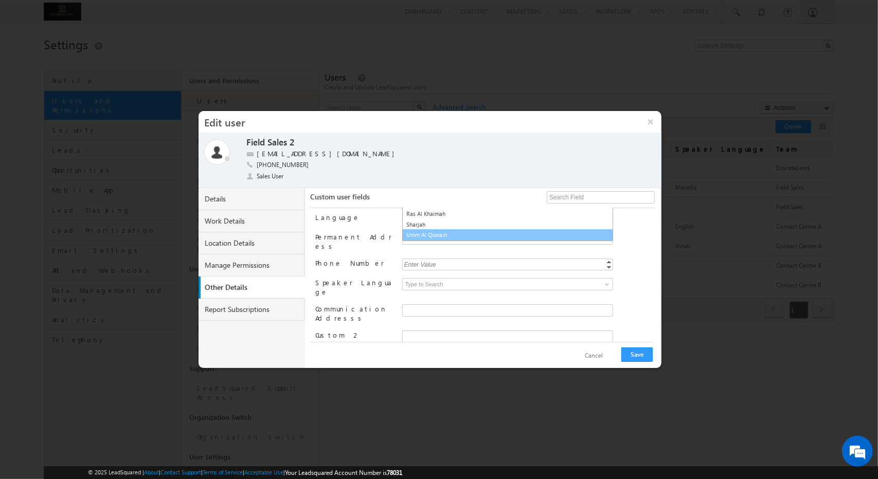
scroll to position [86, 0]
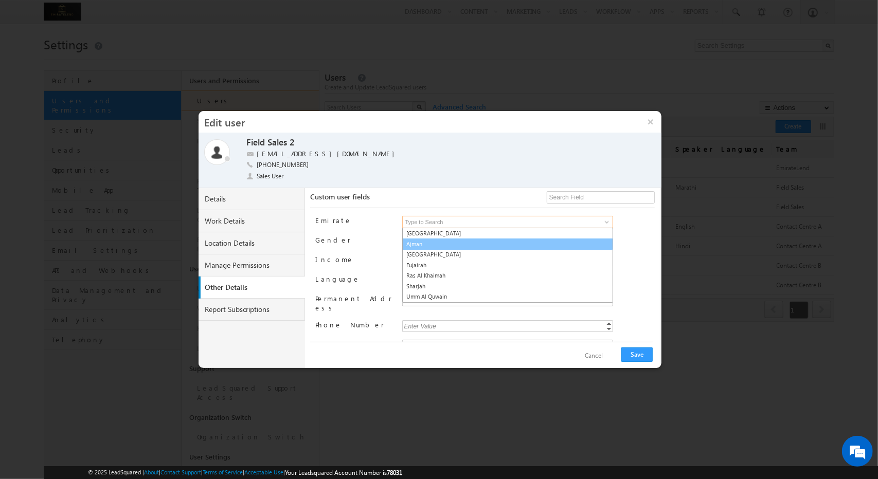
click at [433, 239] on link "Ajman" at bounding box center [507, 245] width 211 height 12
type input "Ajman"
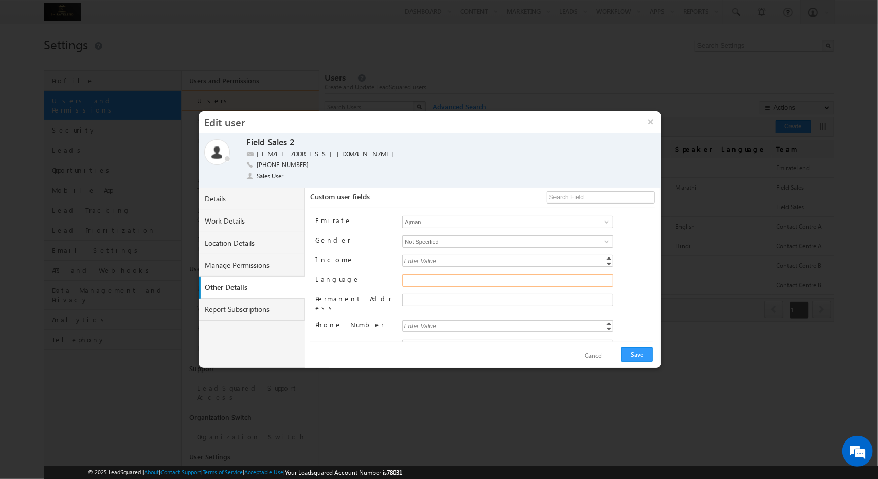
click at [608, 275] on input "Language" at bounding box center [507, 281] width 211 height 12
click at [604, 342] on span at bounding box center [607, 346] width 8 height 8
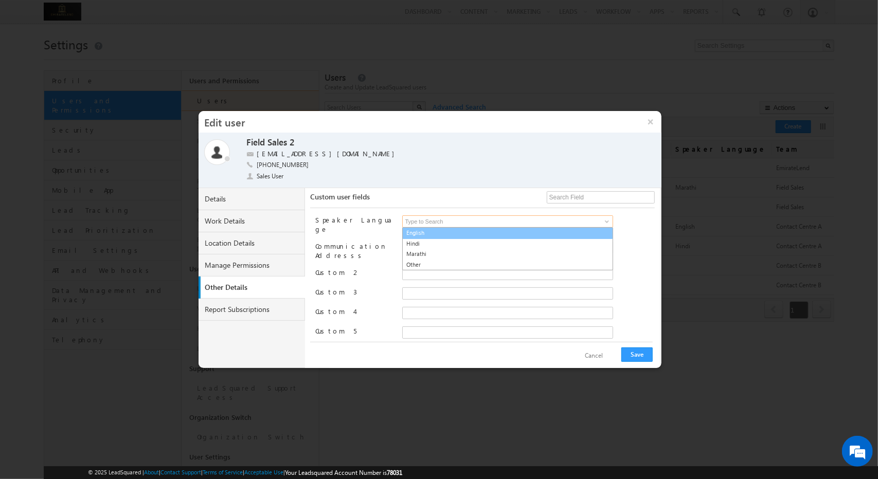
scroll to position [211, 0]
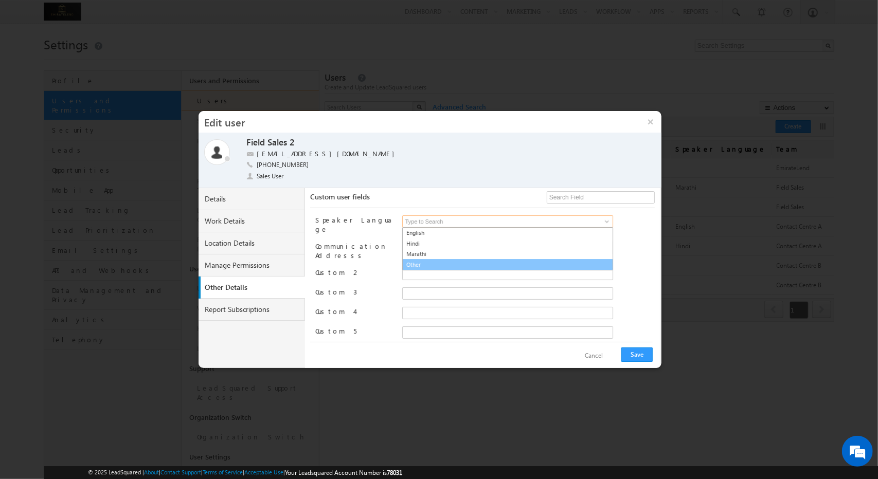
click at [438, 259] on link "Other" at bounding box center [507, 265] width 211 height 12
type input "Other"
click at [640, 350] on button "Save" at bounding box center [636, 355] width 31 height 14
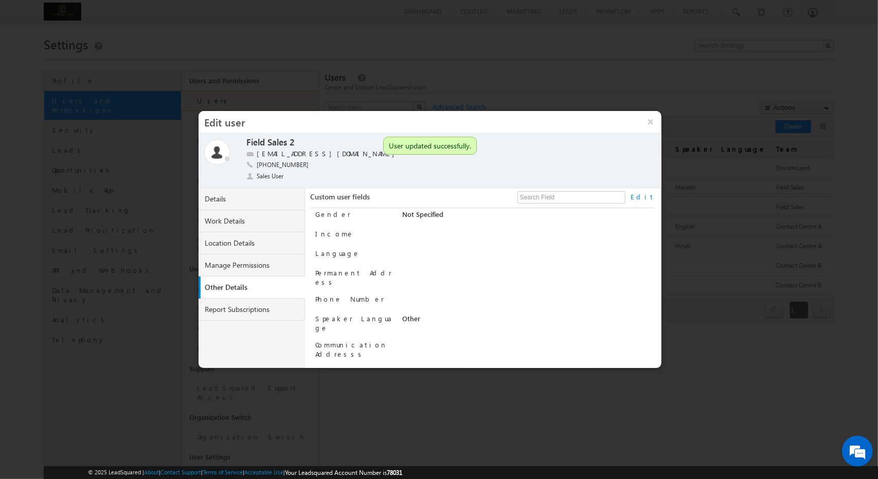
scroll to position [0, 0]
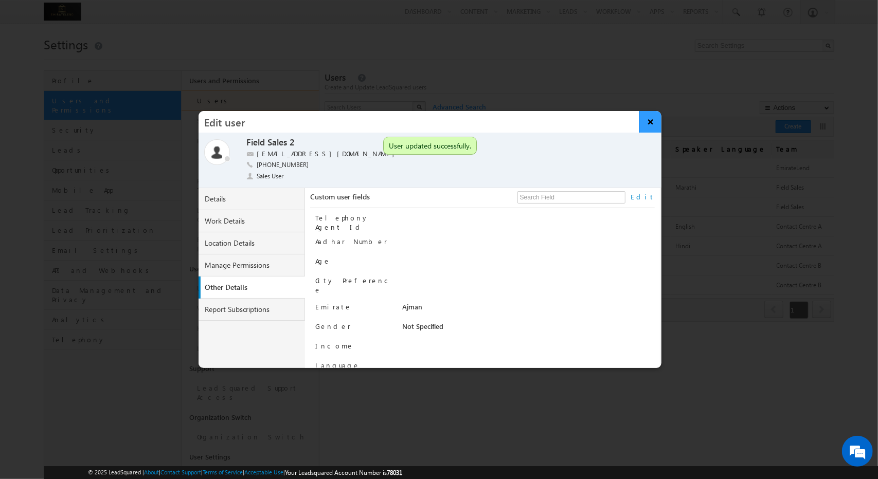
click at [649, 123] on button "×" at bounding box center [650, 122] width 22 height 22
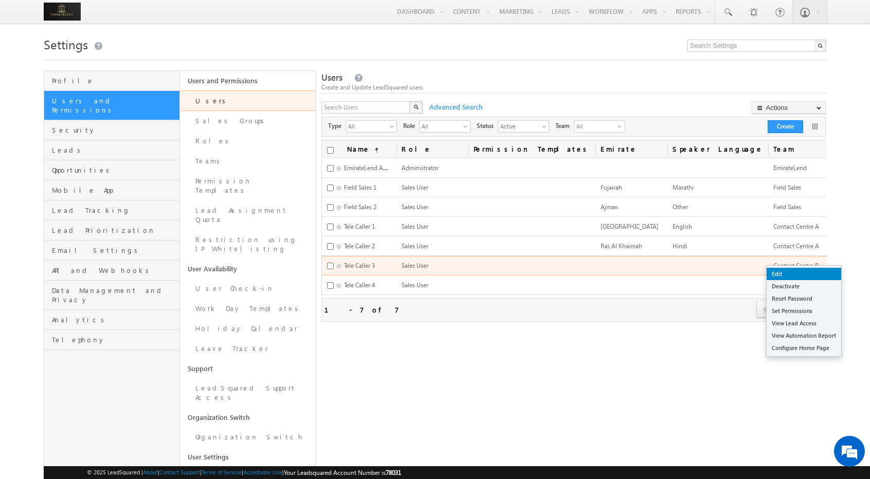
click at [803, 274] on link "Edit" at bounding box center [804, 274] width 75 height 12
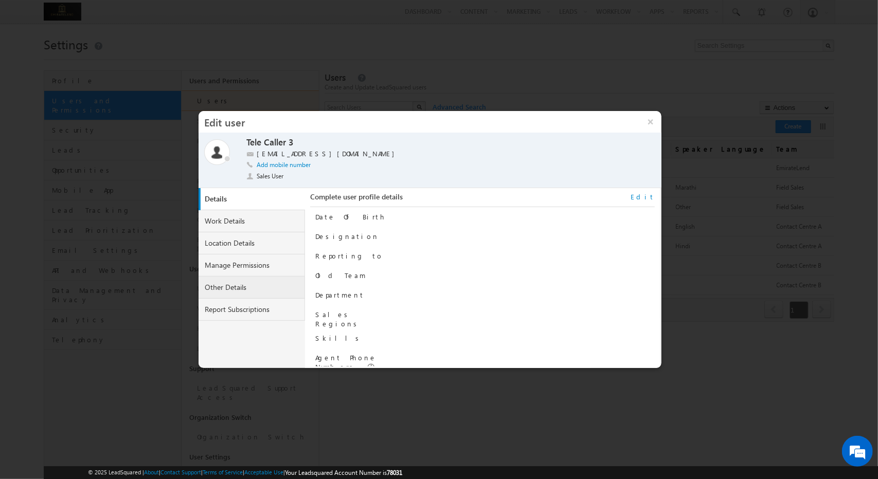
click at [237, 278] on link "Other Details" at bounding box center [252, 288] width 107 height 22
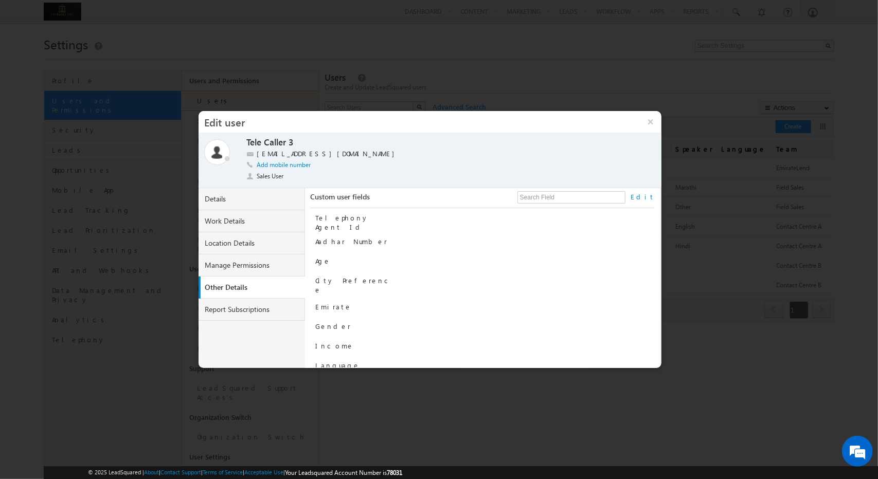
click at [648, 196] on link "Edit" at bounding box center [643, 196] width 24 height 9
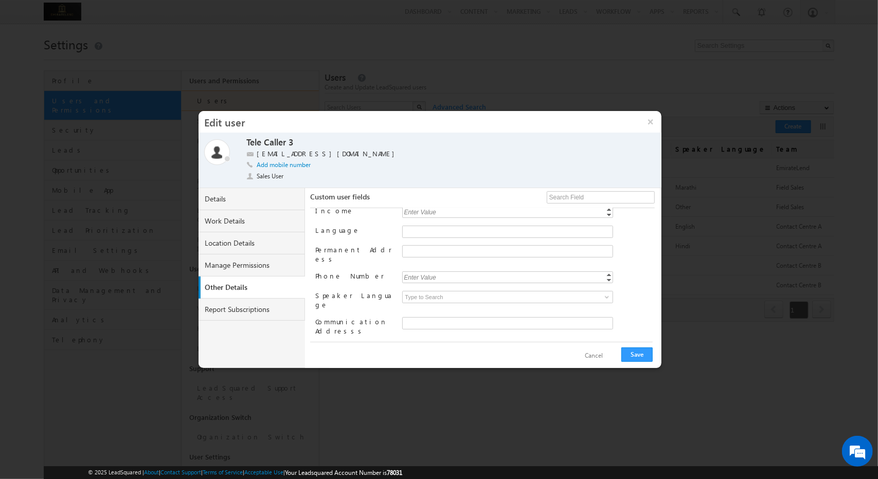
scroll to position [131, 0]
click at [604, 297] on span at bounding box center [607, 301] width 8 height 8
click at [468, 339] on link "Other" at bounding box center [507, 345] width 211 height 12
type input "Other"
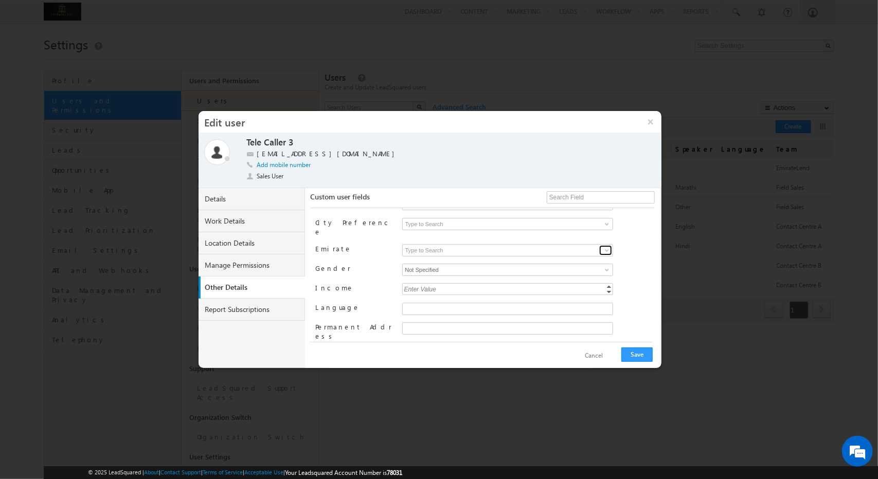
click at [606, 246] on span at bounding box center [607, 250] width 8 height 8
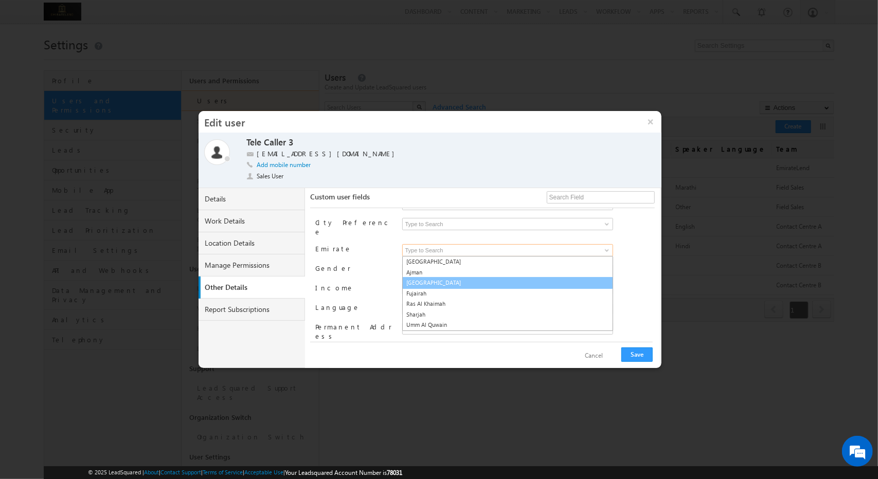
click at [495, 277] on link "Dubai" at bounding box center [507, 283] width 211 height 12
type input "Dubai"
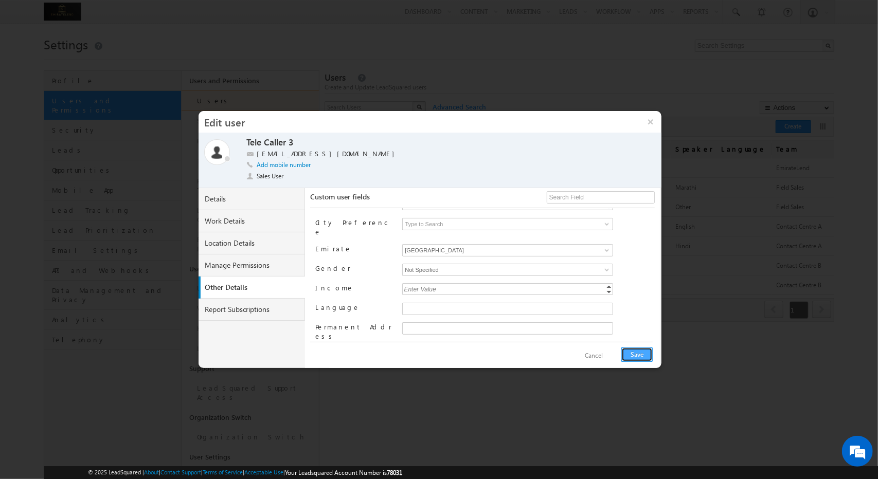
click at [632, 352] on button "Save" at bounding box center [636, 355] width 31 height 14
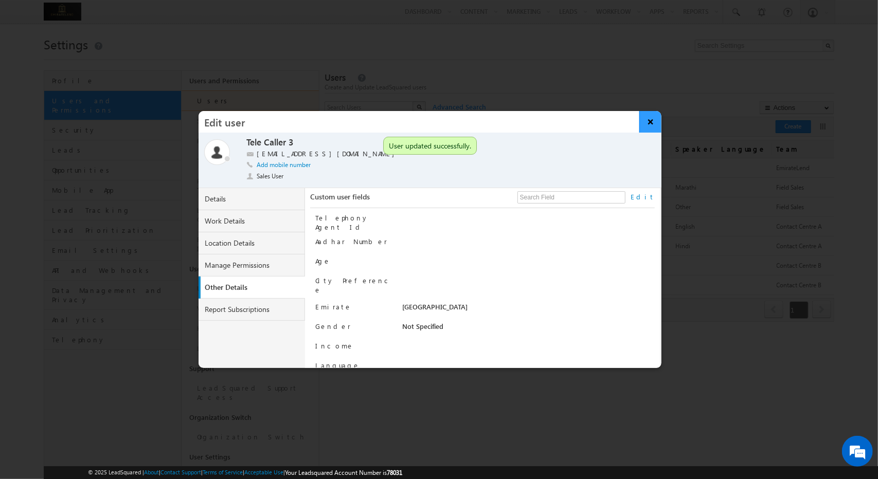
click at [654, 125] on button "×" at bounding box center [650, 122] width 22 height 22
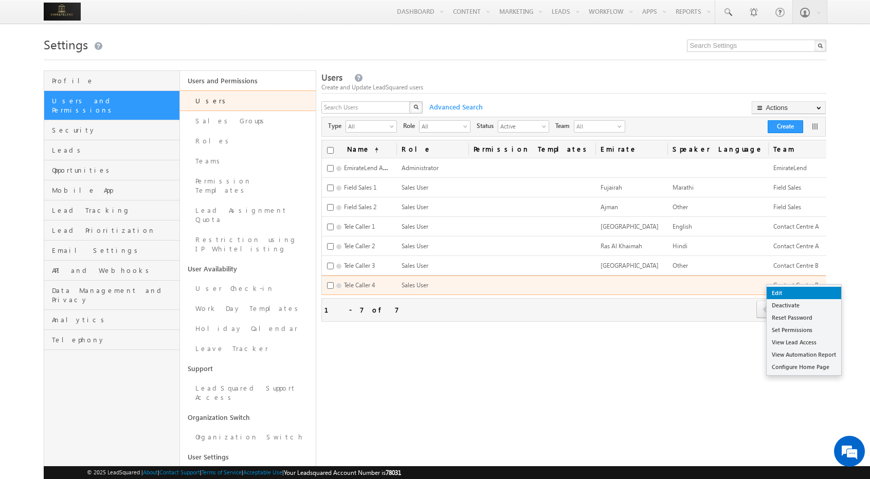
click at [795, 293] on link "Edit" at bounding box center [804, 293] width 75 height 12
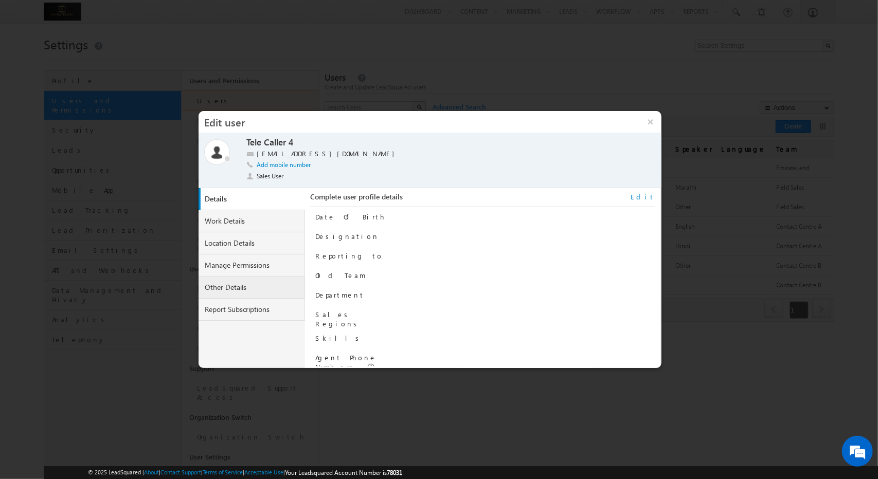
click at [245, 283] on link "Other Details" at bounding box center [252, 288] width 107 height 22
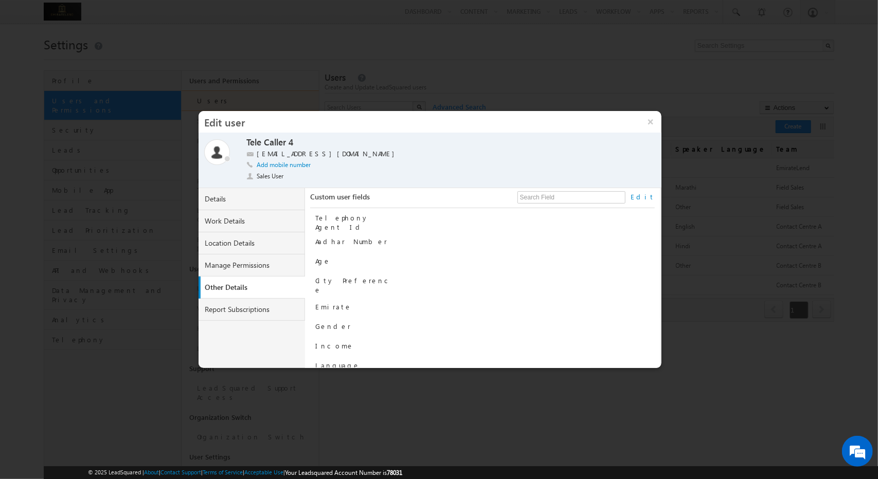
click at [648, 195] on link "Edit" at bounding box center [643, 196] width 24 height 9
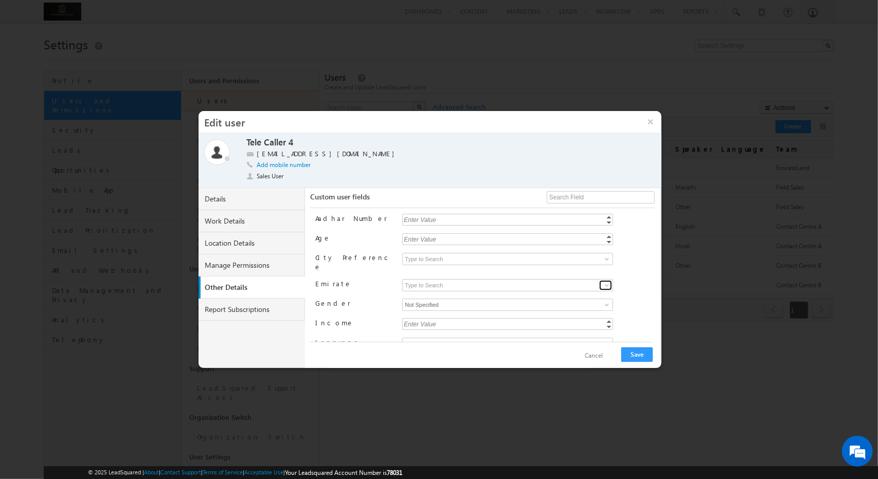
click at [605, 281] on span at bounding box center [607, 285] width 8 height 8
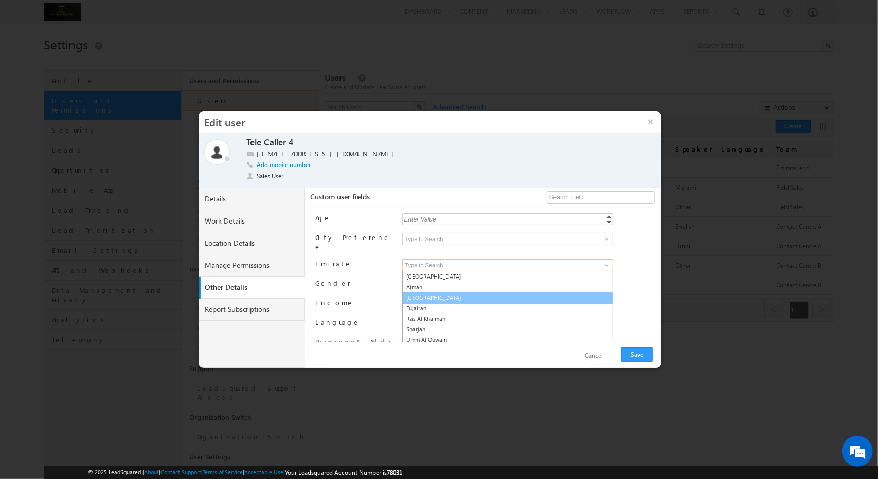
scroll to position [45, 0]
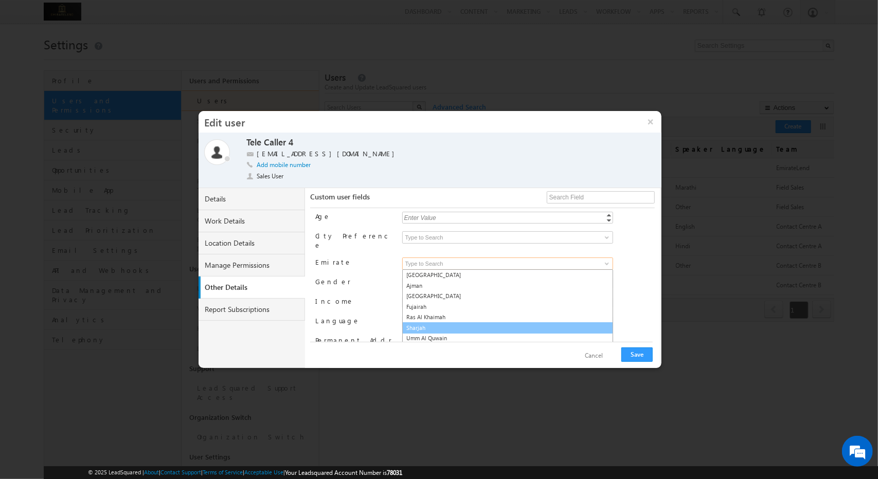
click at [459, 322] on link "Sharjah" at bounding box center [507, 328] width 211 height 12
type input "Sharjah"
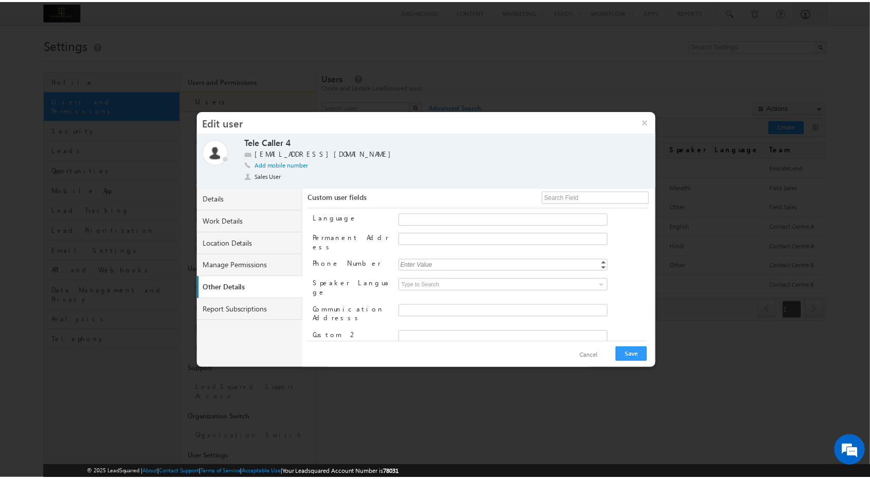
scroll to position [147, 0]
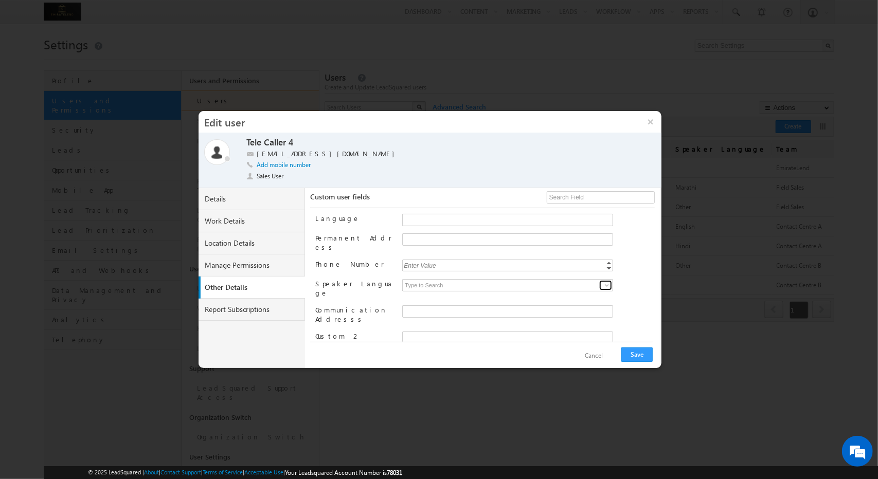
click at [605, 281] on span at bounding box center [607, 285] width 8 height 8
click at [496, 291] on link "English" at bounding box center [507, 297] width 211 height 12
type input "English"
click at [645, 354] on button "Save" at bounding box center [636, 355] width 31 height 14
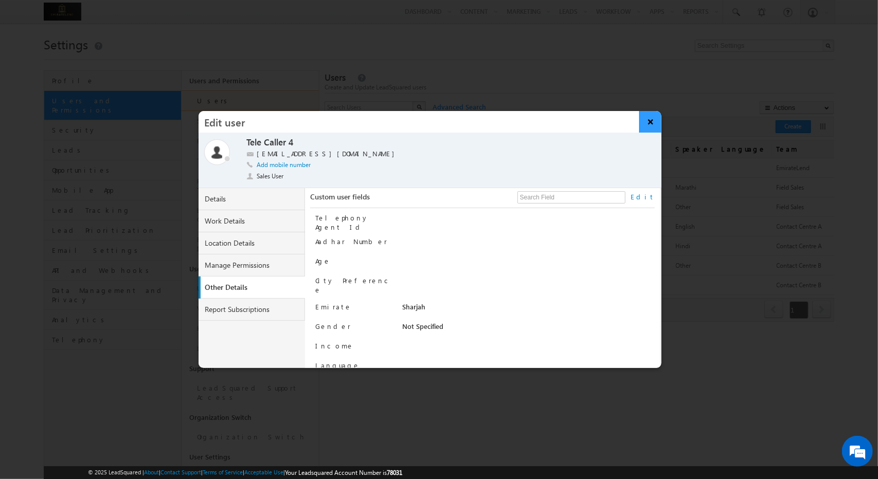
click at [655, 121] on button "×" at bounding box center [650, 122] width 22 height 22
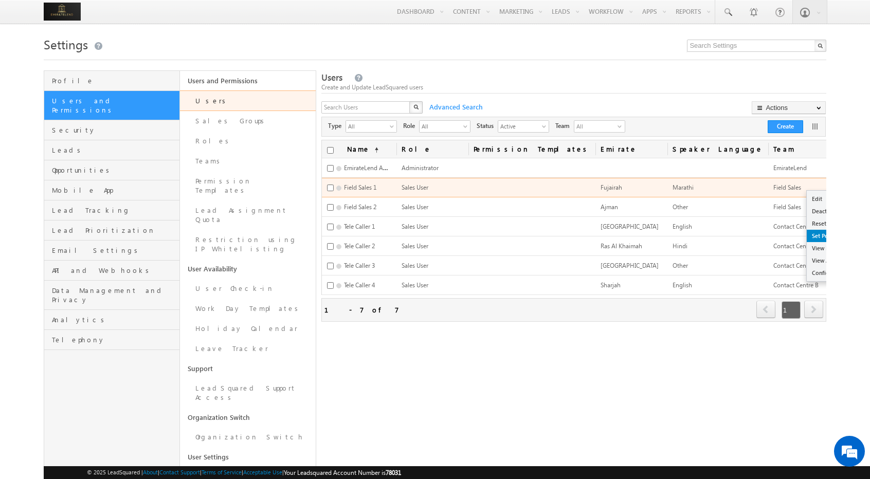
click at [807, 237] on link "Set Permissions" at bounding box center [844, 236] width 75 height 12
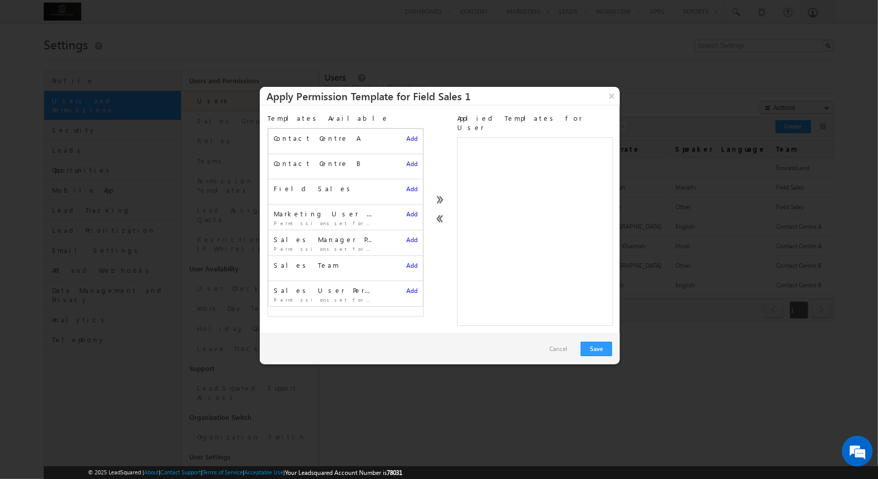
click at [406, 193] on div "Add" at bounding box center [411, 189] width 11 height 10
click at [406, 191] on span "Add" at bounding box center [411, 189] width 11 height 8
click at [589, 342] on button "Save" at bounding box center [596, 349] width 31 height 14
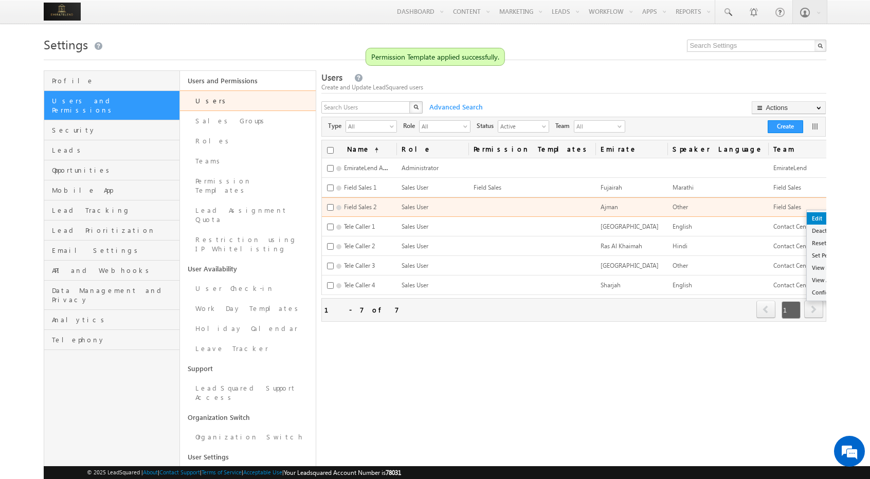
click at [807, 218] on link "Edit" at bounding box center [844, 218] width 75 height 12
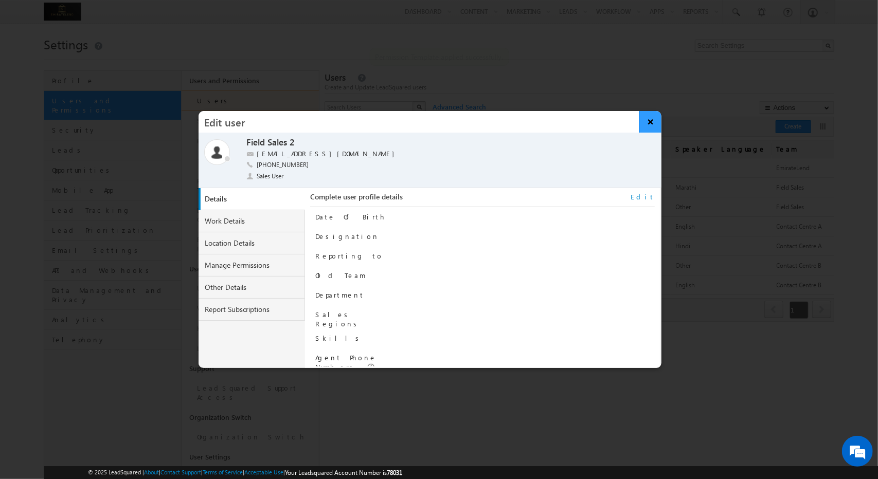
click at [644, 120] on button "×" at bounding box center [650, 122] width 22 height 22
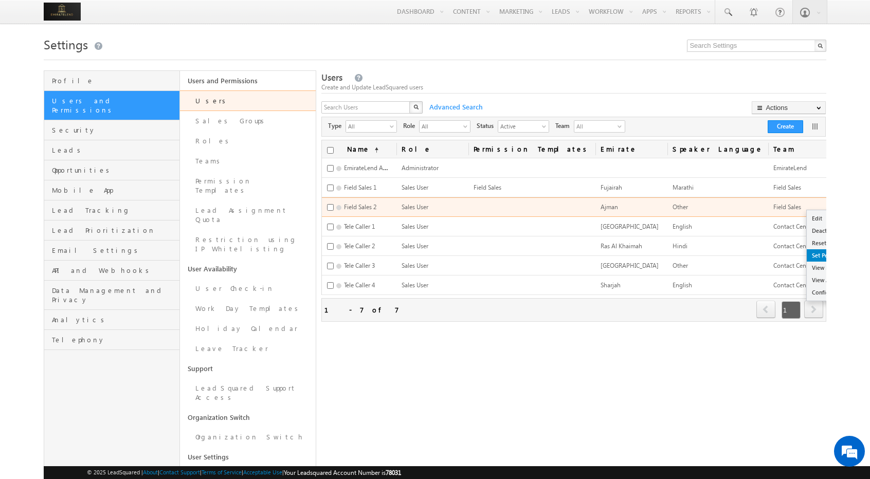
click at [807, 250] on link "Set Permissions" at bounding box center [844, 255] width 75 height 12
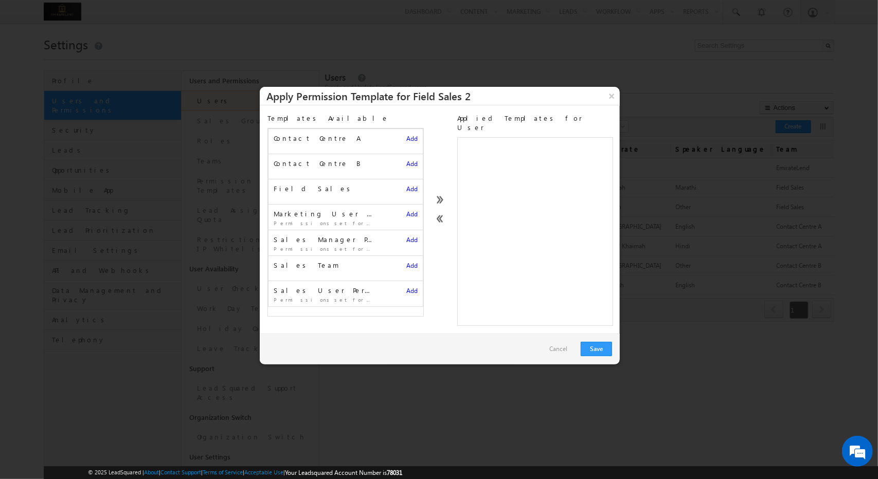
click at [407, 188] on span "Add" at bounding box center [411, 189] width 11 height 8
click at [593, 342] on button "Save" at bounding box center [596, 349] width 31 height 14
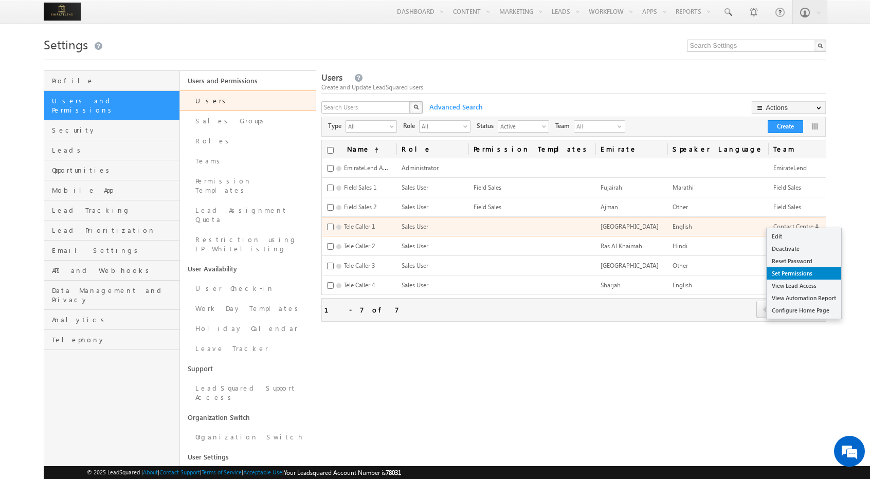
click at [794, 276] on link "Set Permissions" at bounding box center [804, 273] width 75 height 12
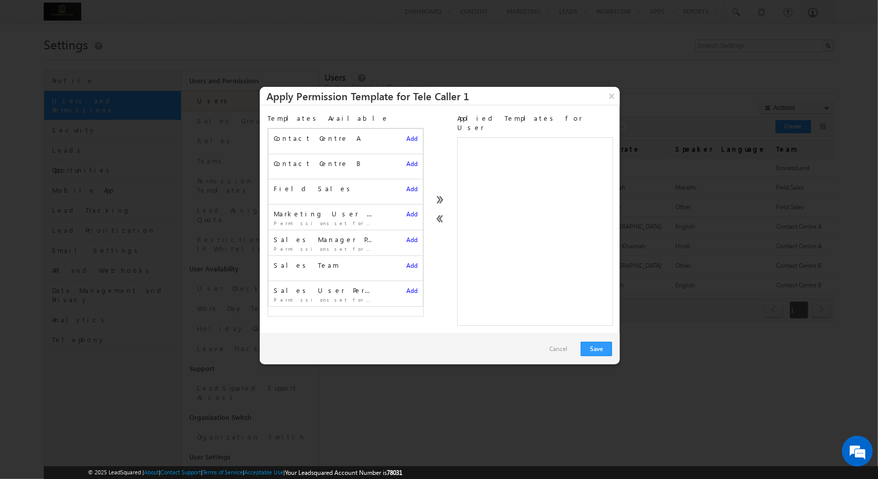
click at [406, 135] on span "Add" at bounding box center [411, 139] width 11 height 8
click at [602, 342] on button "Save" at bounding box center [596, 349] width 31 height 14
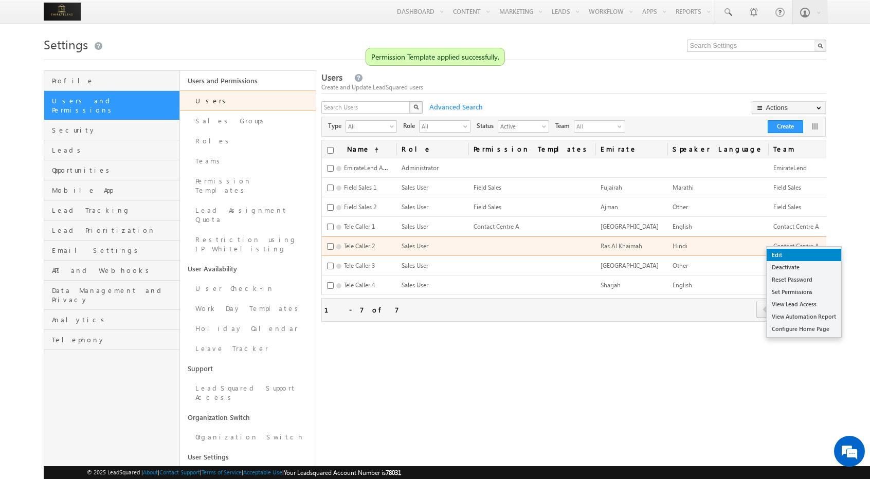
click at [798, 255] on link "Edit" at bounding box center [804, 255] width 75 height 12
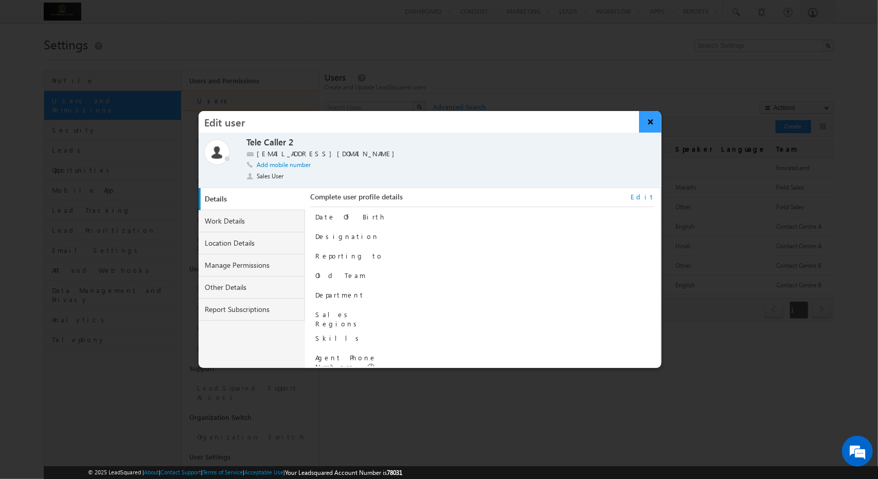
click at [647, 129] on button "×" at bounding box center [650, 122] width 22 height 22
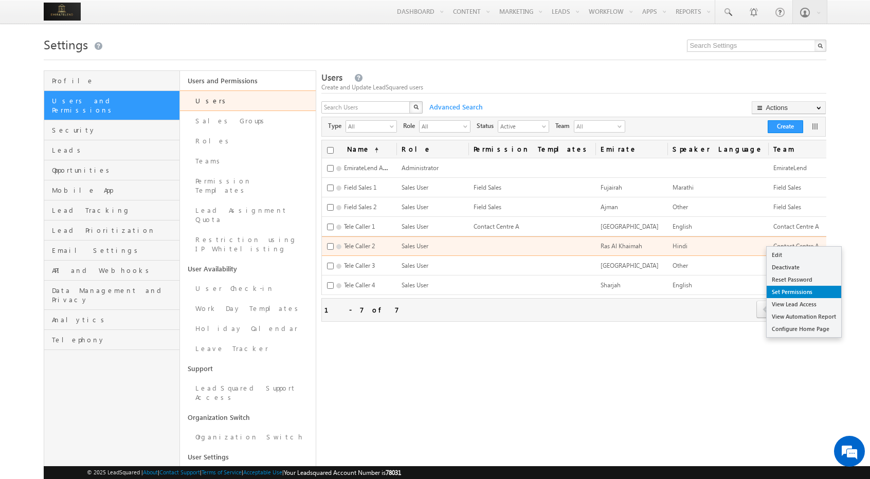
click at [787, 291] on link "Set Permissions" at bounding box center [804, 292] width 75 height 12
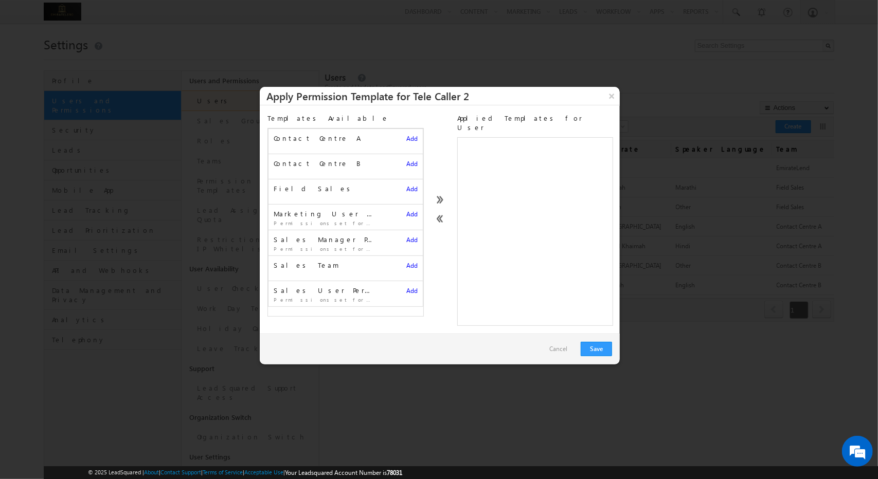
click at [406, 137] on span "Add" at bounding box center [411, 139] width 11 height 8
click at [596, 342] on button "Save" at bounding box center [596, 349] width 31 height 14
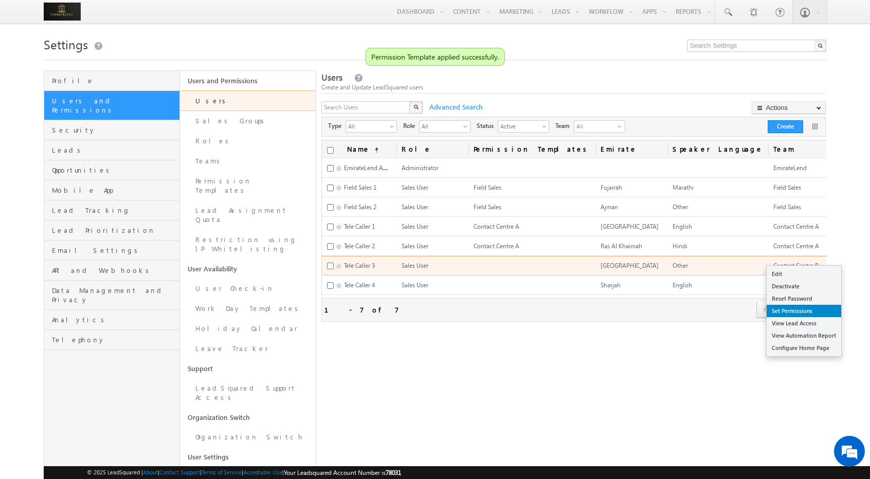
click at [788, 312] on link "Set Permissions" at bounding box center [804, 311] width 75 height 12
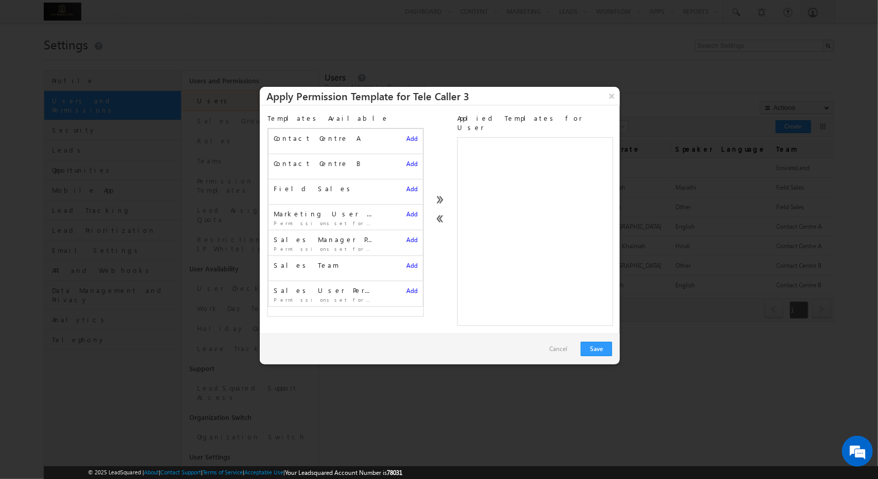
click at [406, 165] on span "Add" at bounding box center [411, 164] width 11 height 8
click at [595, 342] on button "Save" at bounding box center [596, 349] width 31 height 14
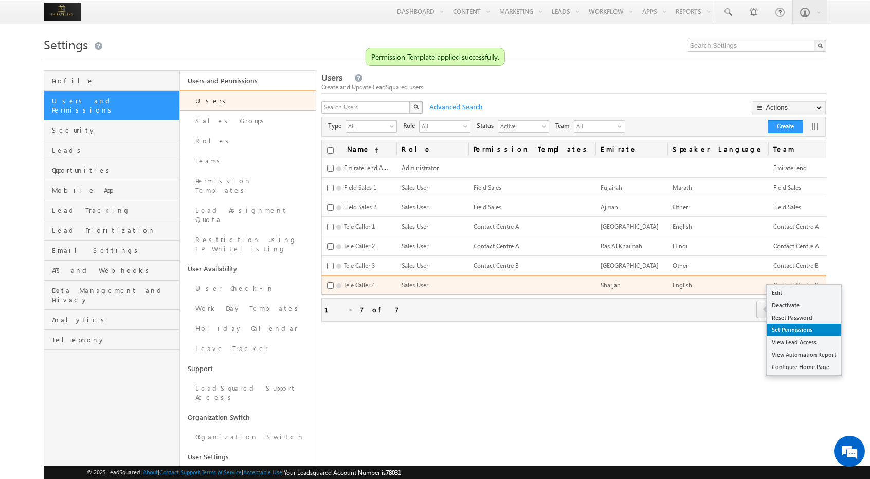
click at [786, 333] on link "Set Permissions" at bounding box center [804, 330] width 75 height 12
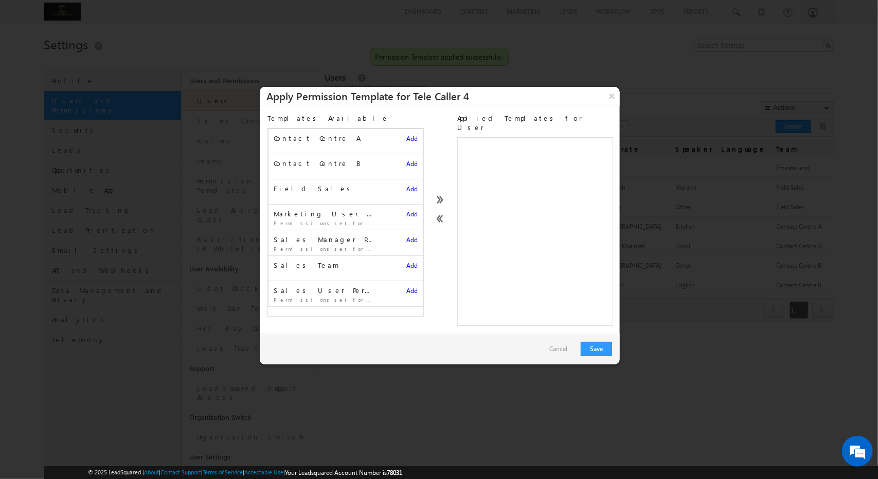
click at [406, 165] on span "Add" at bounding box center [411, 164] width 11 height 8
click at [605, 342] on button "Save" at bounding box center [596, 349] width 31 height 14
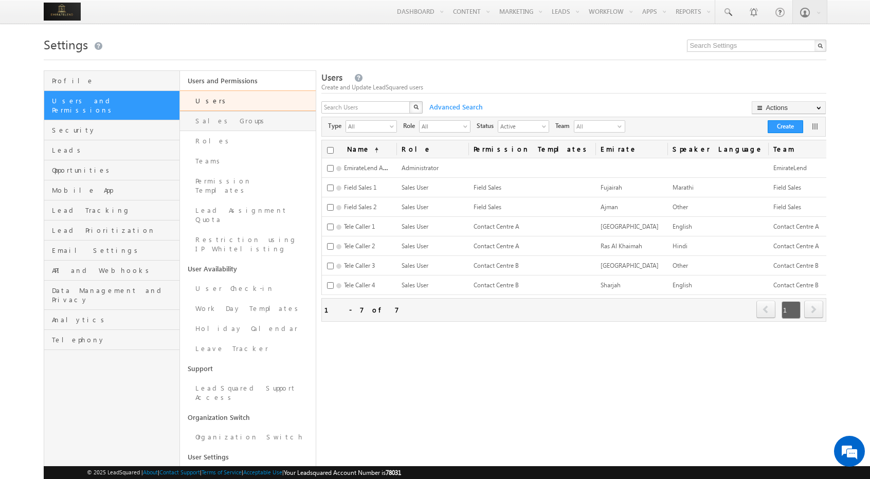
click at [265, 117] on link "Sales Groups" at bounding box center [248, 121] width 136 height 20
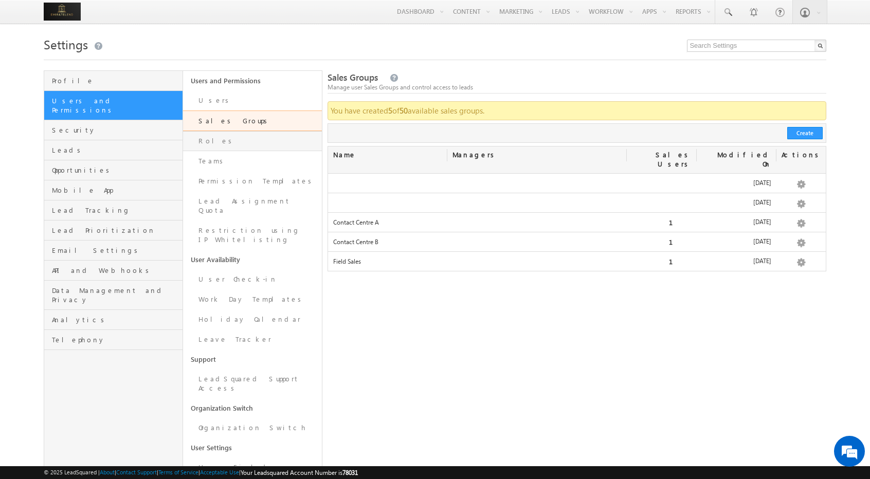
click at [268, 149] on link "Roles" at bounding box center [252, 141] width 139 height 20
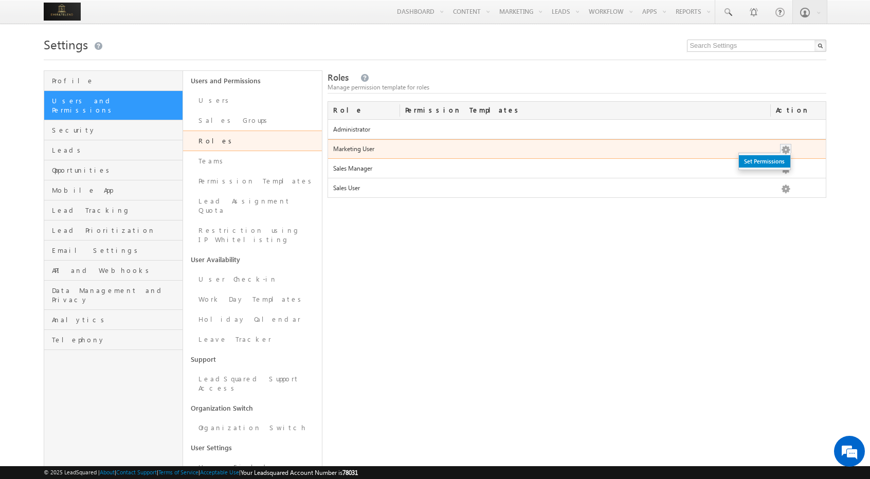
click at [773, 157] on link "Set Permissions" at bounding box center [764, 161] width 51 height 12
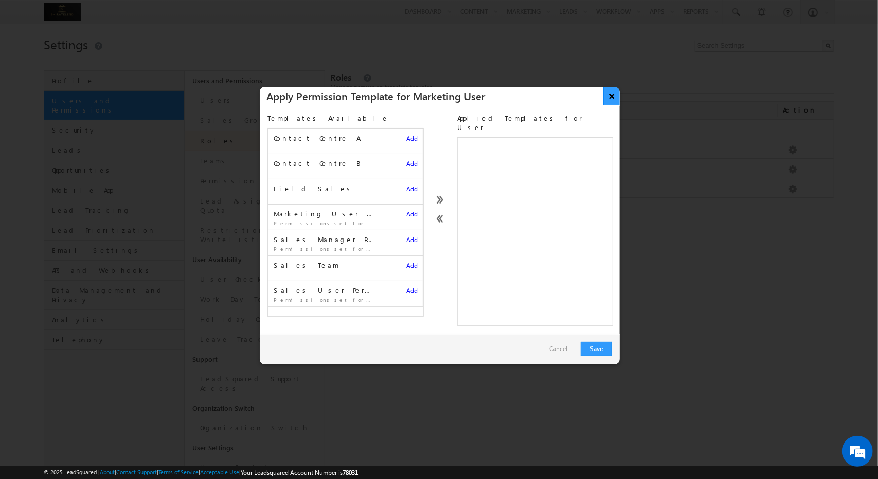
click at [613, 96] on button "×" at bounding box center [611, 96] width 17 height 18
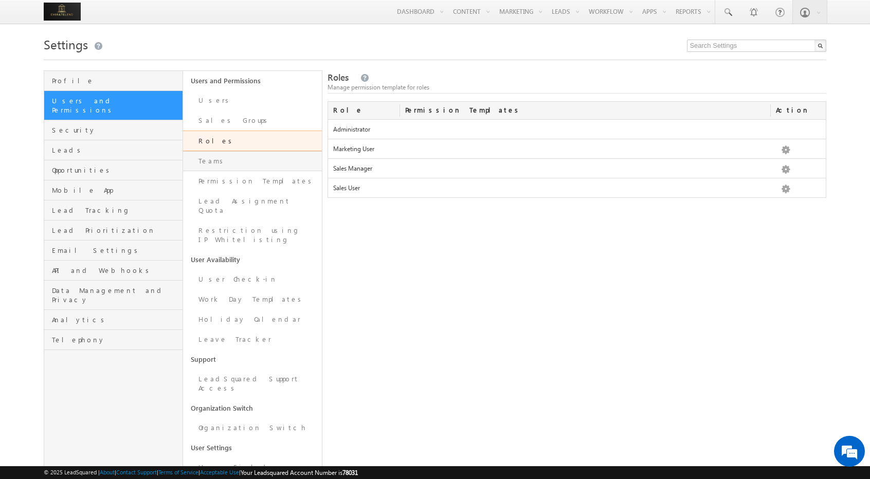
click at [279, 158] on link "Teams" at bounding box center [252, 161] width 139 height 20
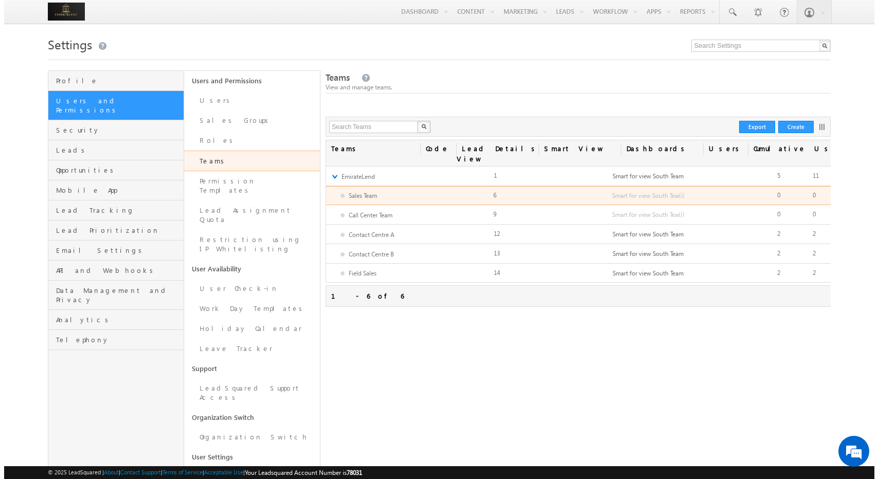
scroll to position [0, 74]
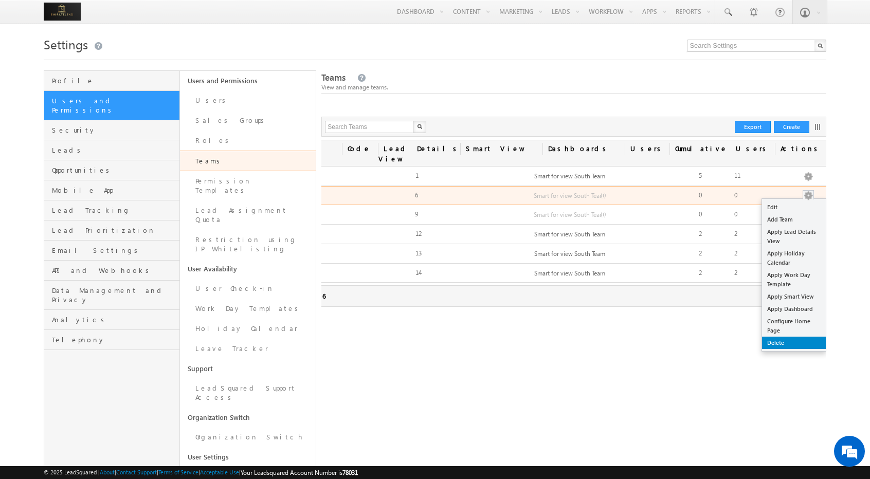
click at [796, 337] on link "Delete" at bounding box center [794, 343] width 64 height 12
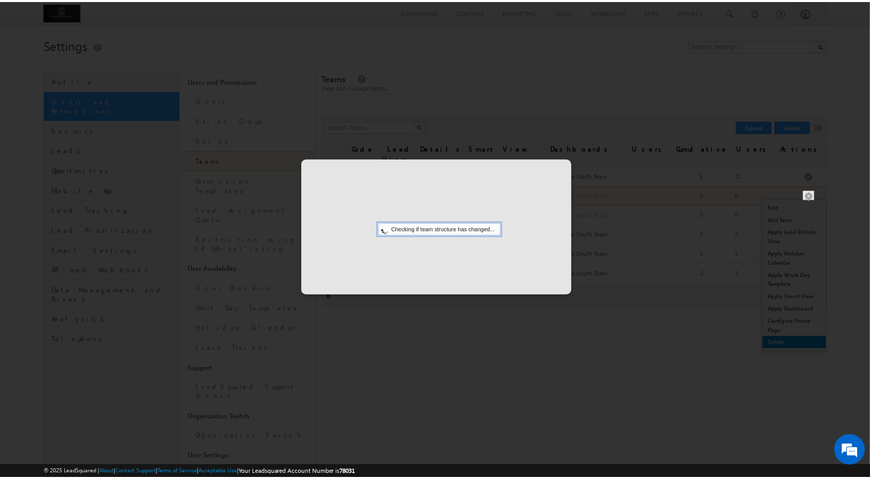
scroll to position [0, 70]
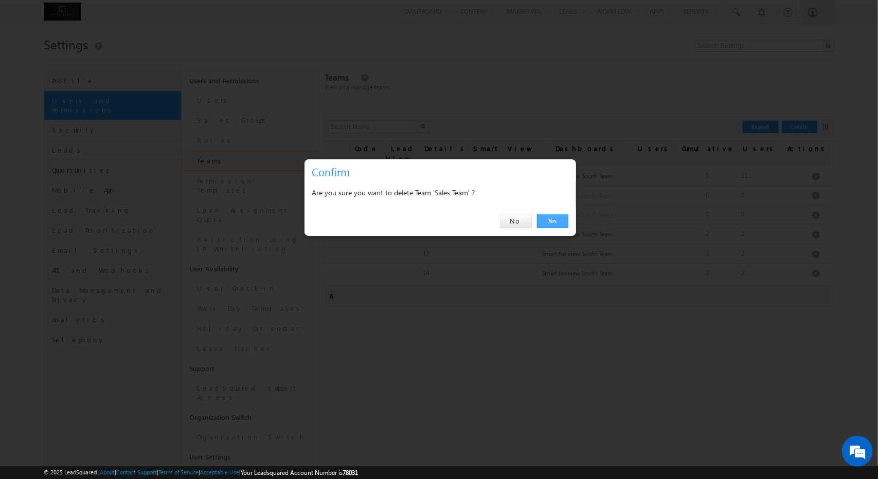
click at [555, 217] on link "Yes" at bounding box center [552, 221] width 31 height 14
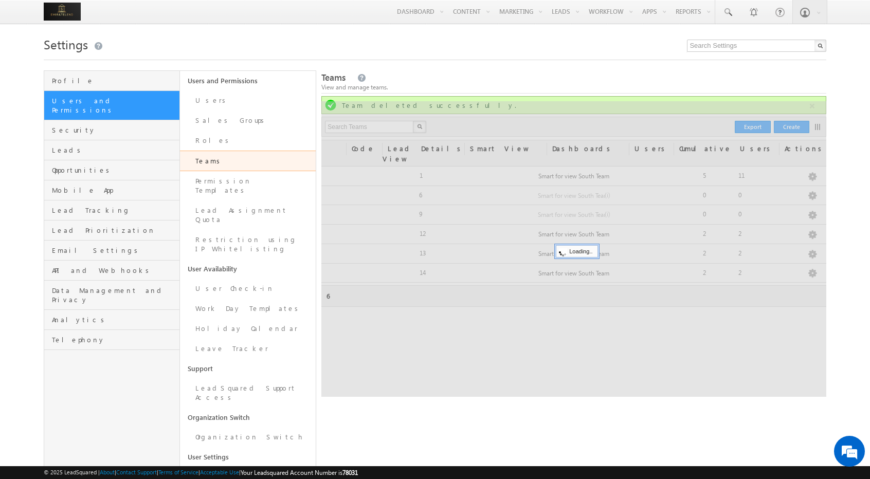
scroll to position [0, 0]
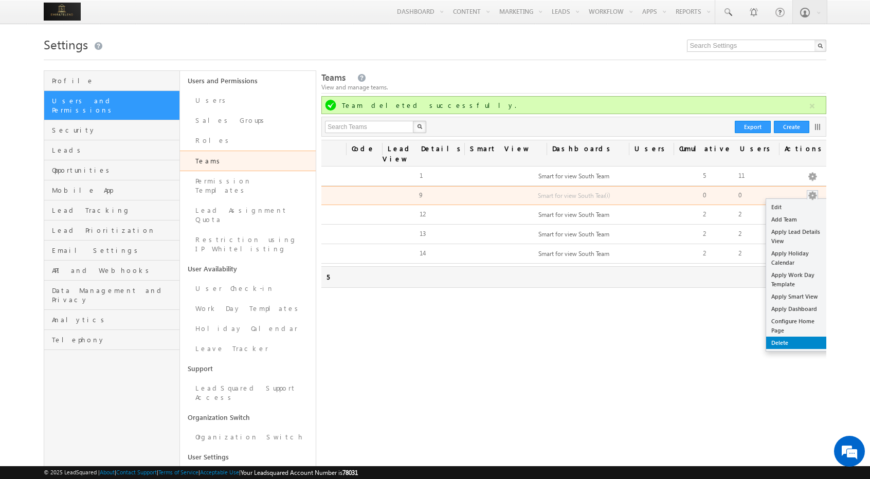
click at [779, 337] on link "Delete" at bounding box center [798, 343] width 64 height 12
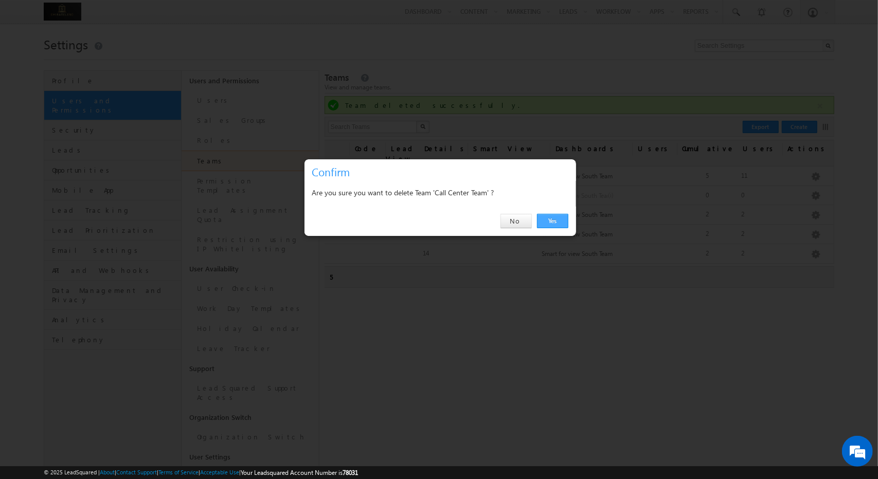
click at [550, 217] on link "Yes" at bounding box center [552, 221] width 31 height 14
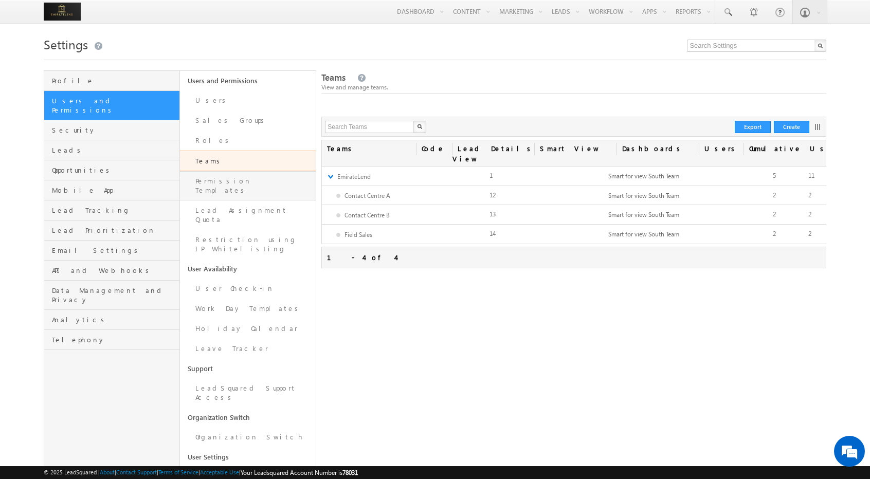
click at [243, 176] on link "Permission Templates" at bounding box center [248, 185] width 136 height 29
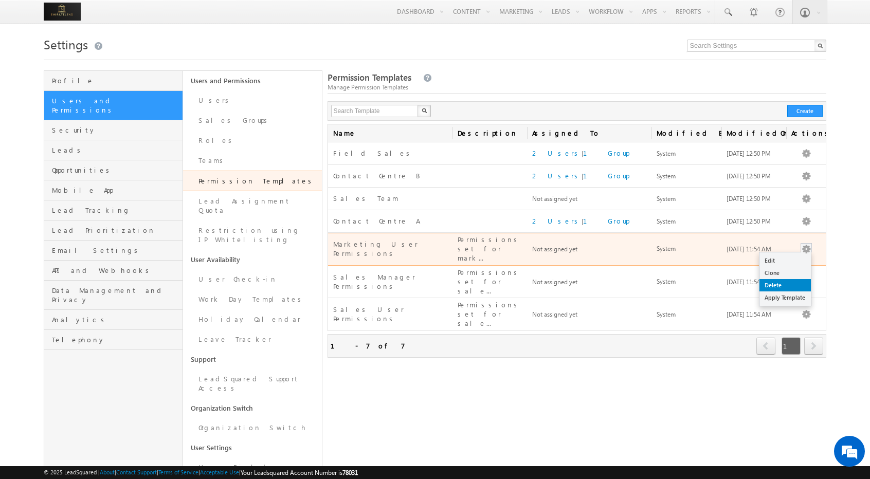
click at [781, 280] on link "Delete" at bounding box center [785, 285] width 51 height 12
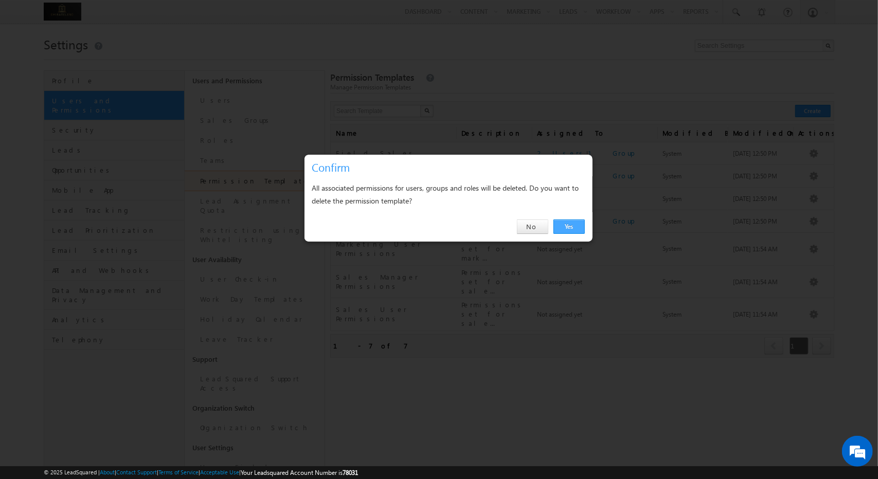
click at [566, 224] on link "Yes" at bounding box center [568, 227] width 31 height 14
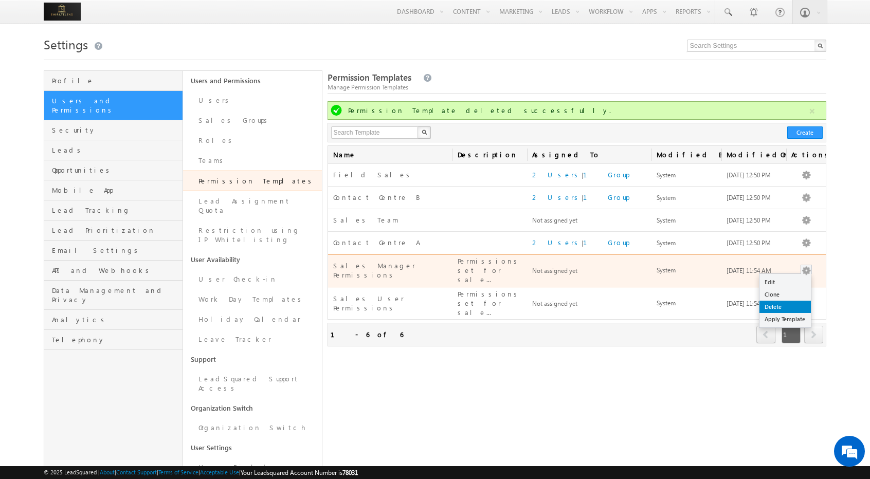
click at [765, 303] on link "Delete" at bounding box center [785, 307] width 51 height 12
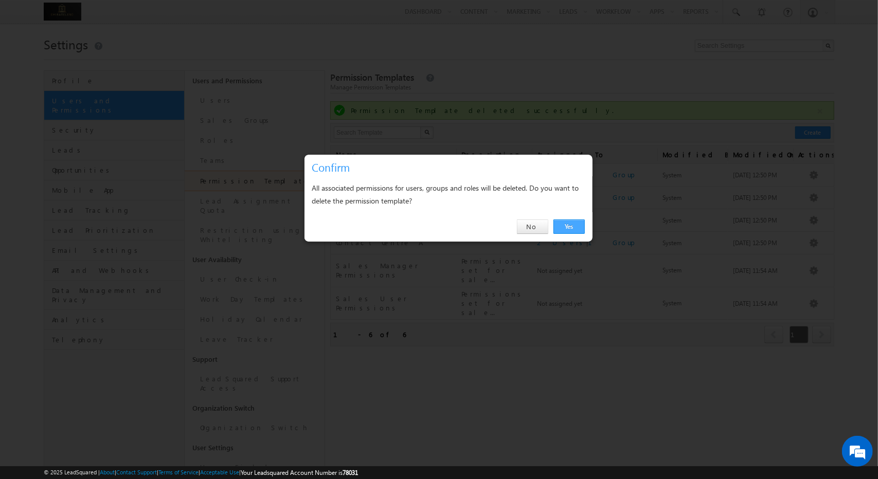
click at [573, 225] on link "Yes" at bounding box center [568, 227] width 31 height 14
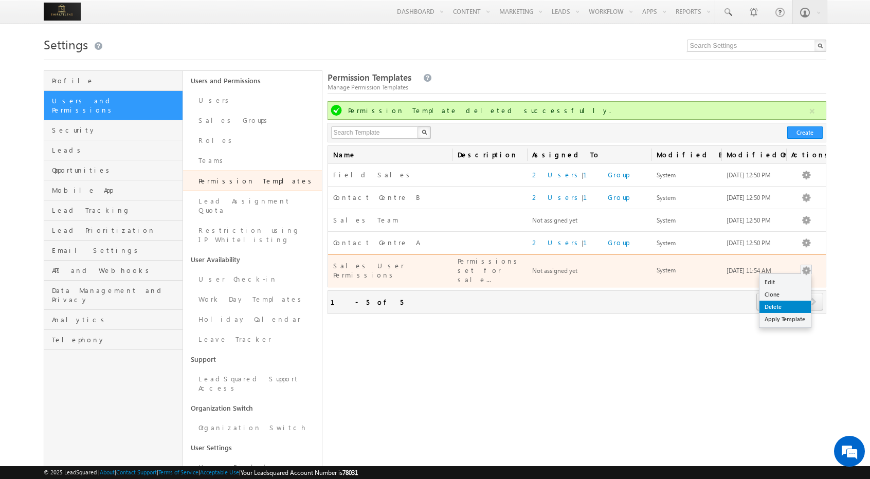
click at [795, 306] on link "Delete" at bounding box center [785, 307] width 51 height 12
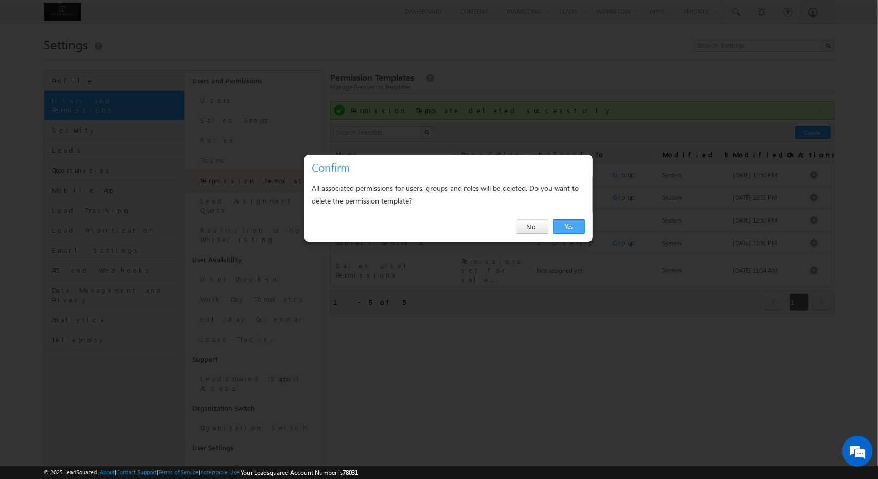
click at [571, 224] on link "Yes" at bounding box center [568, 227] width 31 height 14
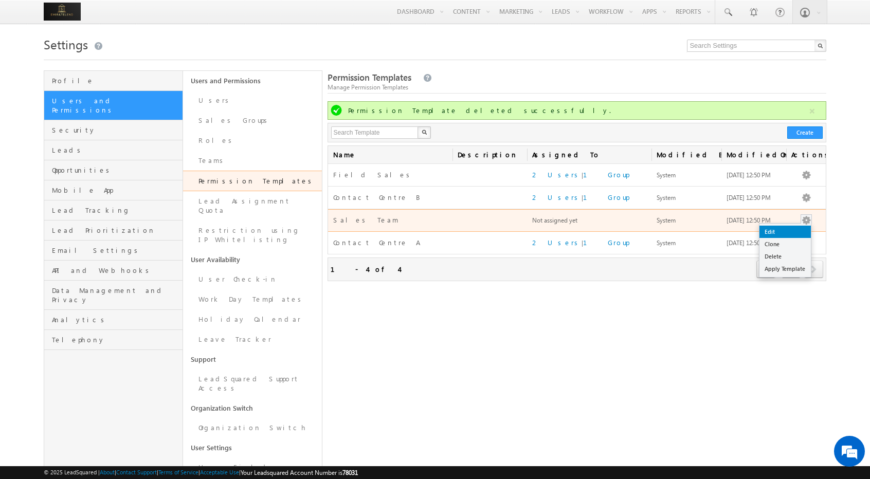
click at [801, 234] on link "Edit" at bounding box center [785, 232] width 51 height 12
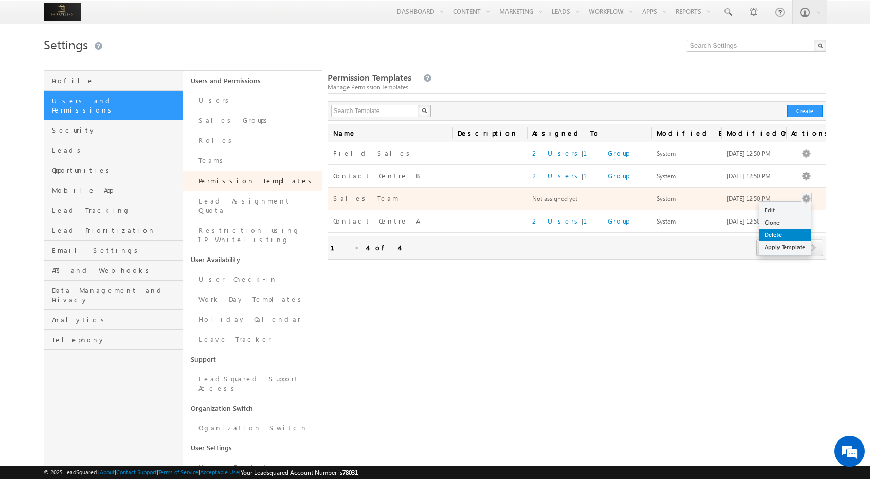
click at [786, 237] on link "Delete" at bounding box center [785, 235] width 51 height 12
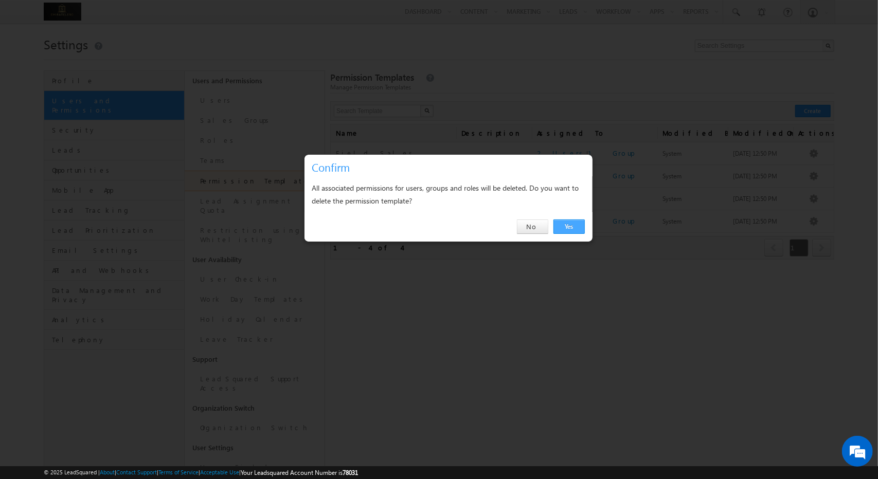
click at [571, 223] on link "Yes" at bounding box center [568, 227] width 31 height 14
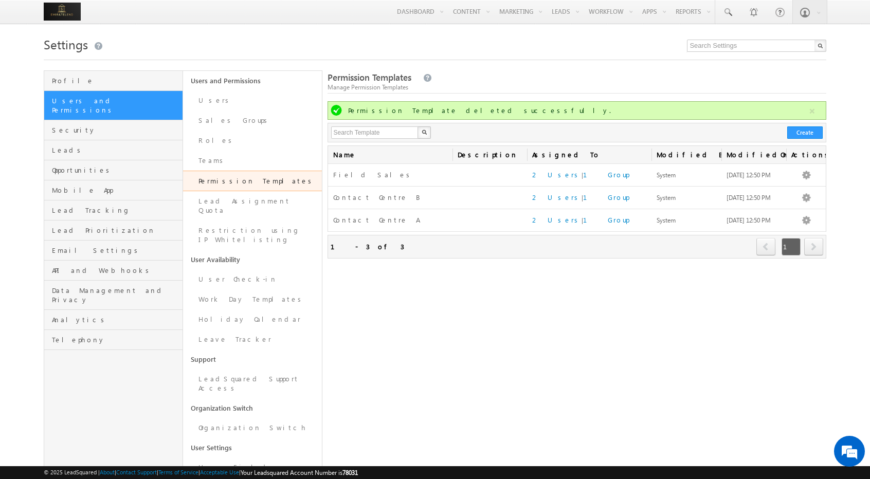
click at [477, 85] on div "Manage Permission Templates" at bounding box center [577, 87] width 499 height 9
